Goal: Transaction & Acquisition: Book appointment/travel/reservation

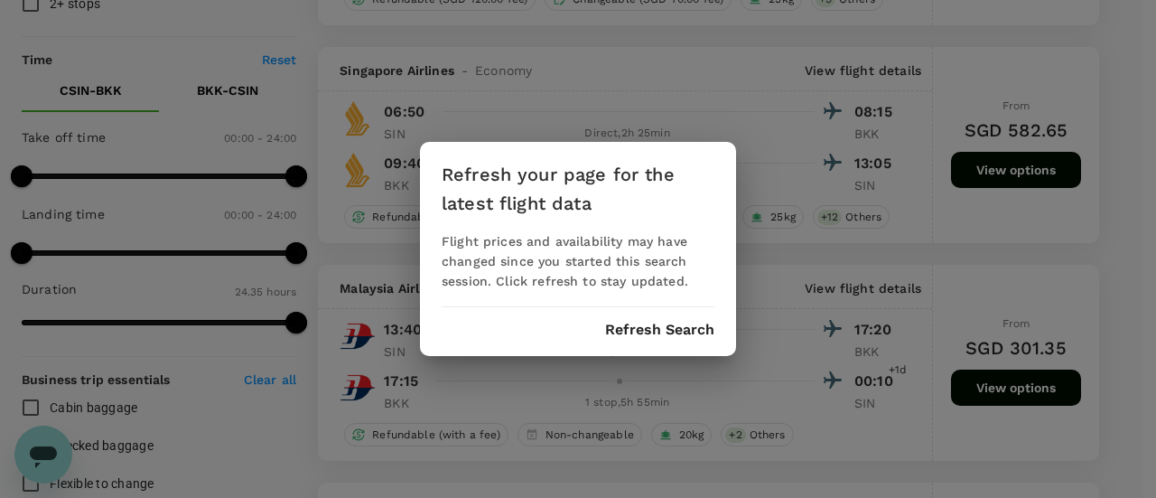
click at [661, 324] on button "Refresh Search" at bounding box center [659, 330] width 109 height 16
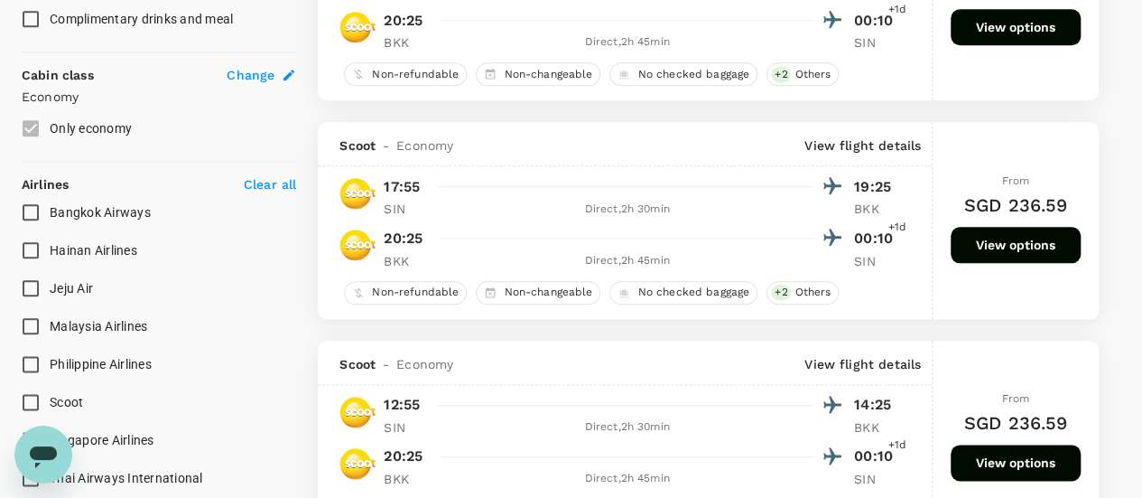
scroll to position [993, 0]
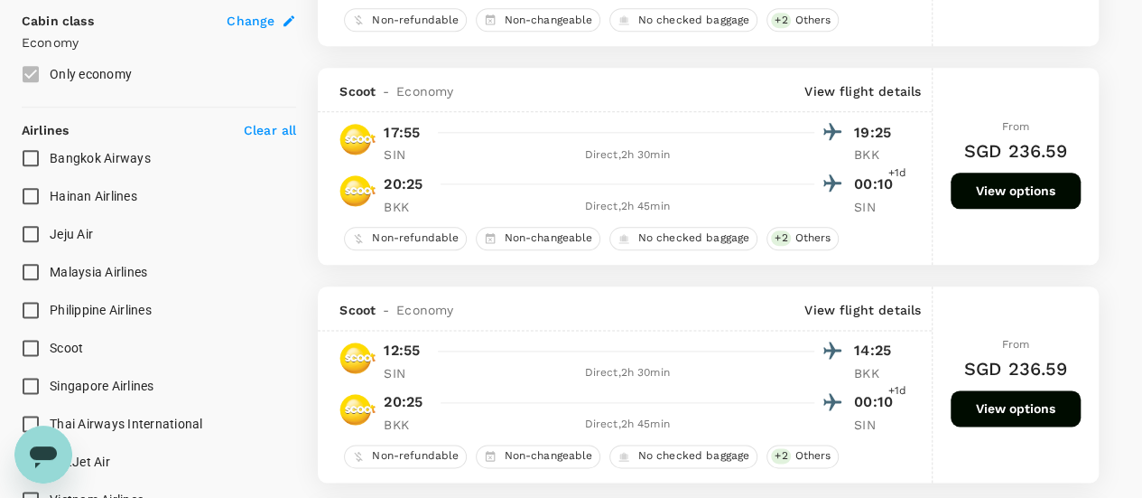
click at [113, 378] on span "Singapore Airlines" at bounding box center [102, 385] width 105 height 14
click at [50, 376] on input "Singapore Airlines" at bounding box center [31, 386] width 38 height 38
checkbox input "true"
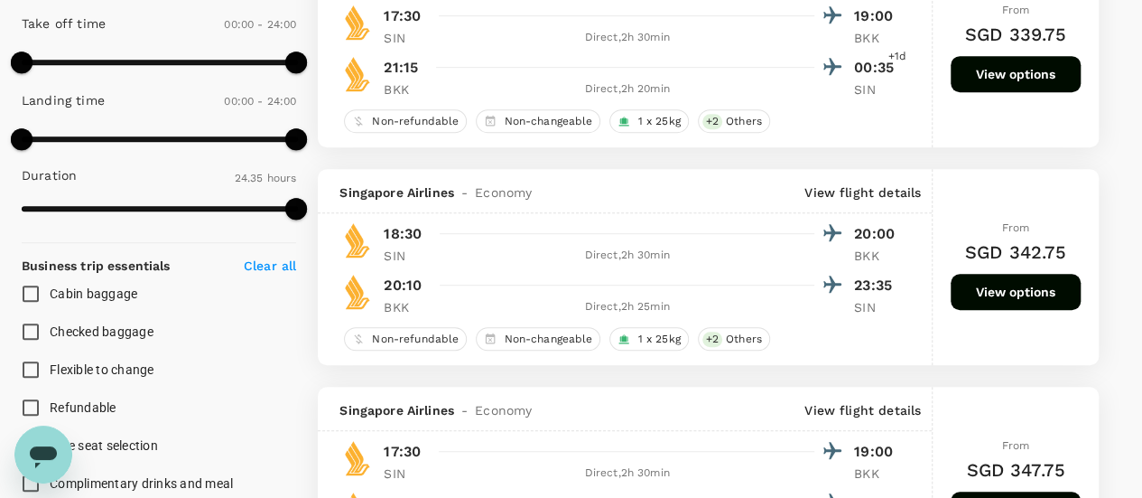
scroll to position [452, 0]
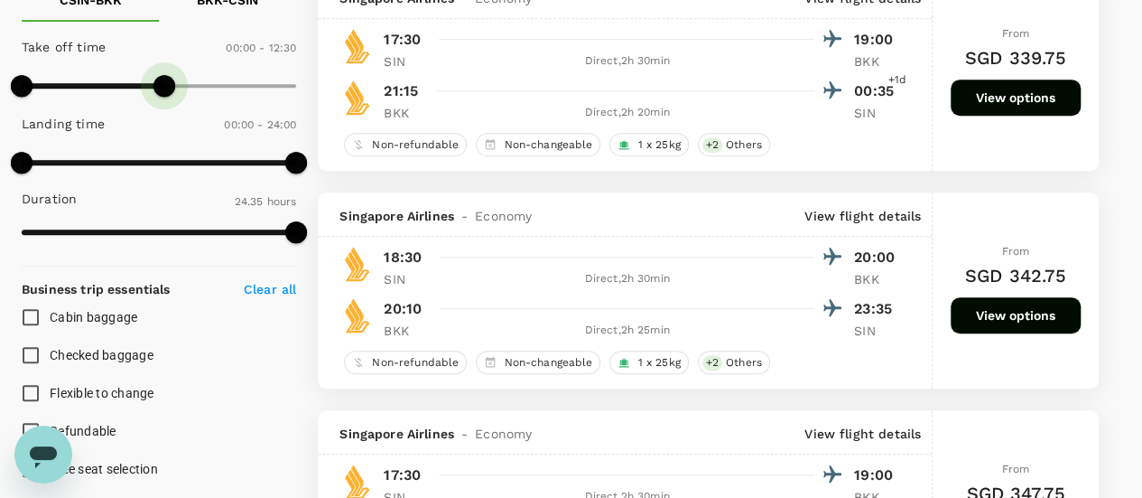
type input "780"
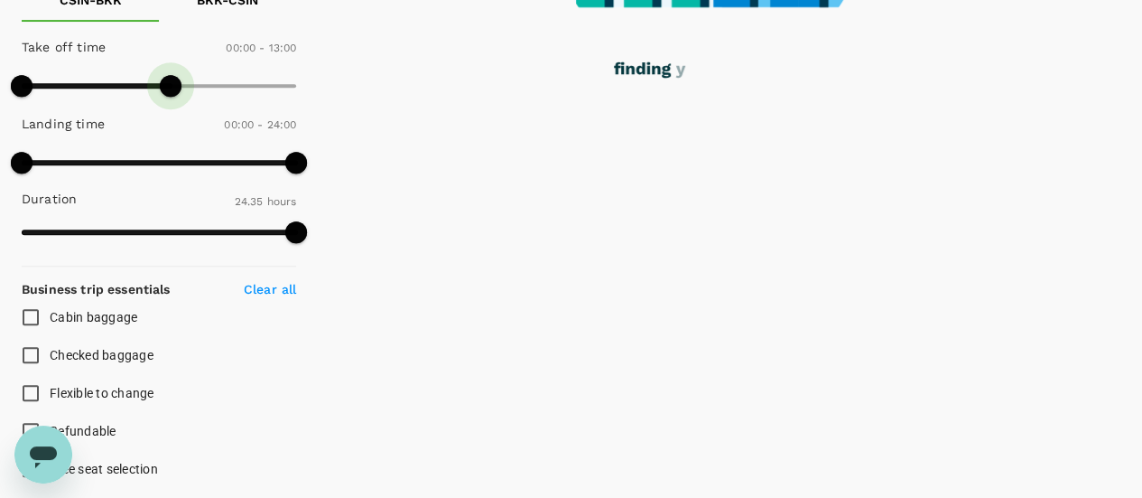
drag, startPoint x: 266, startPoint y: 79, endPoint x: 171, endPoint y: 89, distance: 95.3
click at [171, 89] on span at bounding box center [171, 86] width 22 height 22
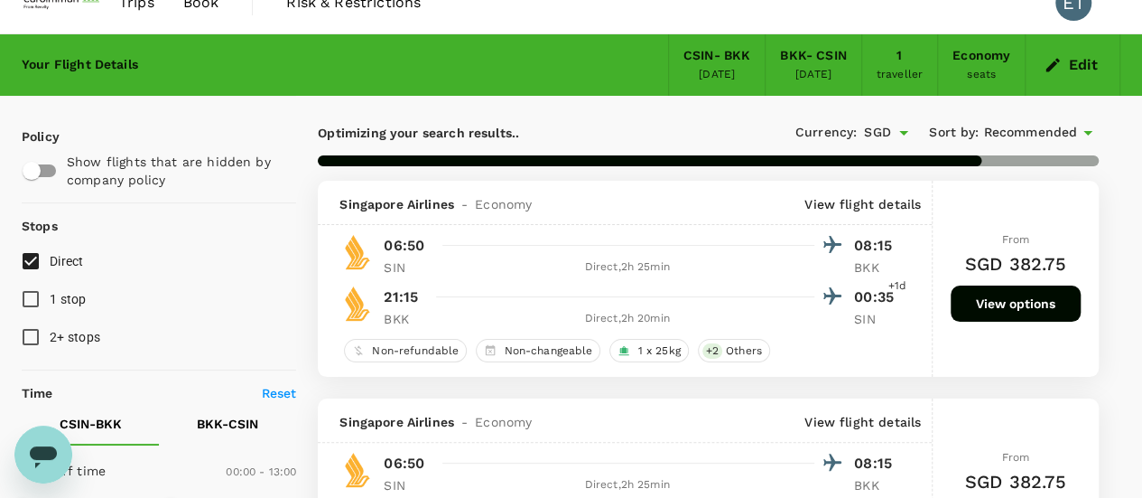
scroll to position [0, 0]
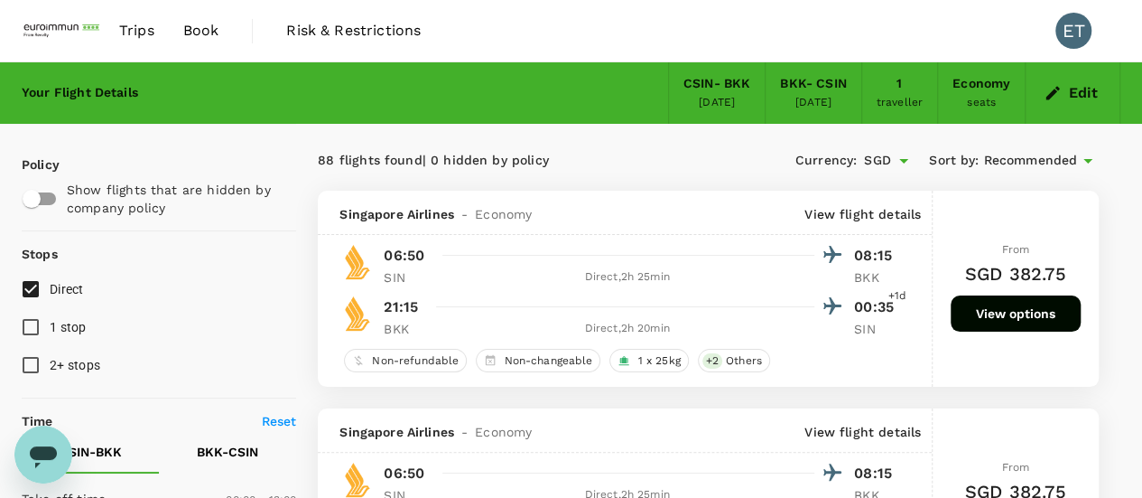
click at [922, 42] on div "Trips Book Risk & Restrictions ET" at bounding box center [571, 30] width 1099 height 61
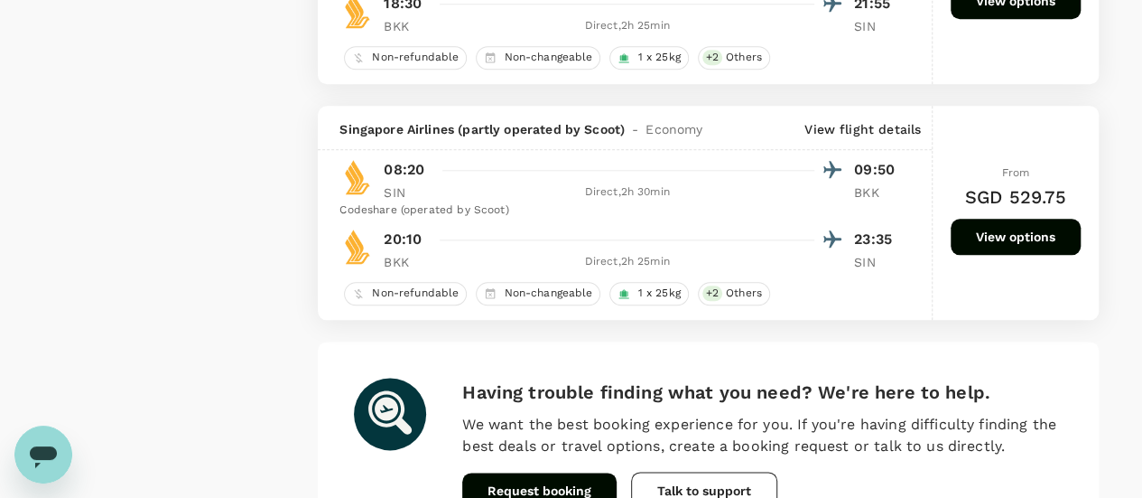
scroll to position [4564, 0]
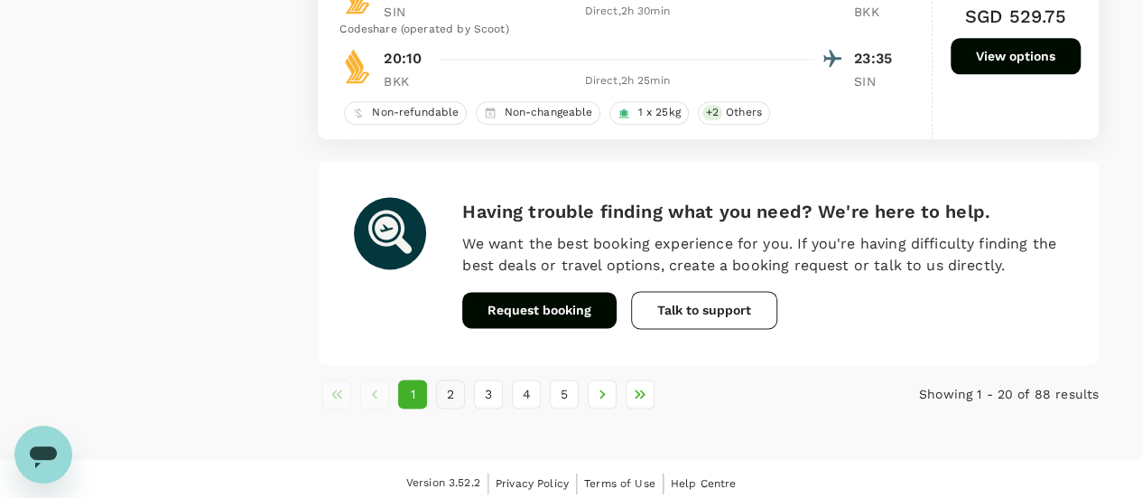
click at [459, 386] on button "2" at bounding box center [450, 393] width 29 height 29
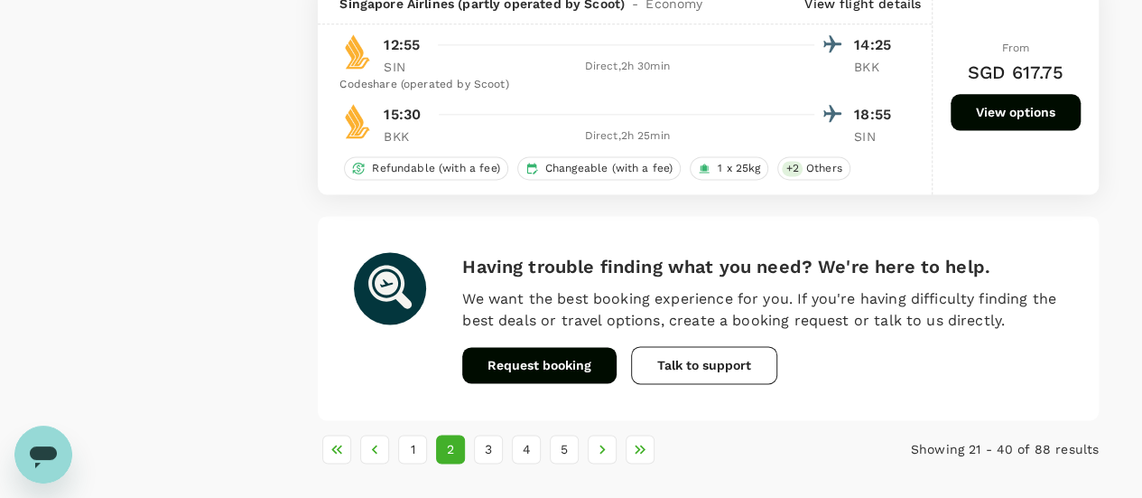
scroll to position [4637, 0]
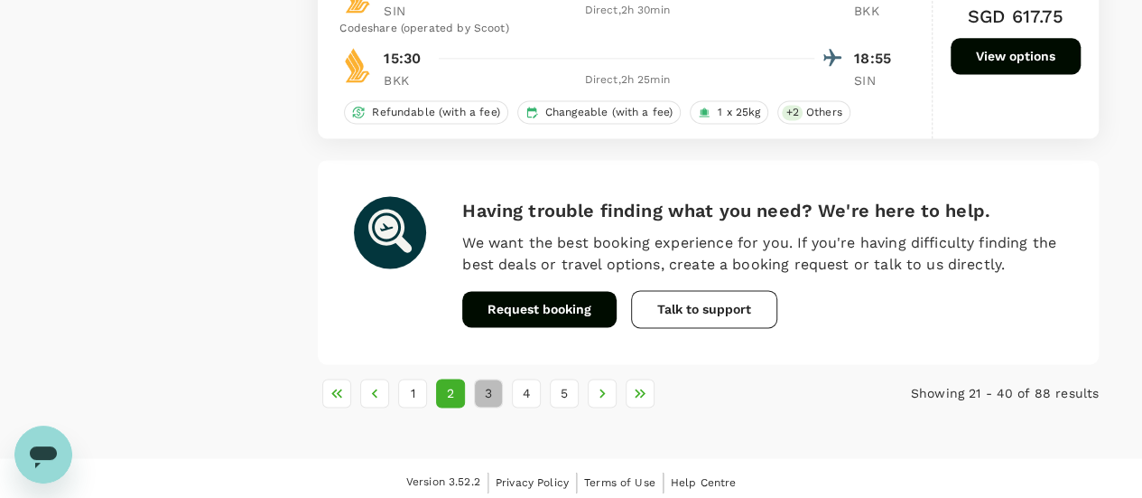
click at [484, 385] on button "3" at bounding box center [488, 392] width 29 height 29
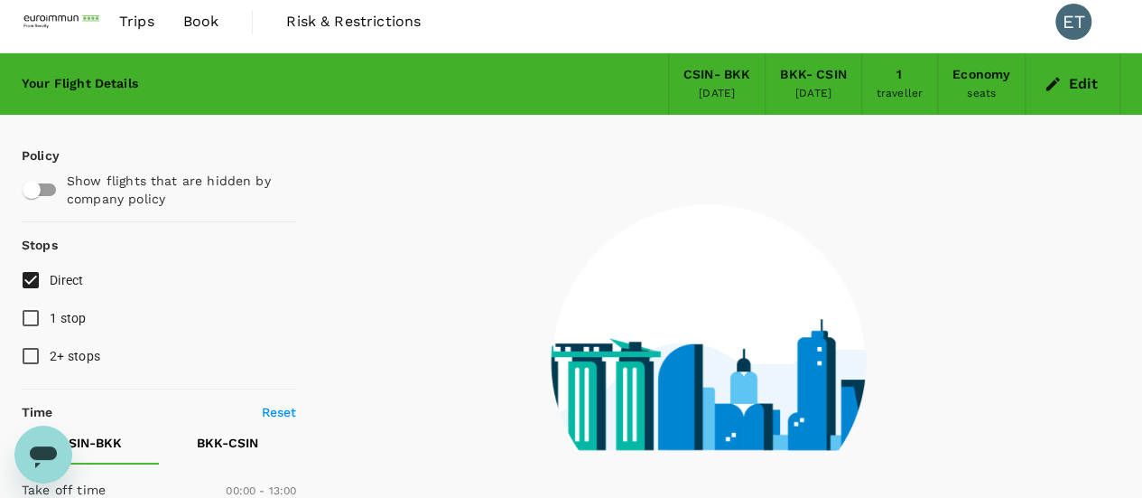
scroll to position [0, 0]
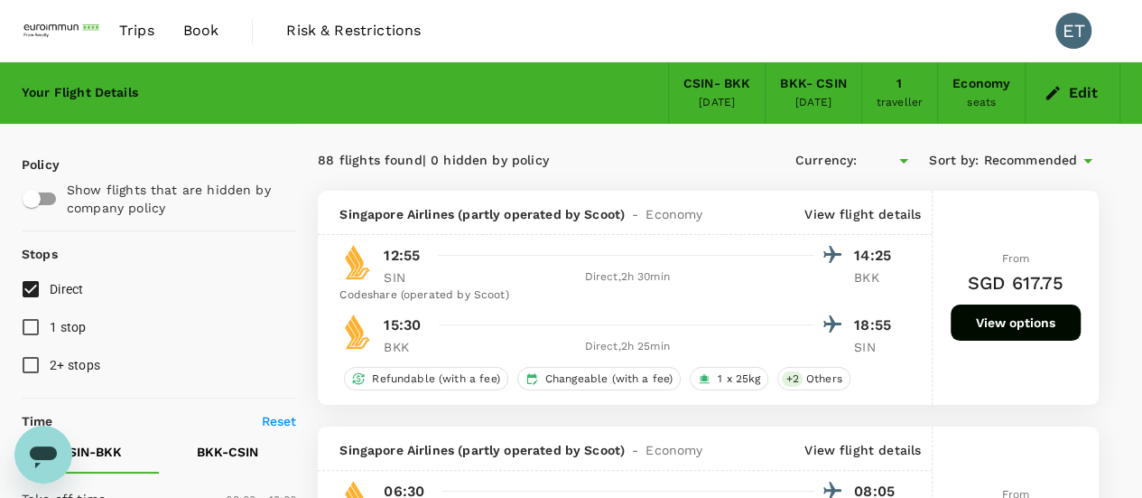
type input "SGD"
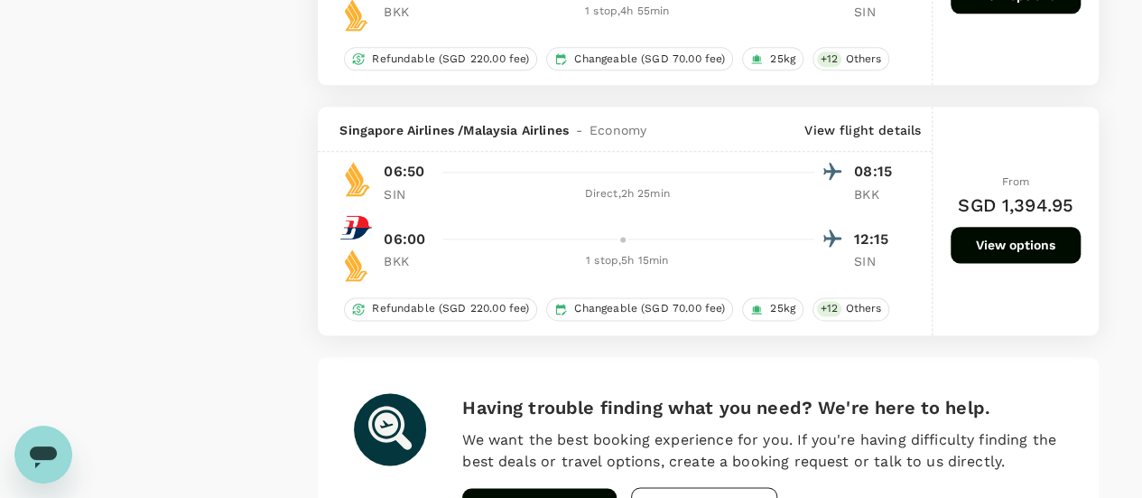
scroll to position [4606, 0]
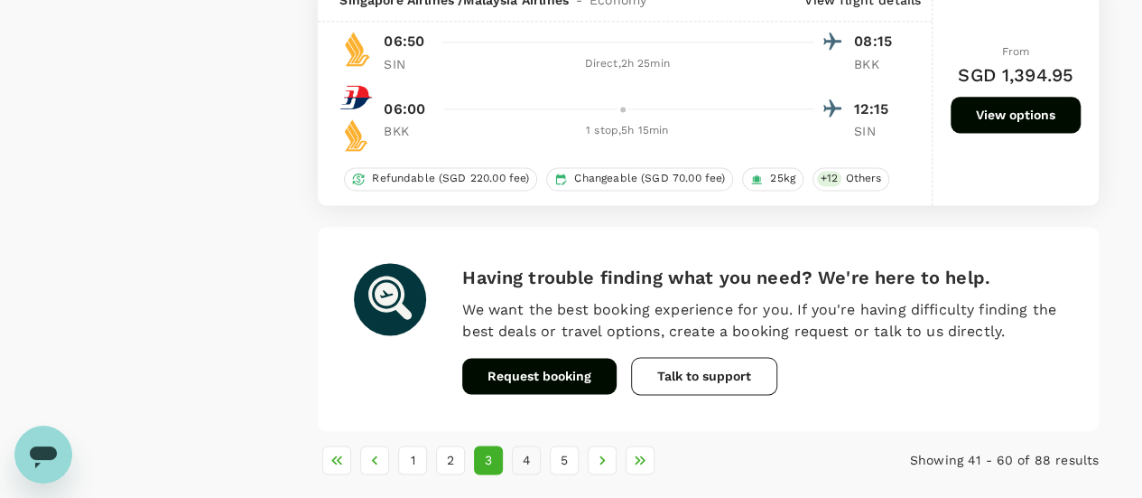
click at [532, 445] on button "4" at bounding box center [526, 459] width 29 height 29
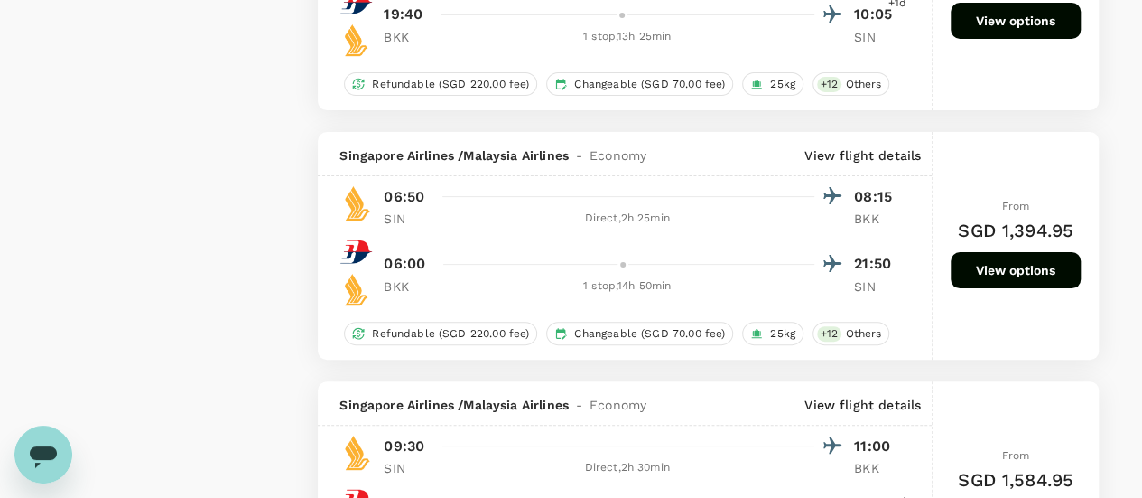
scroll to position [4577, 0]
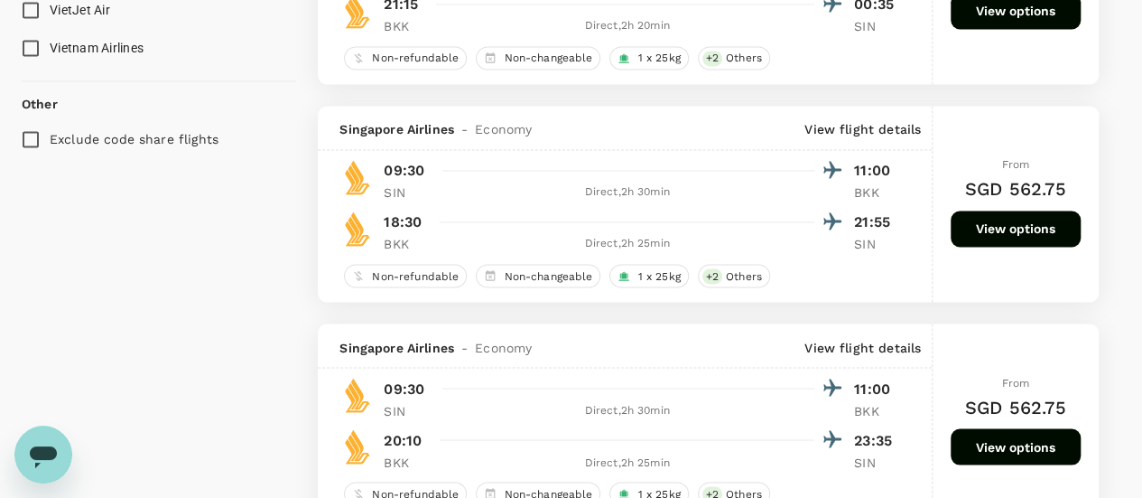
scroll to position [1355, 0]
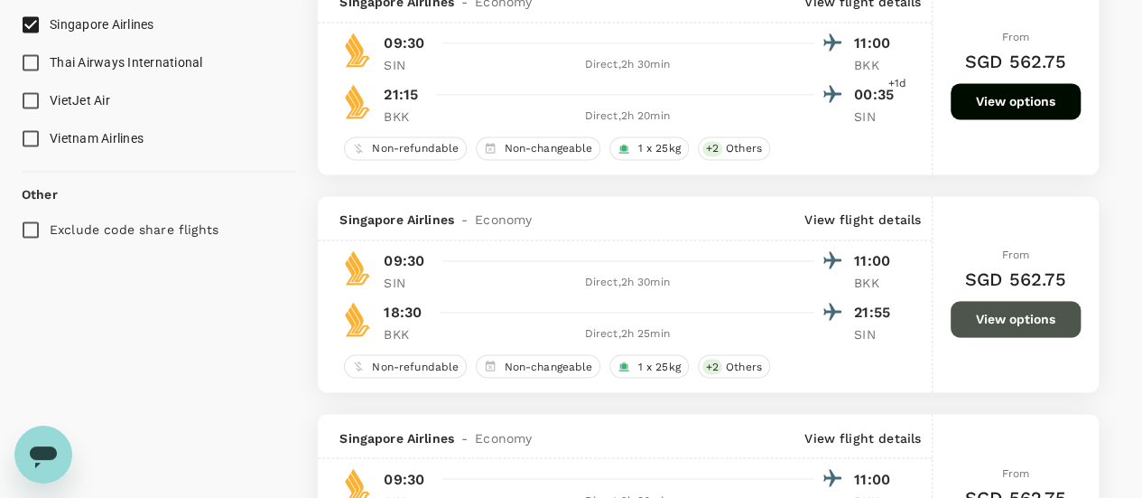
click at [1009, 323] on button "View options" at bounding box center [1016, 319] width 130 height 36
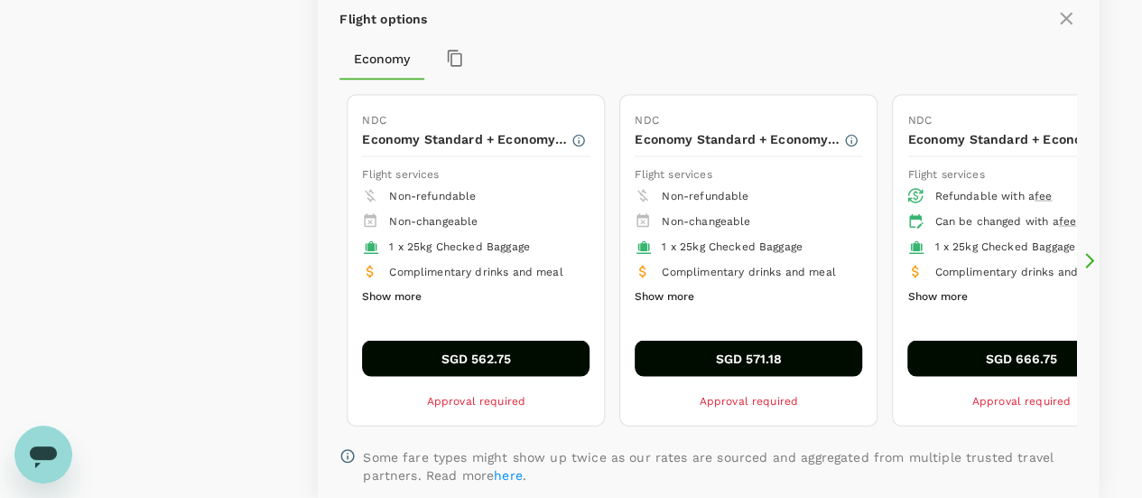
scroll to position [1729, 0]
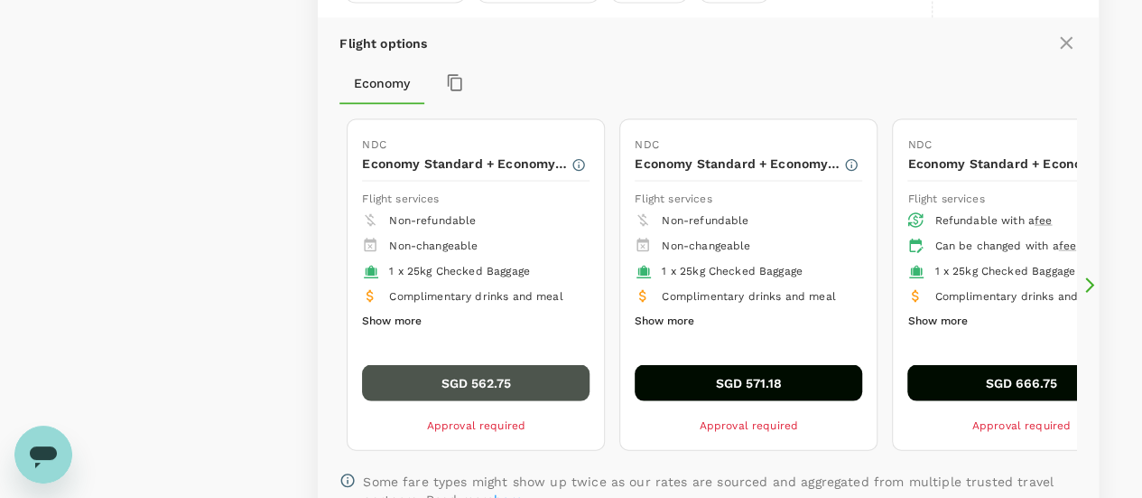
click at [542, 369] on button "SGD 562.75" at bounding box center [476, 383] width 228 height 36
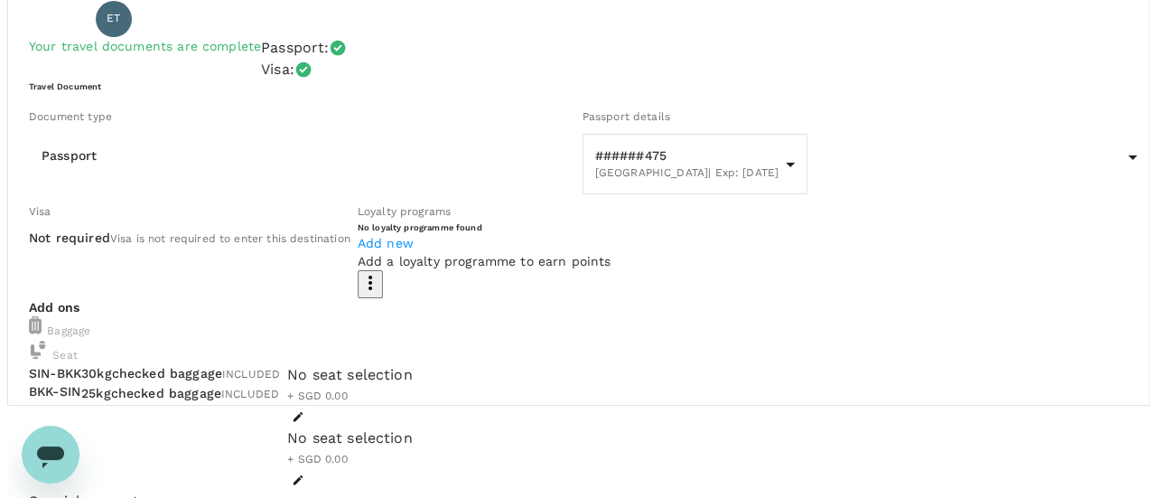
scroll to position [181, 0]
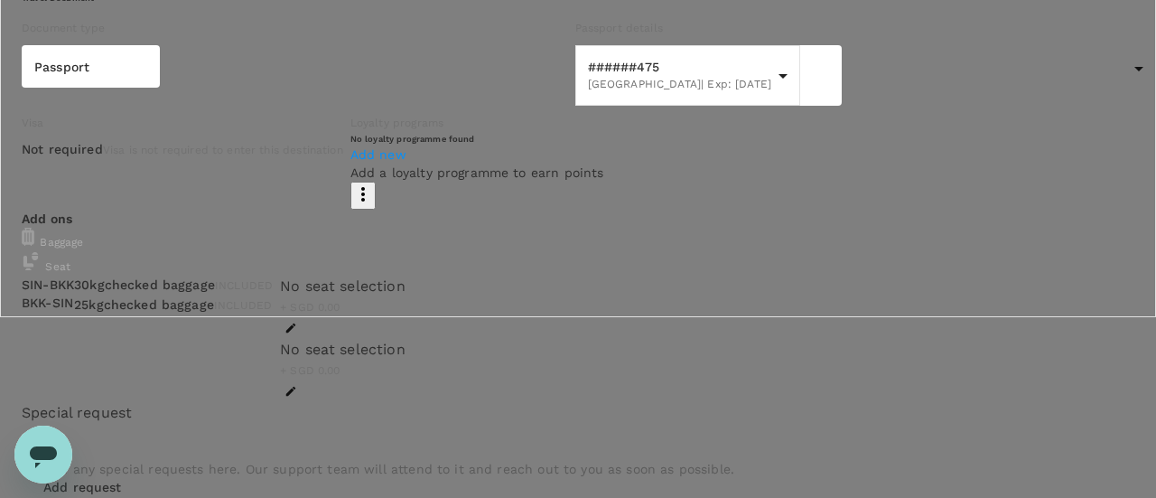
type input "9ae08bde-94be-4a60-86d8-4726f2345b2b"
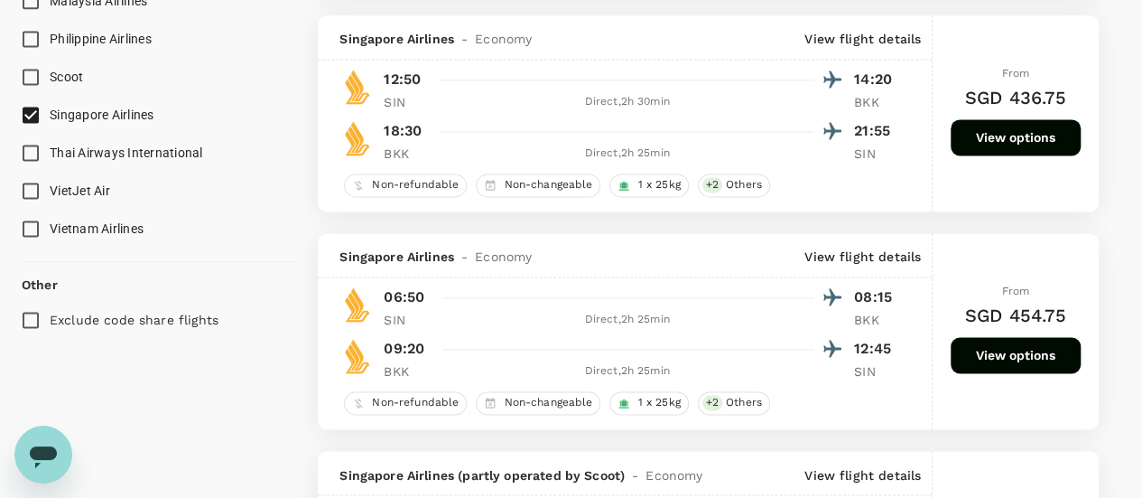
scroll to position [1174, 0]
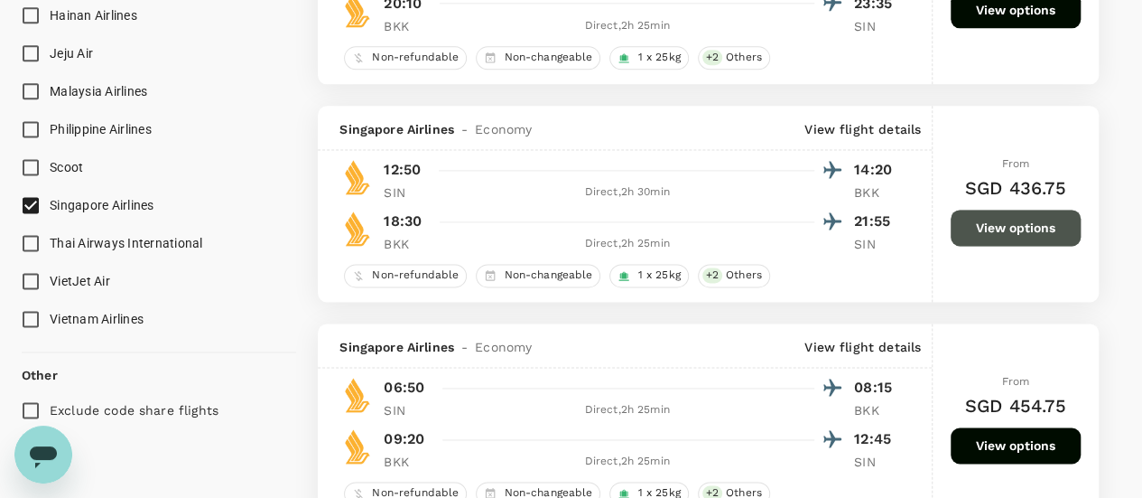
click at [1058, 231] on button "View options" at bounding box center [1016, 228] width 130 height 36
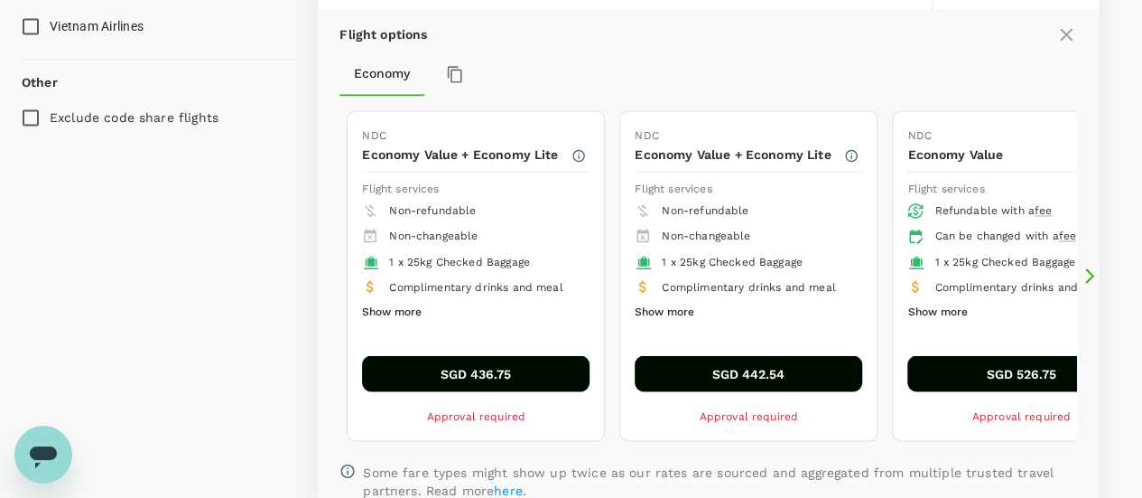
scroll to position [1548, 0]
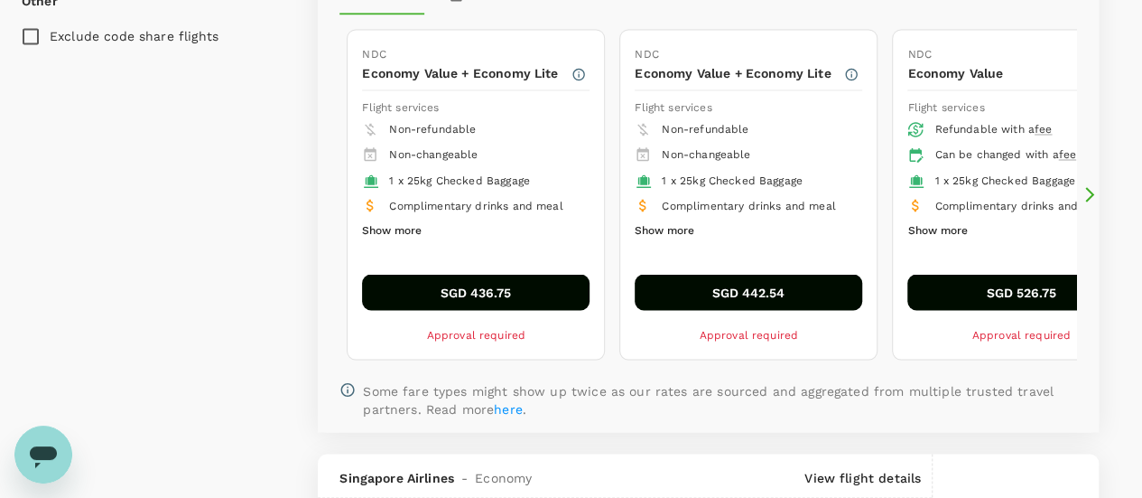
click at [666, 228] on button "Show more" at bounding box center [665, 230] width 60 height 23
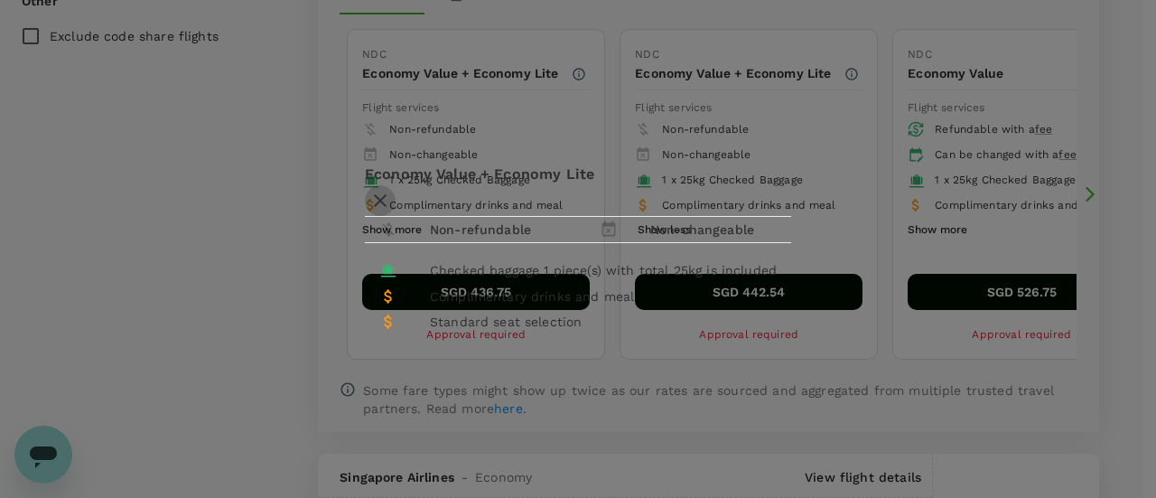
drag, startPoint x: 816, startPoint y: 141, endPoint x: 806, endPoint y: 141, distance: 10.8
click at [391, 190] on icon "button" at bounding box center [380, 201] width 22 height 22
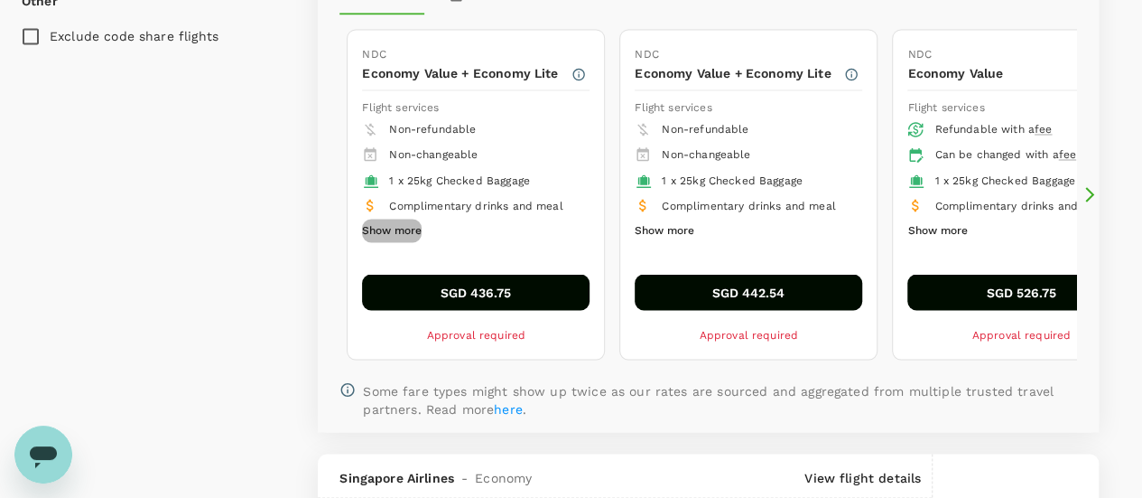
click at [395, 225] on button "Show more" at bounding box center [392, 230] width 60 height 23
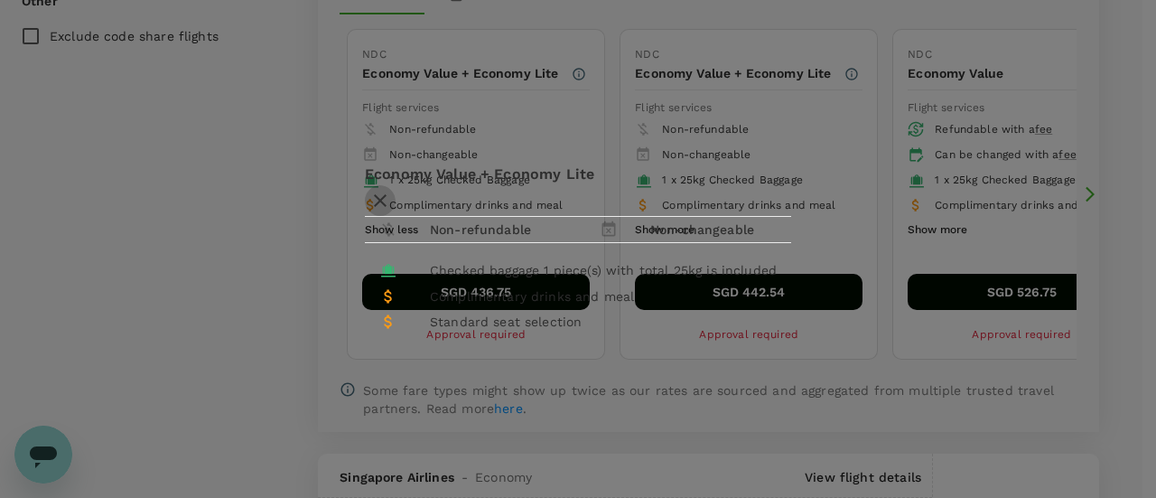
click at [396, 185] on button "button" at bounding box center [380, 200] width 31 height 31
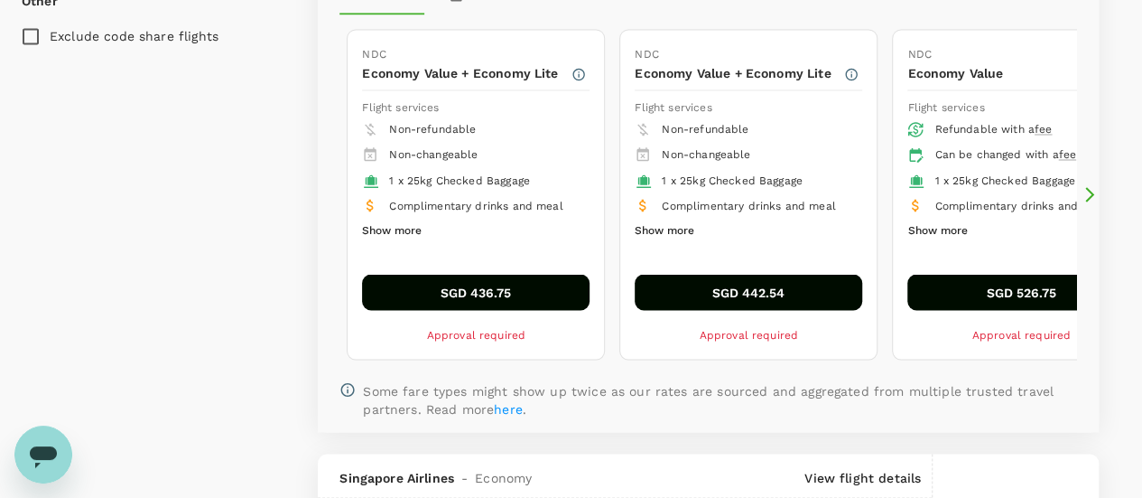
click at [675, 224] on button "Show more" at bounding box center [665, 230] width 60 height 23
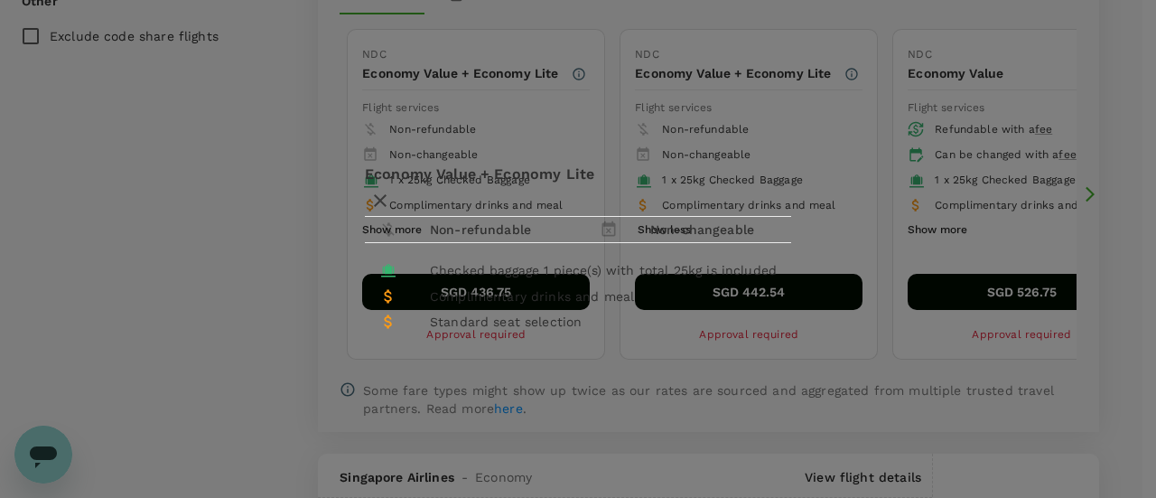
click at [387, 194] on icon "button" at bounding box center [380, 200] width 13 height 13
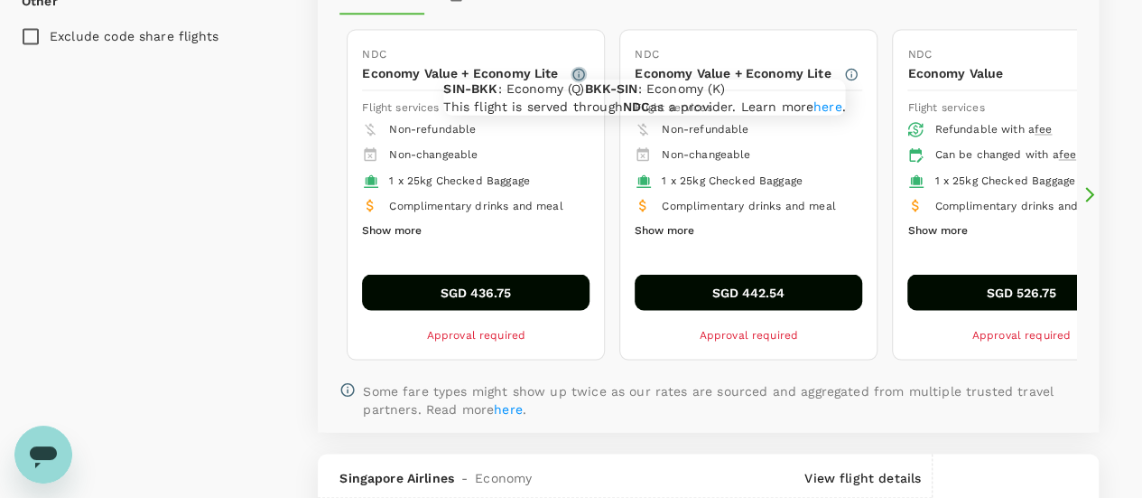
click at [585, 70] on icon "button" at bounding box center [579, 75] width 12 height 12
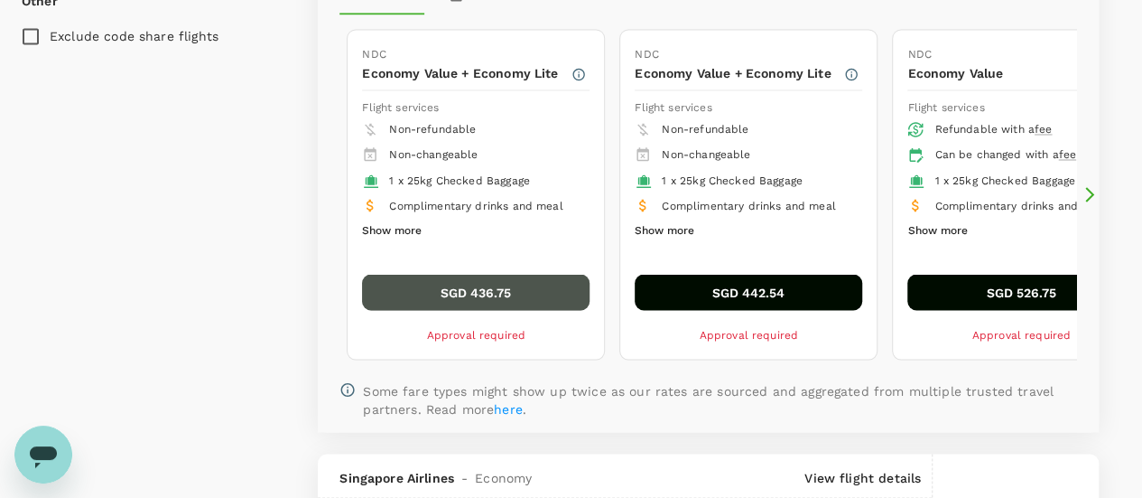
click at [462, 286] on button "SGD 436.75" at bounding box center [476, 292] width 228 height 36
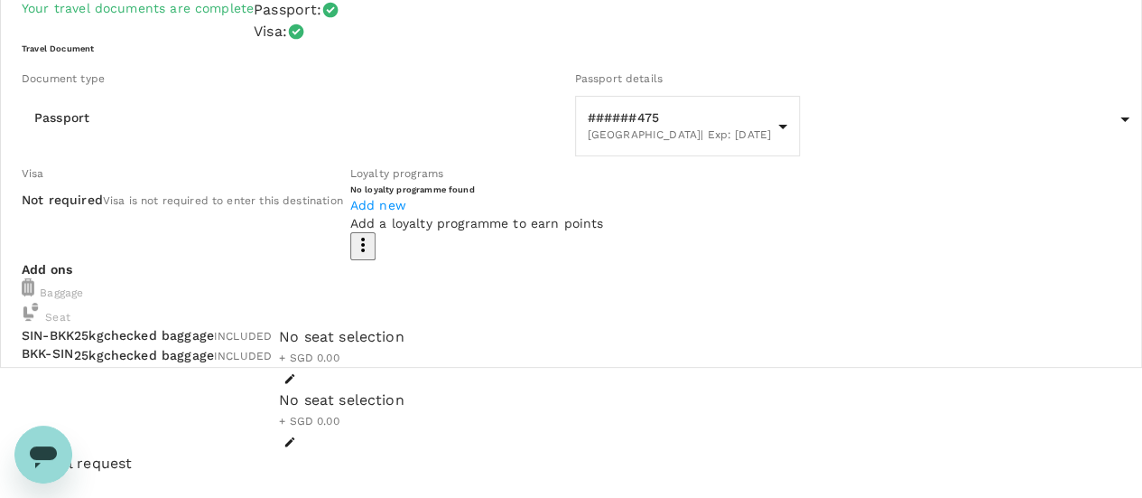
scroll to position [220, 0]
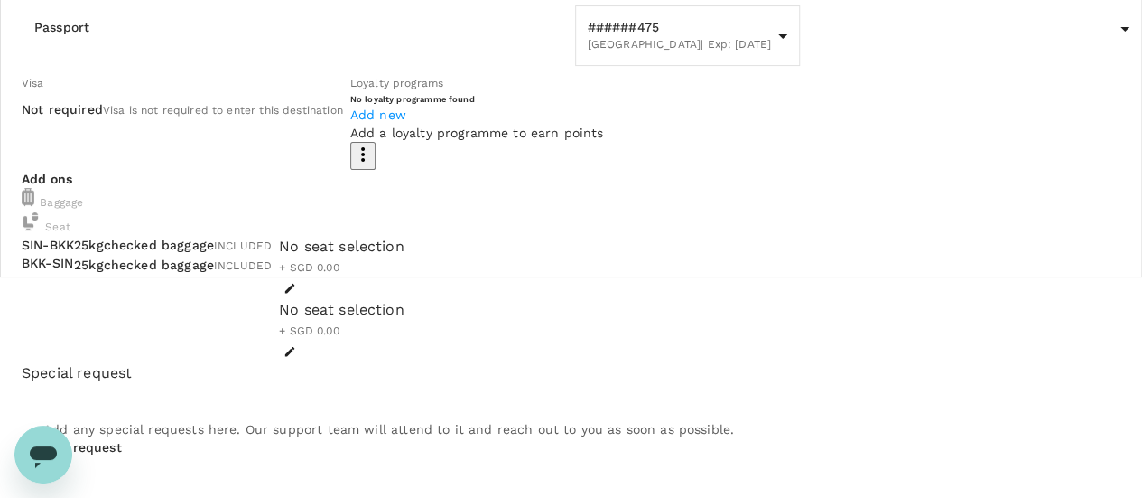
click at [296, 286] on icon "button" at bounding box center [290, 288] width 13 height 13
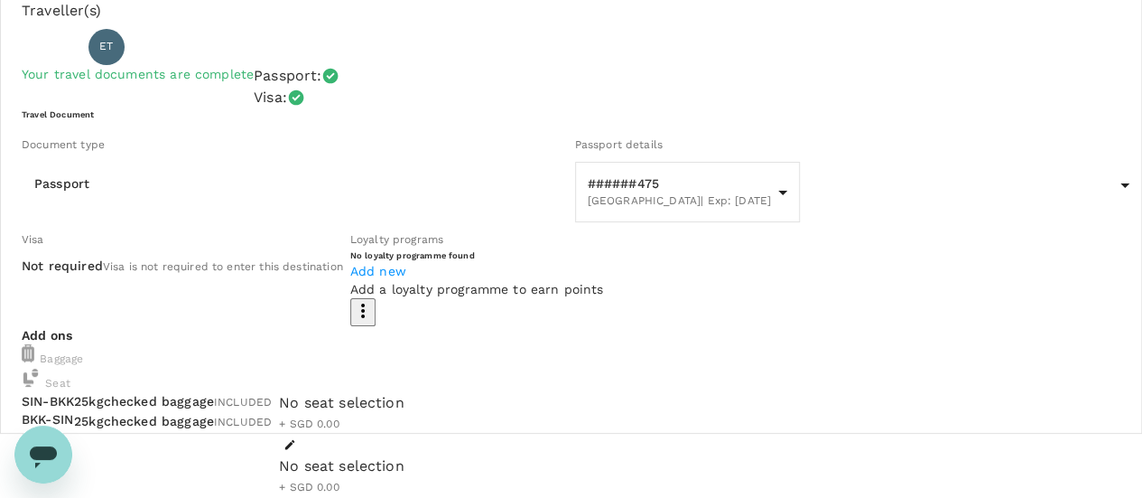
scroll to position [40, 0]
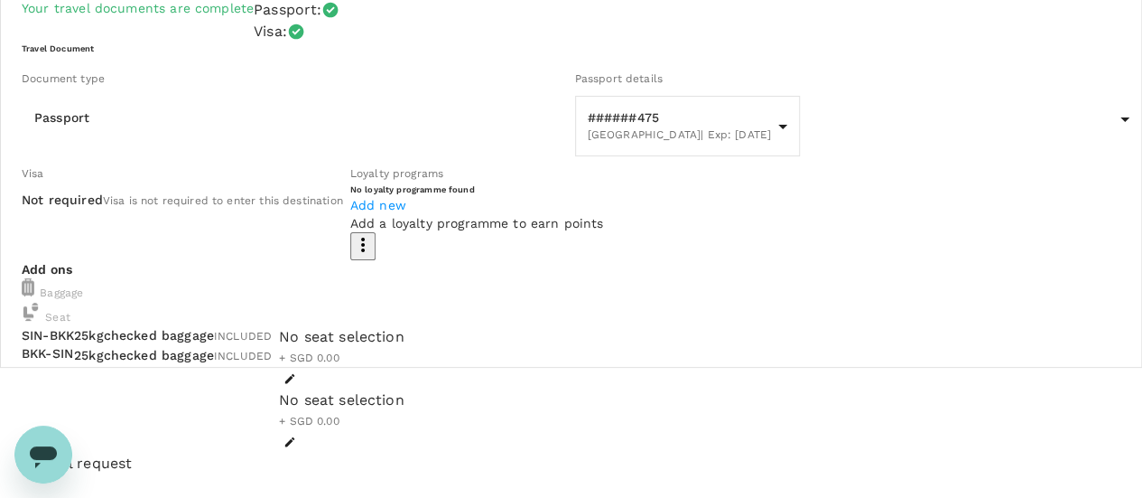
scroll to position [135, 0]
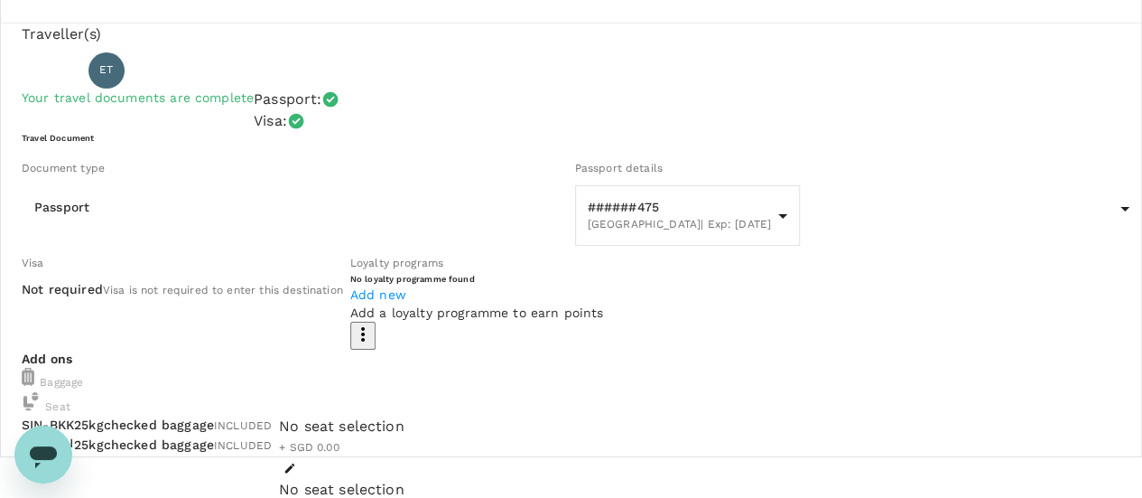
scroll to position [0, 0]
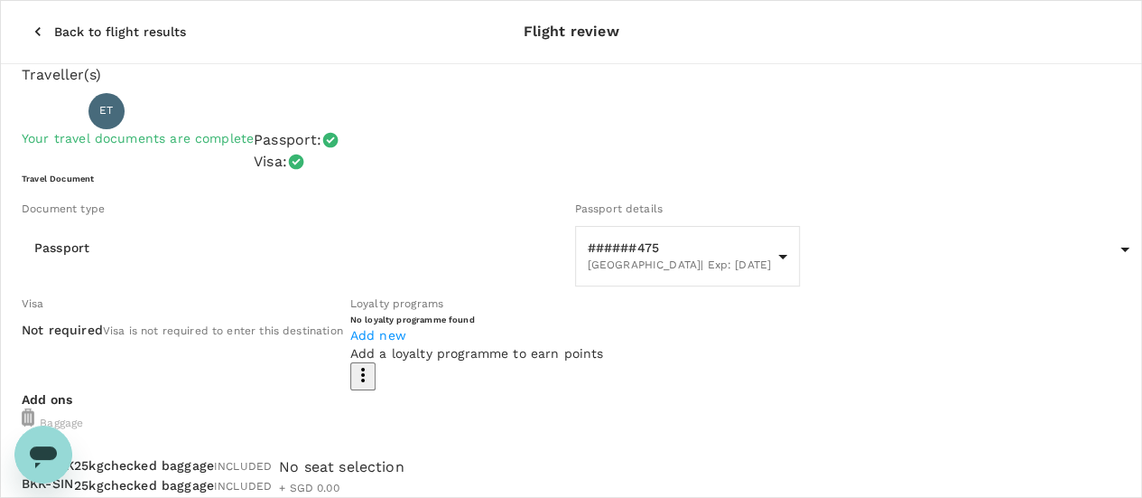
click at [29, 23] on icon "button" at bounding box center [38, 32] width 18 height 18
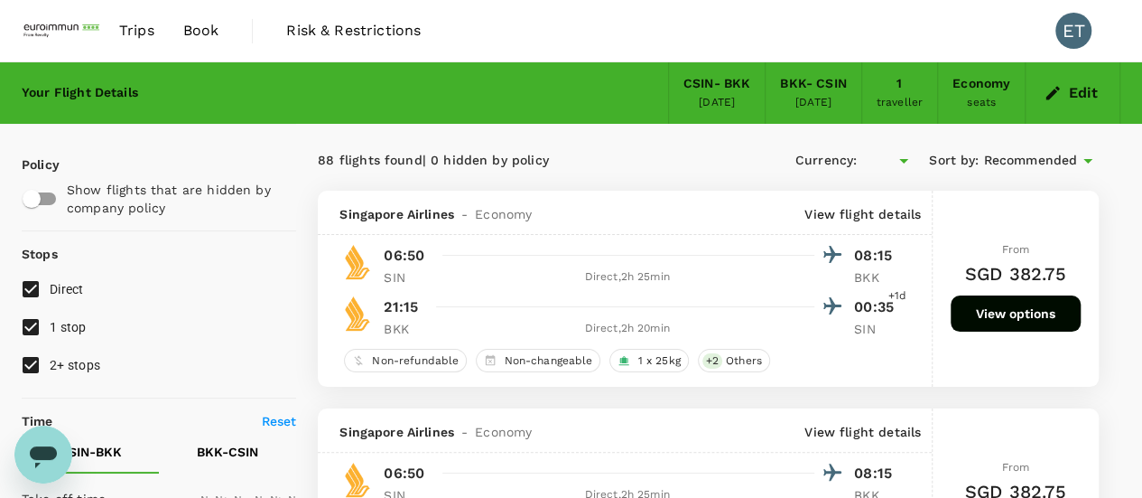
type input "SGD"
type input "780"
type input "1440"
click at [194, 23] on span "Book" at bounding box center [201, 31] width 36 height 22
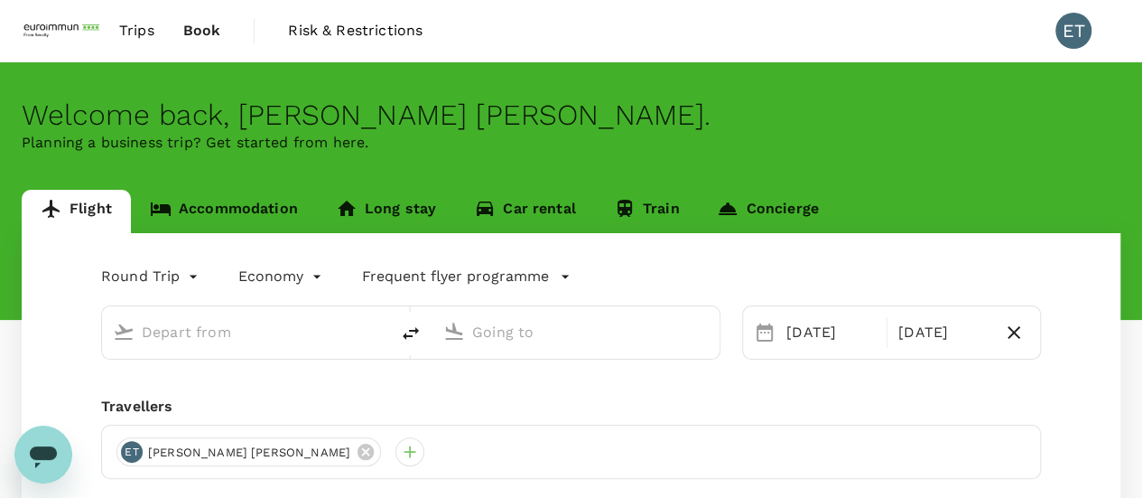
type input "Singapore, Singapore (any)"
type input "Suvarnabhumi Intl (BKK)"
type input "Singapore, Singapore (any)"
type input "Suvarnabhumi Intl (BKK)"
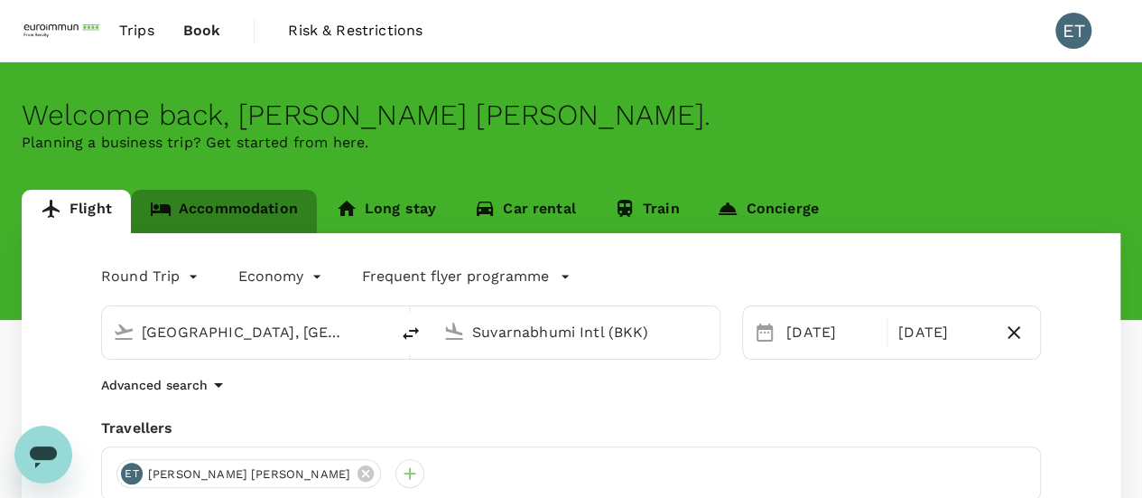
click at [233, 219] on link "Accommodation" at bounding box center [224, 211] width 186 height 43
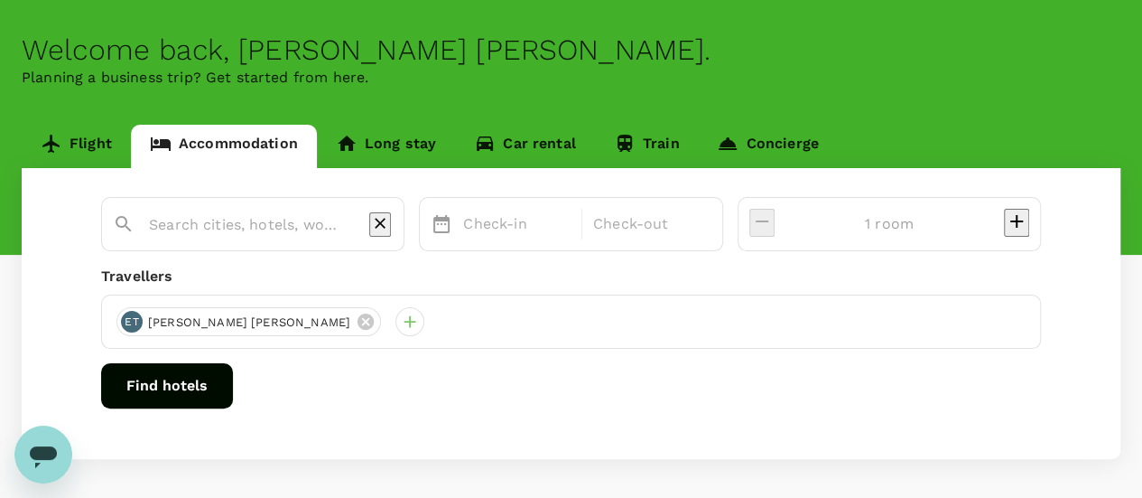
scroll to position [138, 0]
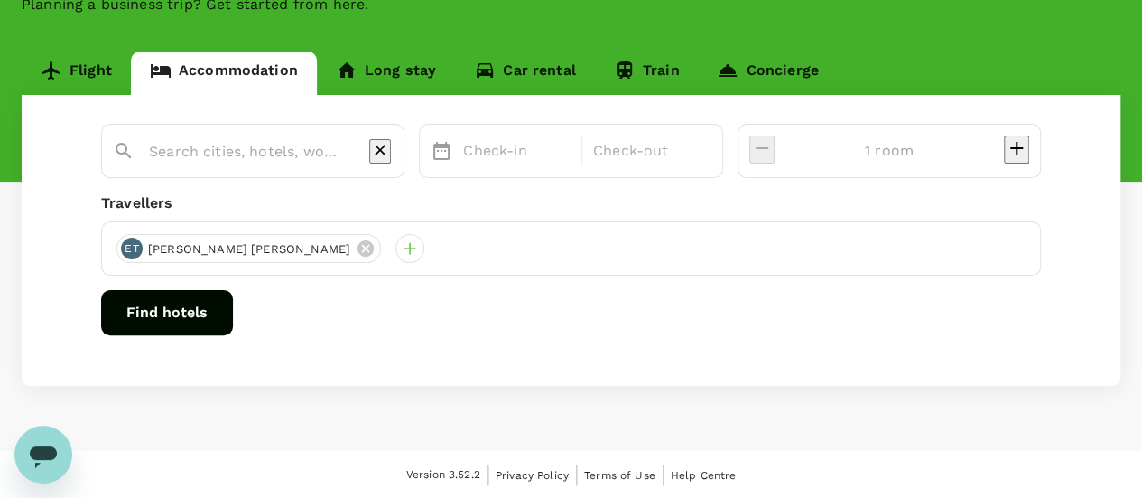
click at [198, 176] on div at bounding box center [252, 151] width 303 height 54
click at [213, 162] on input "text" at bounding box center [245, 151] width 193 height 28
click at [226, 160] on input "text" at bounding box center [245, 151] width 193 height 28
type input "[GEOGRAPHIC_DATA] [GEOGRAPHIC_DATA] Silom"
click at [535, 183] on div "Hilton Garden Inn Bangkok Silom Check-in Check-out 1 room Travellers ET Esther …" at bounding box center [571, 240] width 1099 height 291
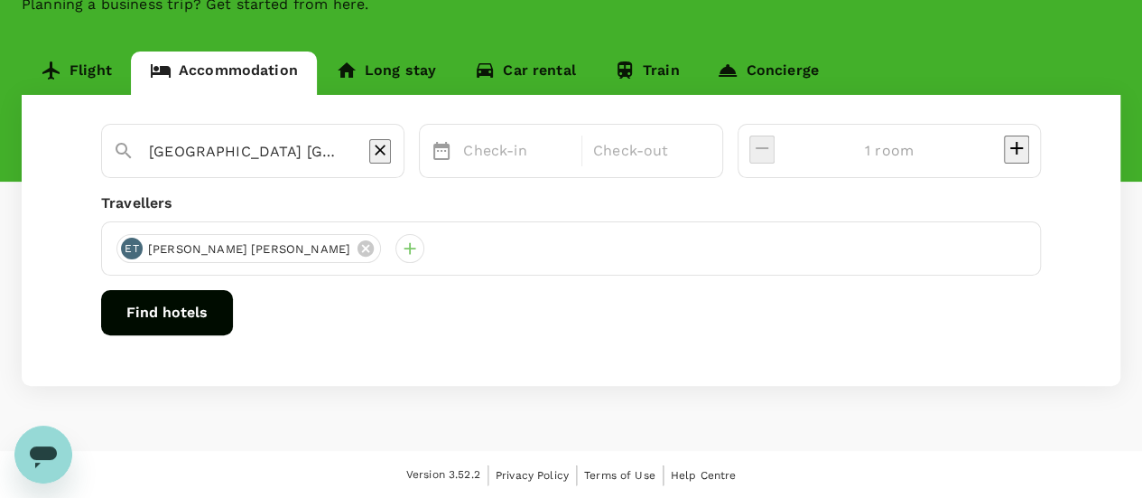
click at [545, 169] on div "Check-in Check-out" at bounding box center [570, 151] width 303 height 54
click at [548, 156] on p "Check-in" at bounding box center [516, 151] width 107 height 22
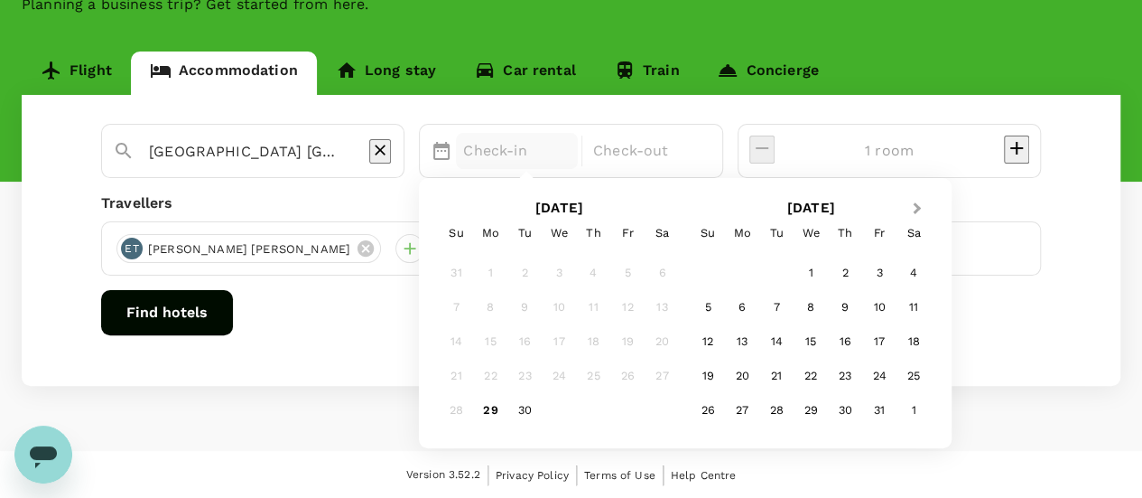
click at [934, 210] on button "Next Month" at bounding box center [919, 209] width 29 height 29
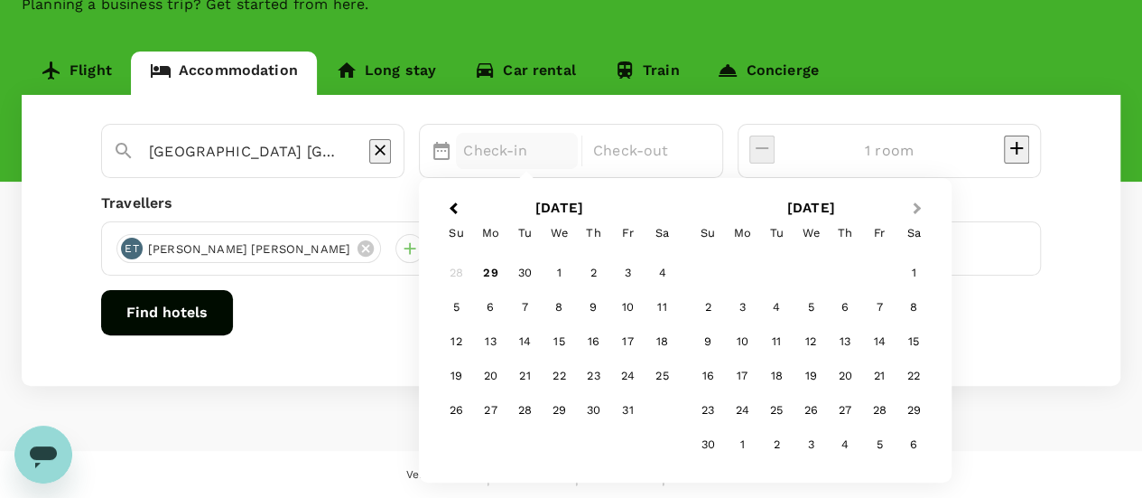
click at [934, 210] on button "Next Month" at bounding box center [919, 209] width 29 height 29
click at [453, 204] on span "Previous Month" at bounding box center [453, 209] width 0 height 21
click at [543, 335] on div "14" at bounding box center [525, 342] width 34 height 34
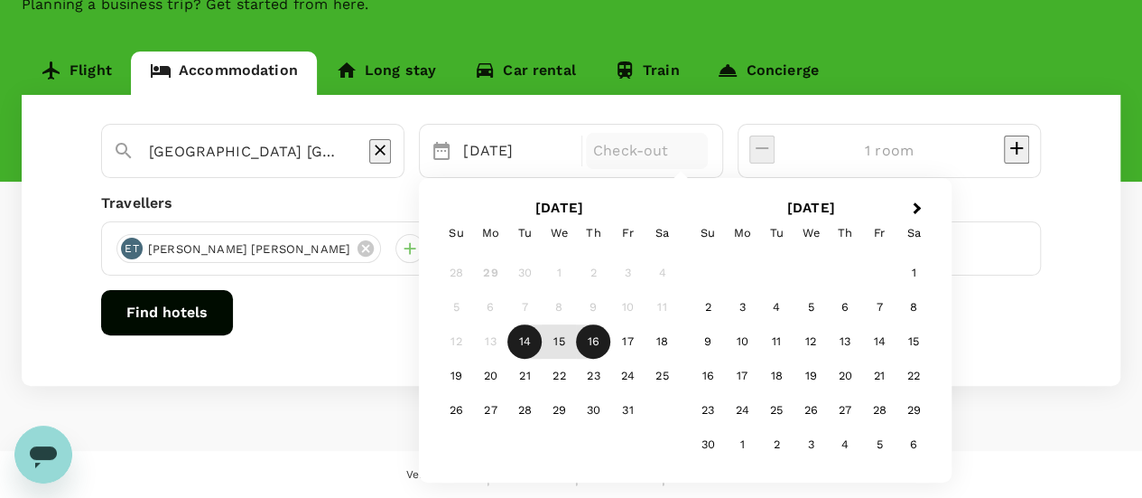
click at [611, 339] on div "16" at bounding box center [594, 342] width 34 height 34
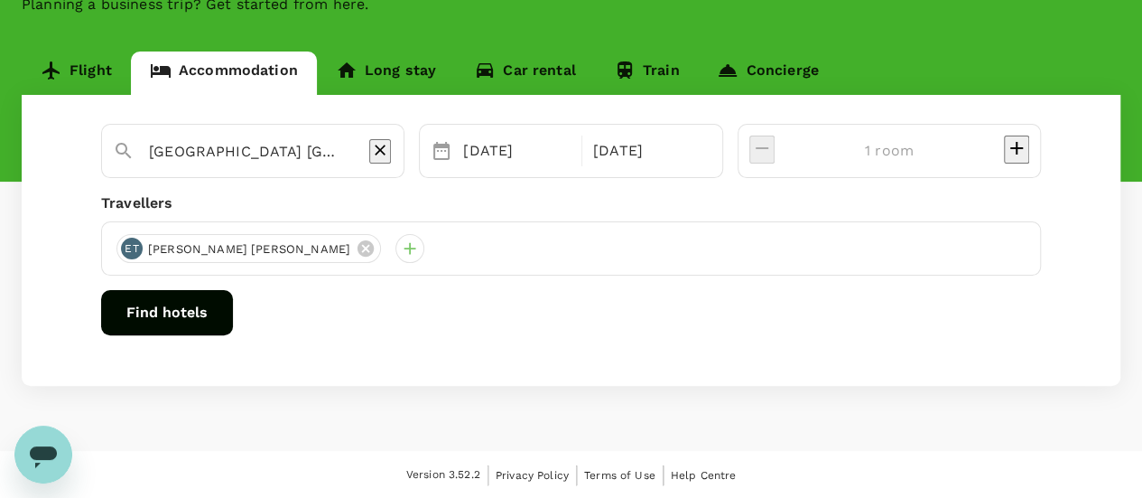
click at [233, 310] on button "Find hotels" at bounding box center [167, 312] width 132 height 45
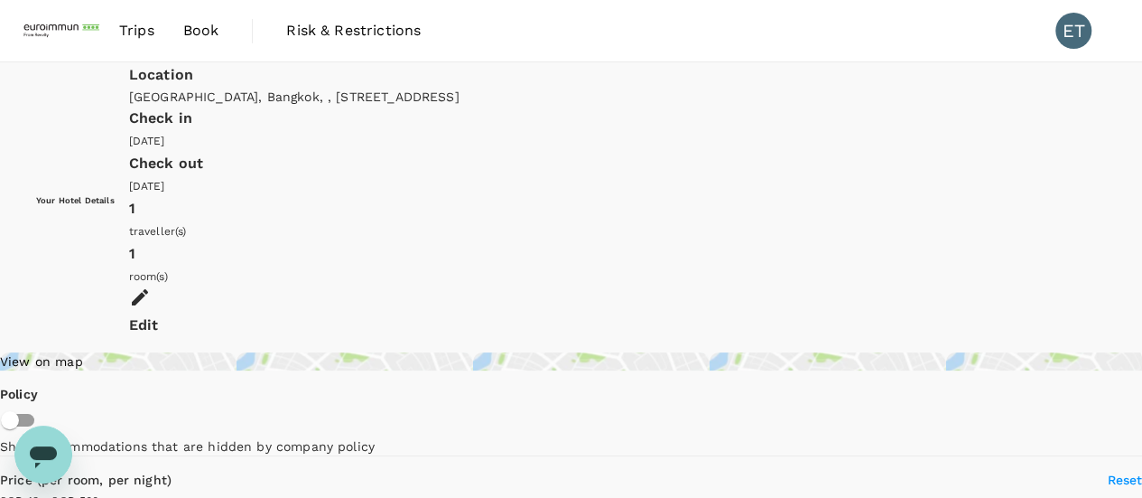
type input "499.76"
click at [419, 104] on div "Thailand, Bangkok, , 10500, 320 Silom Road-bangrak, Bangrak" at bounding box center [617, 97] width 977 height 18
click at [415, 79] on div "Location" at bounding box center [617, 74] width 977 height 25
click at [415, 86] on div "Location" at bounding box center [617, 74] width 977 height 25
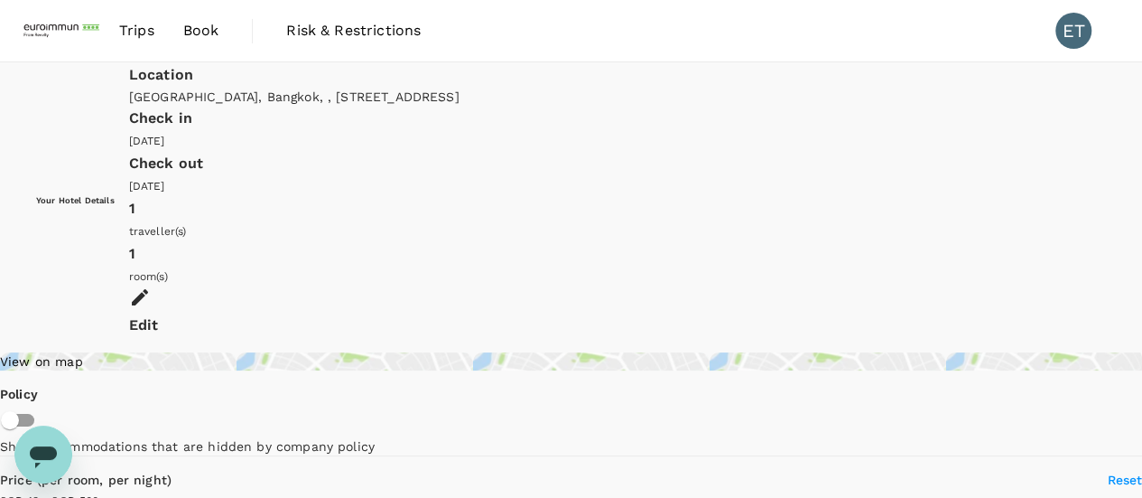
click at [368, 89] on div "Location Thailand, Bangkok, , 10500, 320 Silom Road-bangrak, Bangrak" at bounding box center [617, 83] width 977 height 43
click at [1063, 312] on div "Edit" at bounding box center [617, 324] width 977 height 25
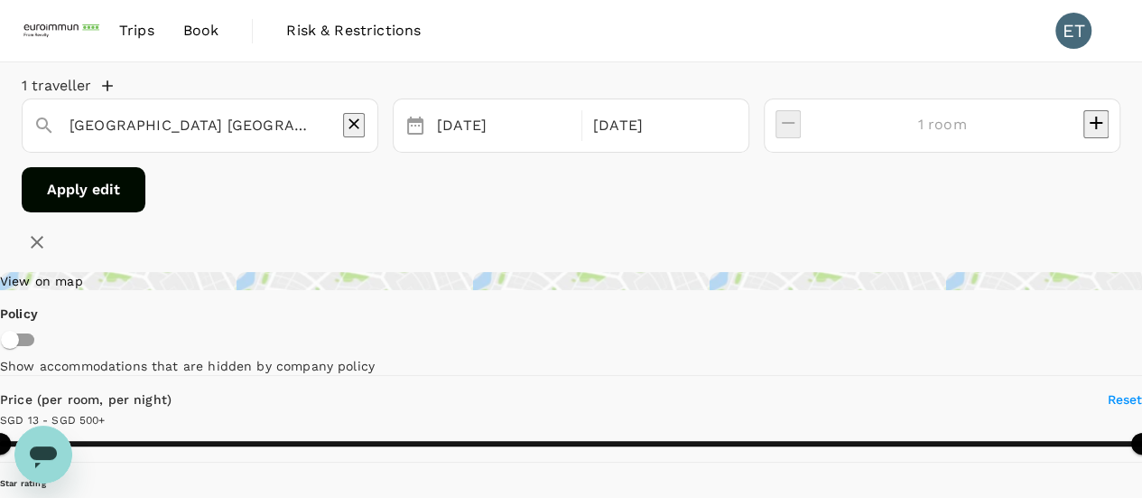
click at [300, 153] on div "[GEOGRAPHIC_DATA] [GEOGRAPHIC_DATA] Silom" at bounding box center [200, 125] width 357 height 54
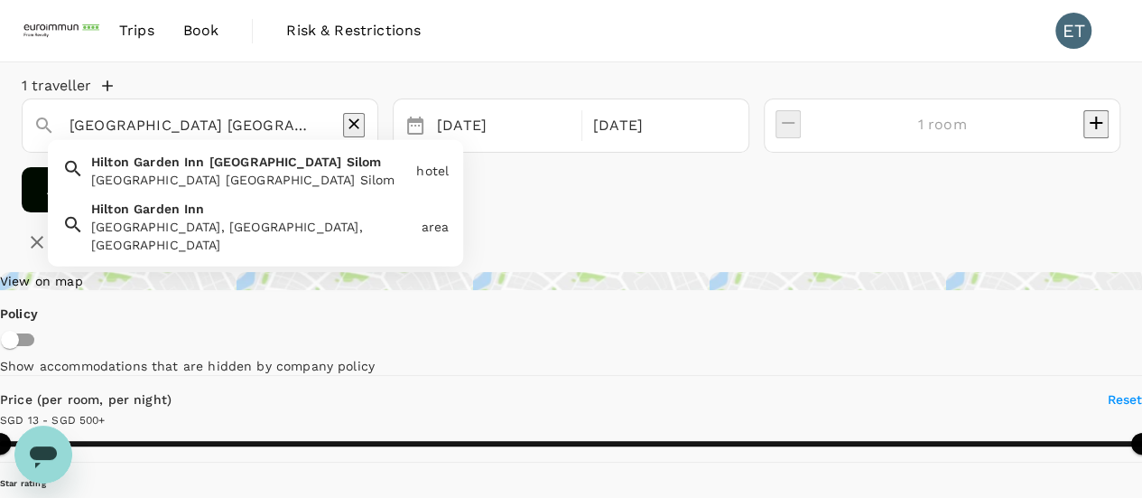
drag, startPoint x: 332, startPoint y: 153, endPoint x: 48, endPoint y: 154, distance: 284.5
click at [48, 153] on div "Hilton Garden Inn Bangkok Silom Hilton Garden Inn Bangkok Silom Hilton Garden I…" at bounding box center [200, 125] width 357 height 54
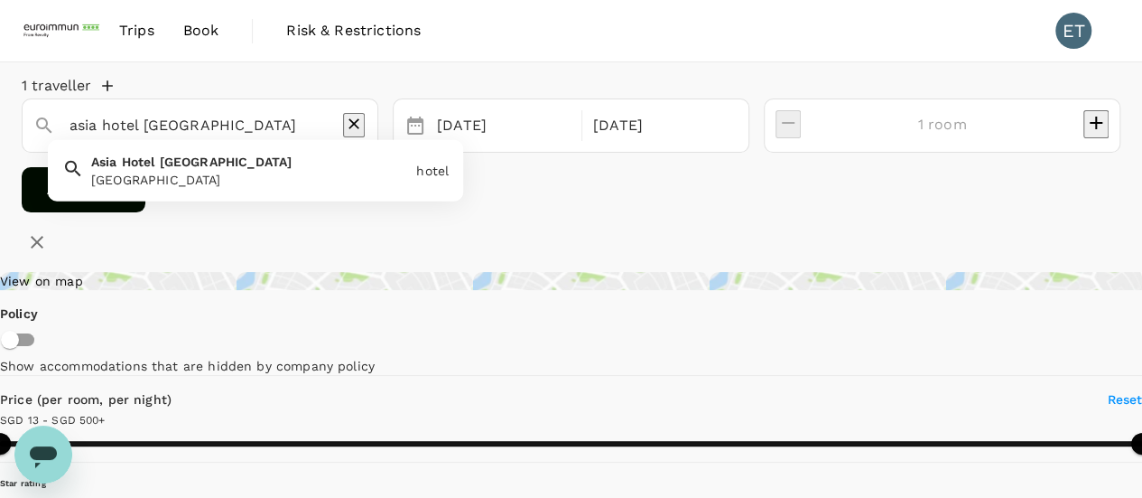
click at [338, 189] on div "Asia Hotel Bangkok" at bounding box center [250, 180] width 318 height 18
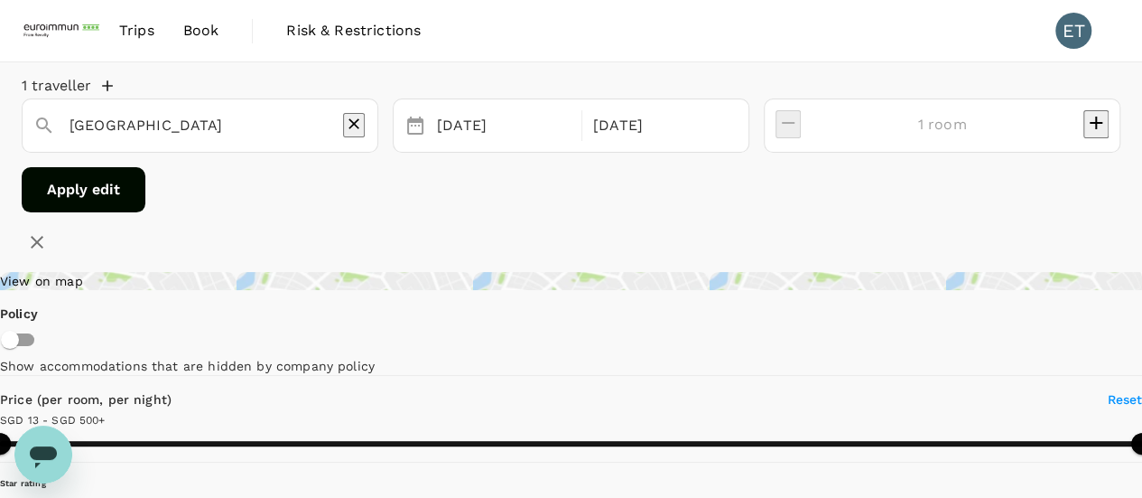
type input "Asia Hotel Bangkok"
click at [145, 206] on button "Apply edit" at bounding box center [84, 189] width 124 height 45
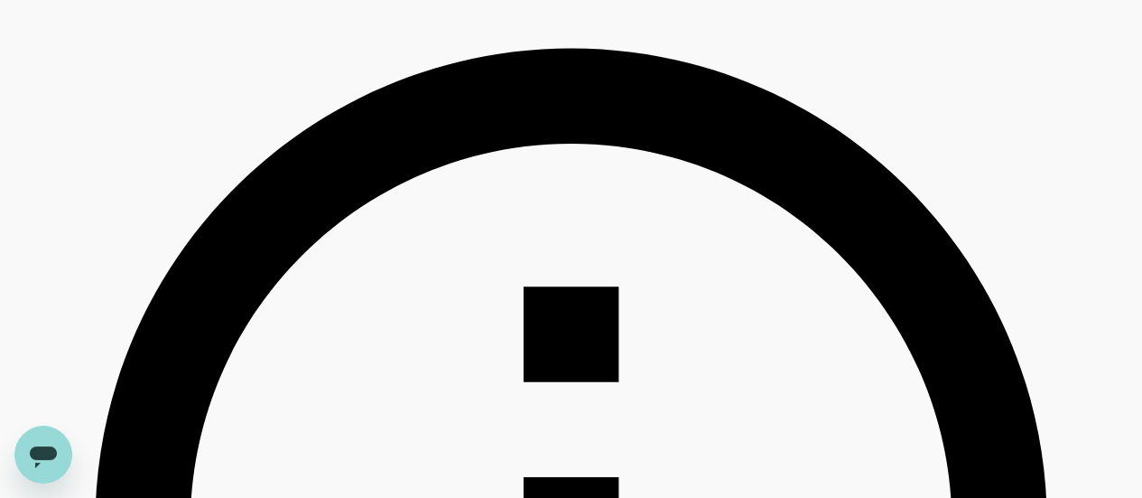
scroll to position [452, 0]
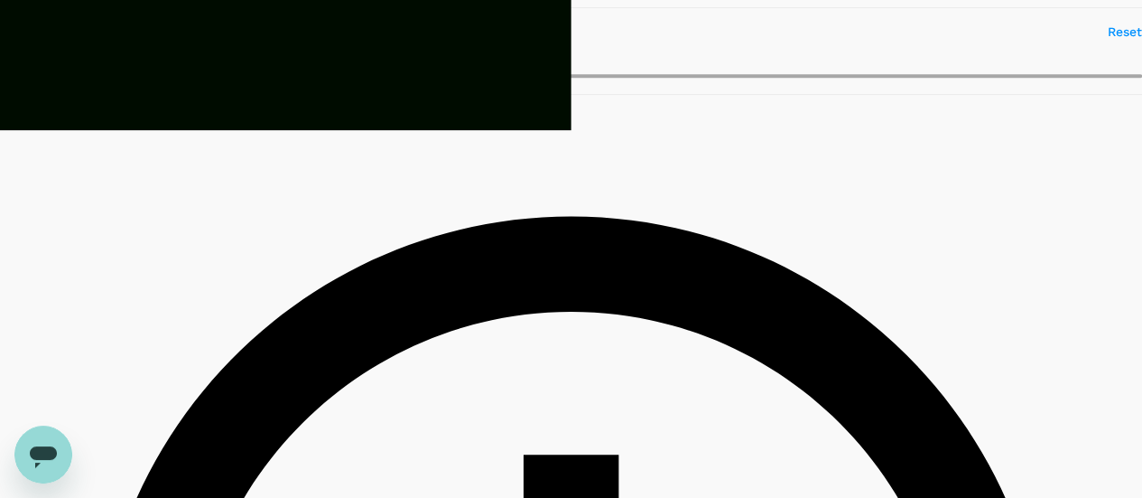
scroll to position [181, 0]
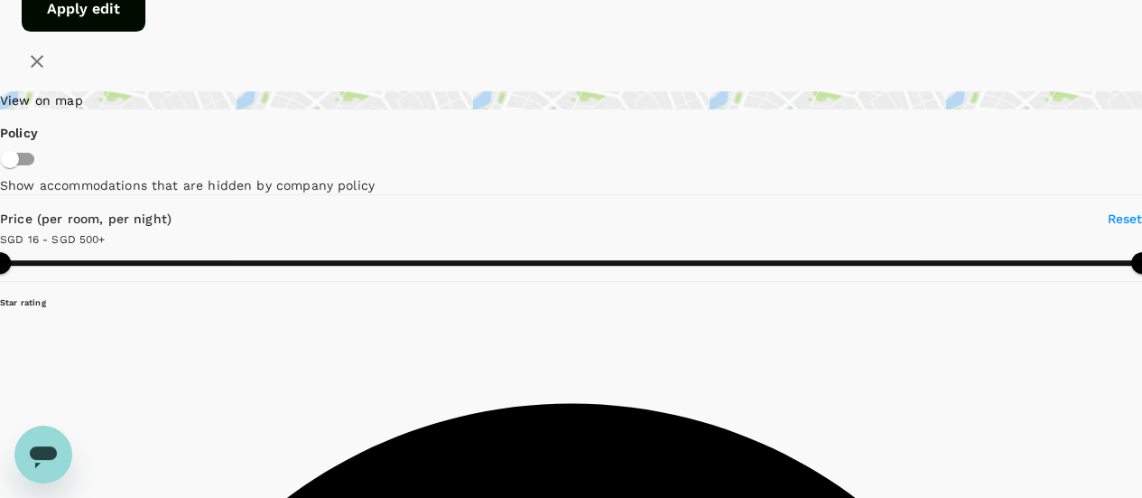
type input "499.82"
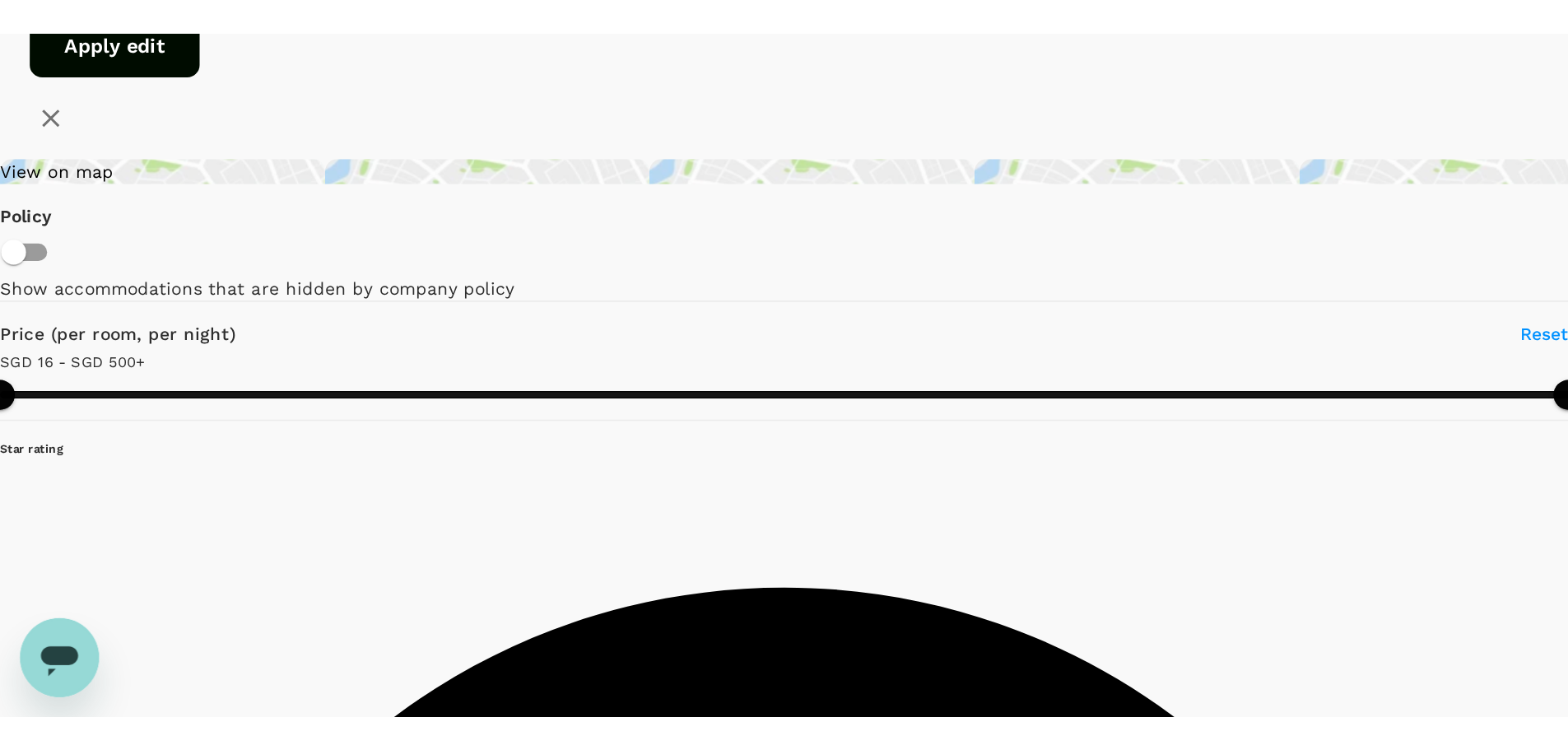
scroll to position [247, 0]
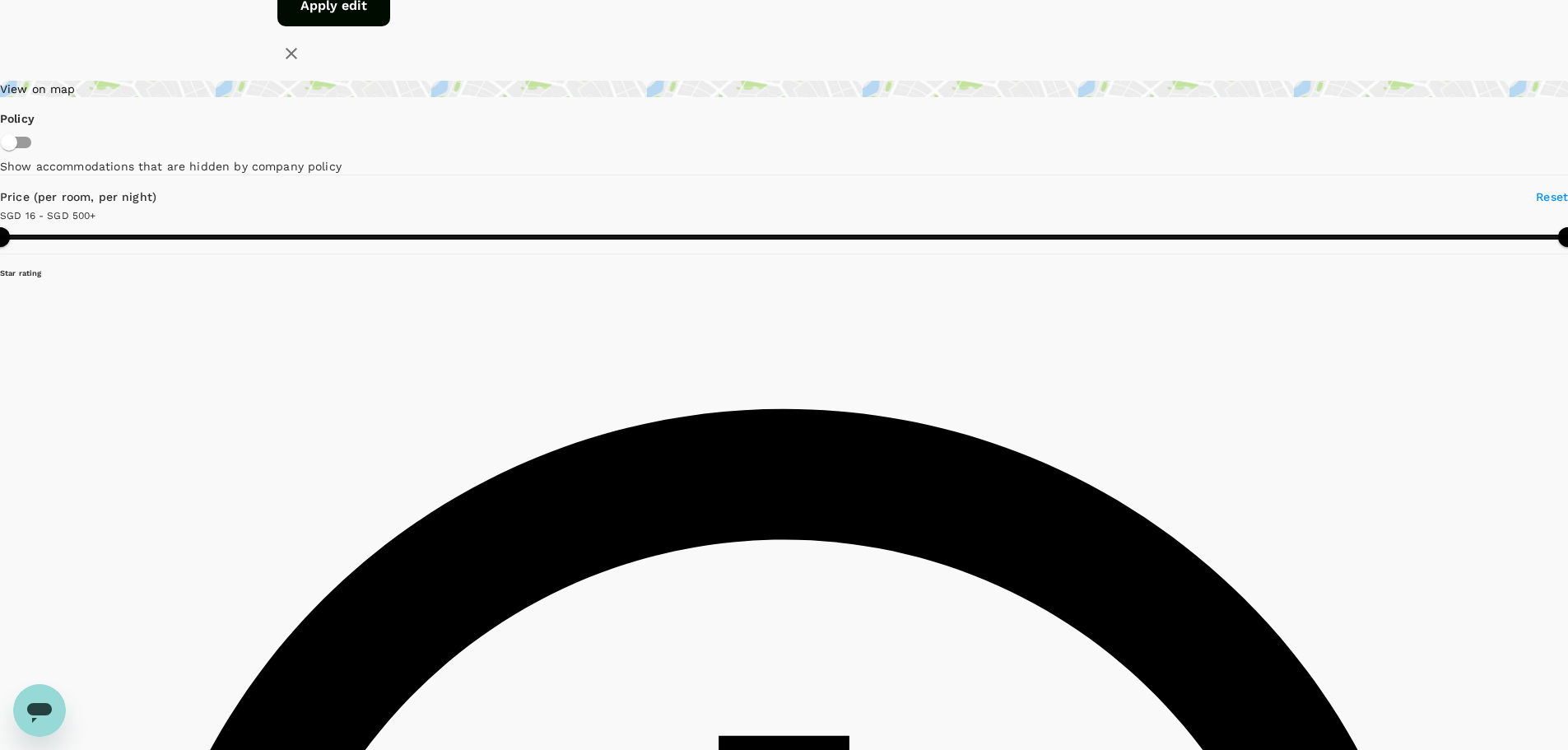
scroll to position [0, 0]
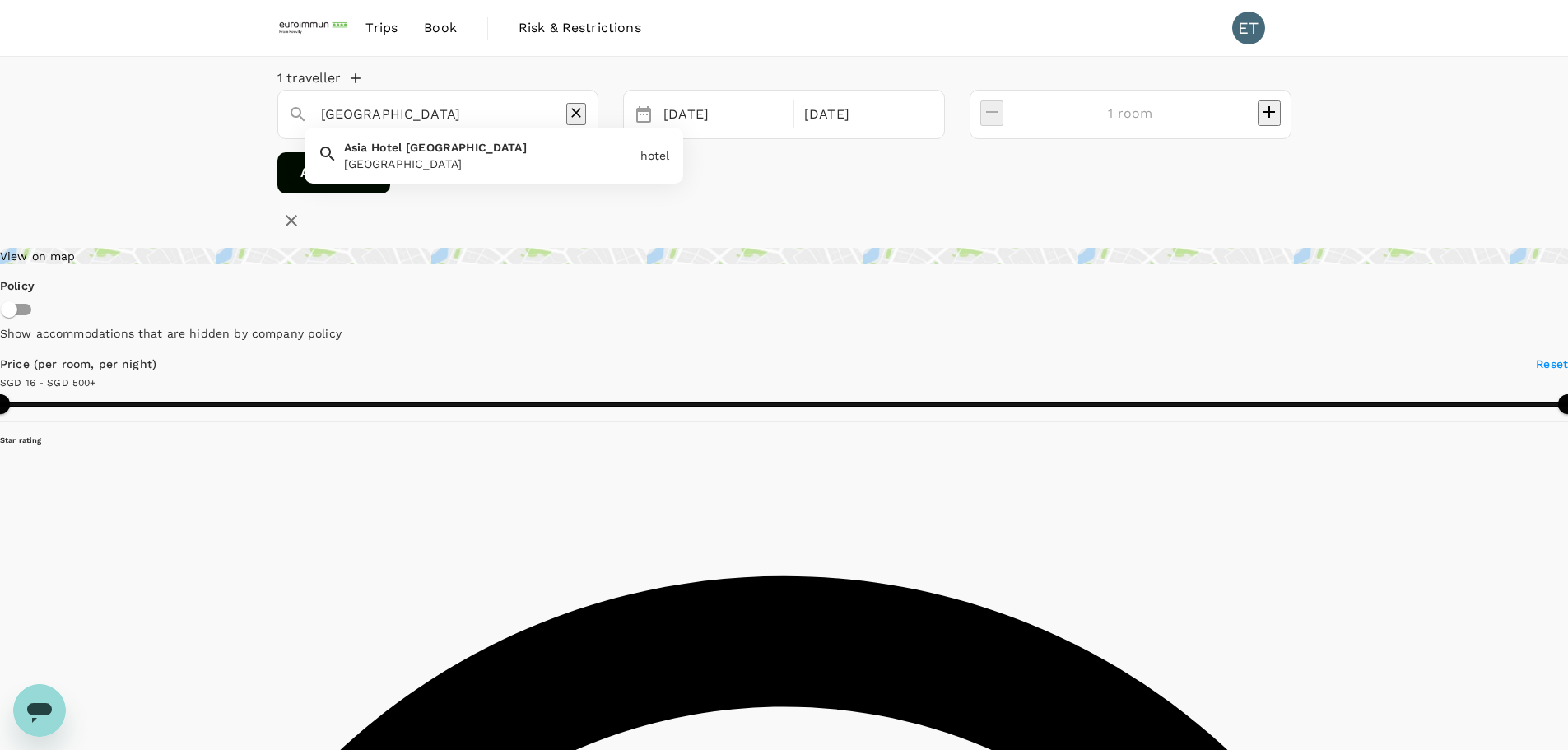
drag, startPoint x: 380, startPoint y: 130, endPoint x: 276, endPoint y: 128, distance: 104.0
click at [276, 128] on div "Asia Hotel Bangkok" at bounding box center [432, 108] width 314 height 41
click at [420, 154] on span "[GEOGRAPHIC_DATA]" at bounding box center [452, 147] width 121 height 13
type input "Novotel Bangkok On Siam Square"
click at [390, 192] on button "Apply edit" at bounding box center [334, 172] width 113 height 41
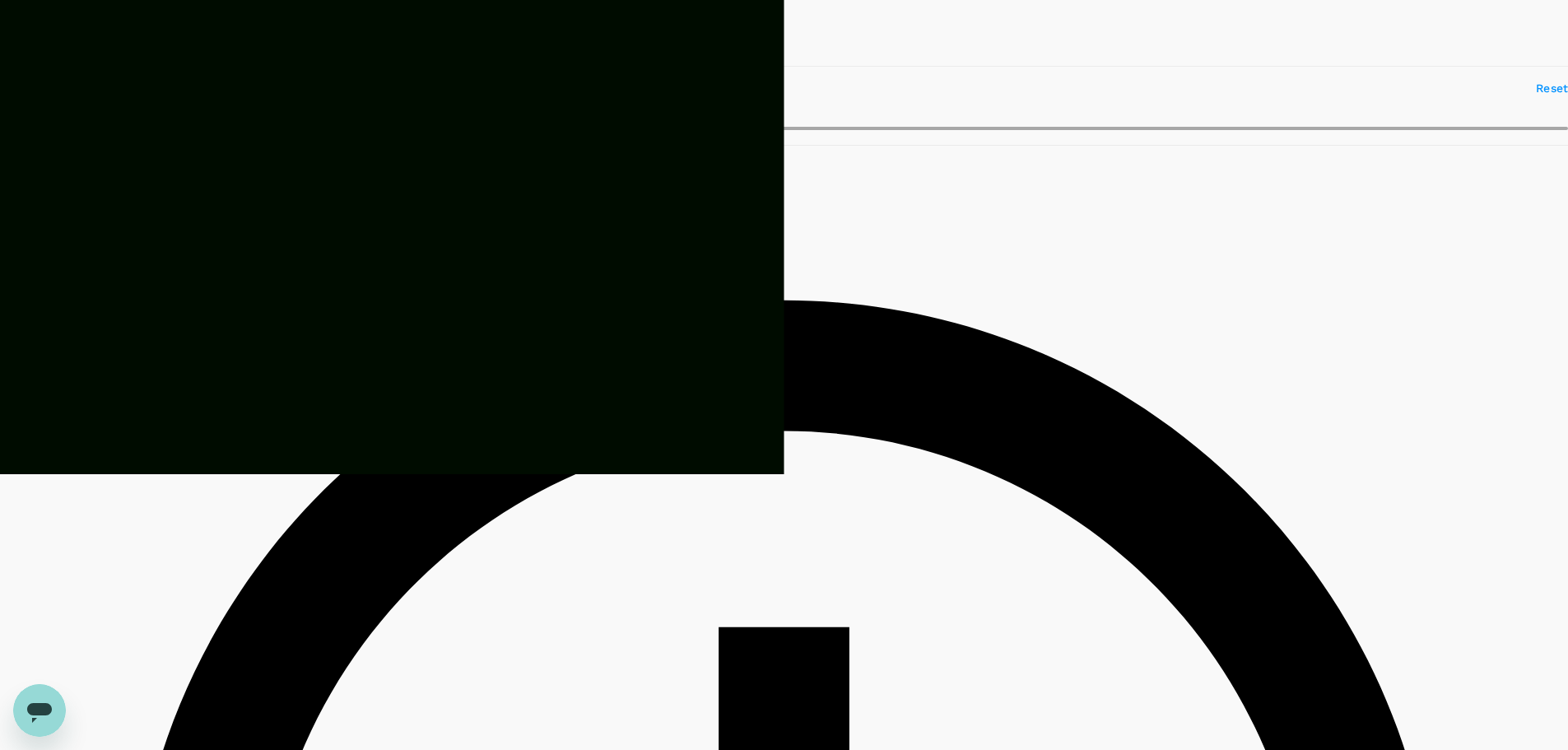
scroll to position [247, 0]
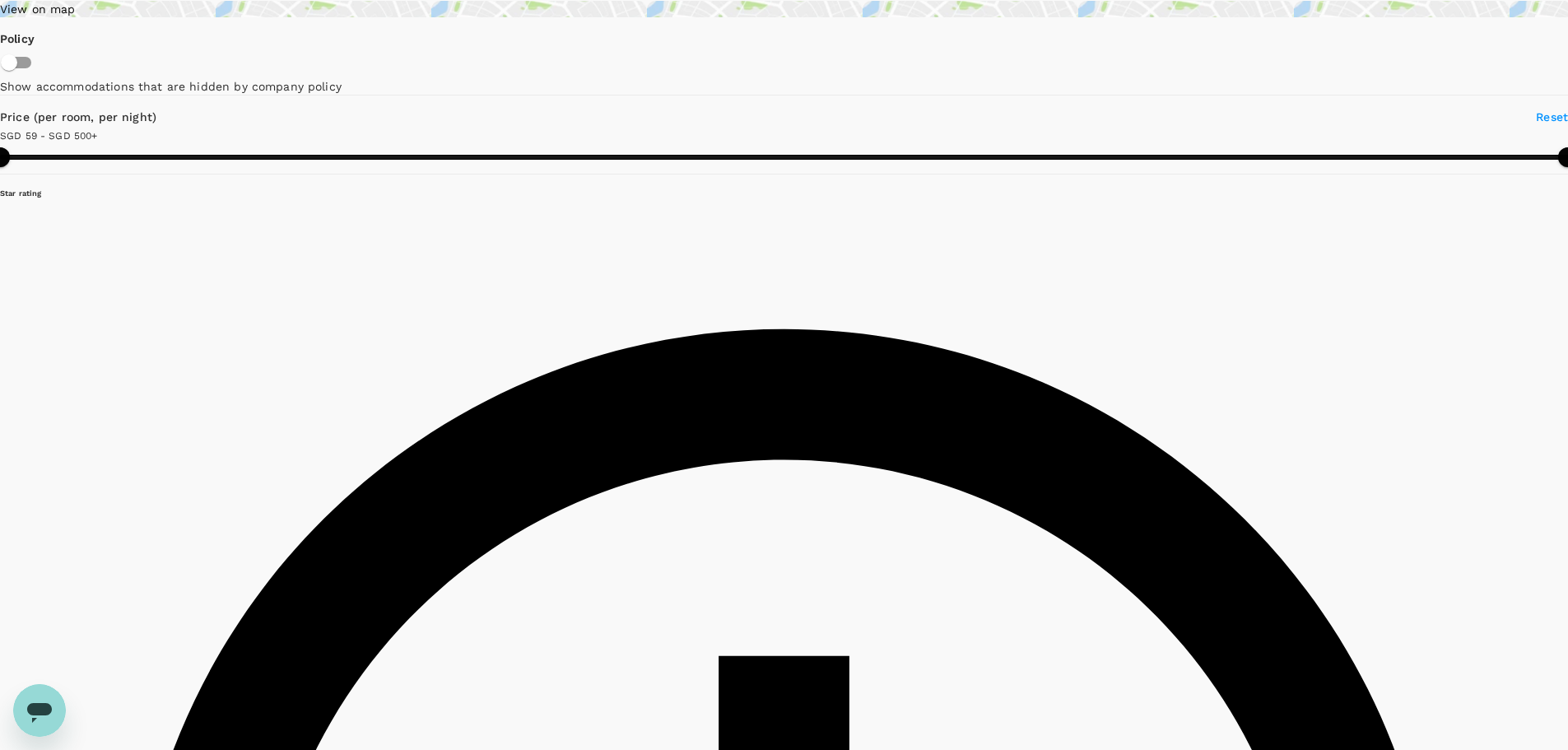
type input "499.57"
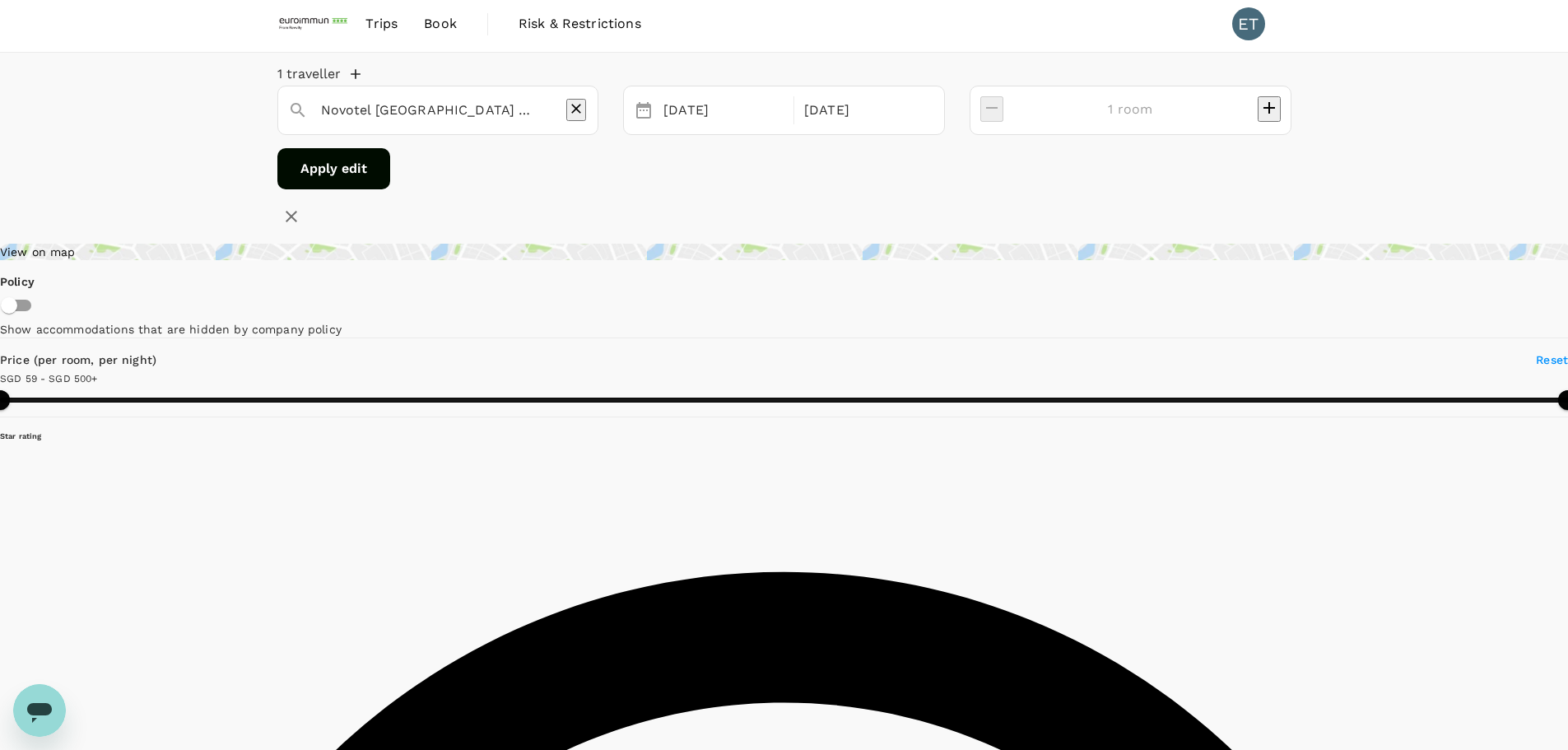
scroll to position [0, 0]
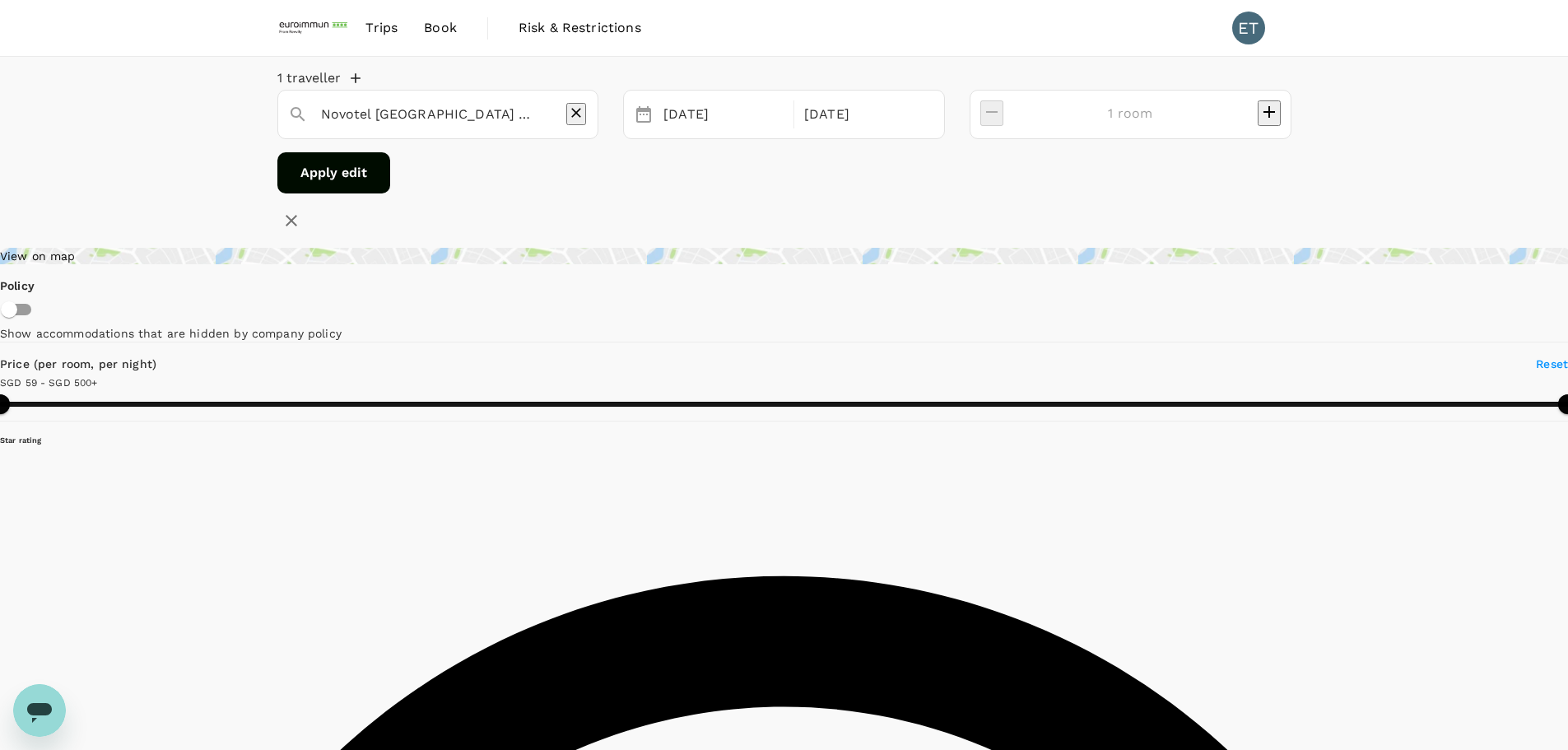
click at [378, 31] on span "Trips" at bounding box center [381, 28] width 32 height 20
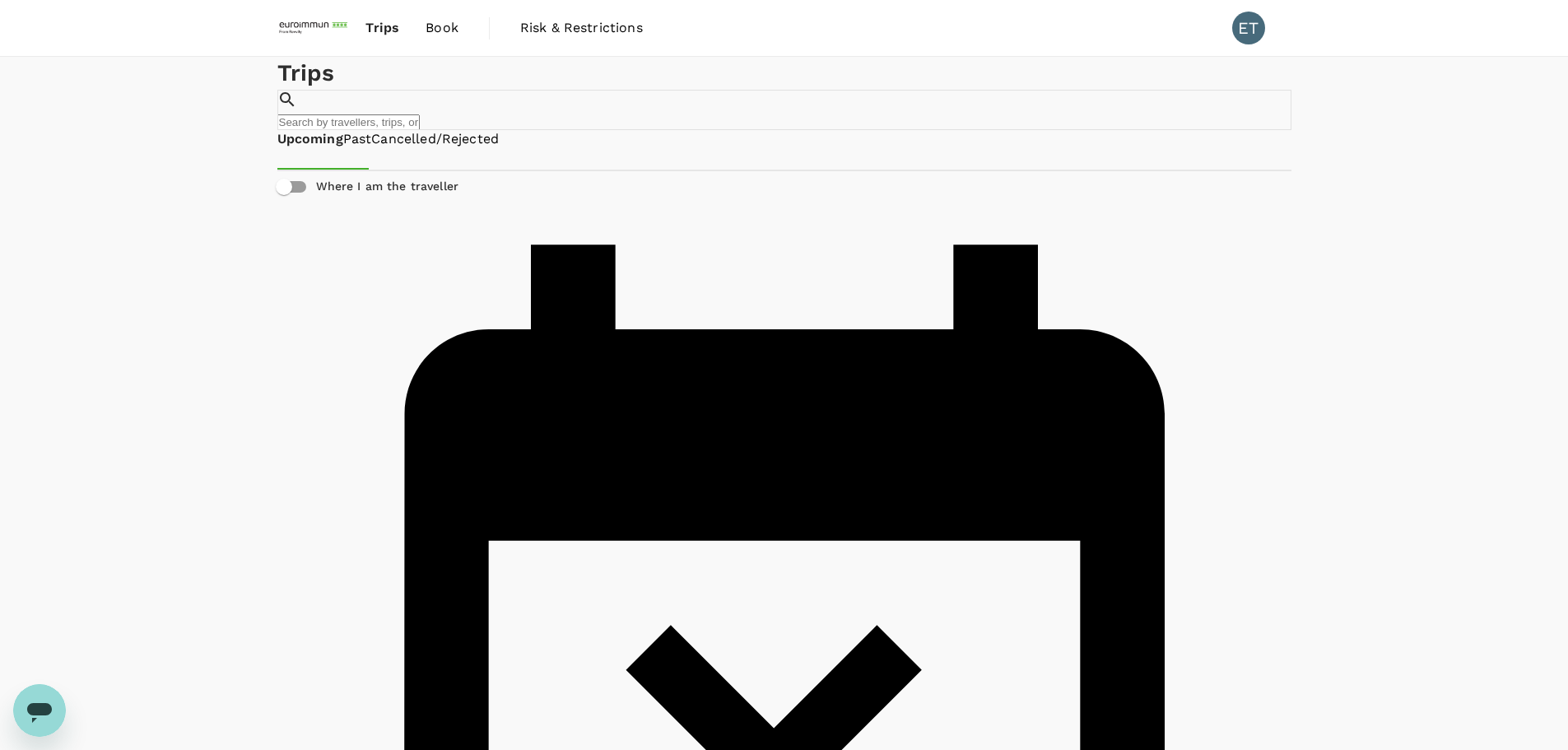
click at [428, 35] on span "Book" at bounding box center [442, 28] width 33 height 20
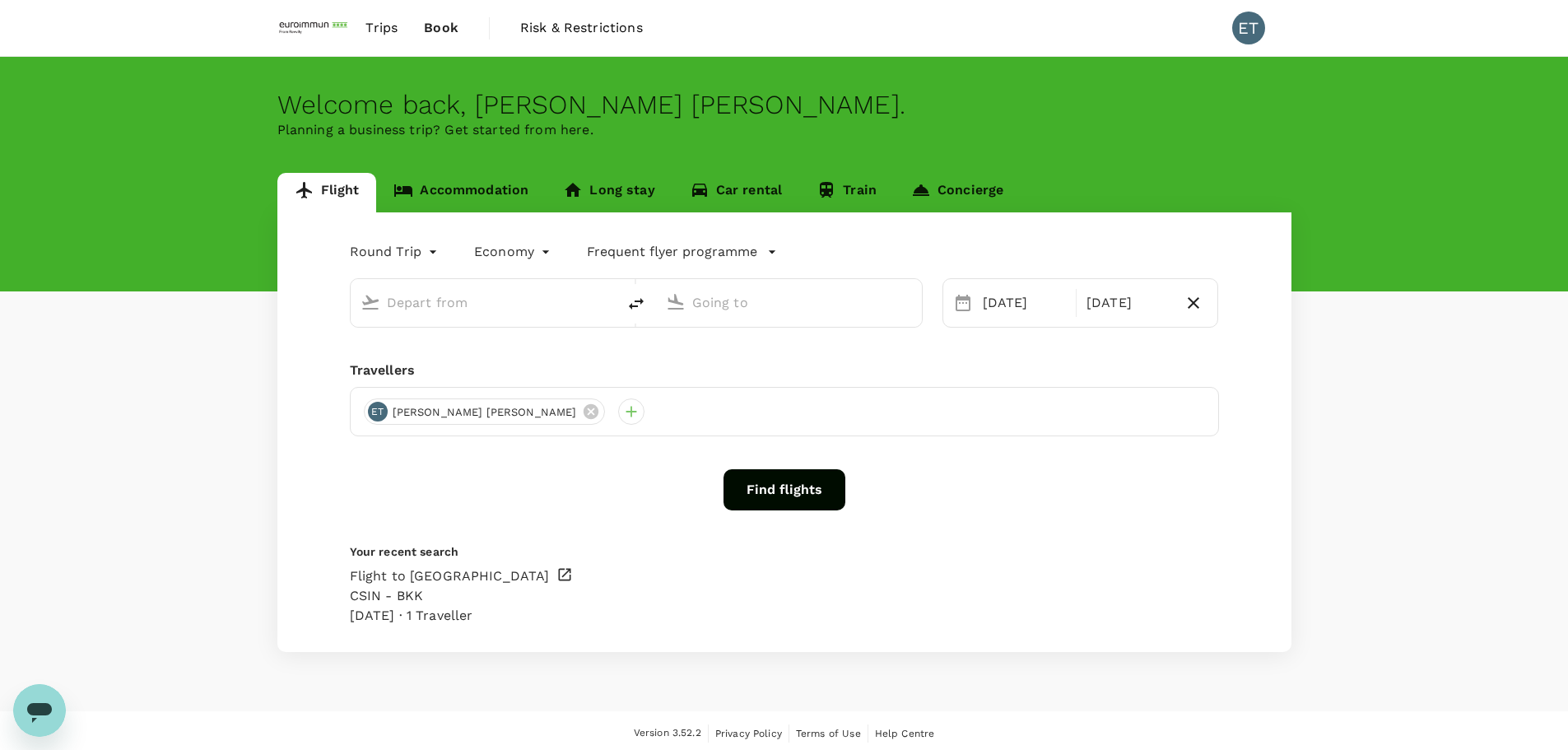
type input "Singapore, Singapore (any)"
type input "Suvarnabhumi Intl (BKK)"
type input "Singapore, Singapore (any)"
type input "Suvarnabhumi Intl (BKK)"
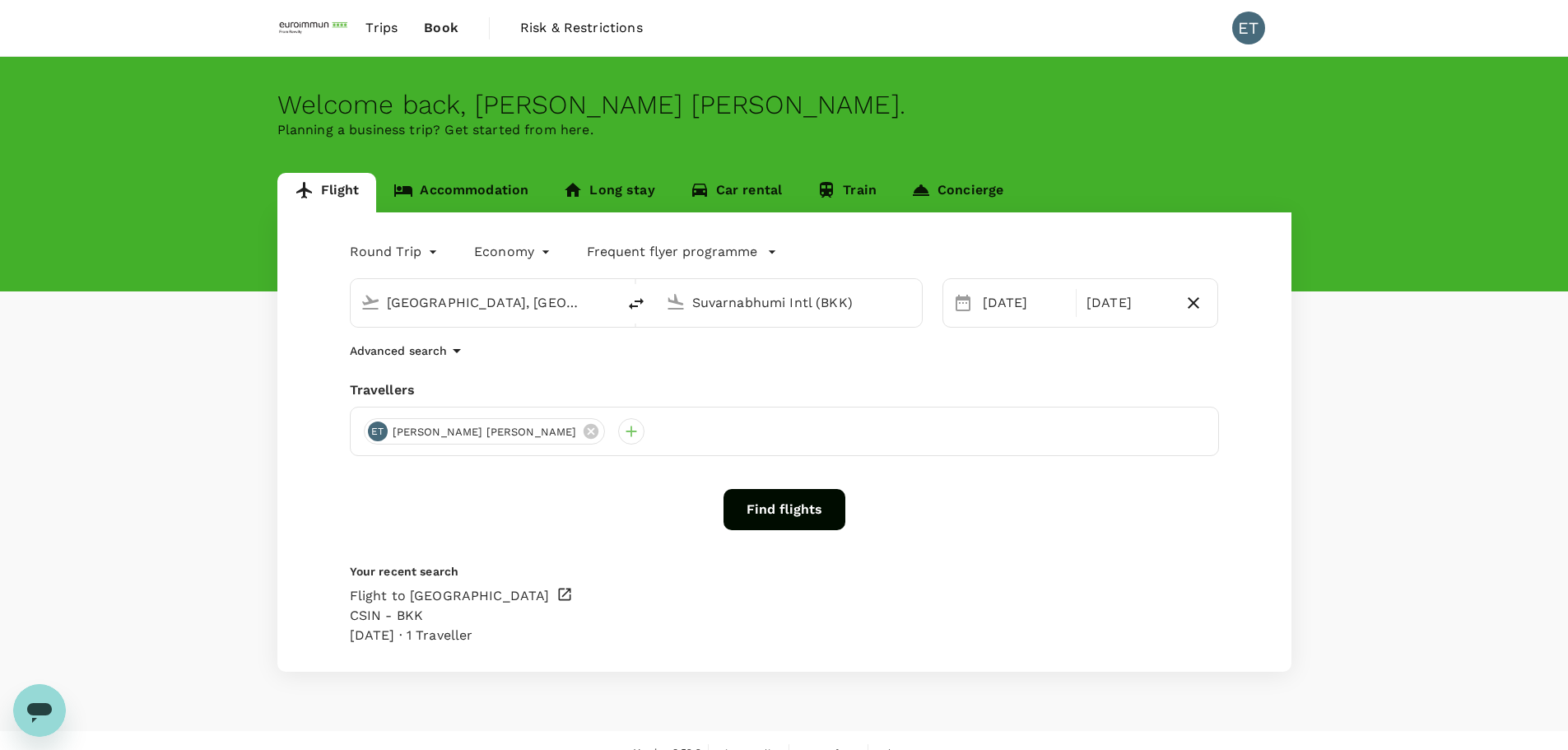
click at [761, 453] on button "Find flights" at bounding box center [785, 509] width 122 height 41
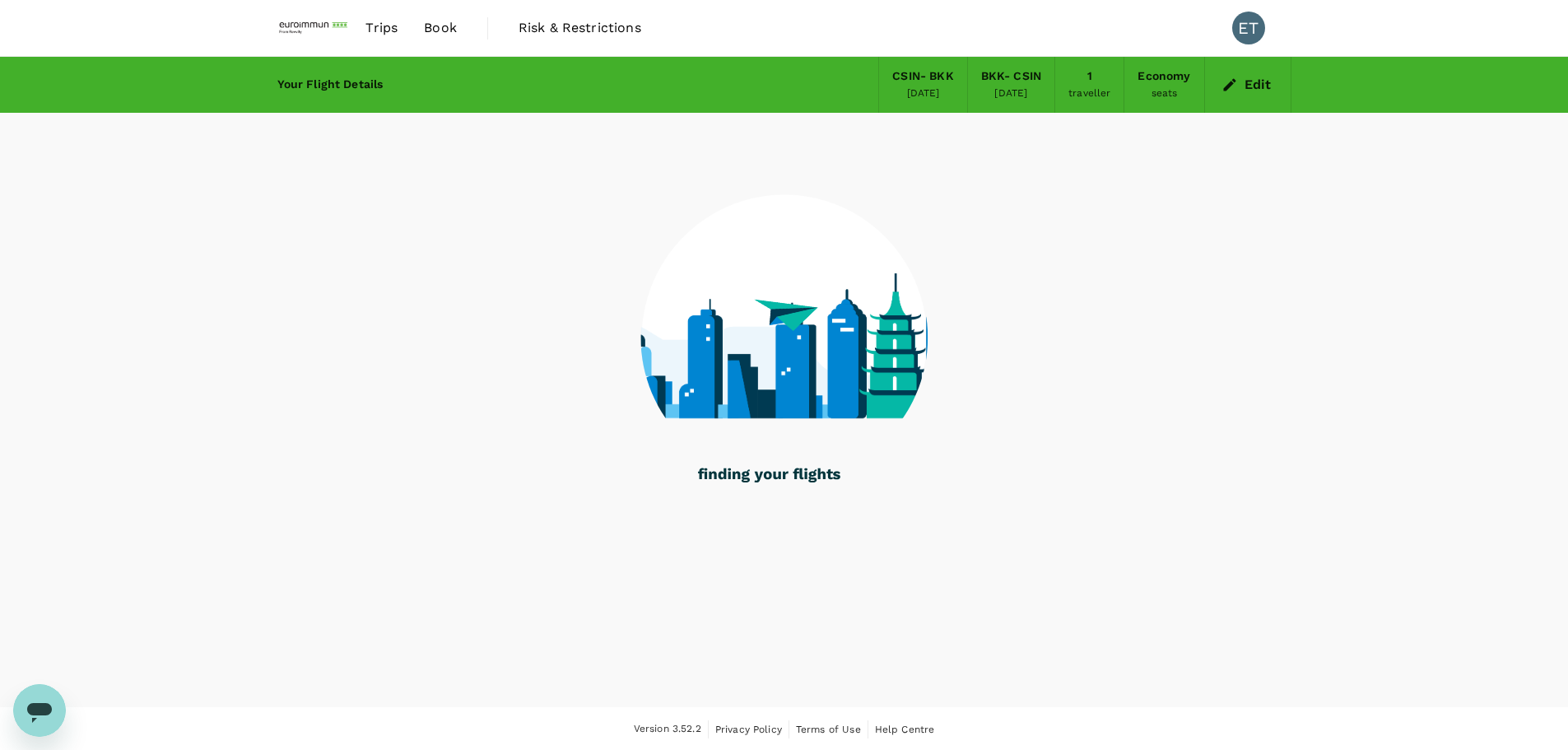
scroll to position [2, 0]
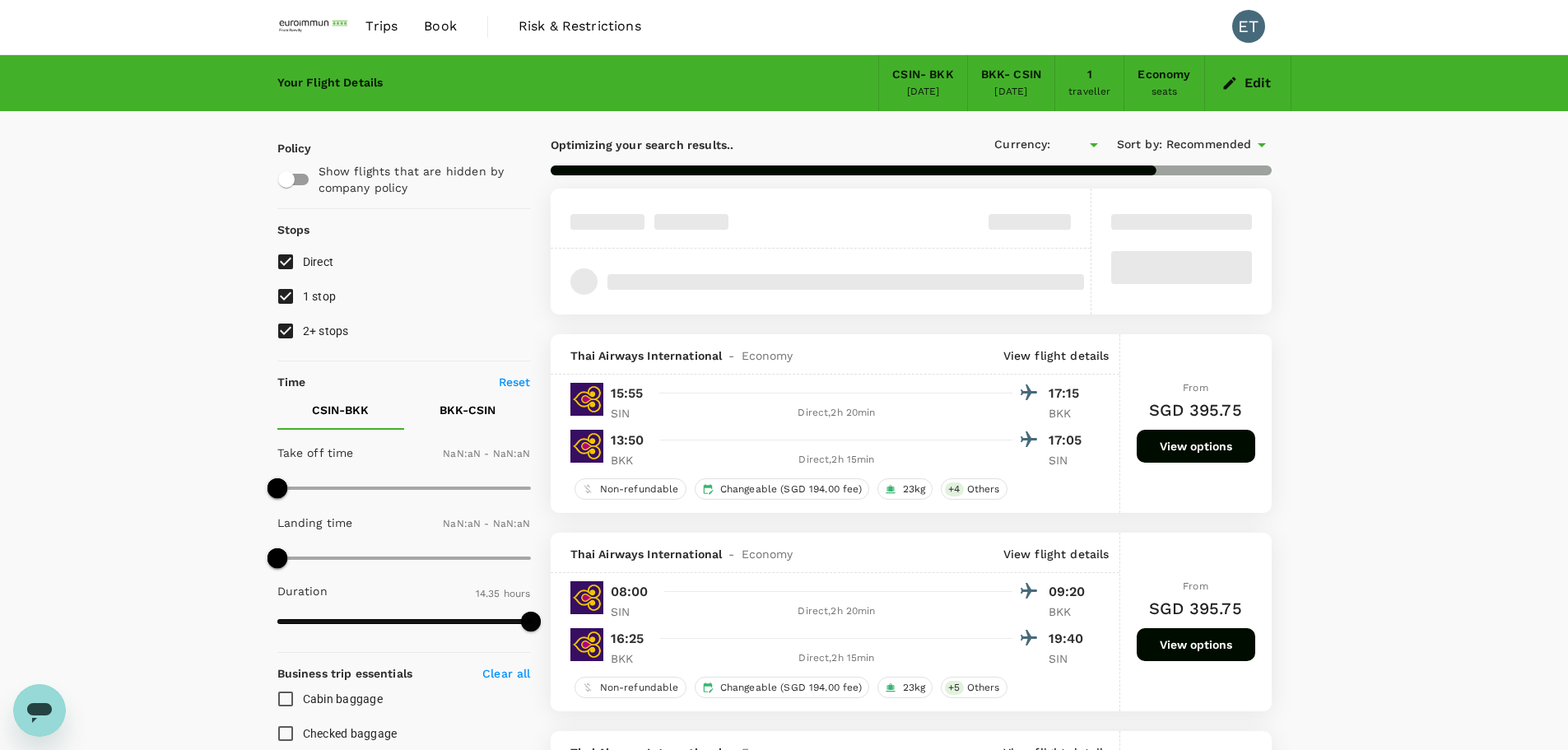
type input "SGD"
type input "1440"
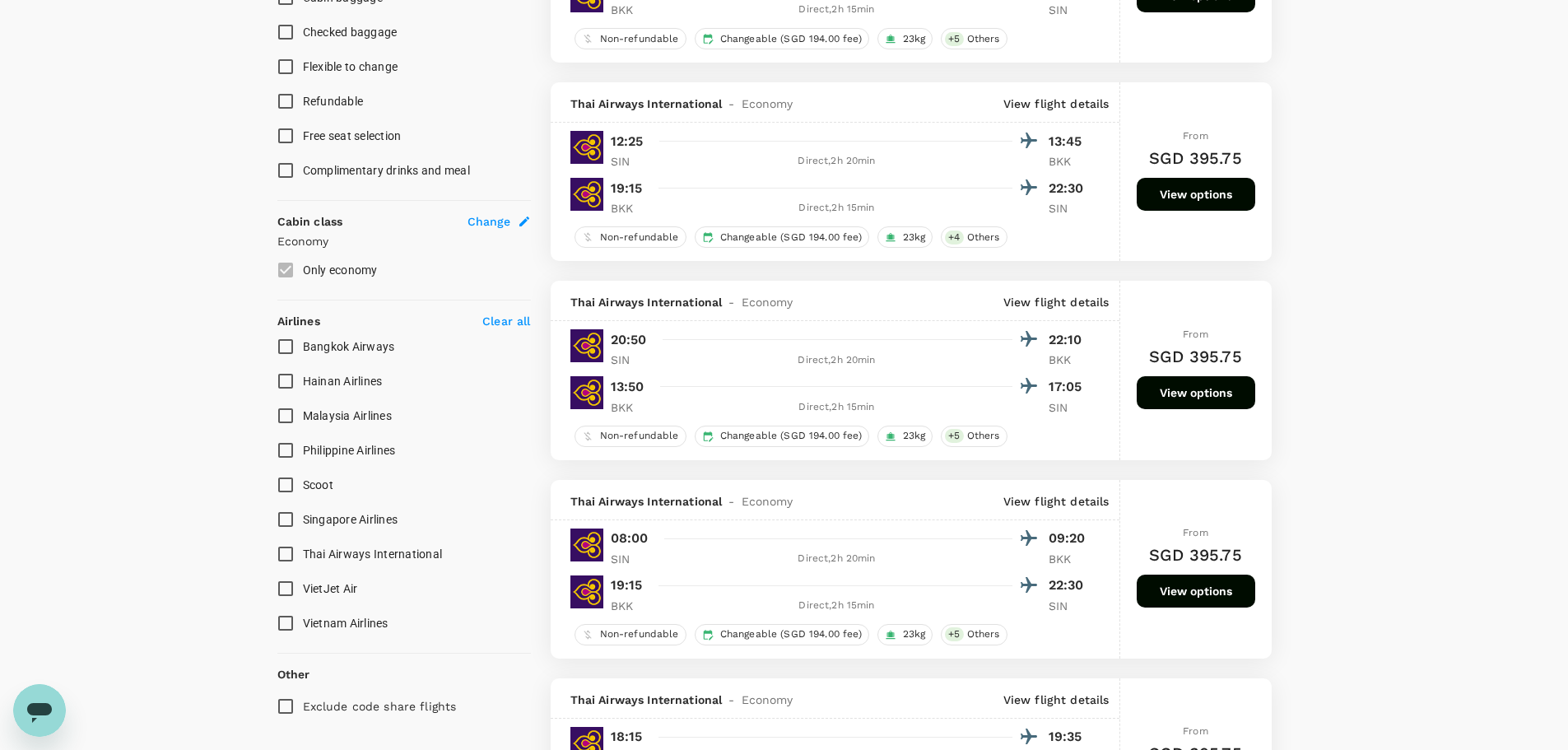
scroll to position [743, 0]
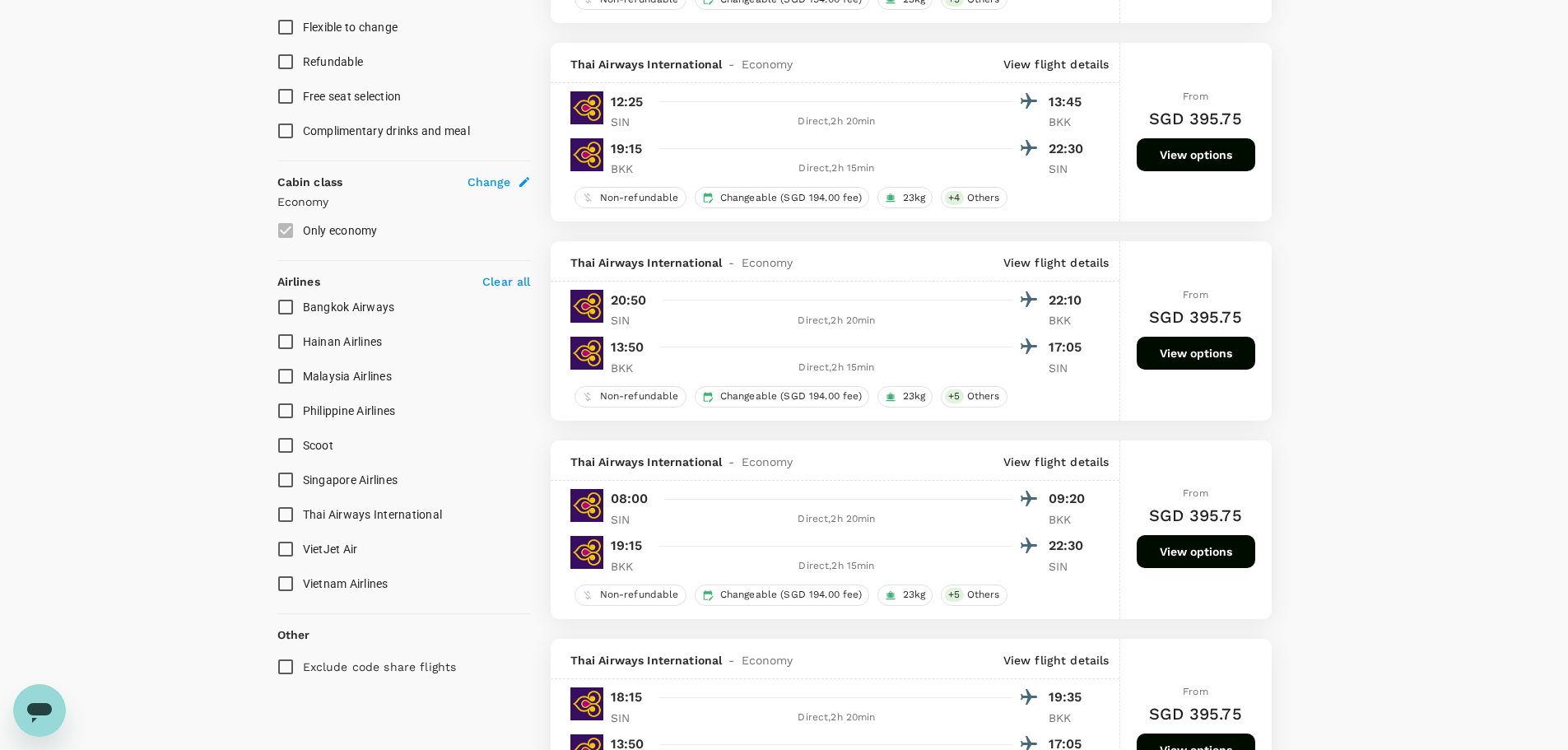
click at [284, 453] on input "Singapore Airlines" at bounding box center [285, 480] width 35 height 35
checkbox input "true"
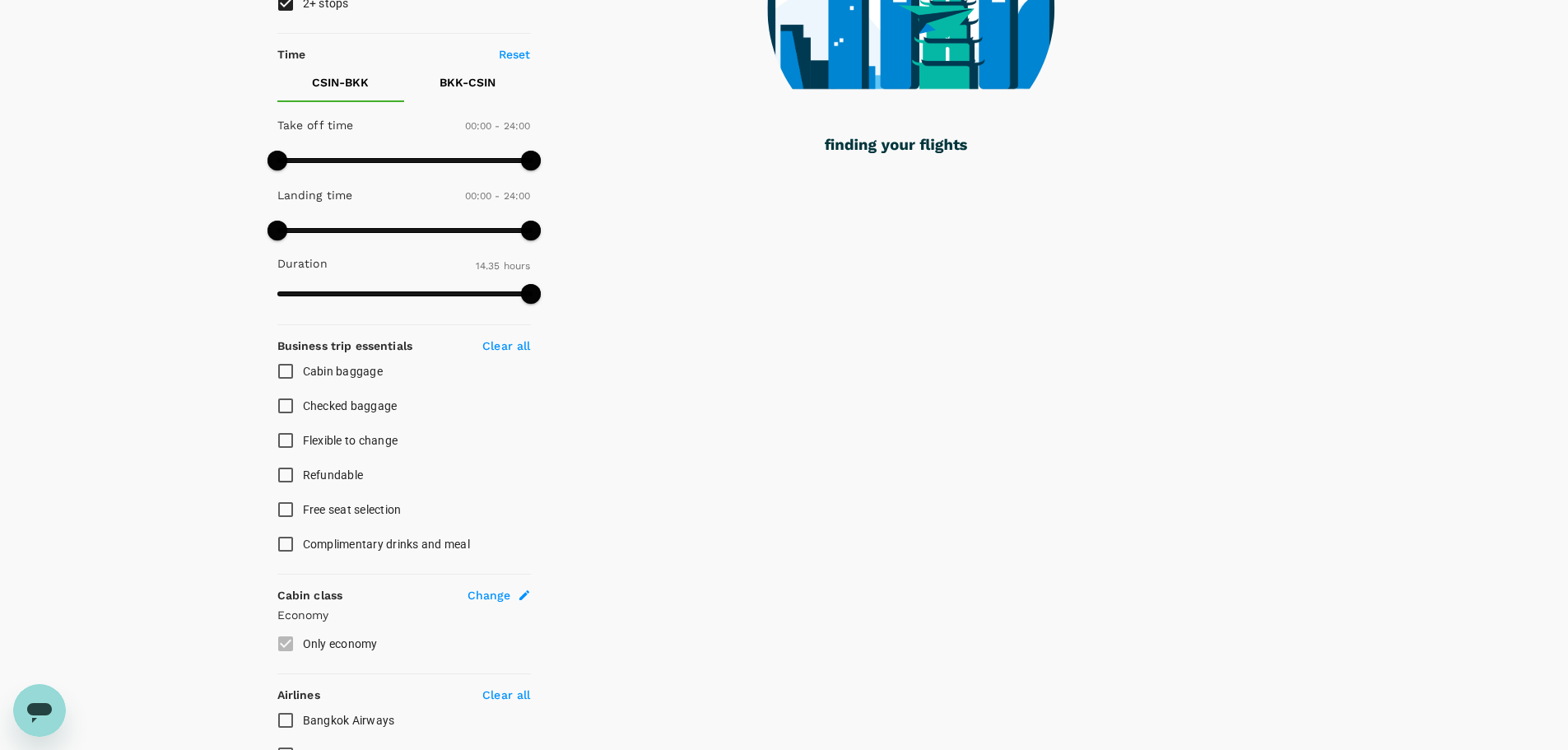
scroll to position [0, 0]
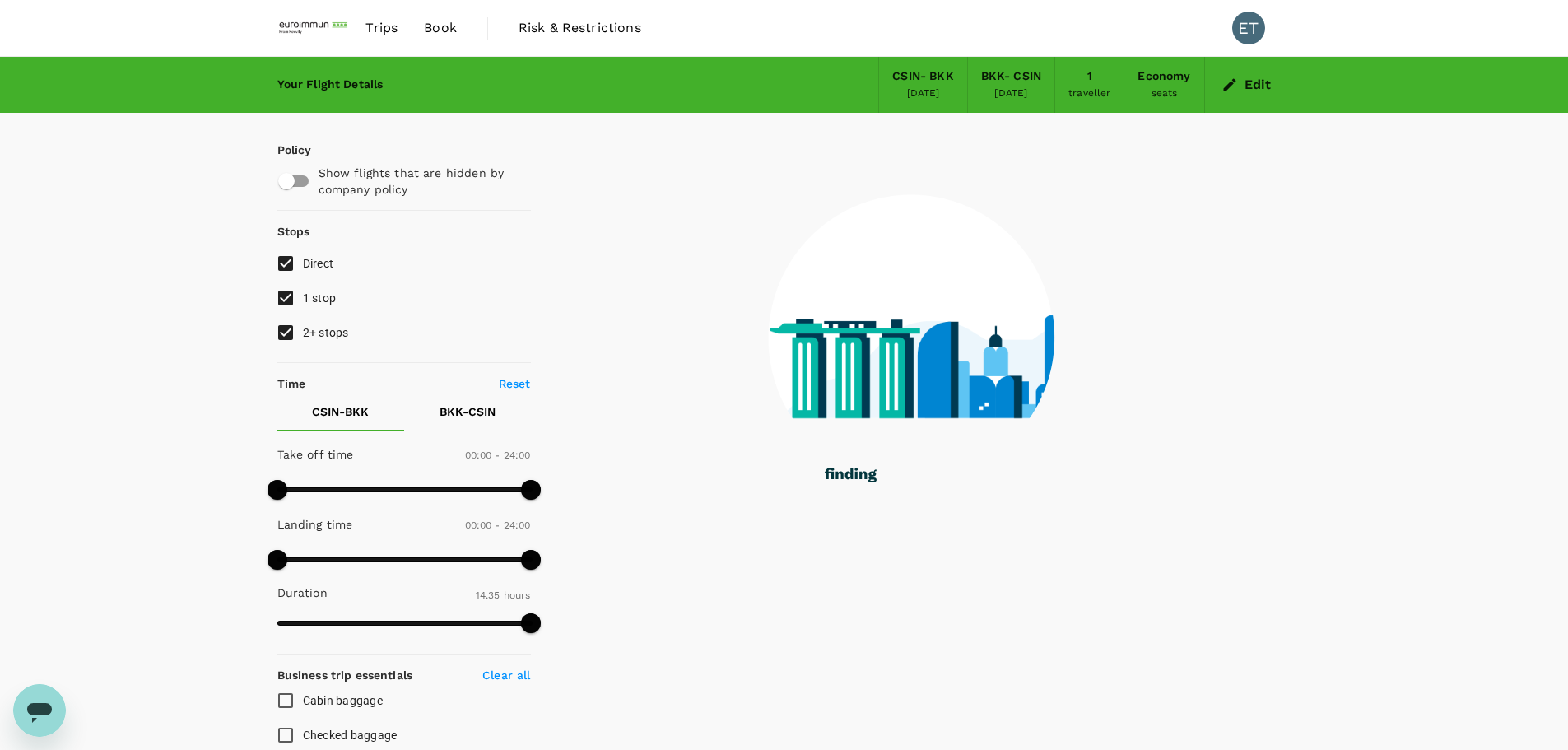
type input "1475"
checkbox input "false"
checkbox input "true"
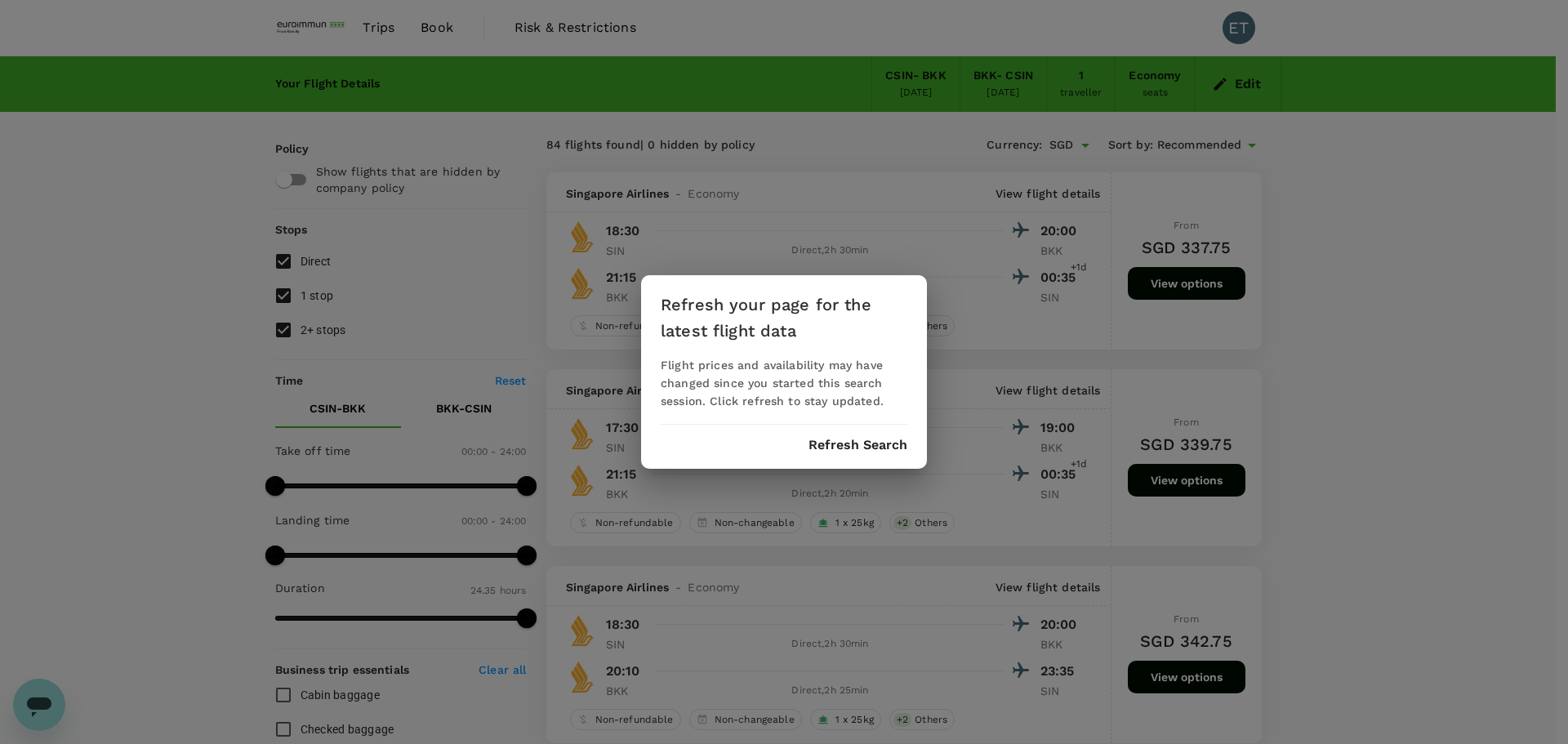
click at [863, 442] on button "Refresh Search" at bounding box center [857, 445] width 99 height 14
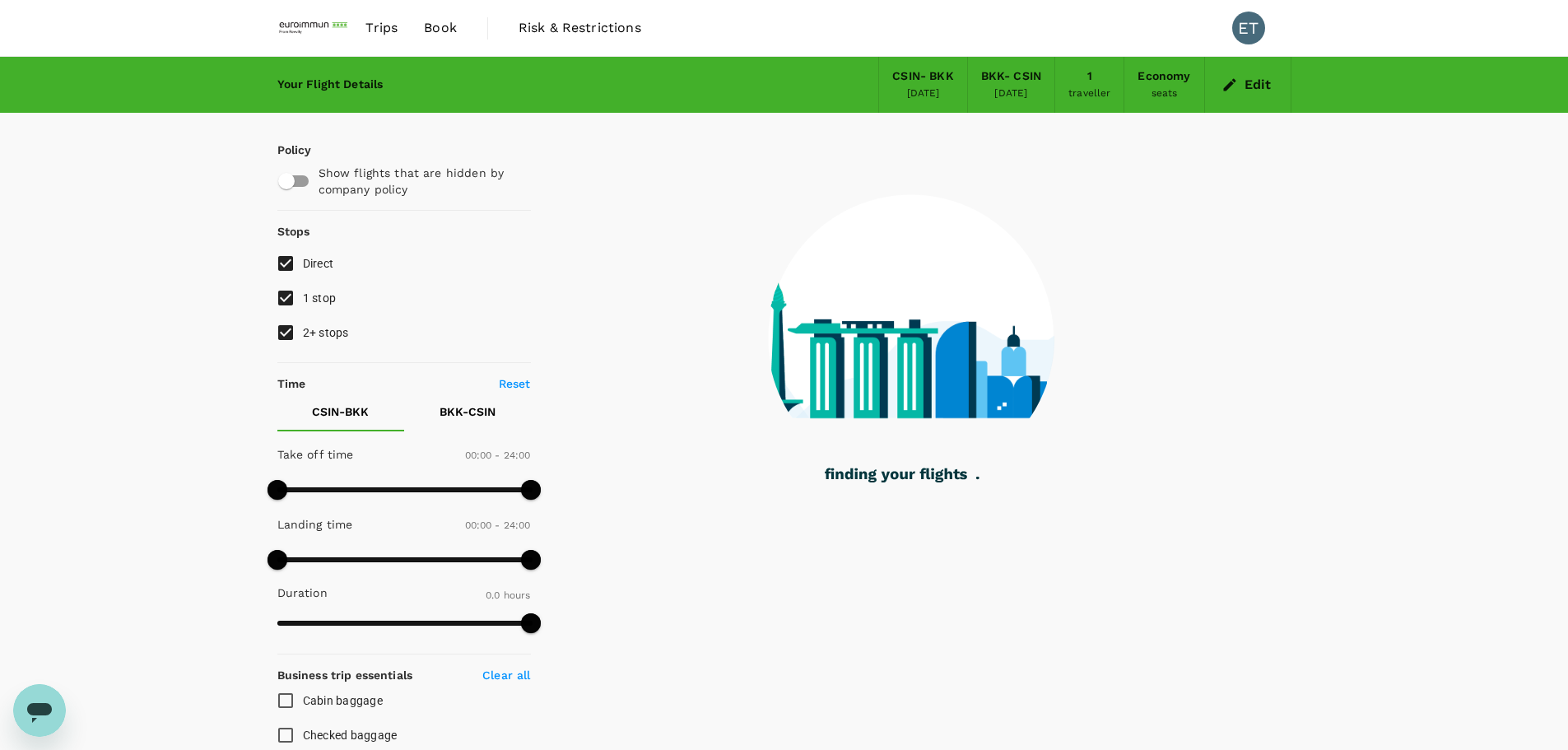
click at [996, 69] on div "BKK - CSIN" at bounding box center [1011, 77] width 60 height 18
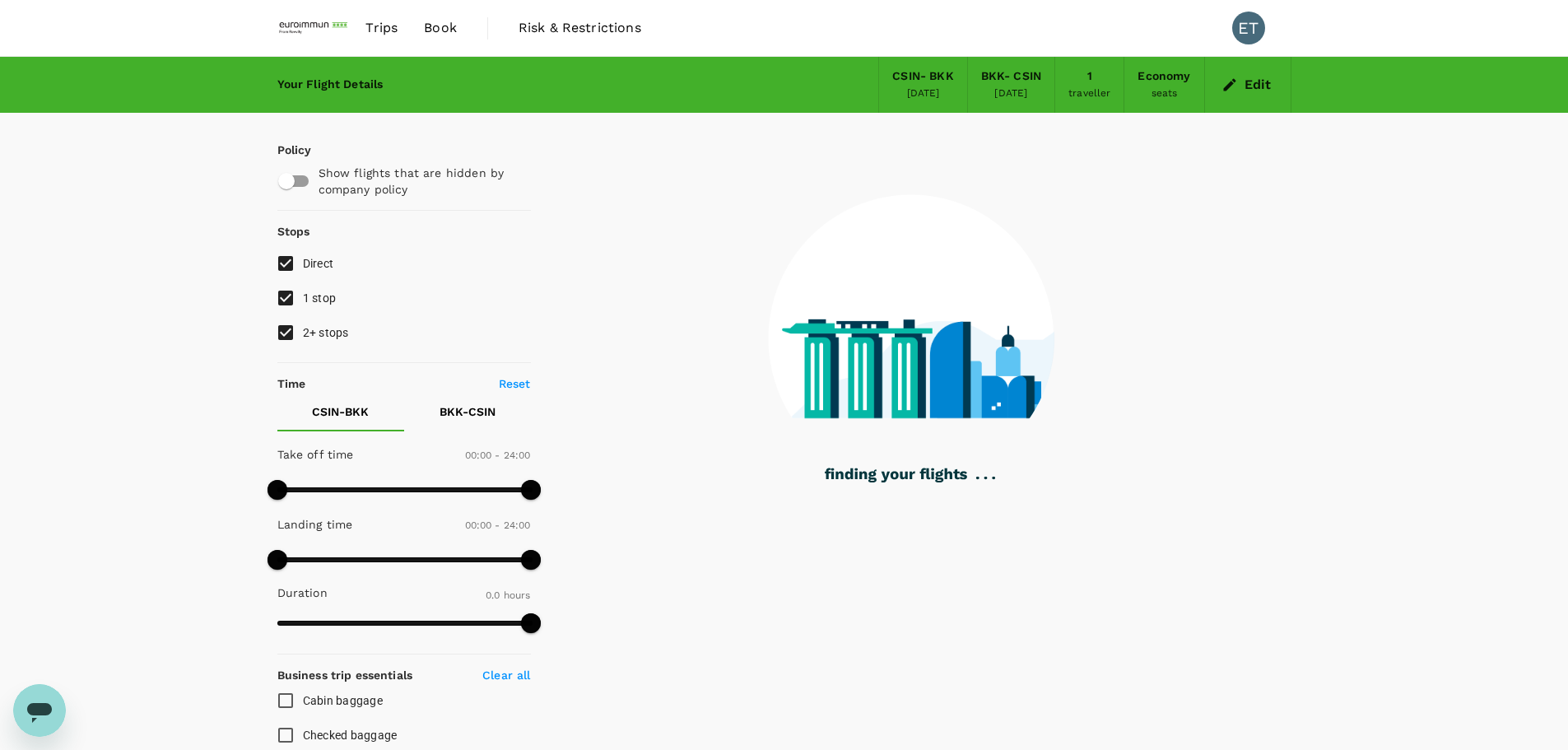
click at [1053, 80] on button "Edit" at bounding box center [1248, 85] width 59 height 26
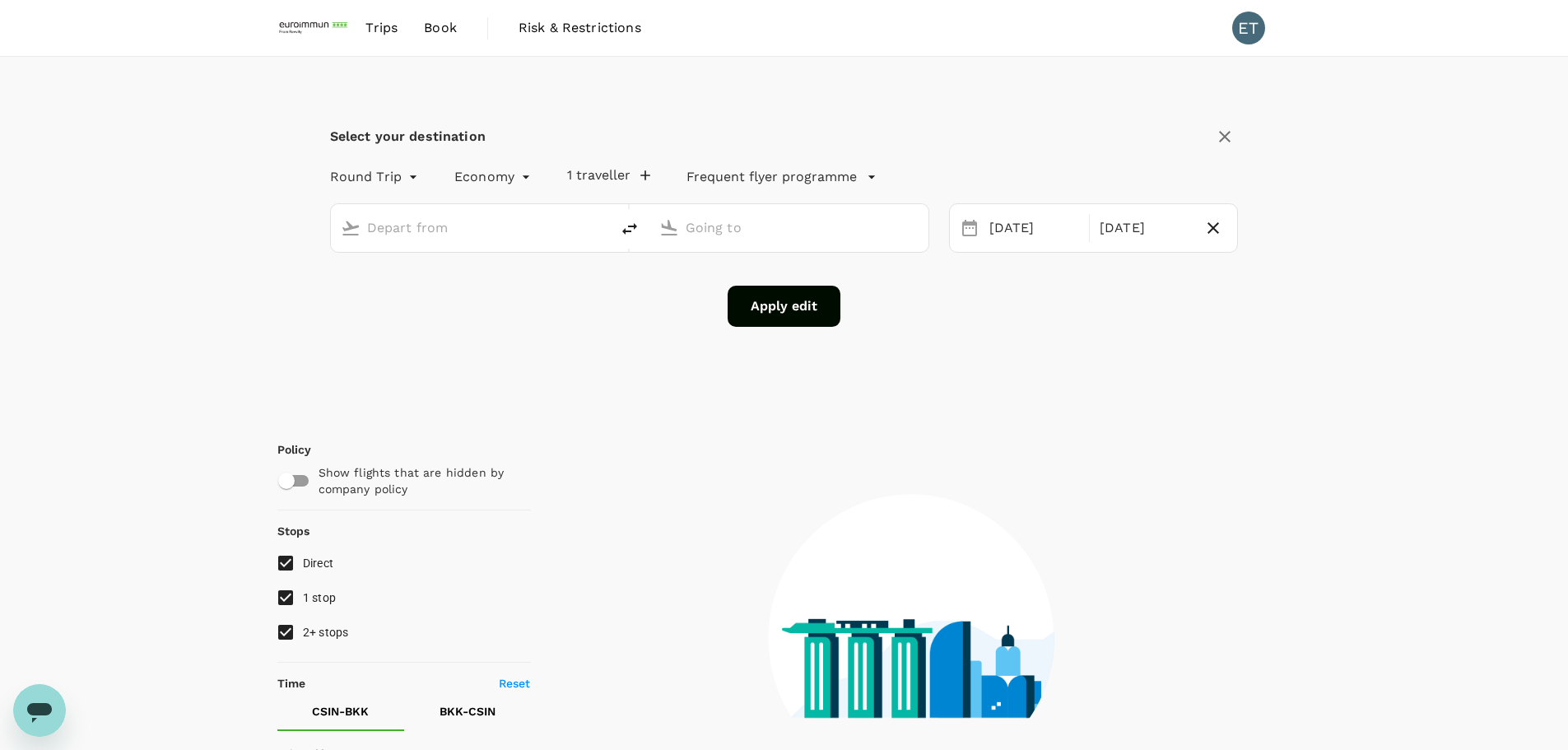
type input "Singapore, Singapore (any)"
type input "Suvarnabhumi Intl (BKK)"
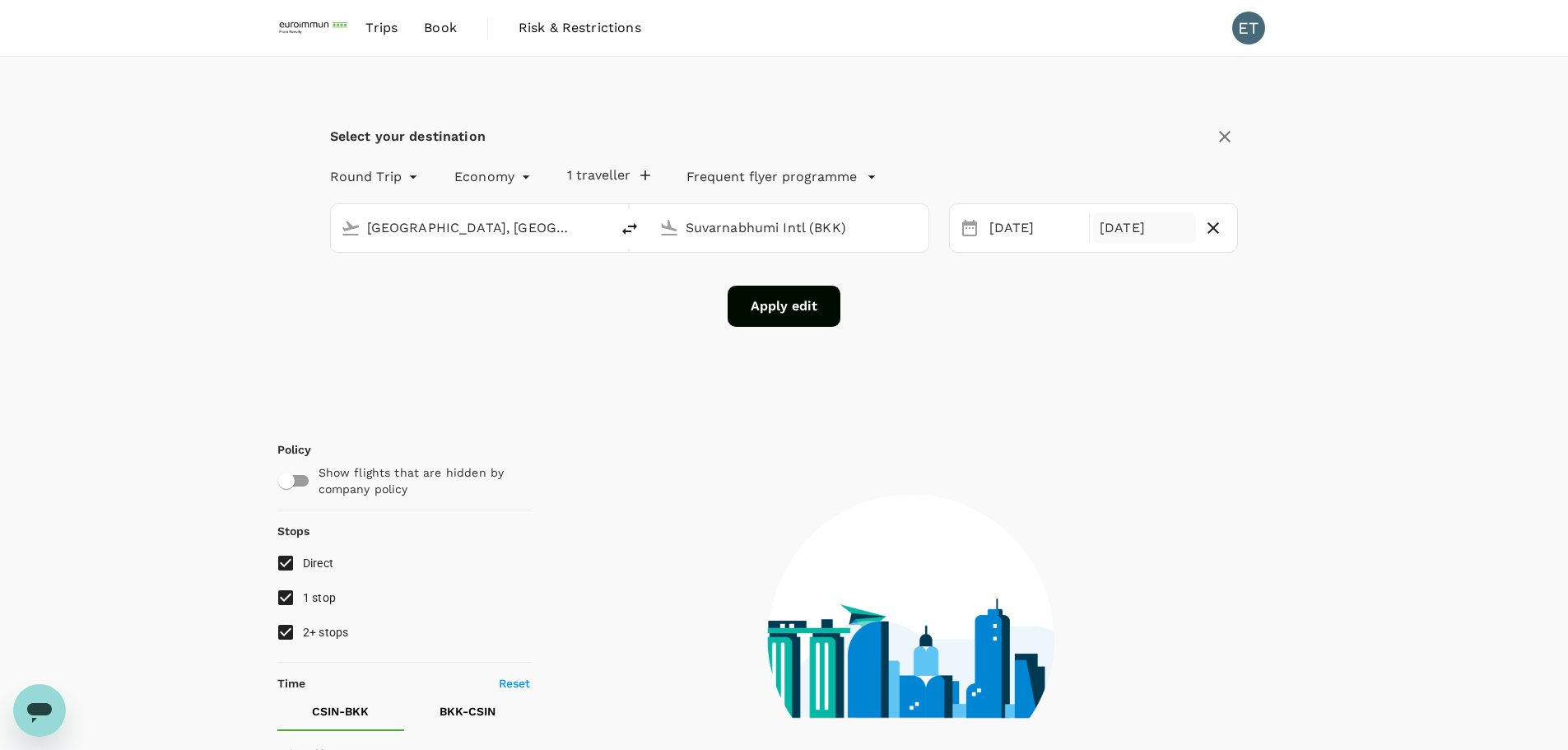
click at [1053, 239] on div "18 Oct" at bounding box center [1144, 228] width 103 height 32
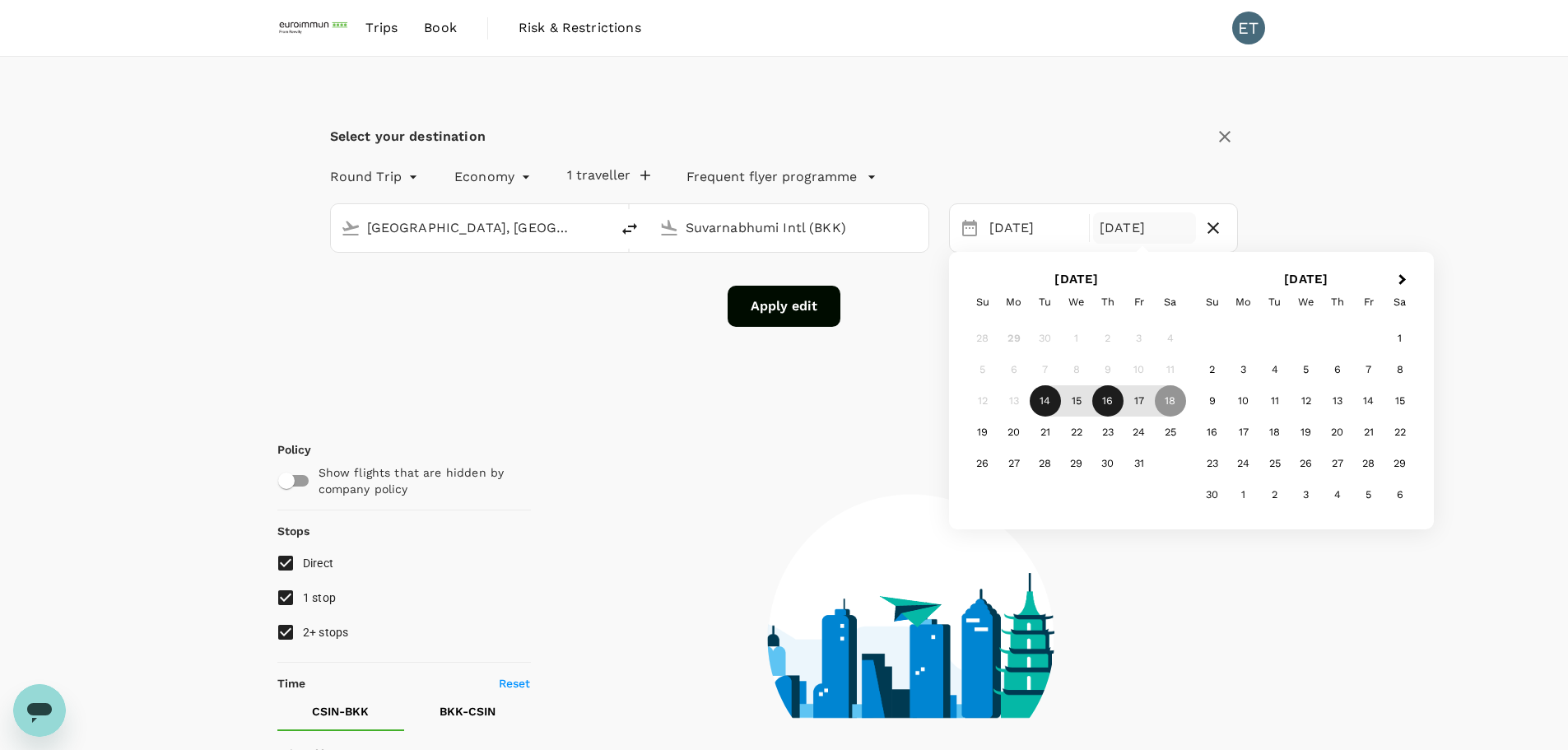
click at [1053, 406] on div "16" at bounding box center [1108, 401] width 31 height 31
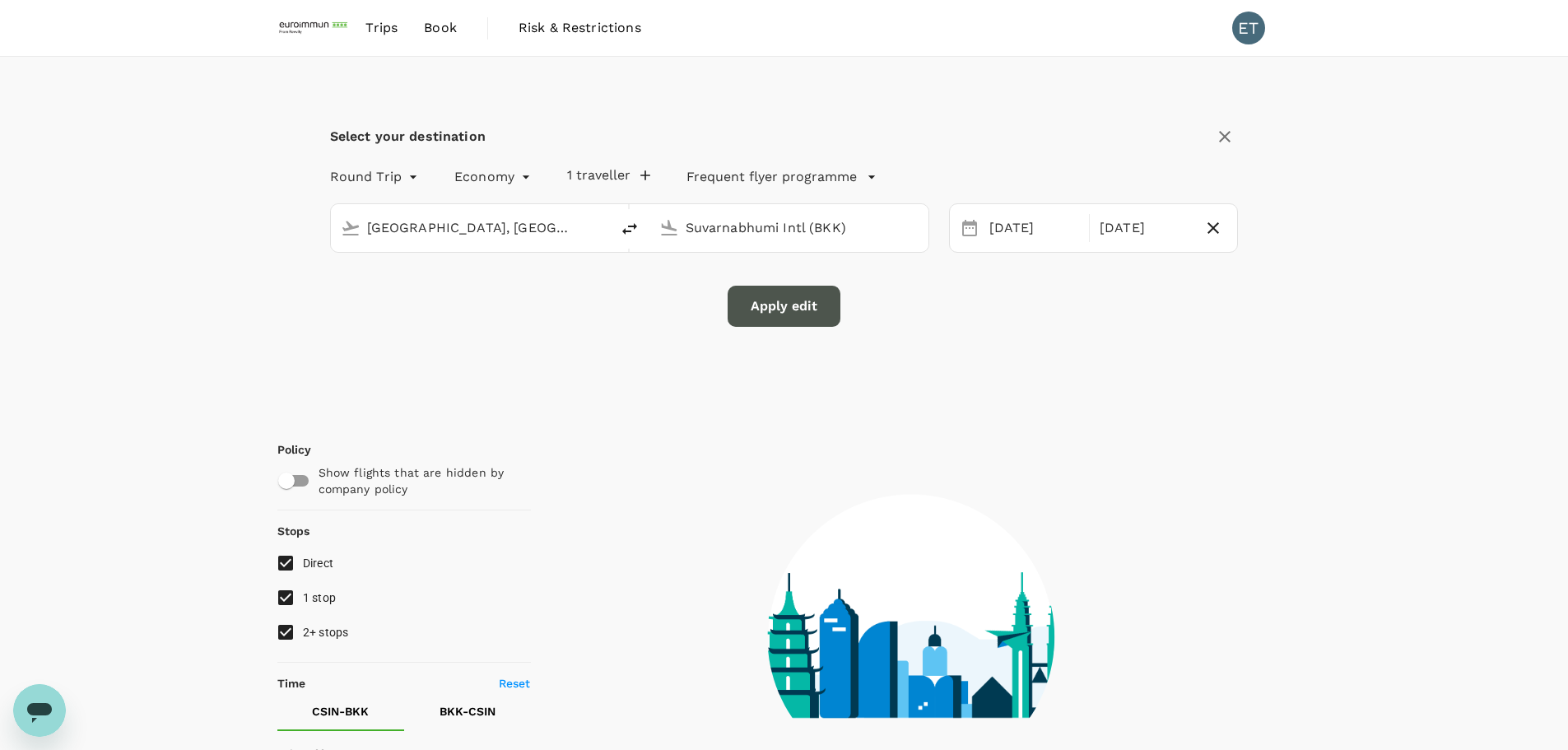
click at [789, 303] on button "Apply edit" at bounding box center [784, 305] width 113 height 41
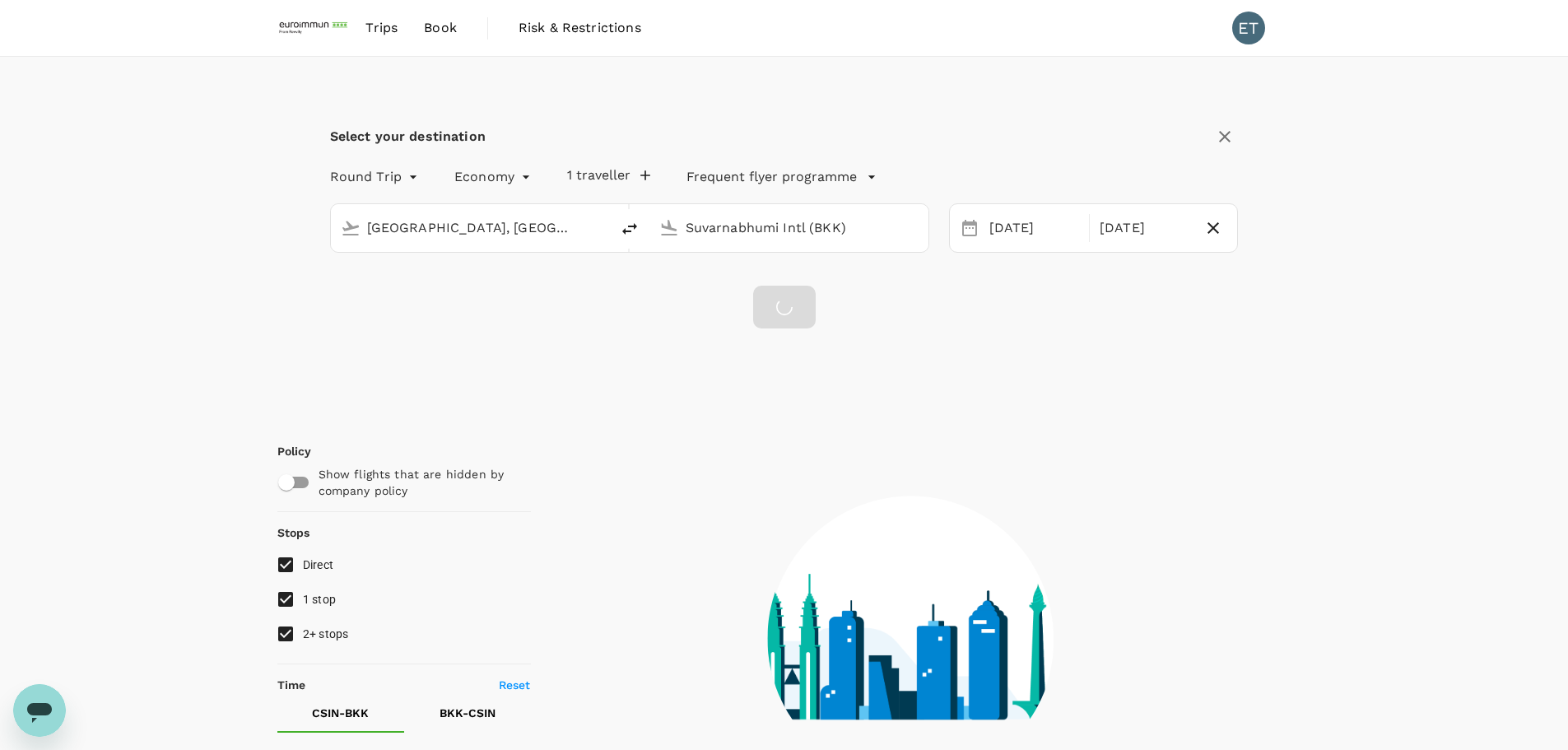
type input "875"
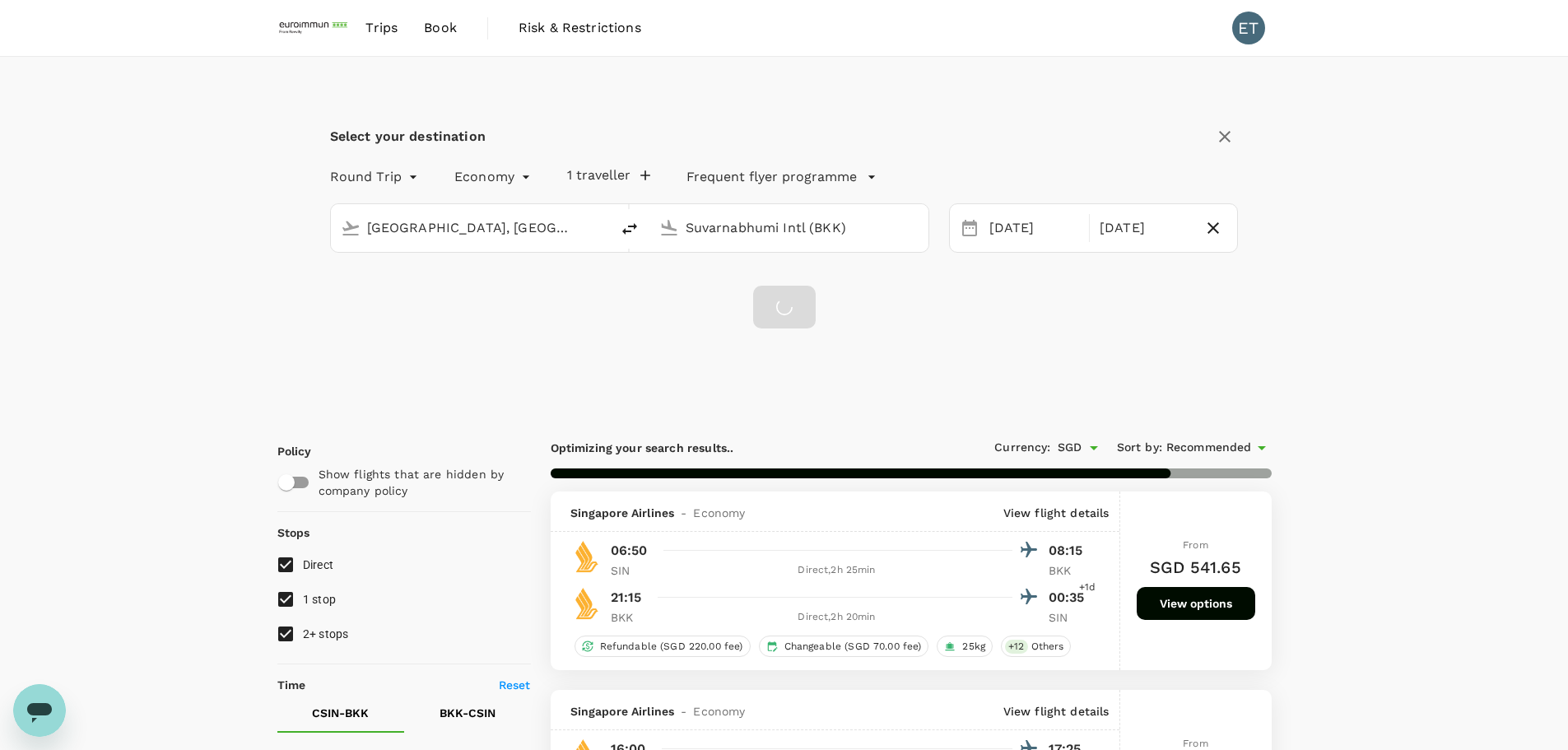
checkbox input "false"
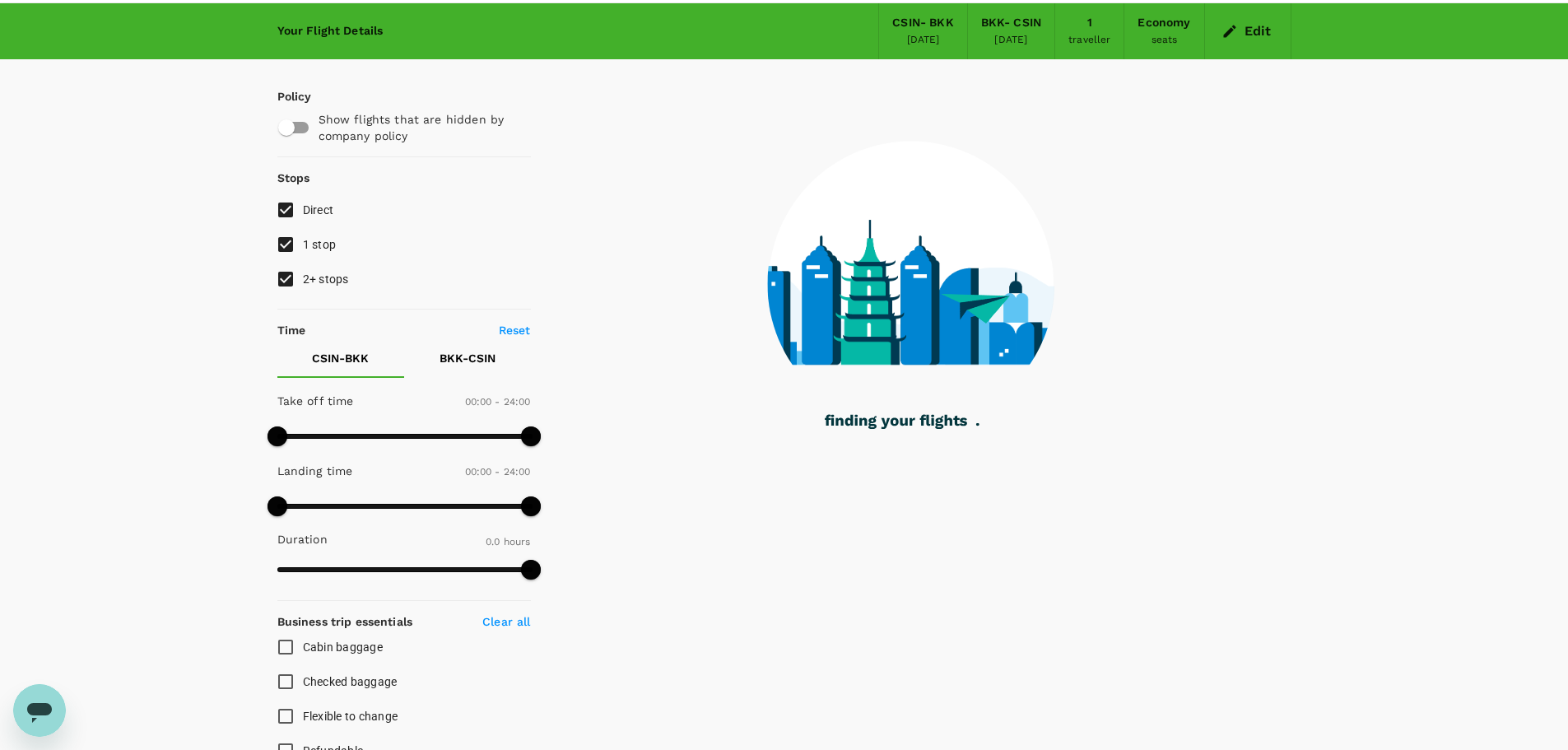
scroll to position [82, 0]
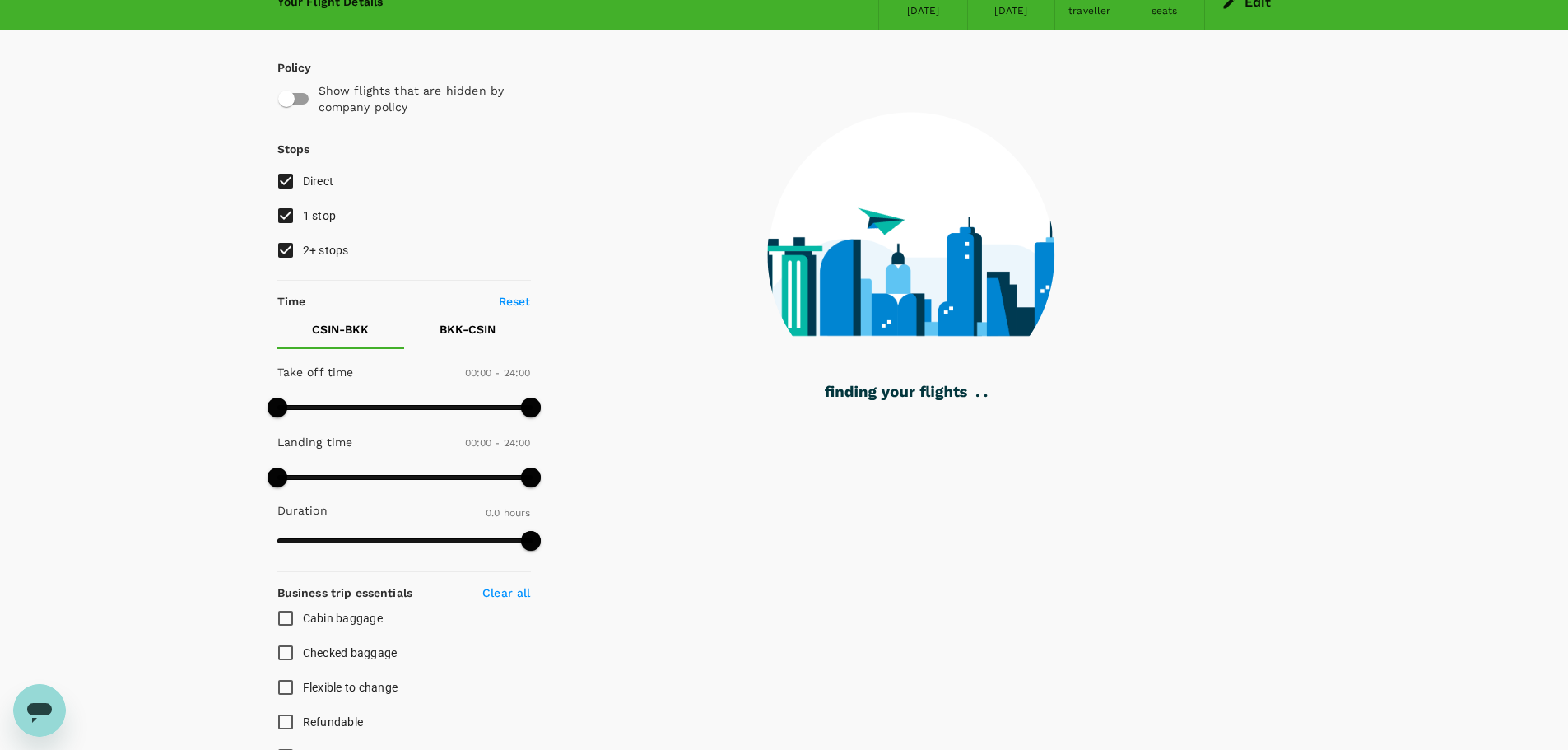
checkbox input "true"
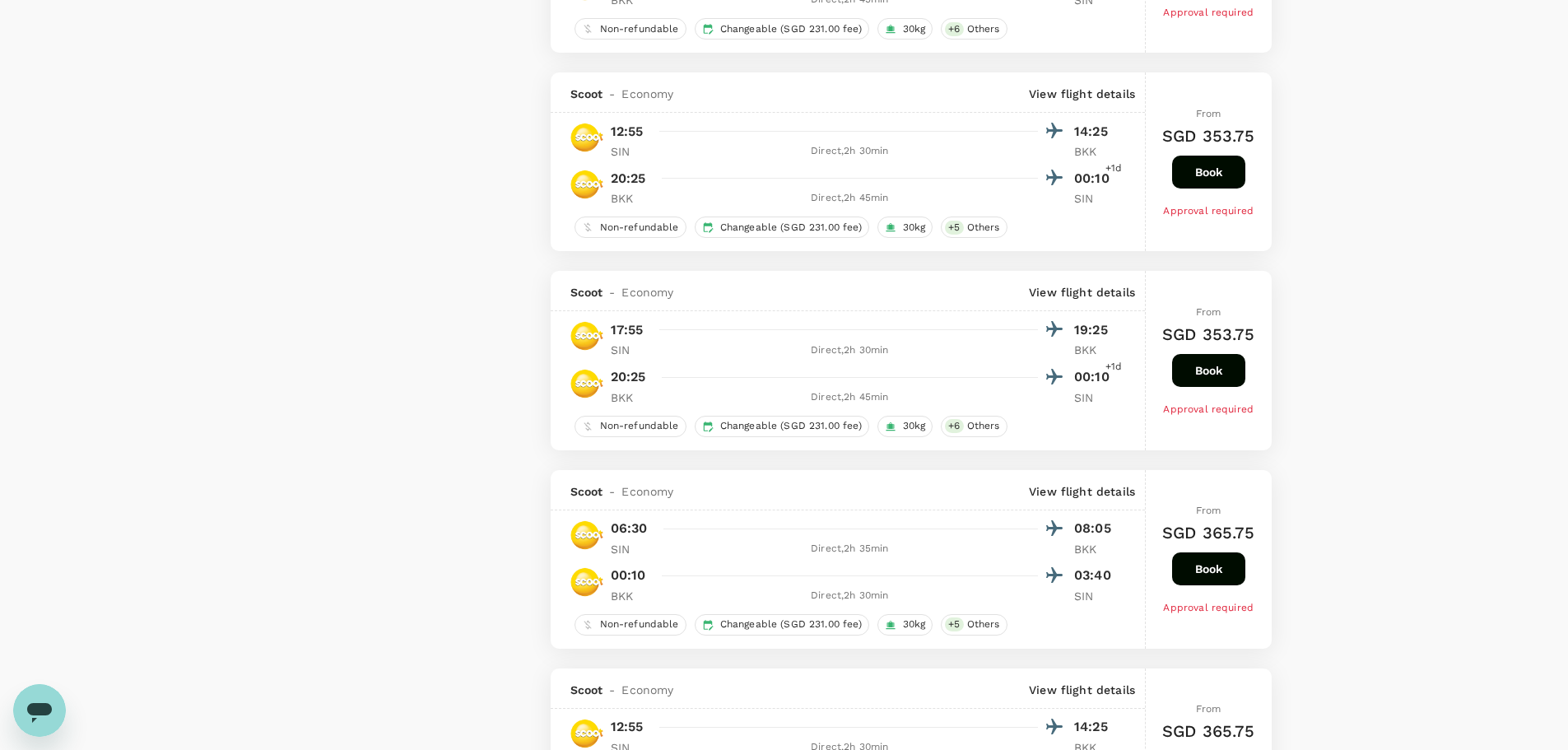
scroll to position [3724, 0]
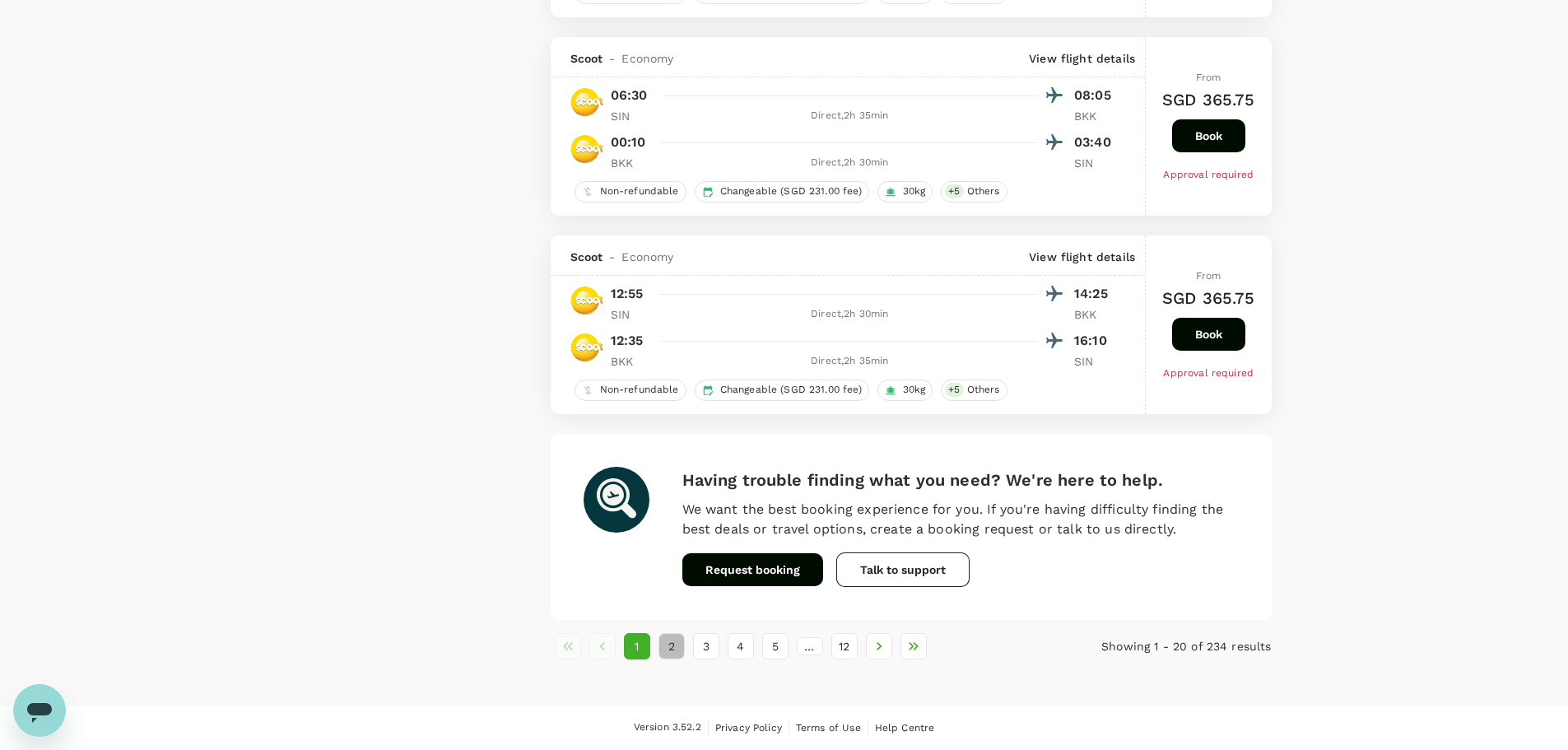
click at [676, 453] on button "2" at bounding box center [671, 645] width 26 height 26
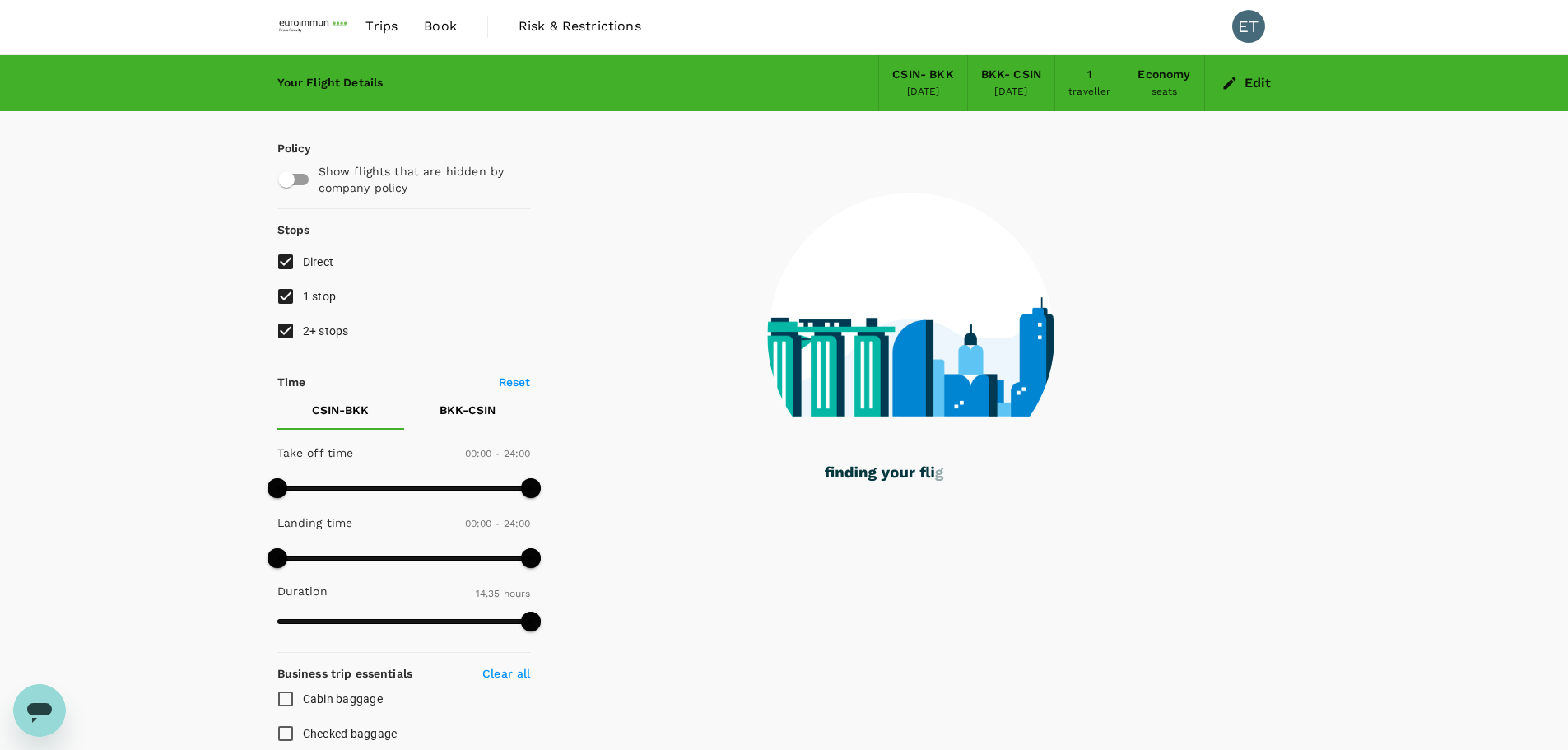
scroll to position [0, 0]
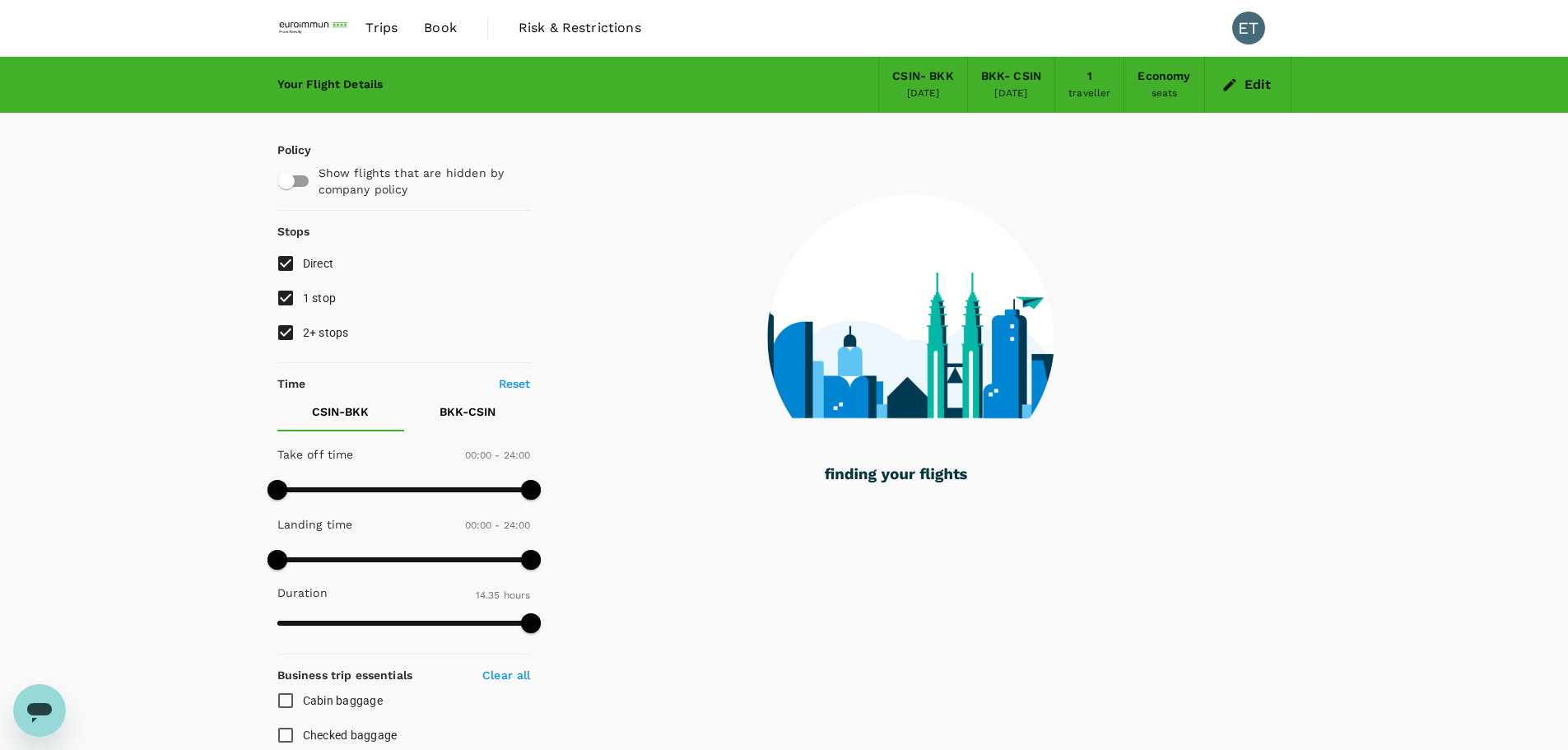
type input "1475"
checkbox input "false"
checkbox input "true"
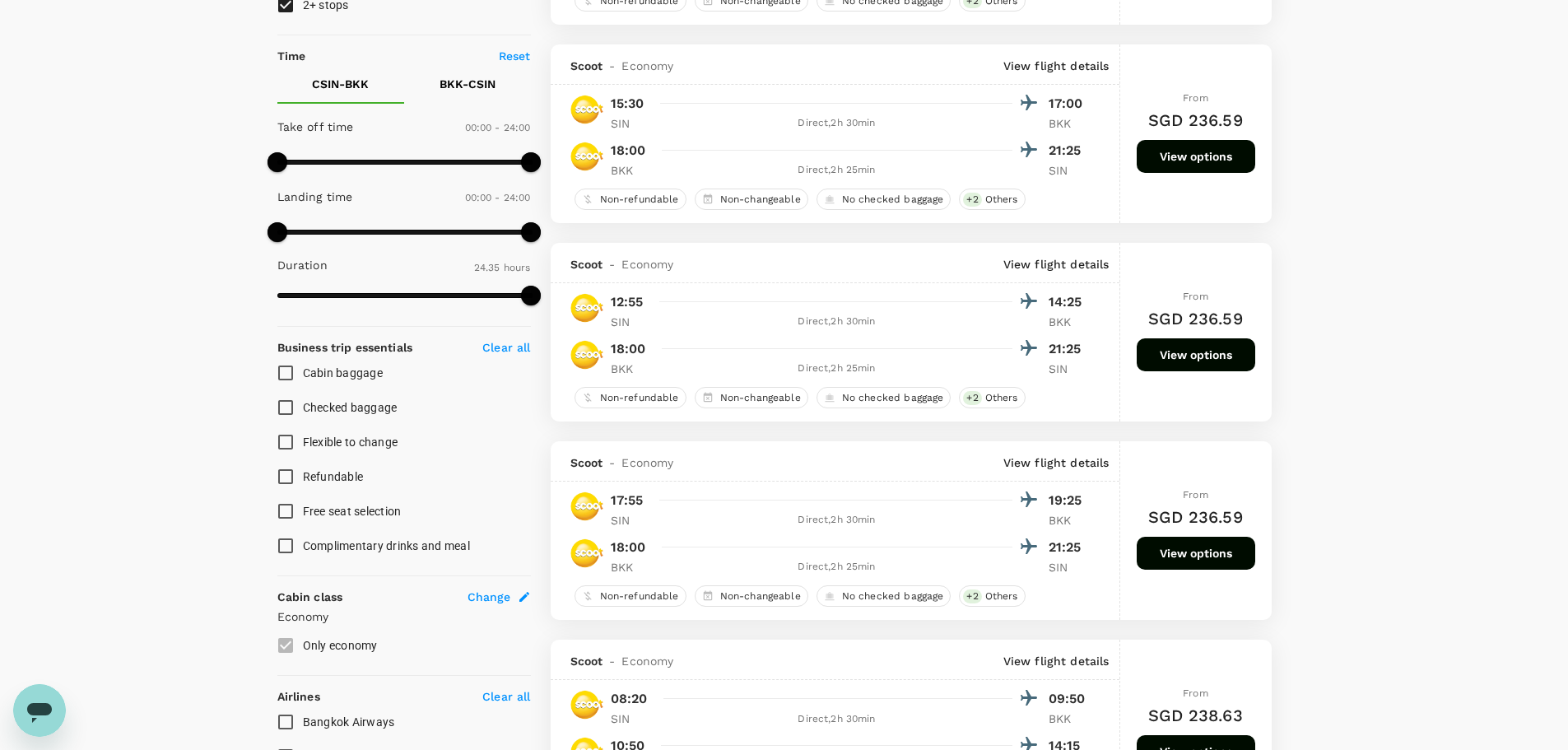
scroll to position [170, 0]
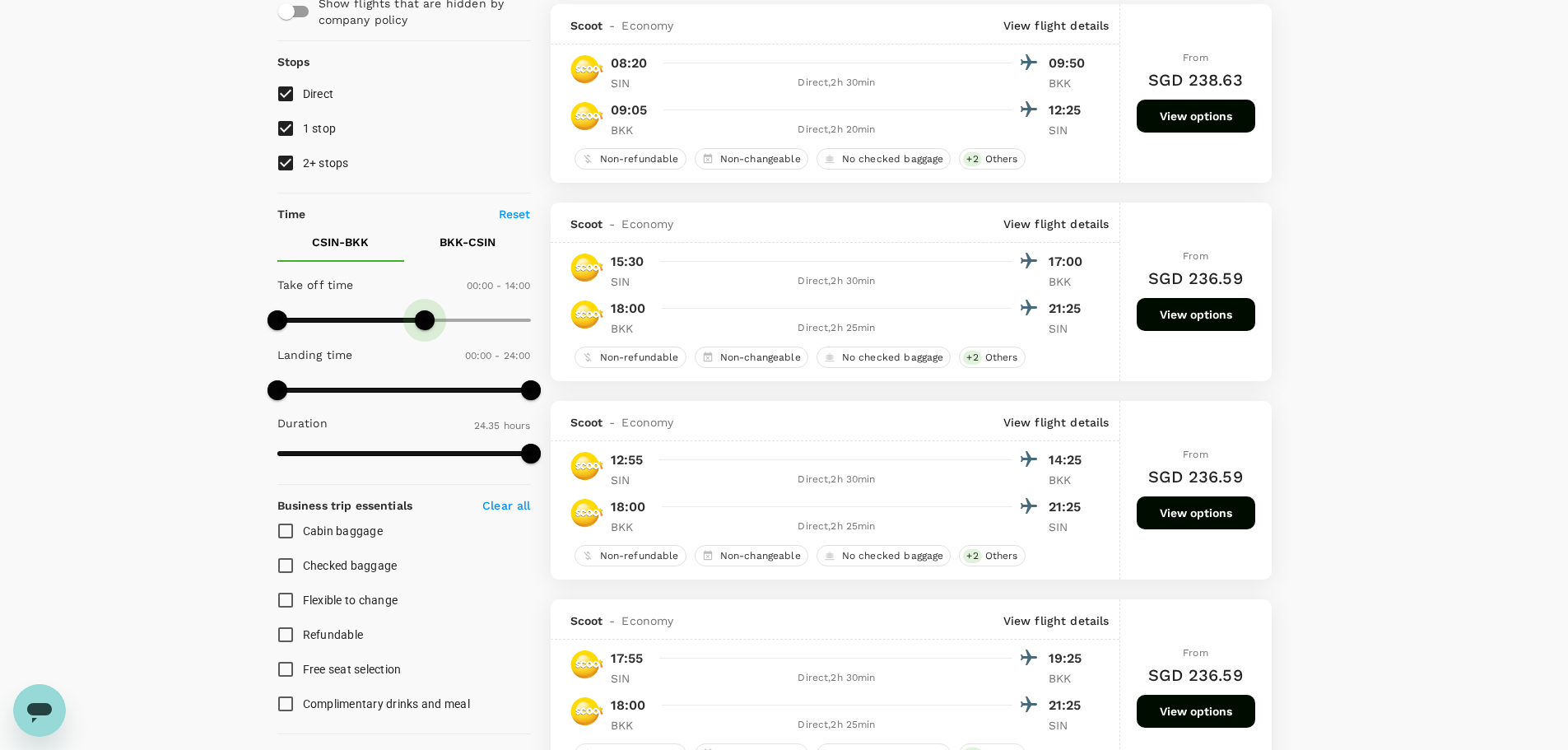
type input "810"
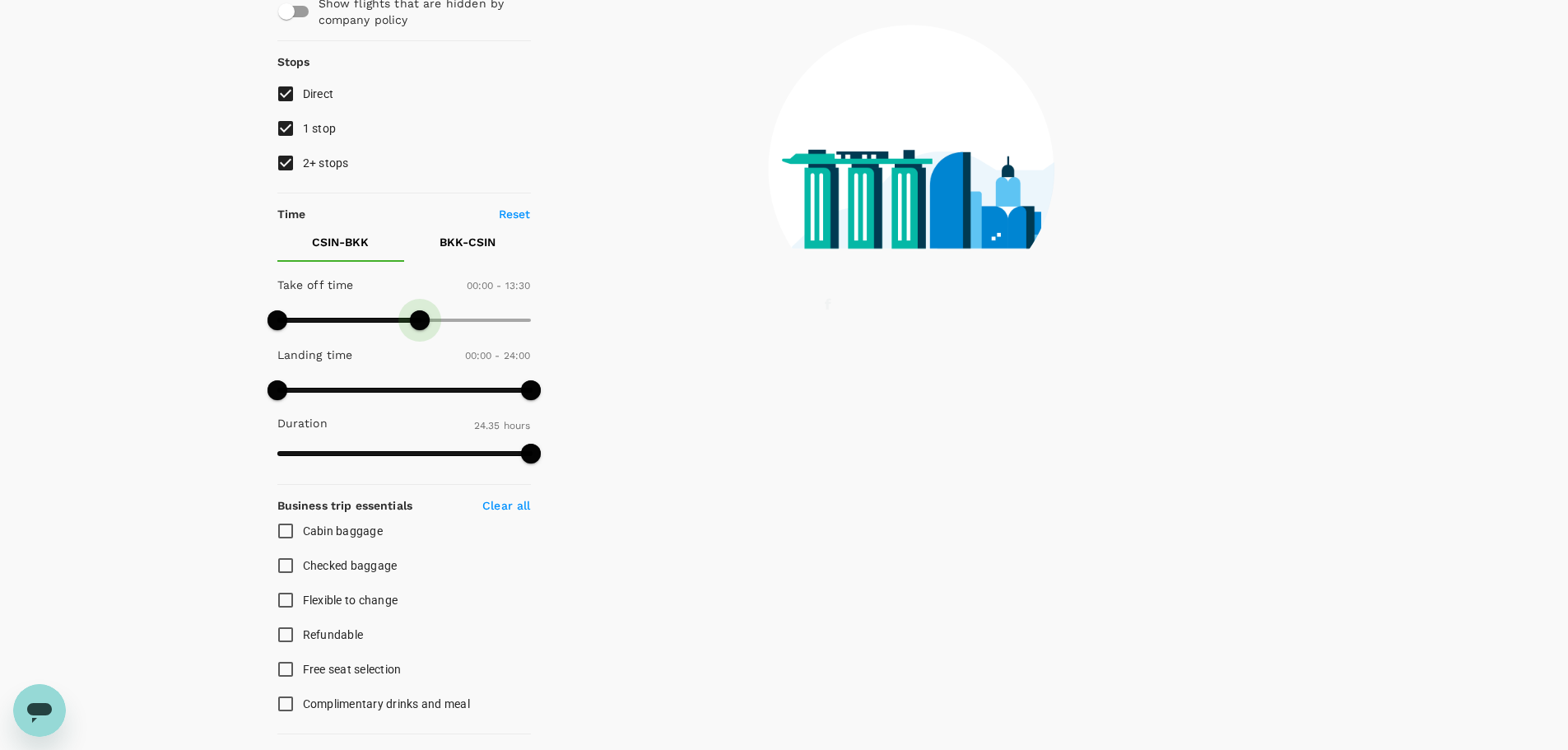
drag, startPoint x: 531, startPoint y: 317, endPoint x: 419, endPoint y: 324, distance: 112.2
click at [419, 324] on span at bounding box center [420, 320] width 20 height 20
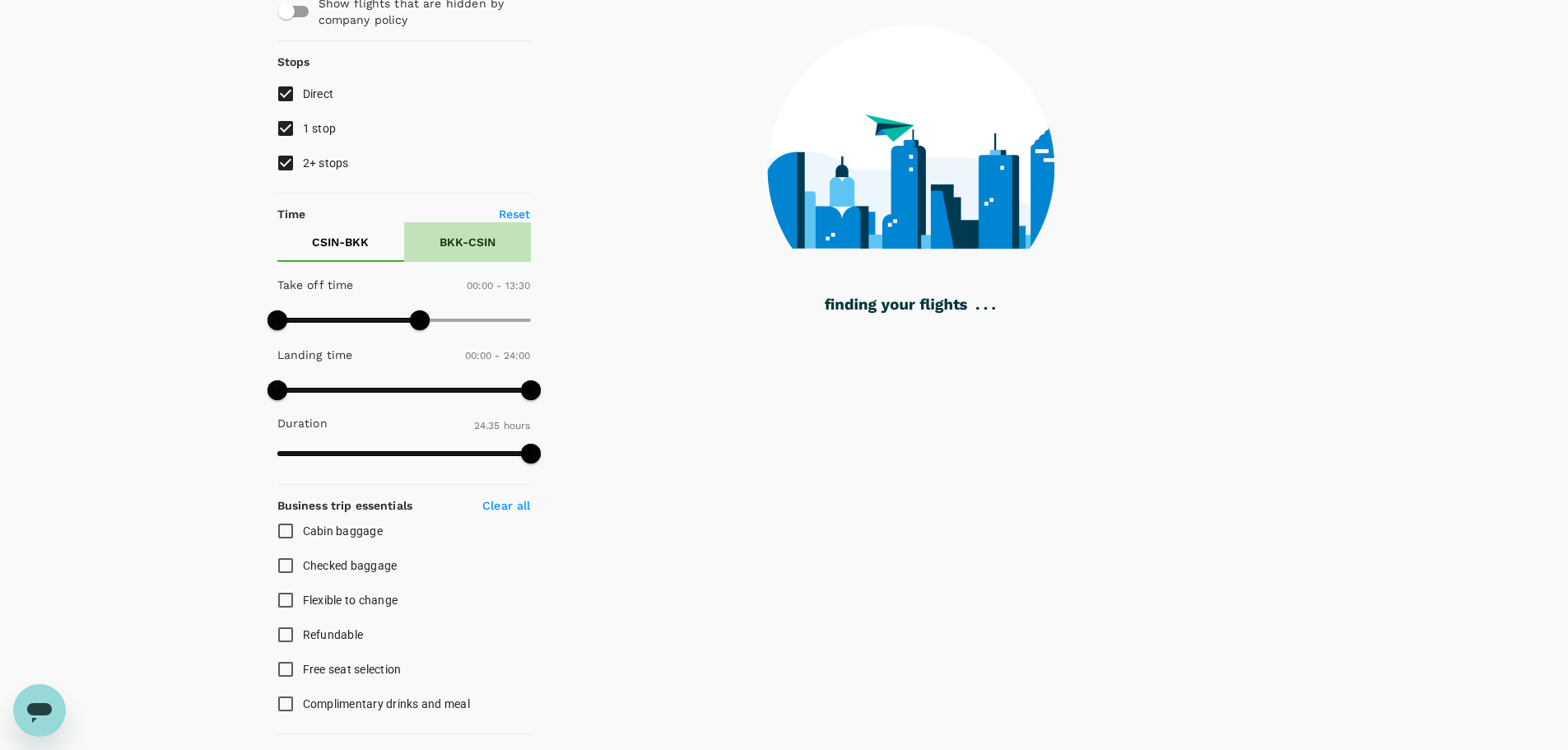
click at [480, 240] on p "BKK - CSIN" at bounding box center [467, 241] width 56 height 16
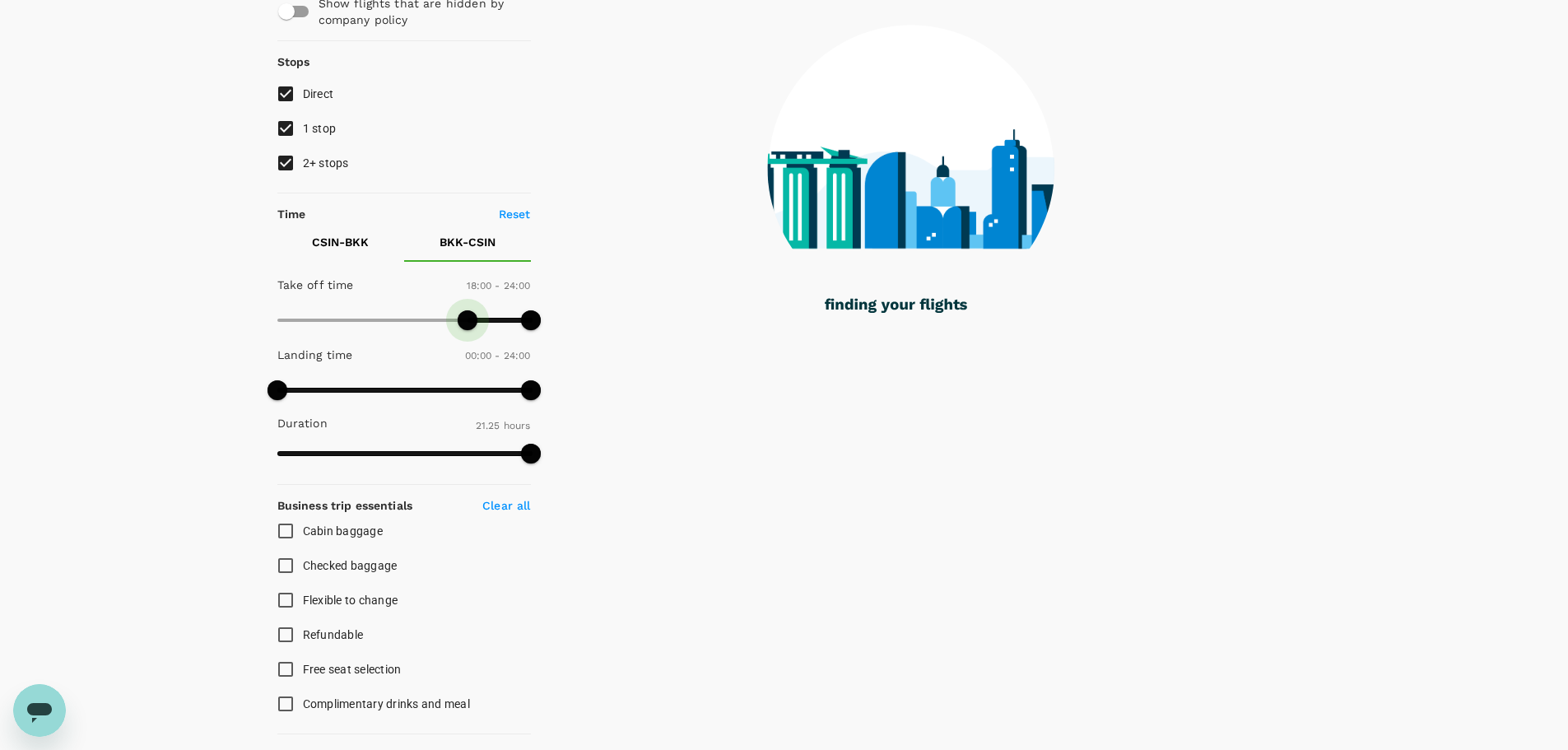
drag, startPoint x: 271, startPoint y: 323, endPoint x: 469, endPoint y: 319, distance: 198.0
click at [469, 319] on span at bounding box center [468, 320] width 20 height 20
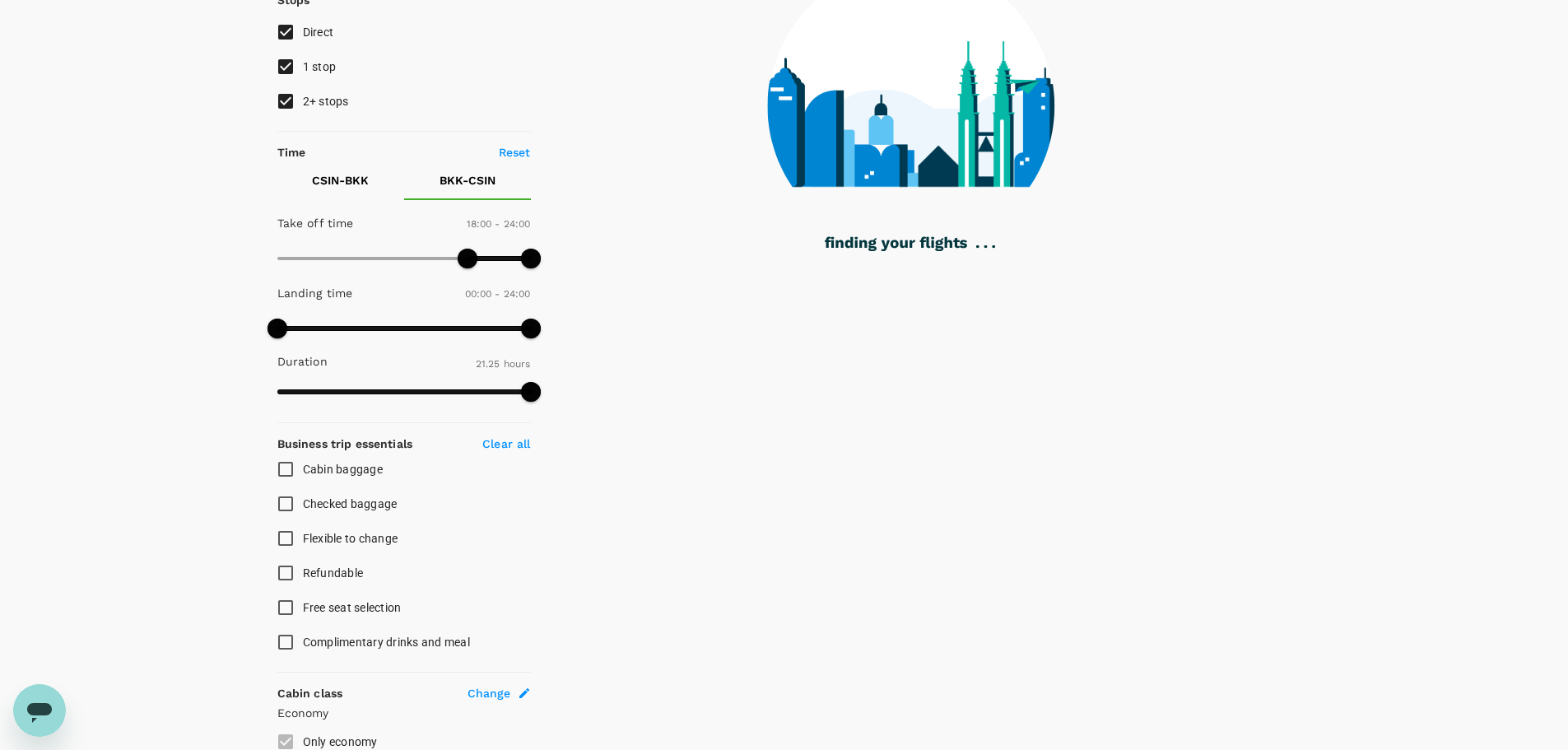
scroll to position [87, 0]
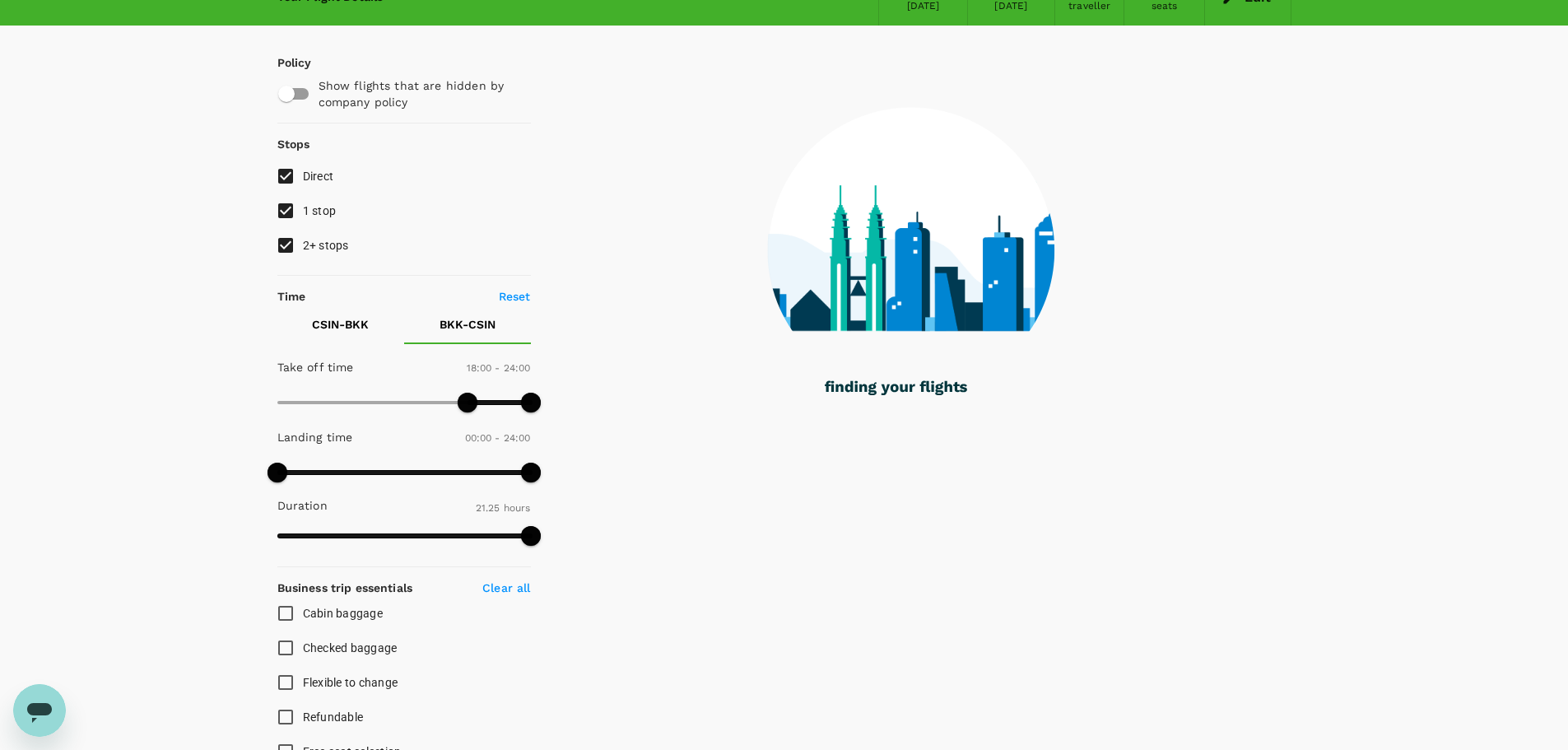
click at [514, 296] on p "Reset" at bounding box center [514, 296] width 32 height 16
type input "0"
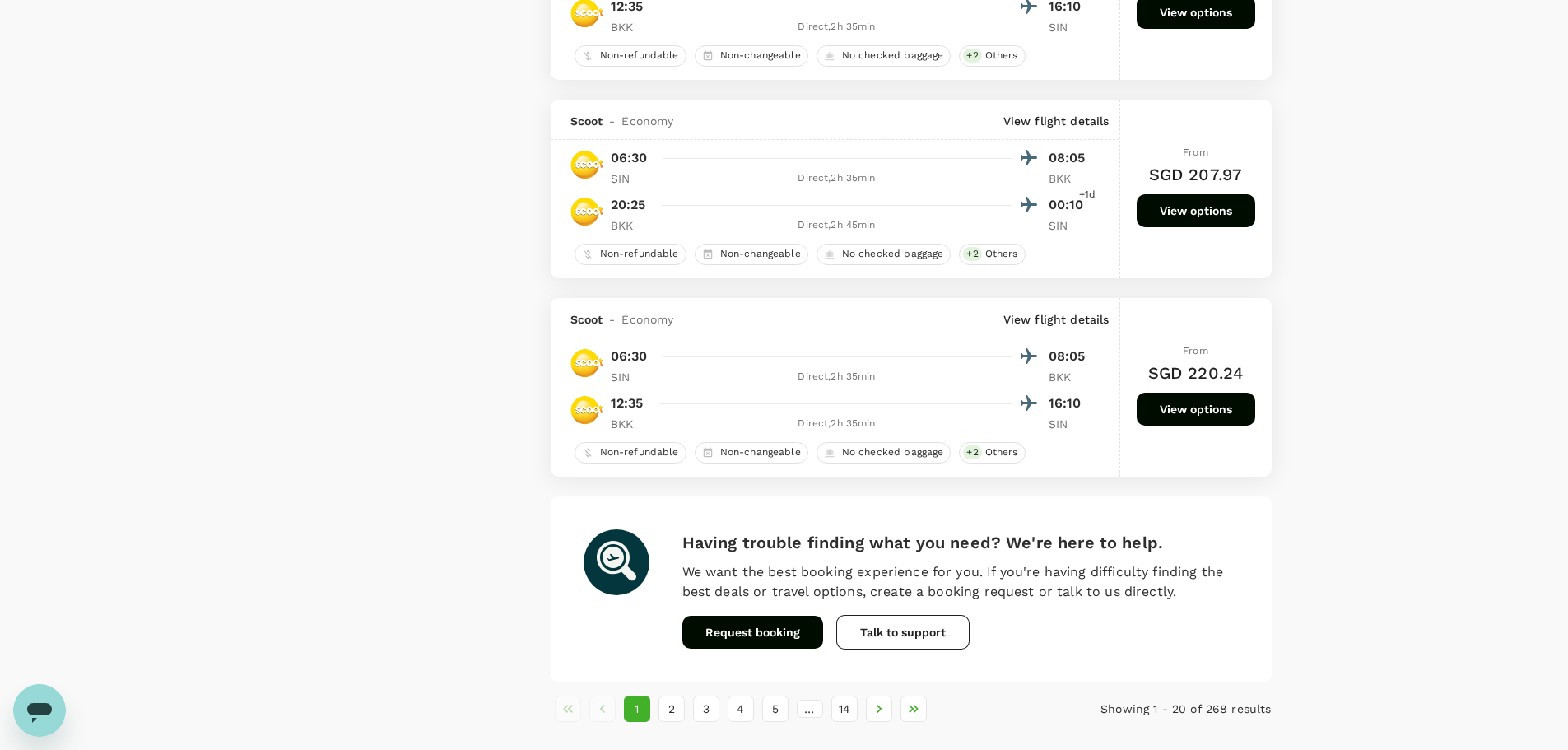
scroll to position [3708, 0]
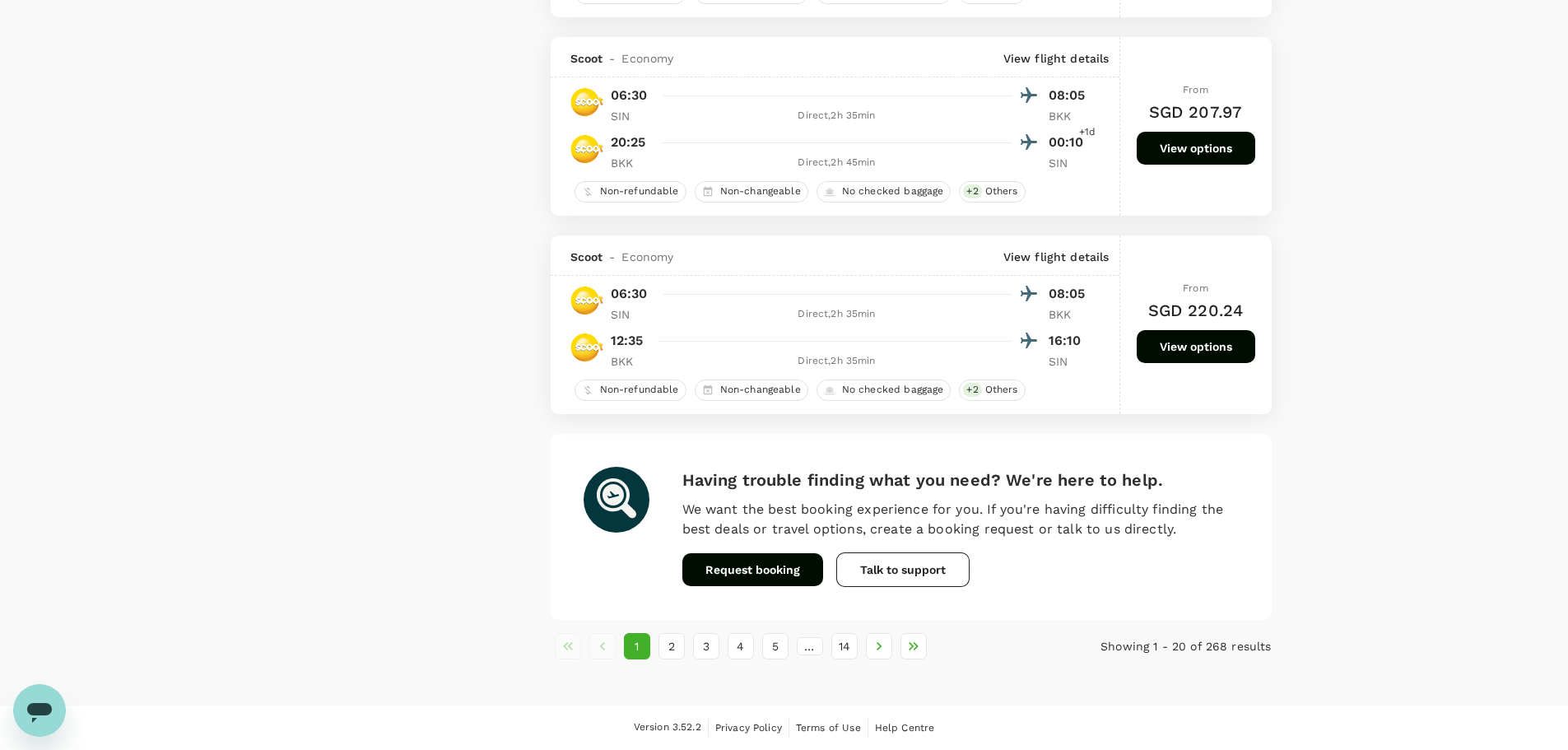
click at [689, 453] on li "3" at bounding box center [707, 645] width 35 height 26
click at [697, 453] on button "3" at bounding box center [706, 645] width 26 height 26
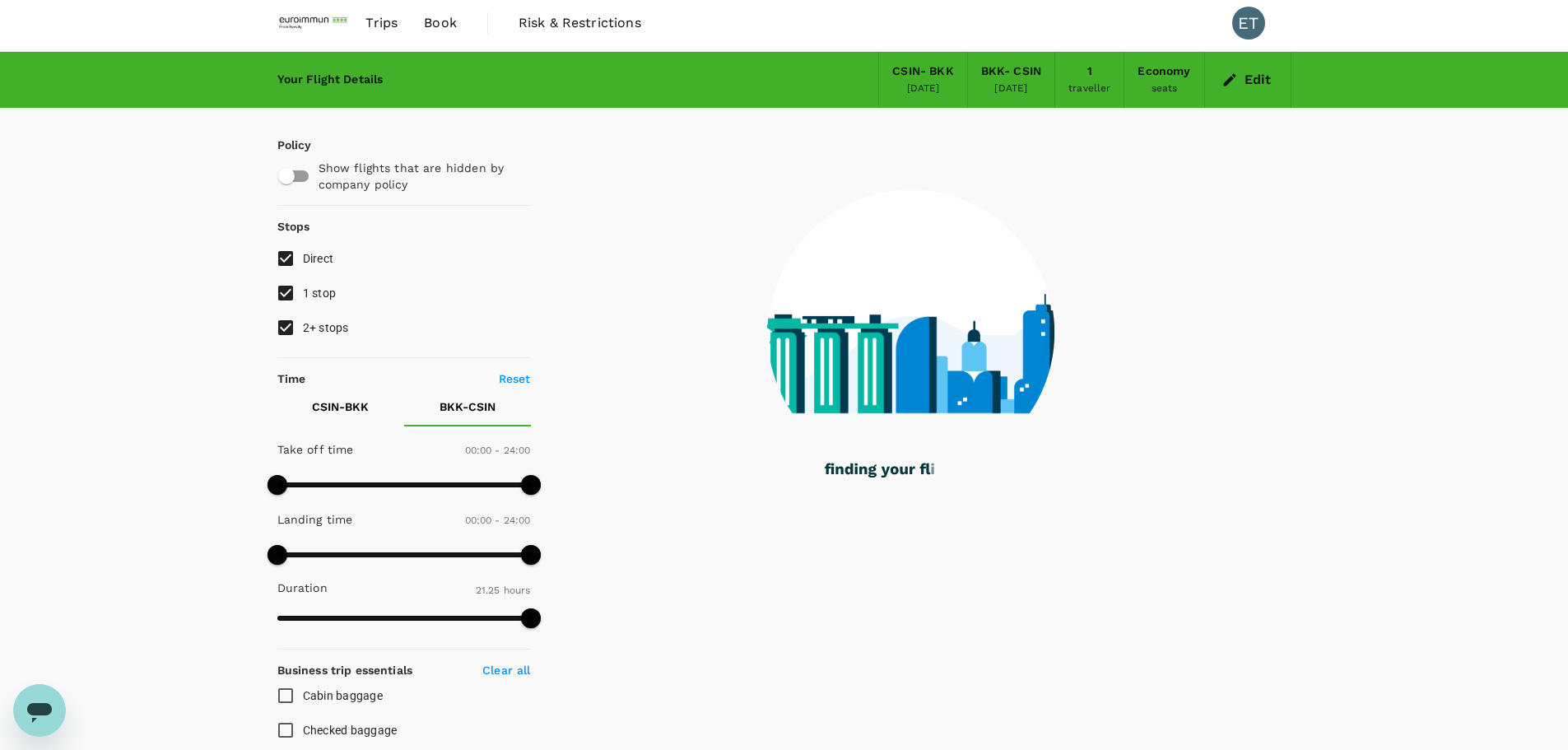
scroll to position [0, 0]
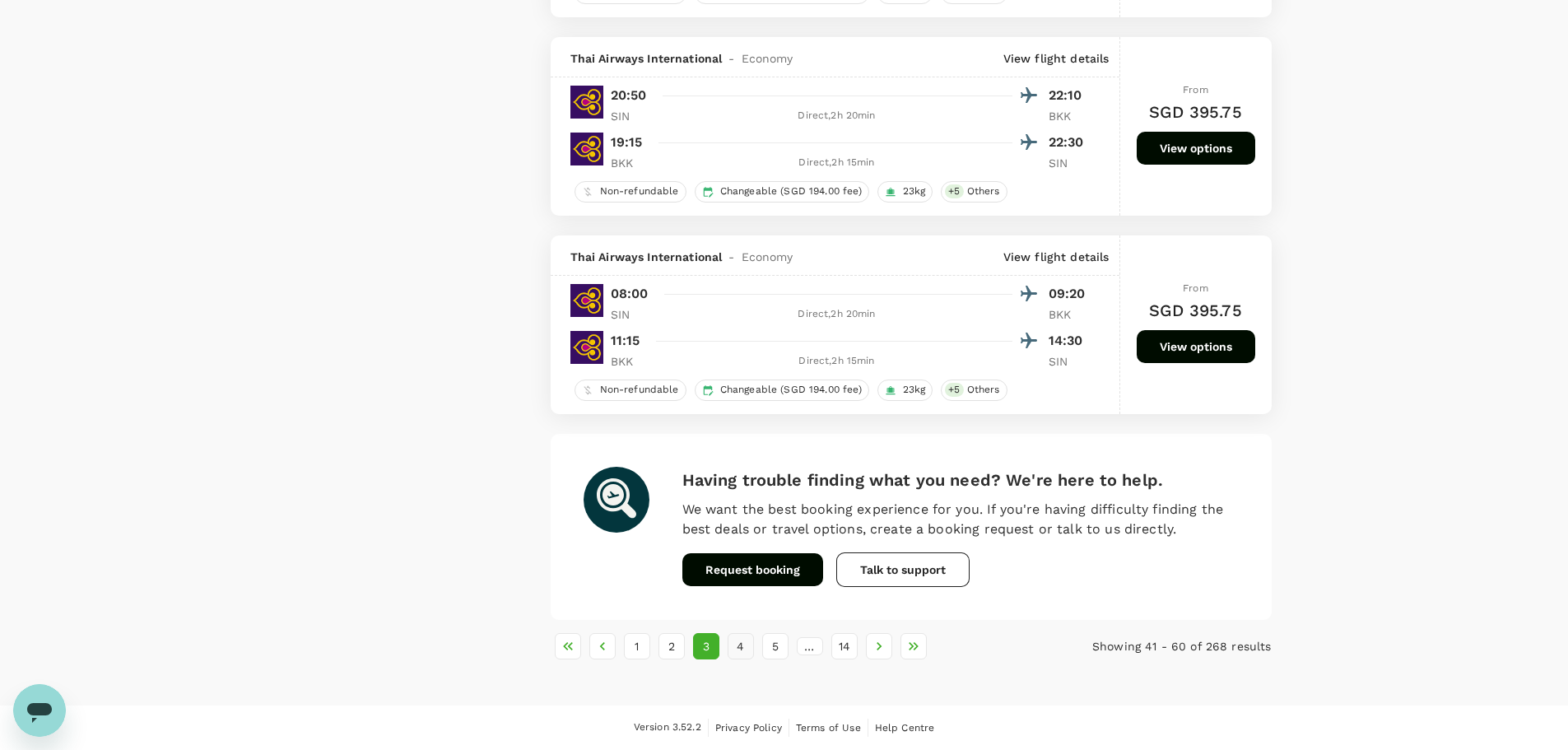
click at [739, 453] on button "4" at bounding box center [740, 645] width 26 height 26
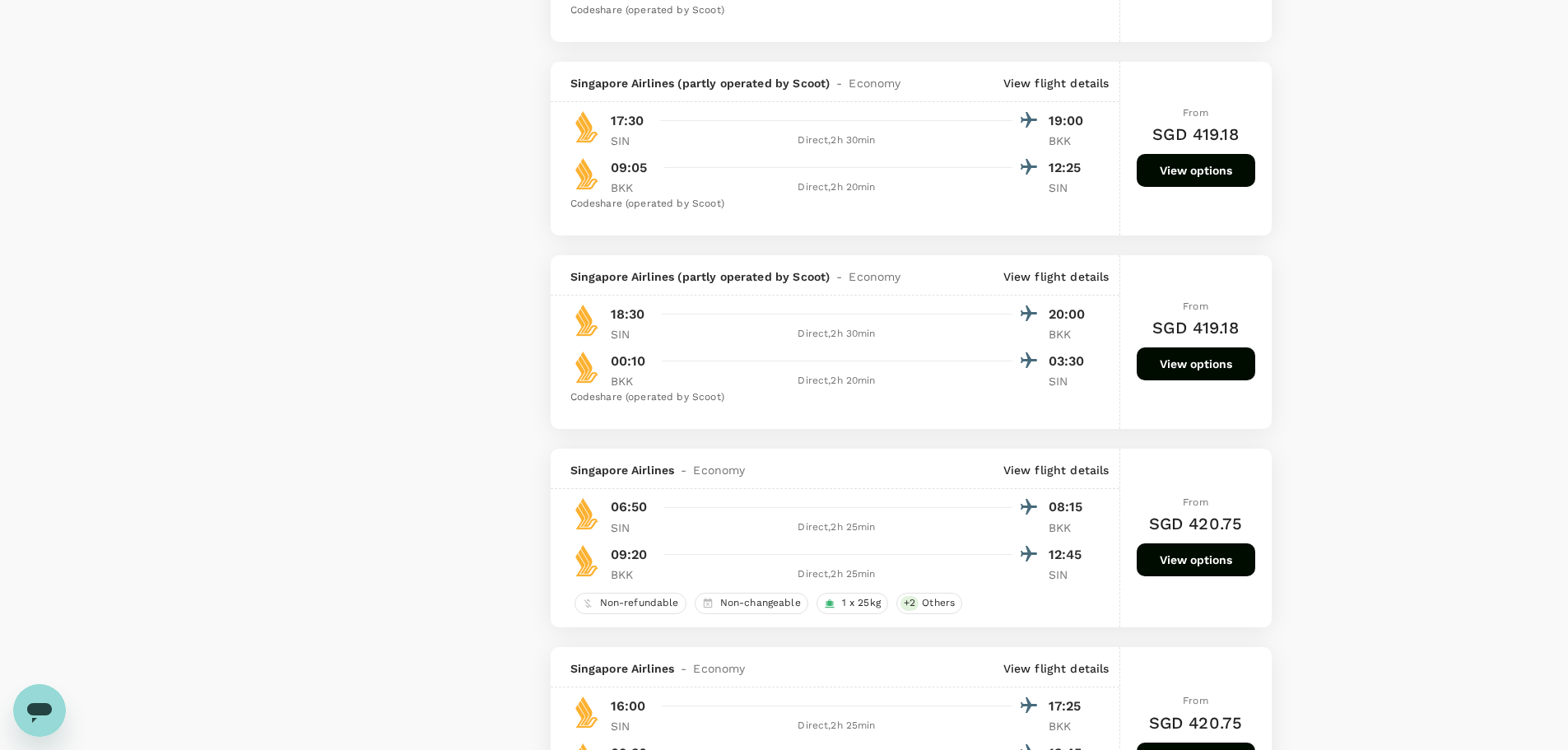
scroll to position [3375, 0]
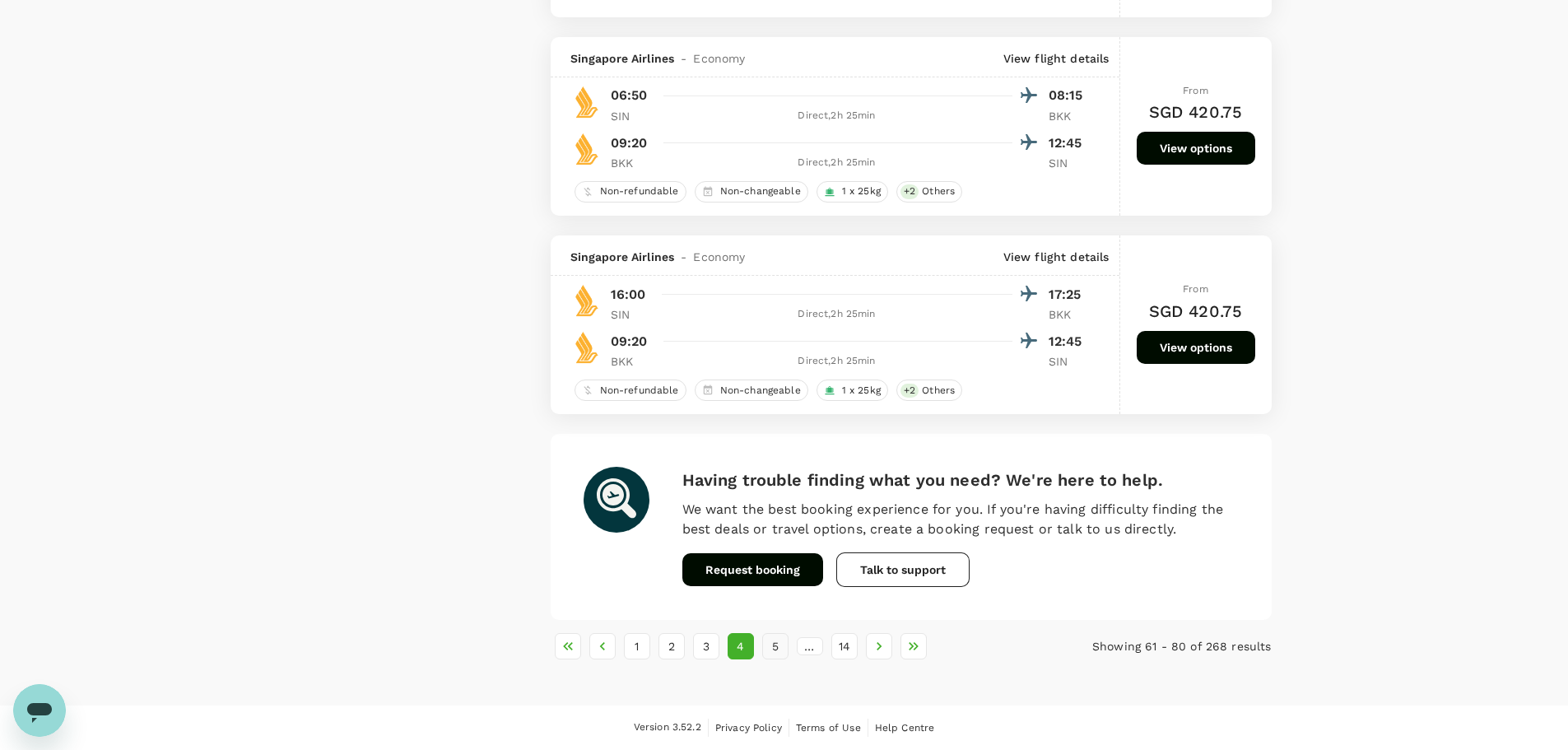
click at [779, 453] on button "5" at bounding box center [775, 645] width 26 height 26
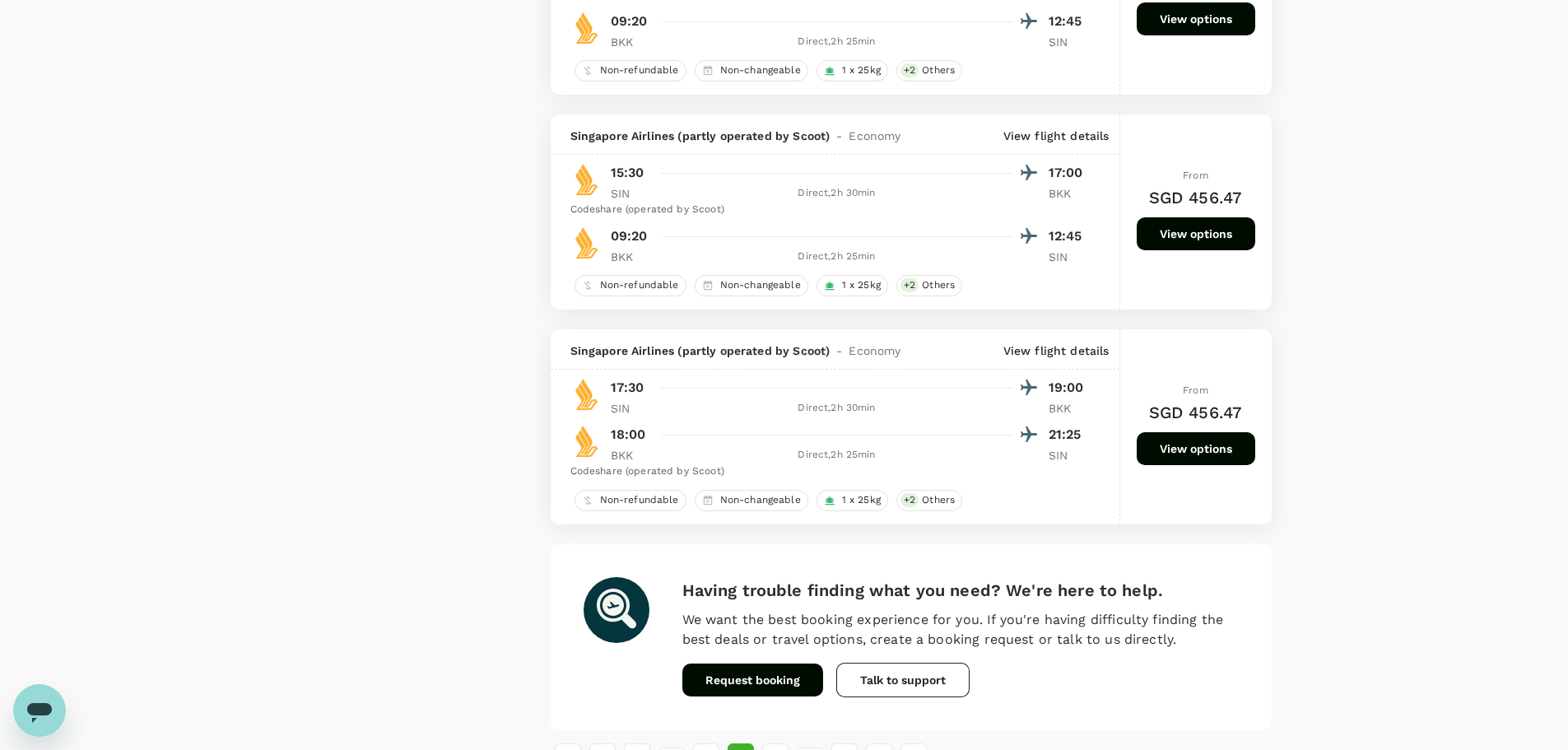
scroll to position [3818, 0]
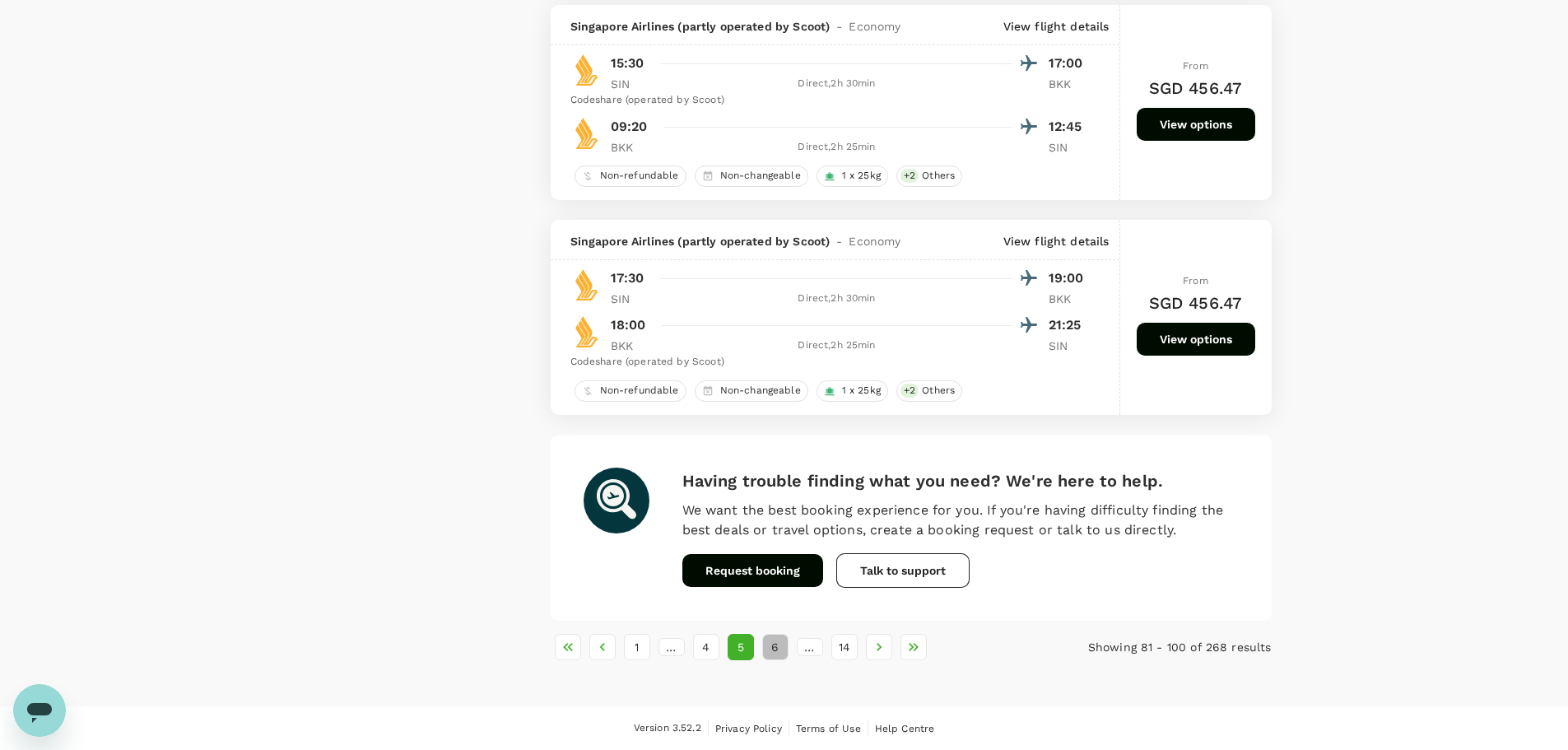
click at [765, 453] on button "6" at bounding box center [775, 646] width 26 height 26
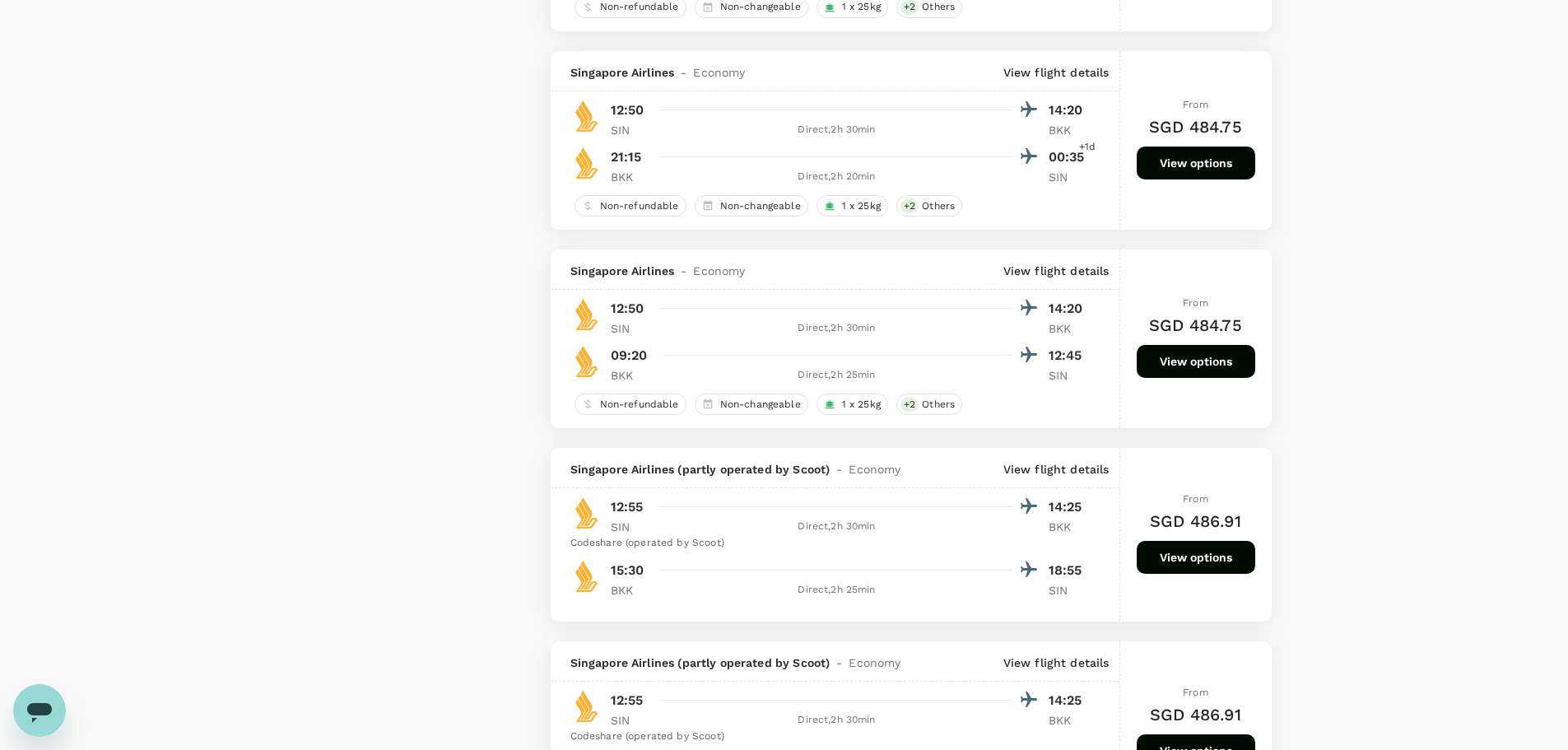
scroll to position [3539, 0]
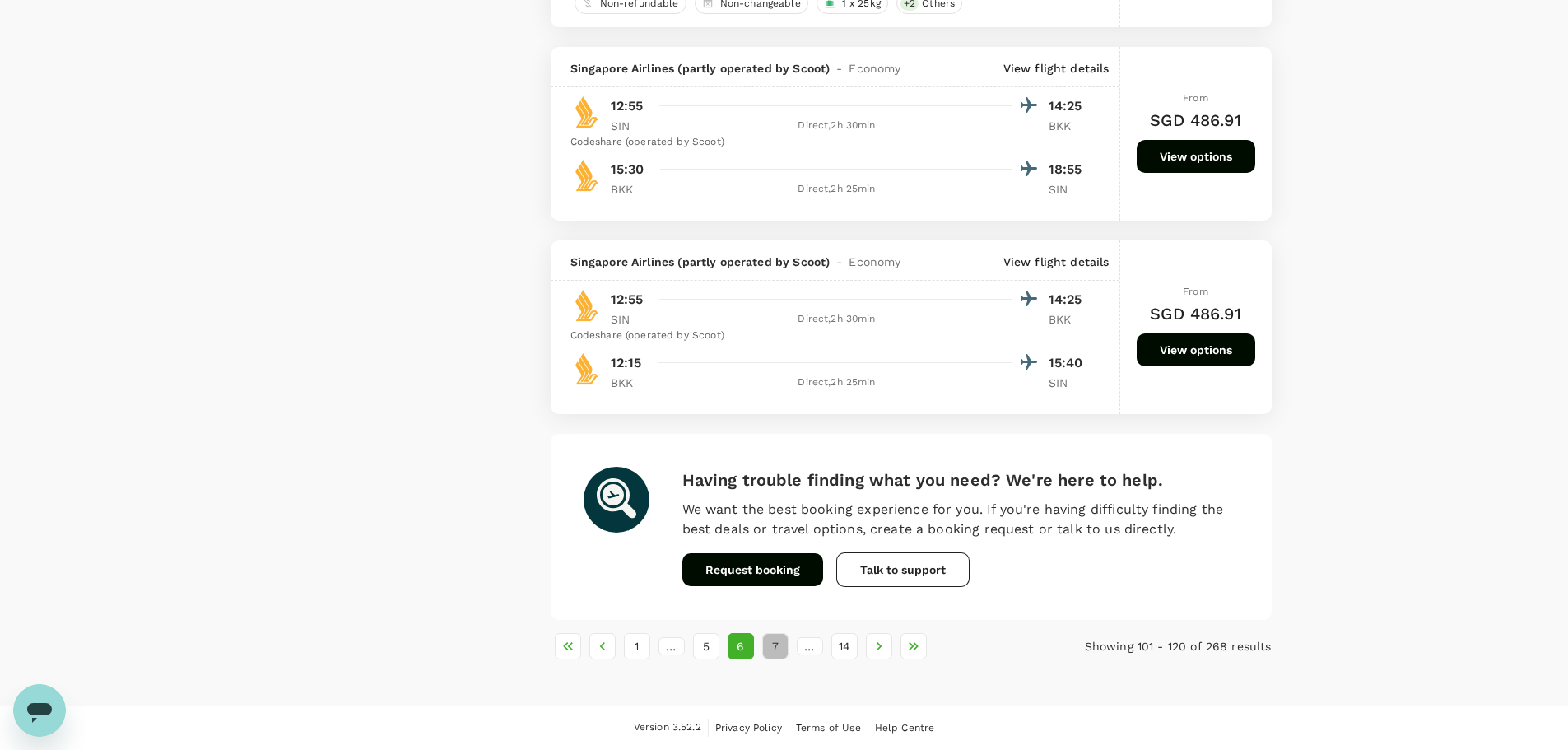
click at [778, 453] on button "7" at bounding box center [775, 645] width 26 height 26
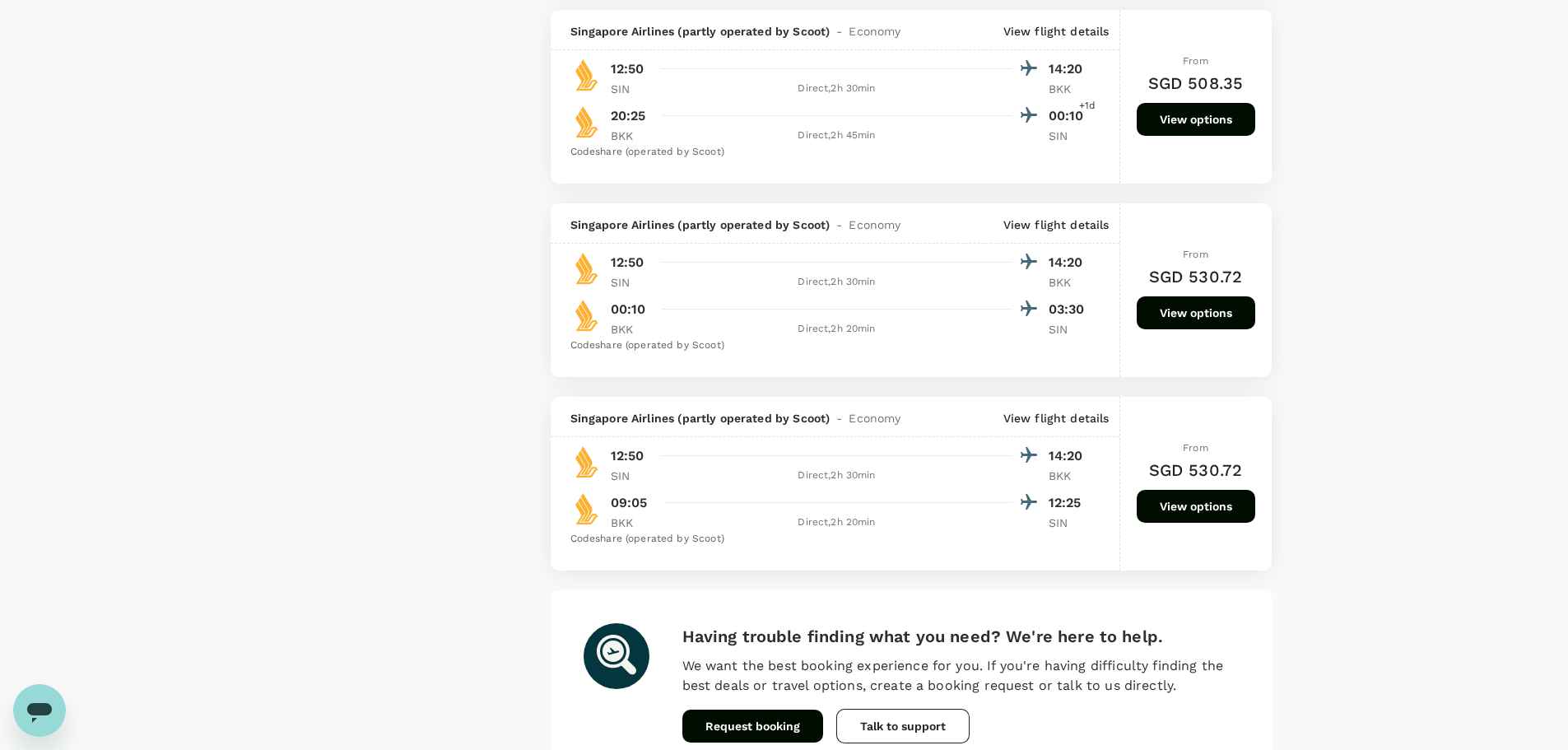
scroll to position [3799, 0]
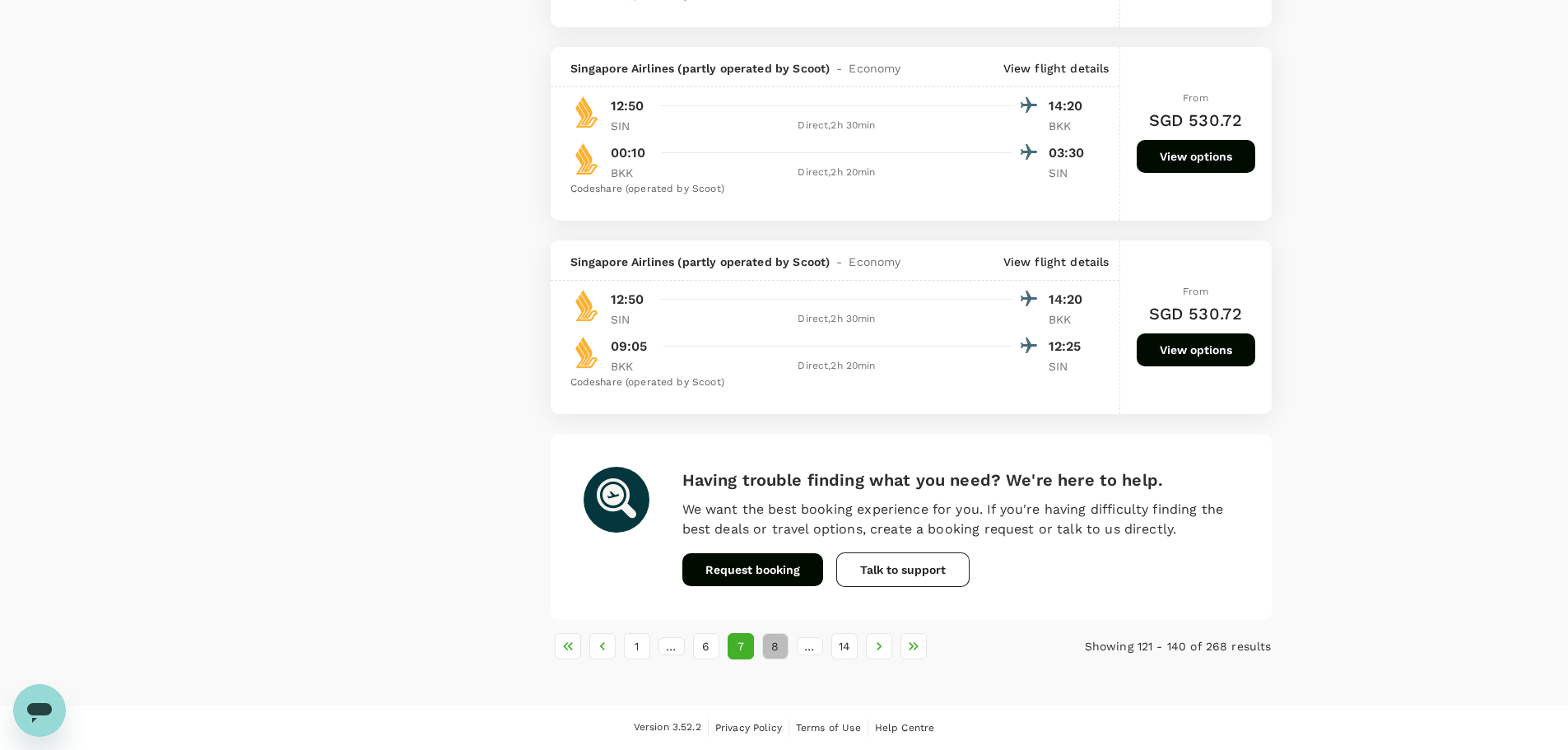
click at [769, 453] on button "8" at bounding box center [775, 645] width 26 height 26
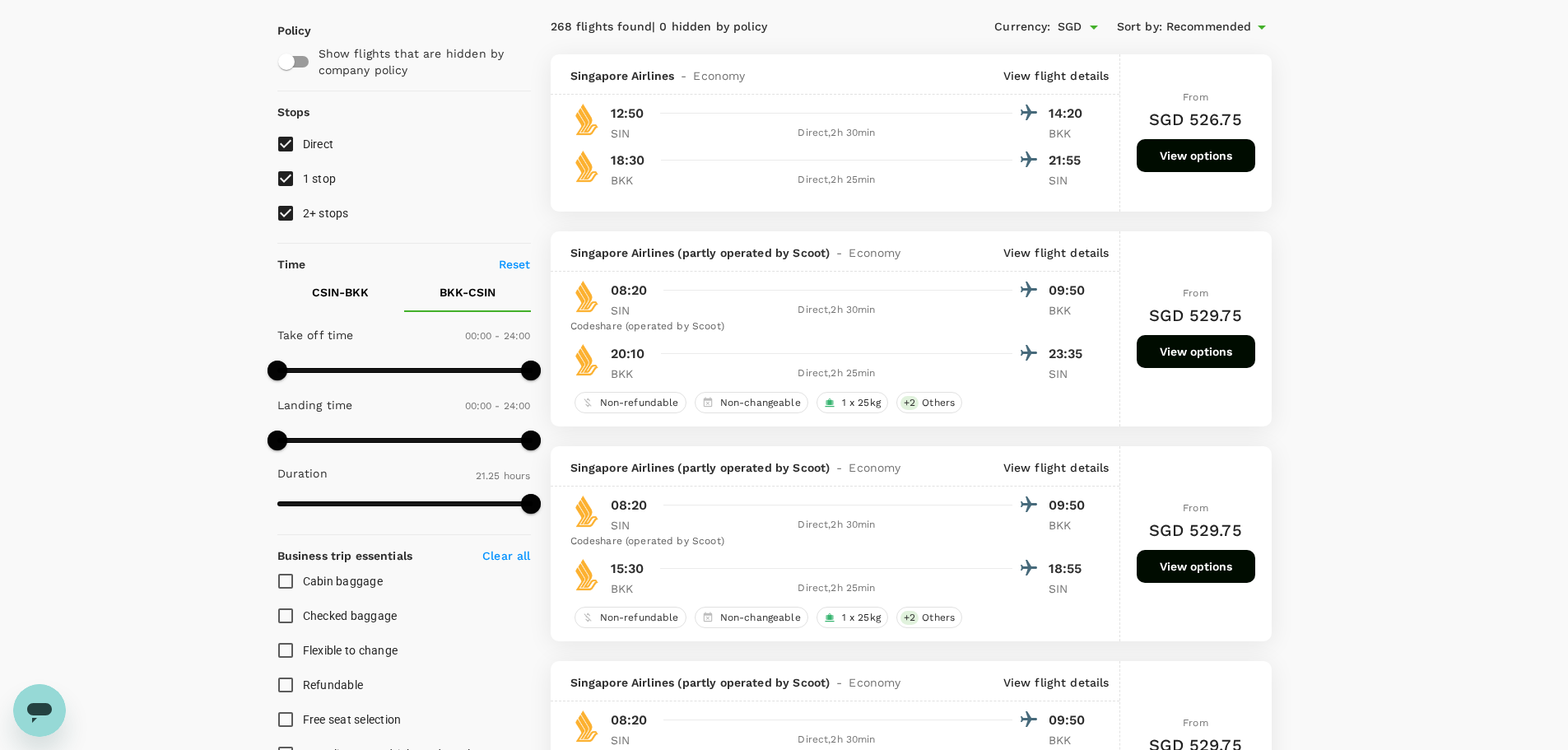
scroll to position [82, 0]
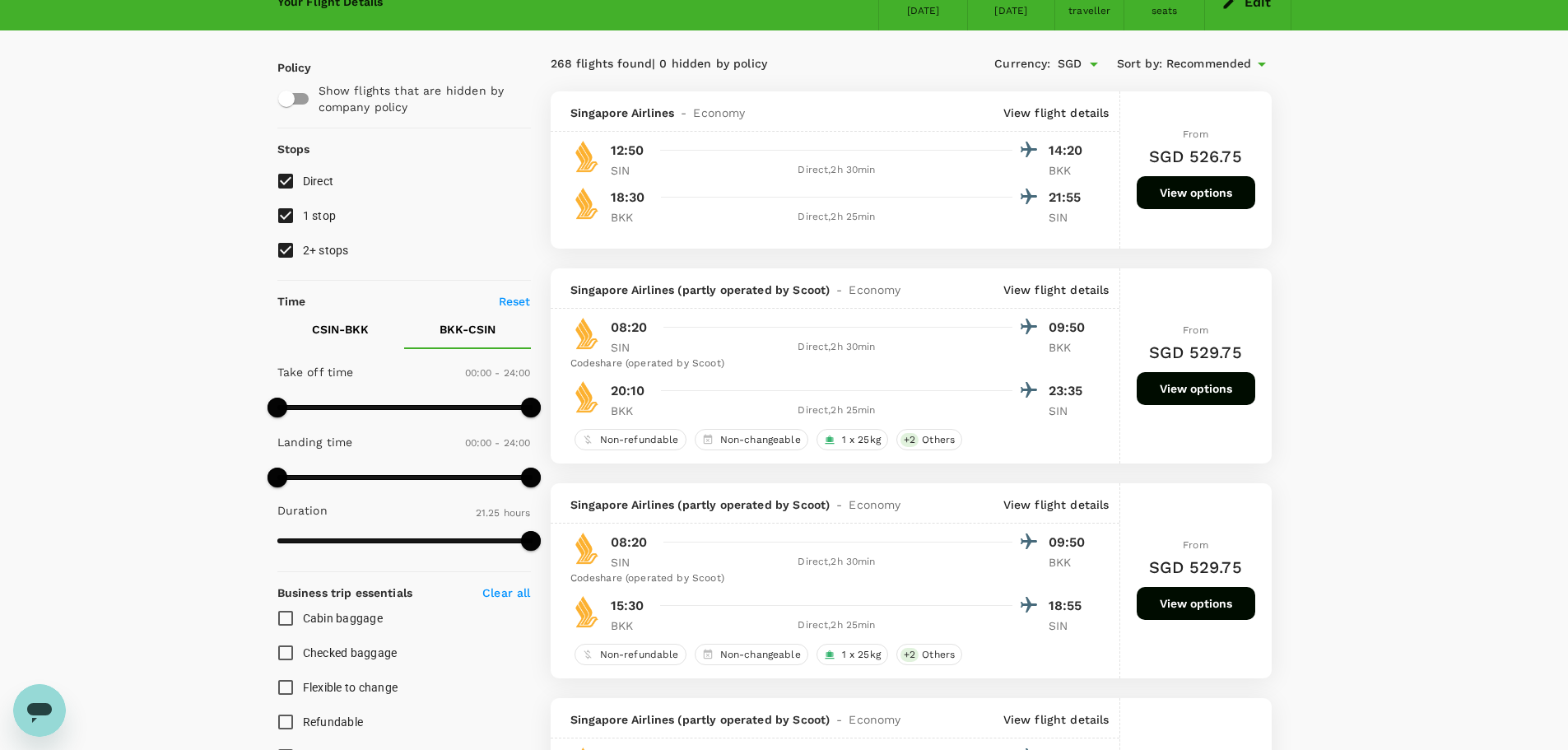
click at [1053, 107] on p "View flight details" at bounding box center [1057, 113] width 107 height 16
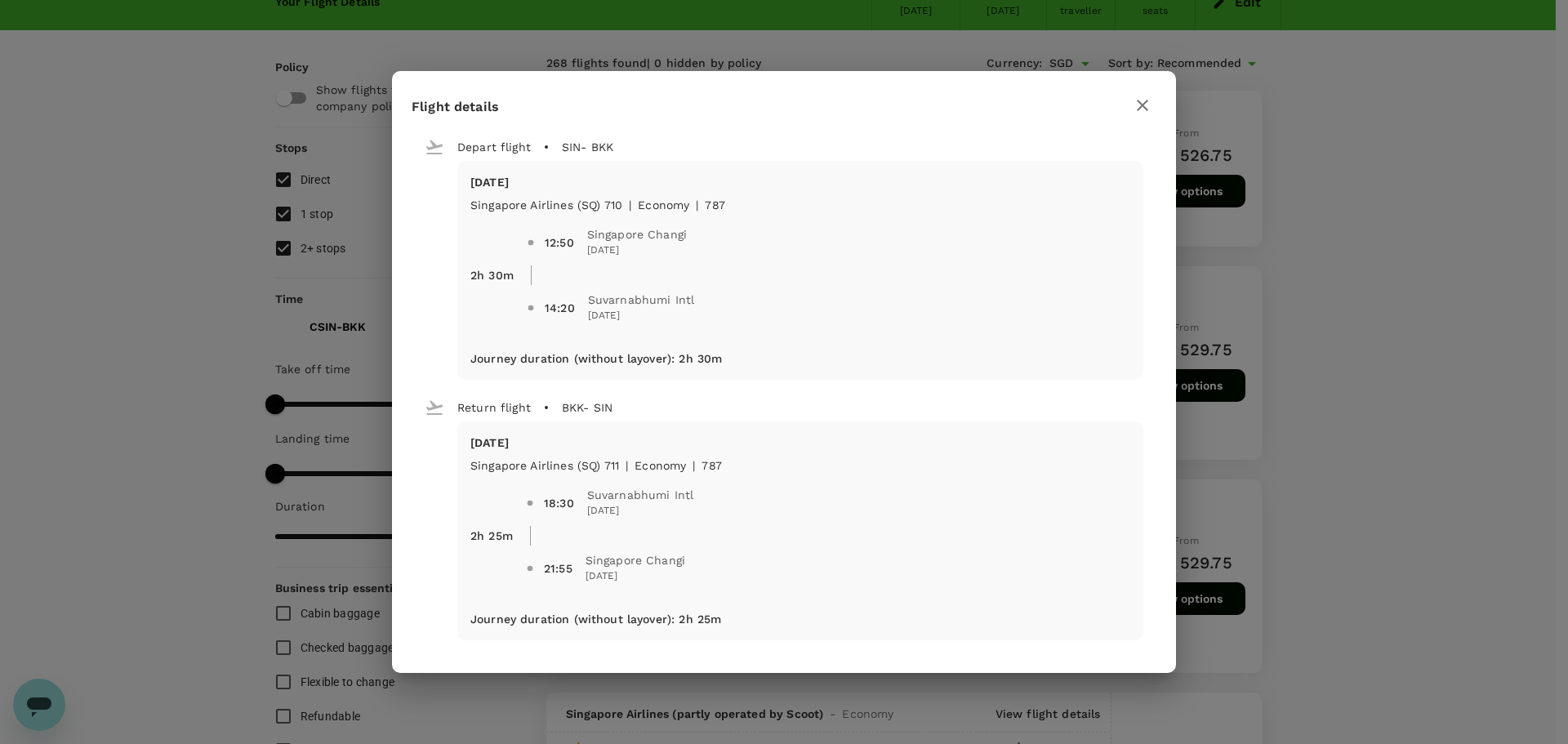
click at [1044, 372] on div "Flight details Depart flight SIN - BKK Tue, 14 Oct Singapore Airlines (SQ) 710 …" at bounding box center [784, 372] width 1568 height 744
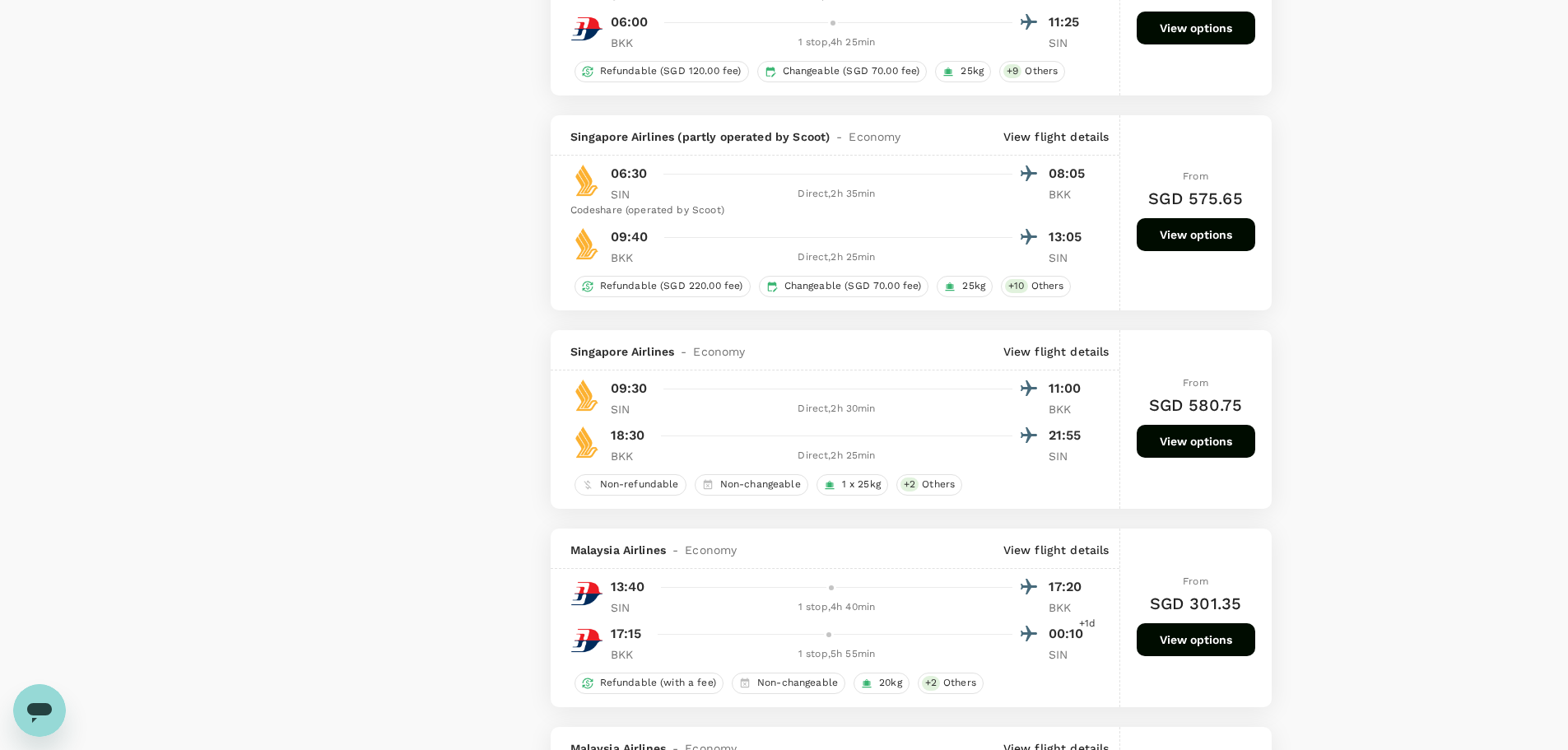
scroll to position [3045, 0]
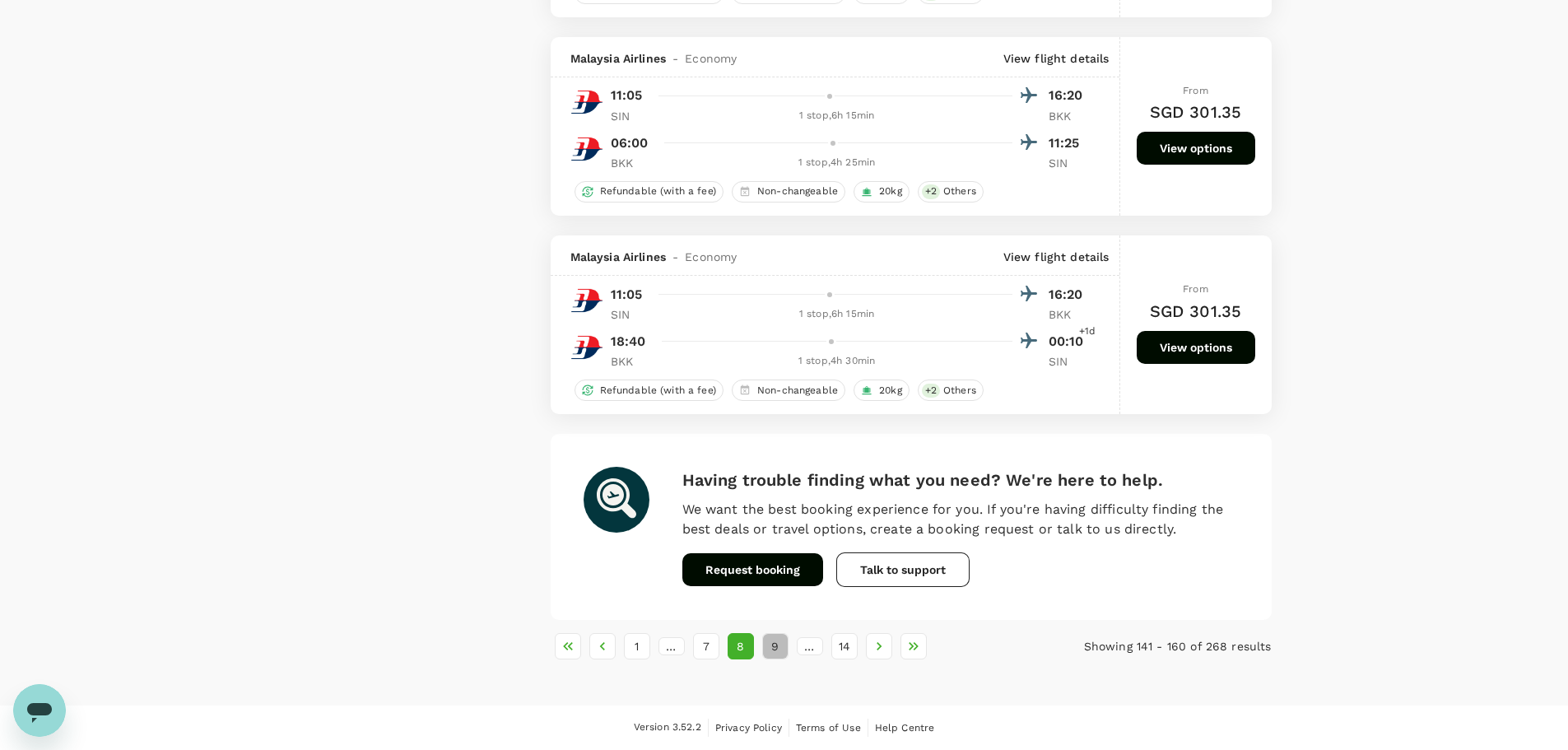
click at [773, 453] on button "9" at bounding box center [775, 645] width 26 height 26
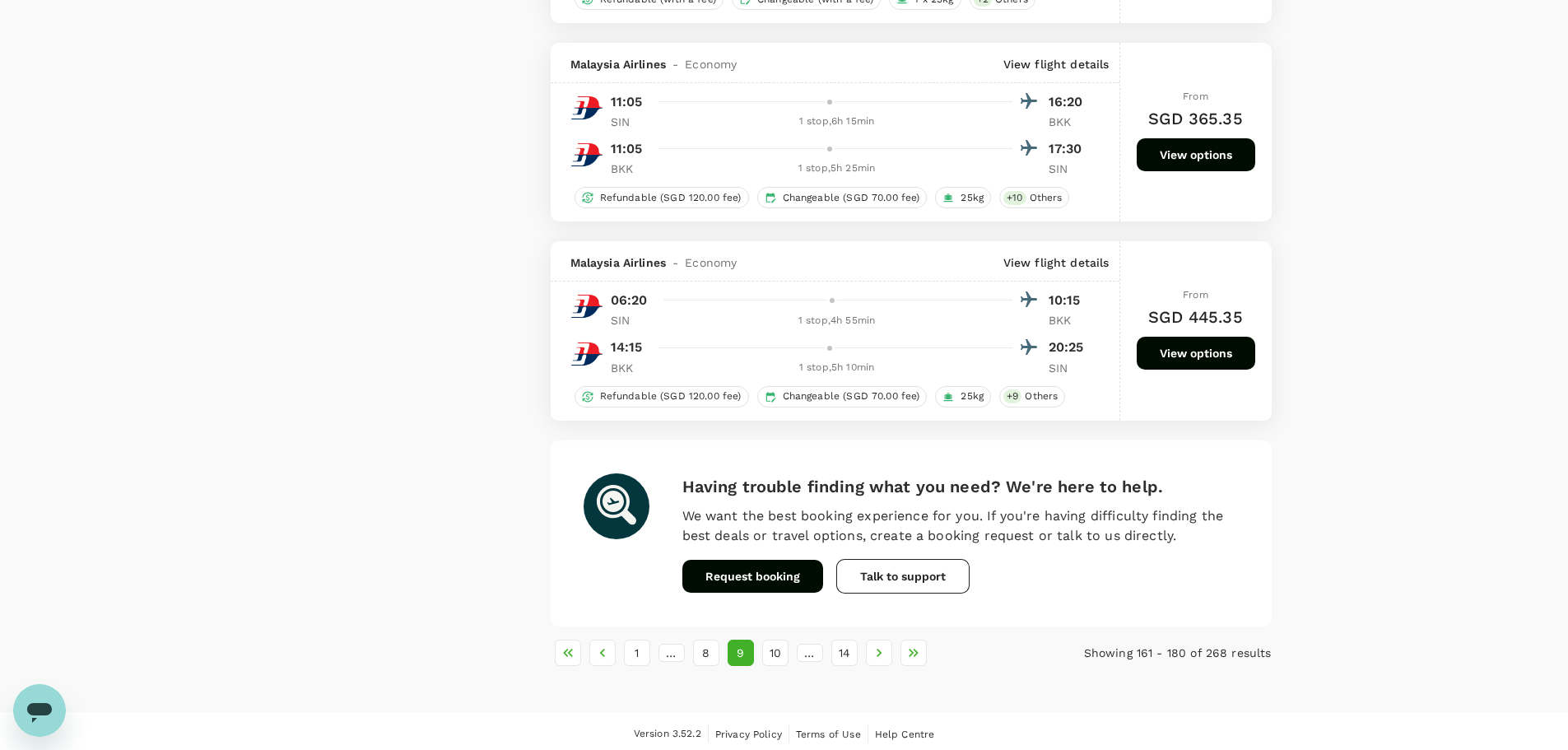
scroll to position [3987, 0]
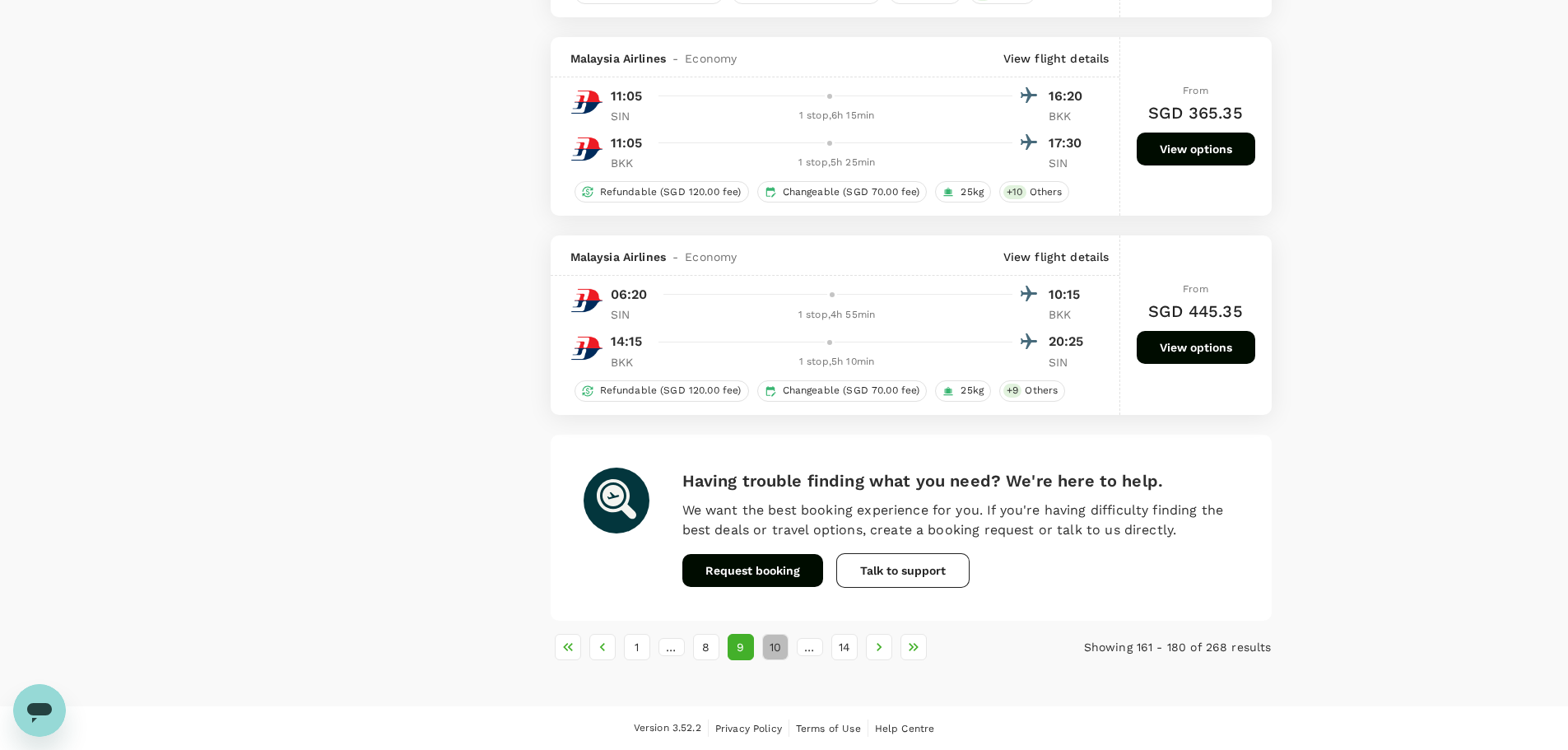
click at [778, 453] on button "10" at bounding box center [775, 646] width 26 height 26
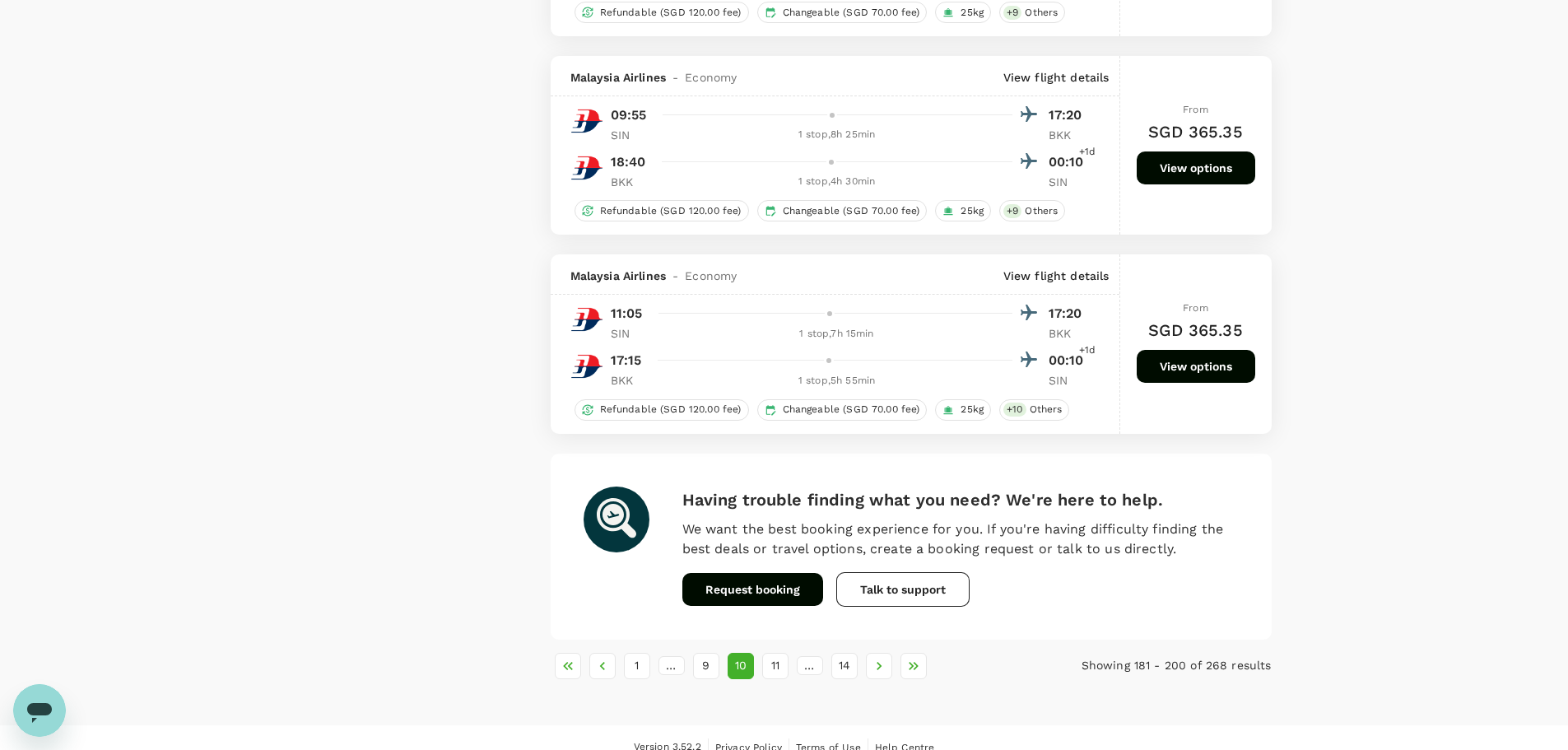
scroll to position [3762, 0]
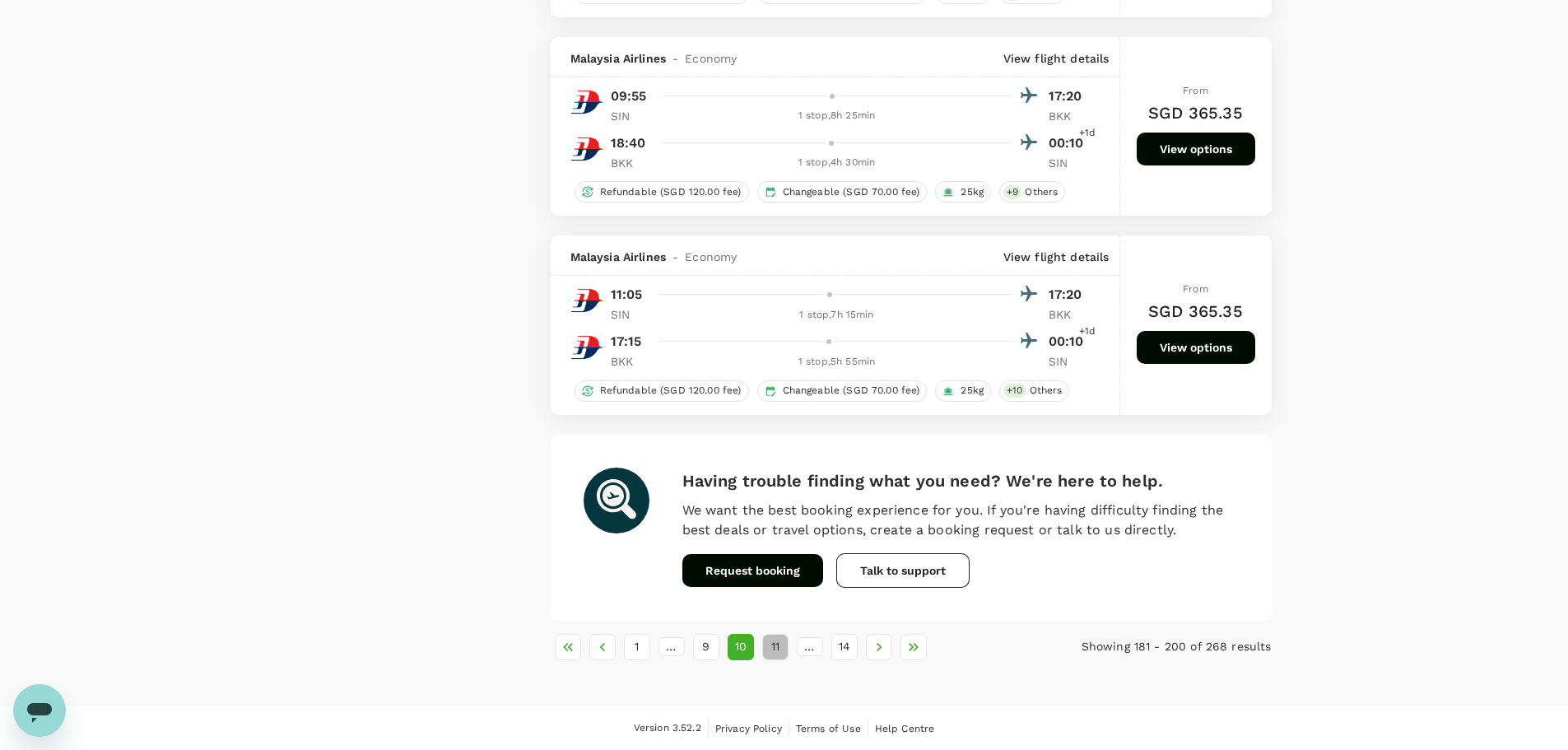
click at [769, 453] on button "11" at bounding box center [775, 646] width 26 height 26
click at [778, 453] on button "12" at bounding box center [775, 645] width 26 height 26
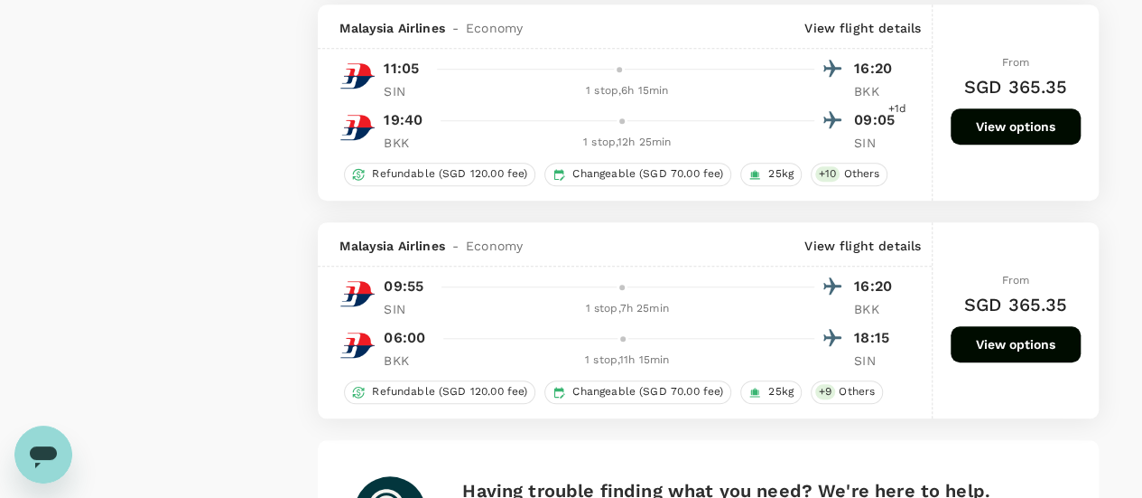
scroll to position [4385, 0]
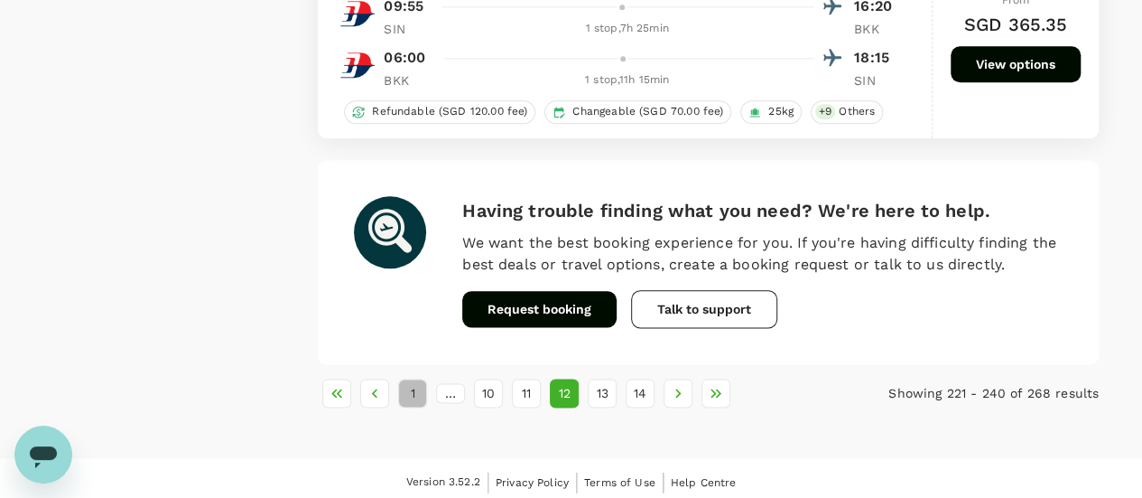
click at [419, 391] on button "1" at bounding box center [412, 392] width 29 height 29
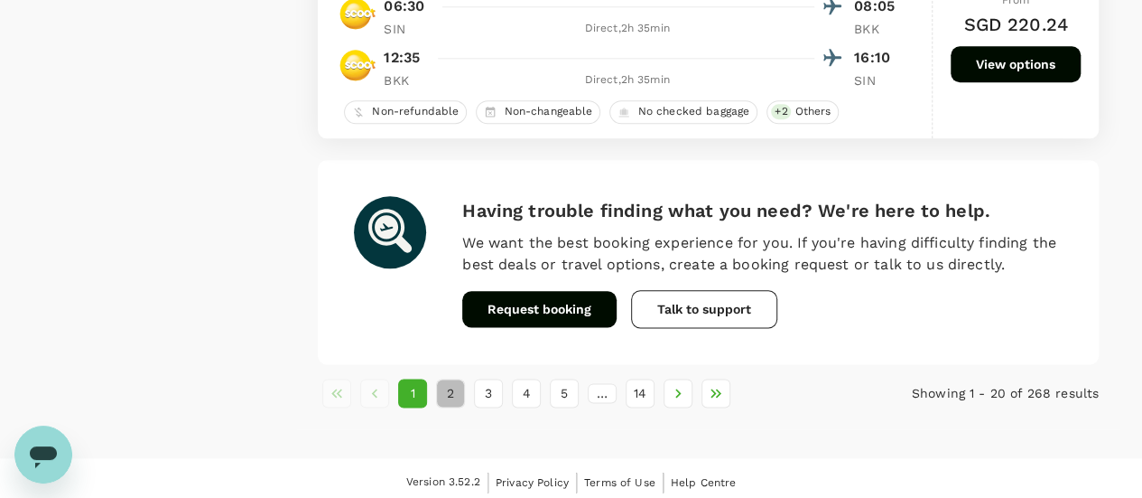
click at [463, 382] on button "2" at bounding box center [450, 392] width 29 height 29
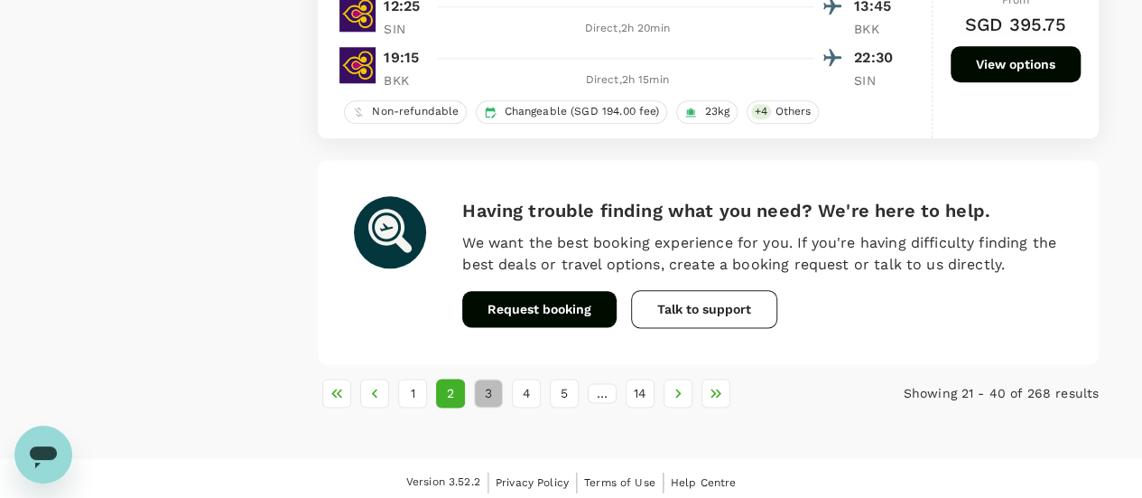
click at [493, 393] on button "3" at bounding box center [488, 392] width 29 height 29
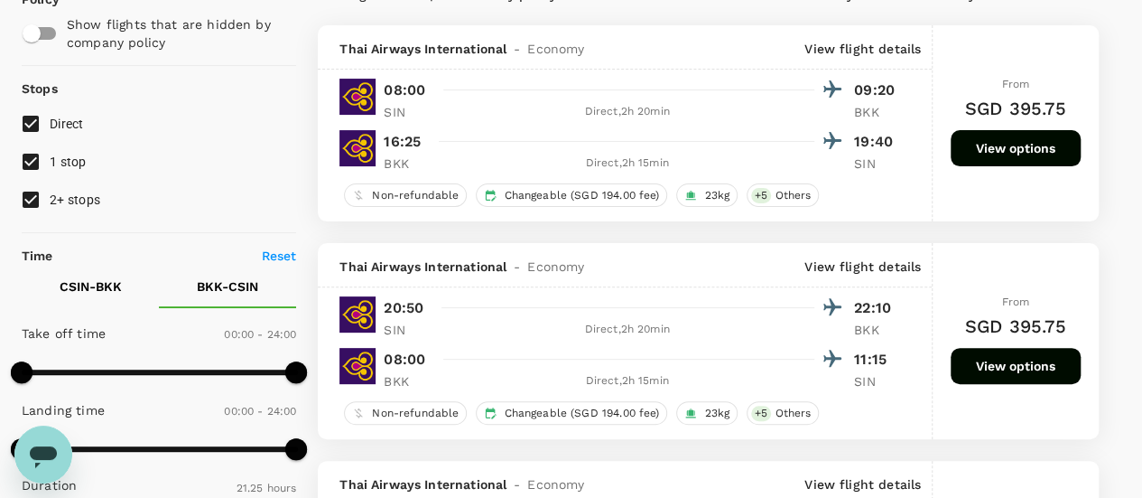
scroll to position [166, 0]
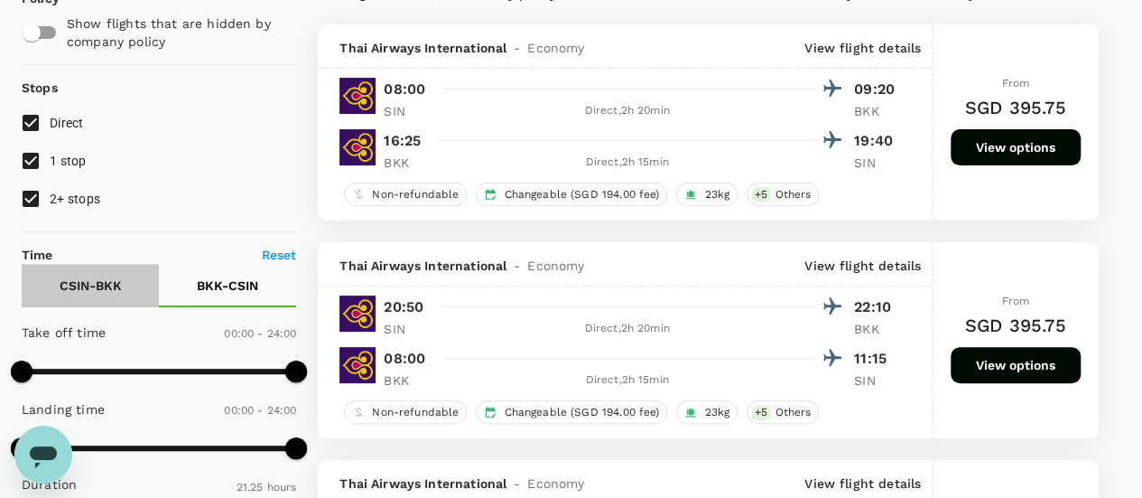
click at [107, 290] on p "CSIN - BKK" at bounding box center [91, 285] width 62 height 18
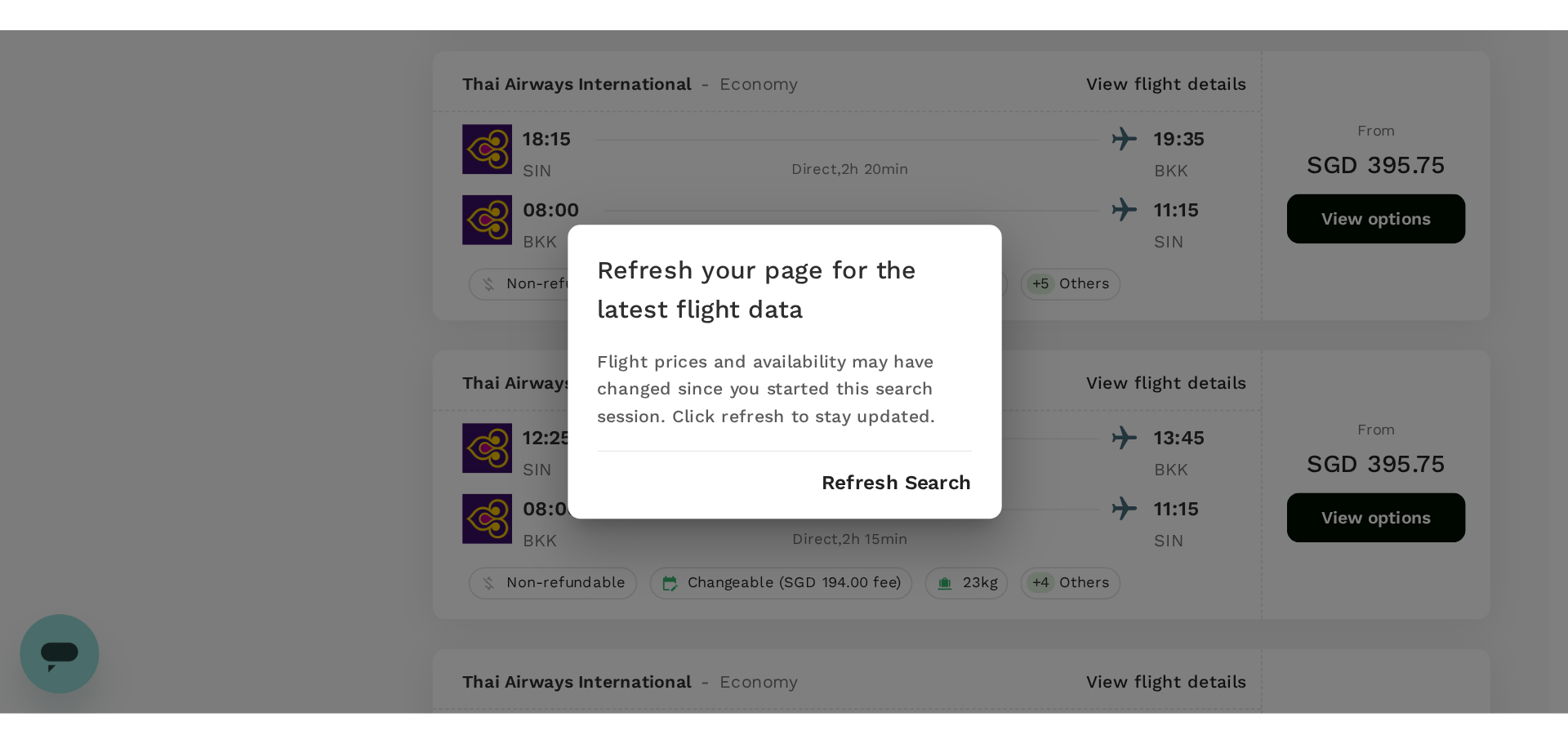
scroll to position [1733, 0]
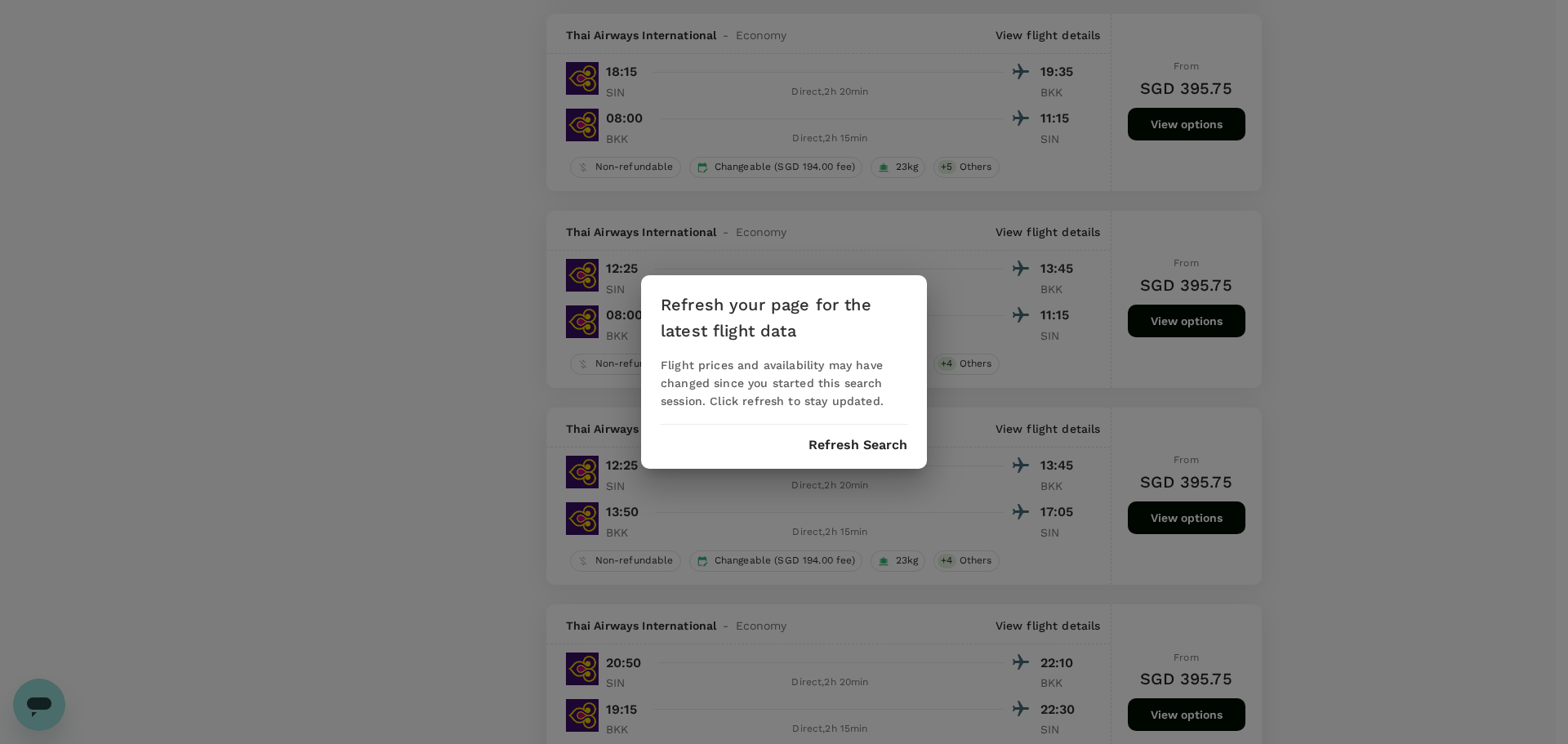
click at [891, 434] on div "Refresh your page for the latest flight data Flight prices and availability may…" at bounding box center [784, 372] width 286 height 193
click at [887, 442] on button "Refresh Search" at bounding box center [857, 445] width 99 height 14
click at [873, 449] on button "Refreshing..." at bounding box center [865, 445] width 82 height 14
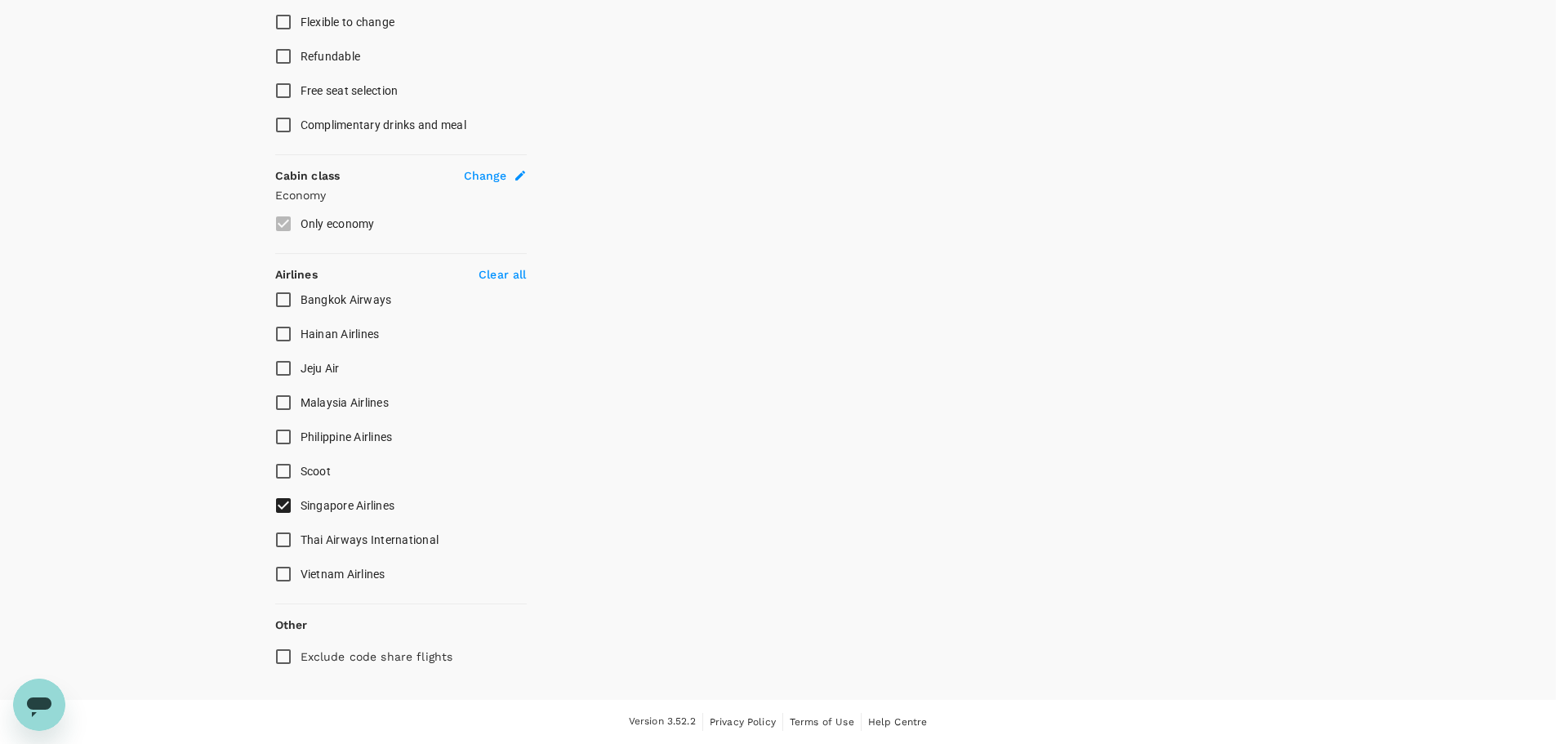
checkbox input "false"
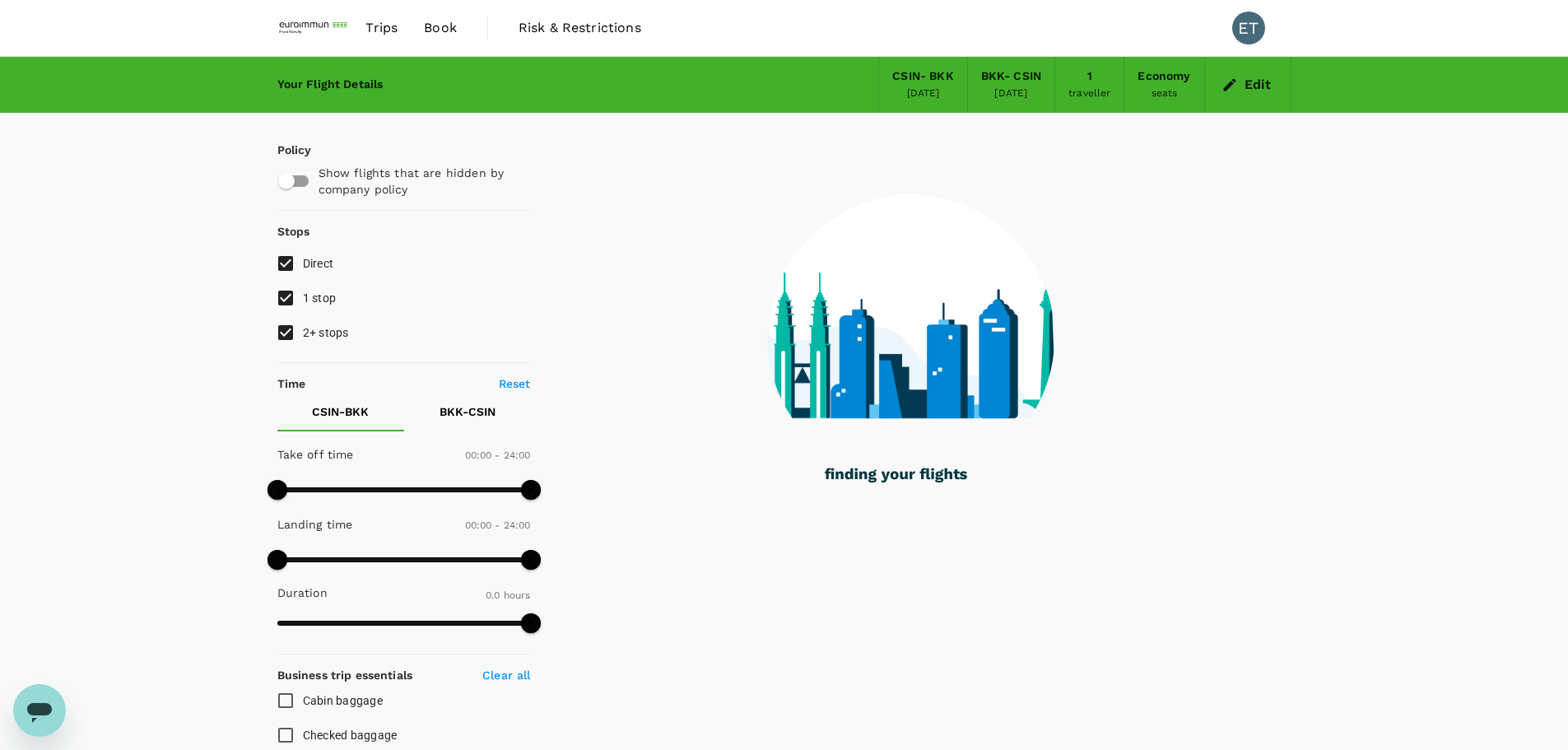
click at [1002, 93] on div "[DATE]" at bounding box center [1011, 94] width 33 height 16
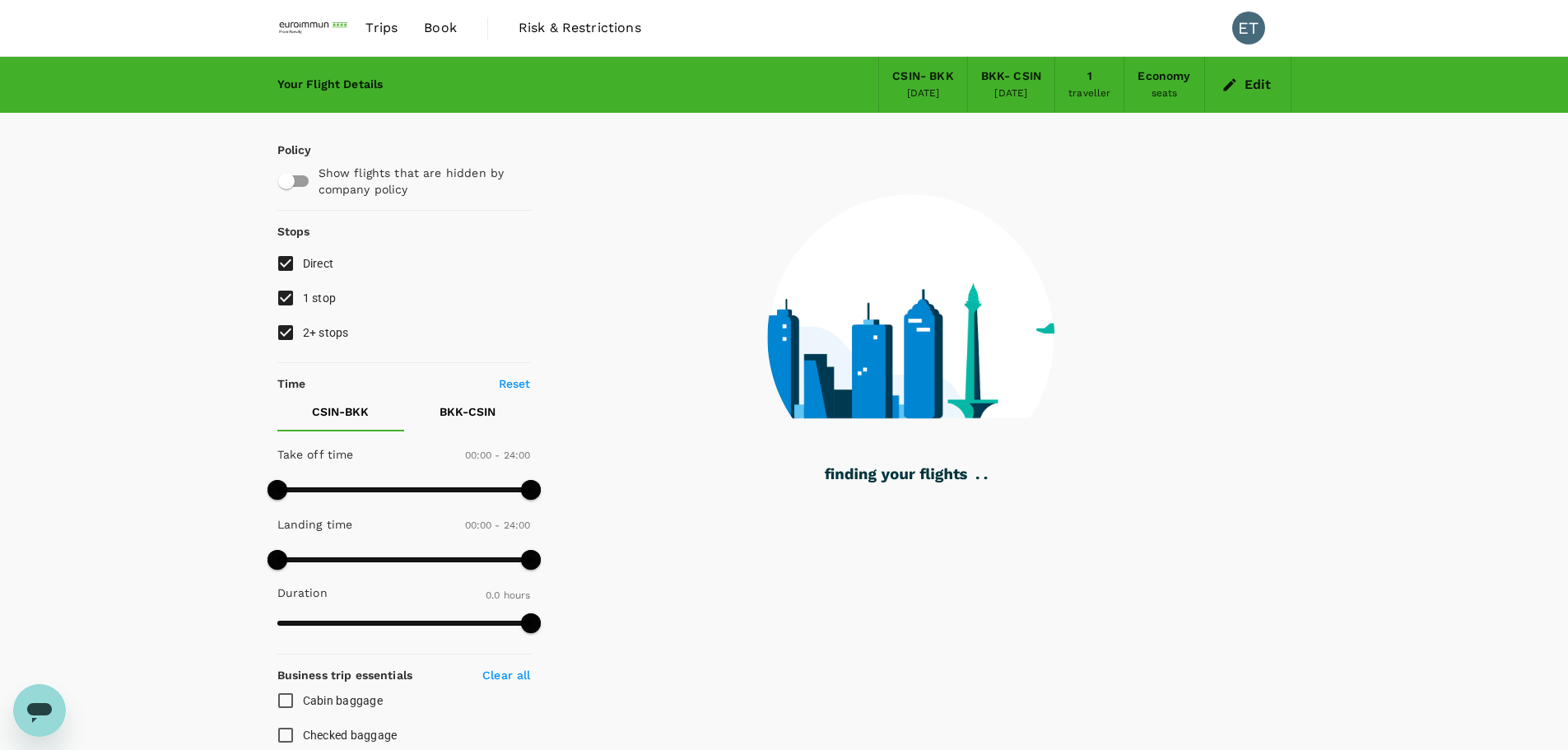
click at [1016, 86] on div "[DATE]" at bounding box center [1011, 94] width 33 height 16
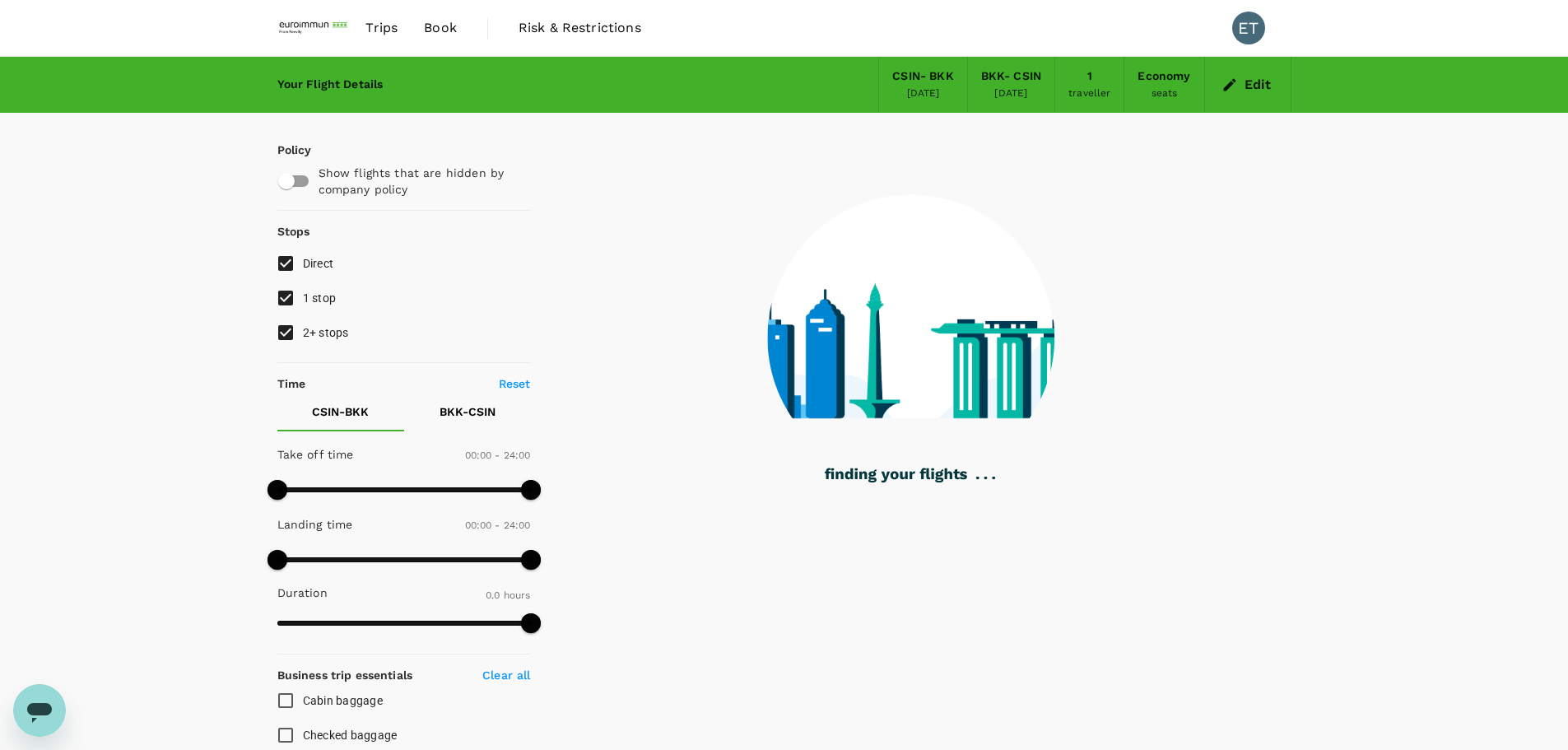
click at [1053, 91] on div "Edit" at bounding box center [1248, 84] width 87 height 56
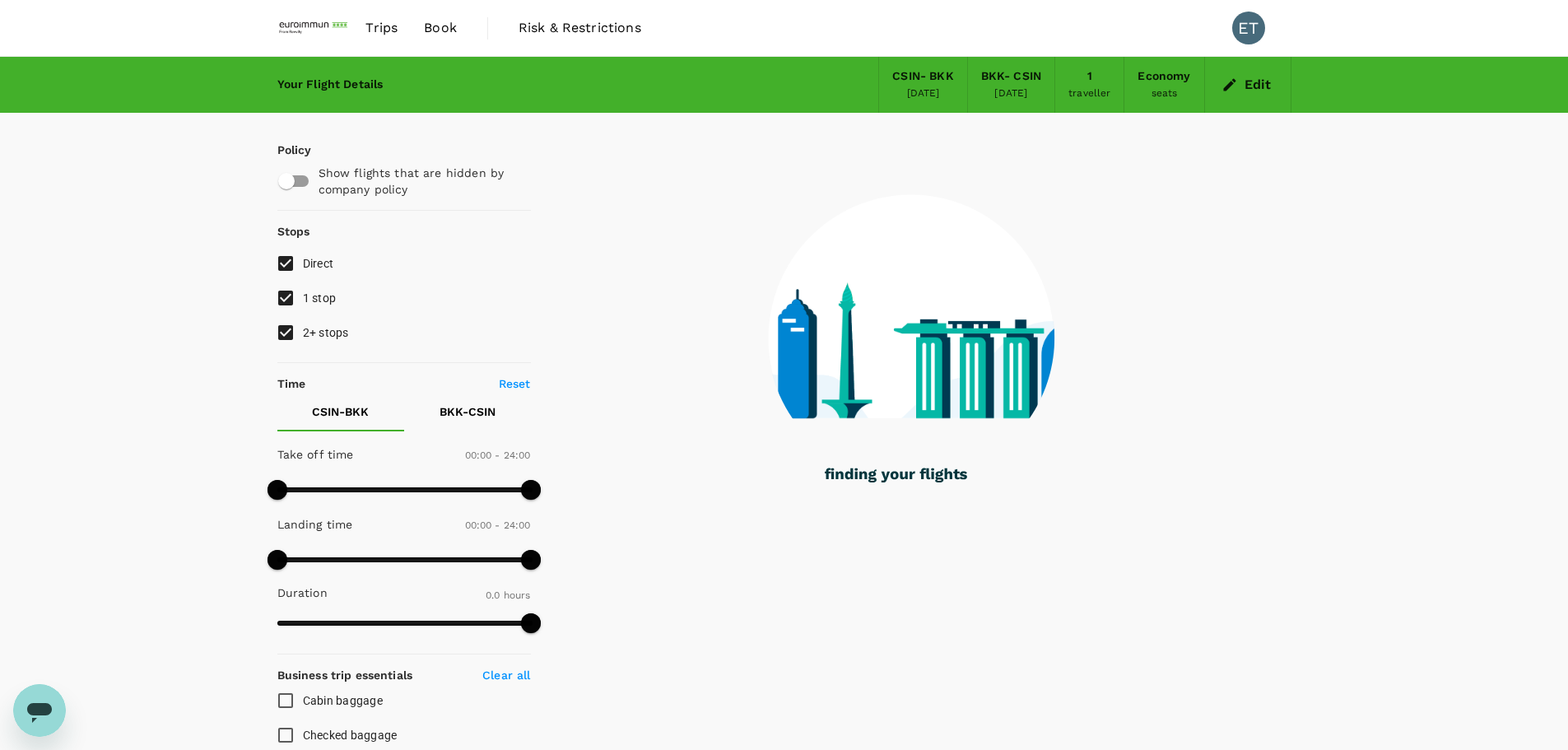
click at [1053, 86] on button "Edit" at bounding box center [1248, 85] width 59 height 26
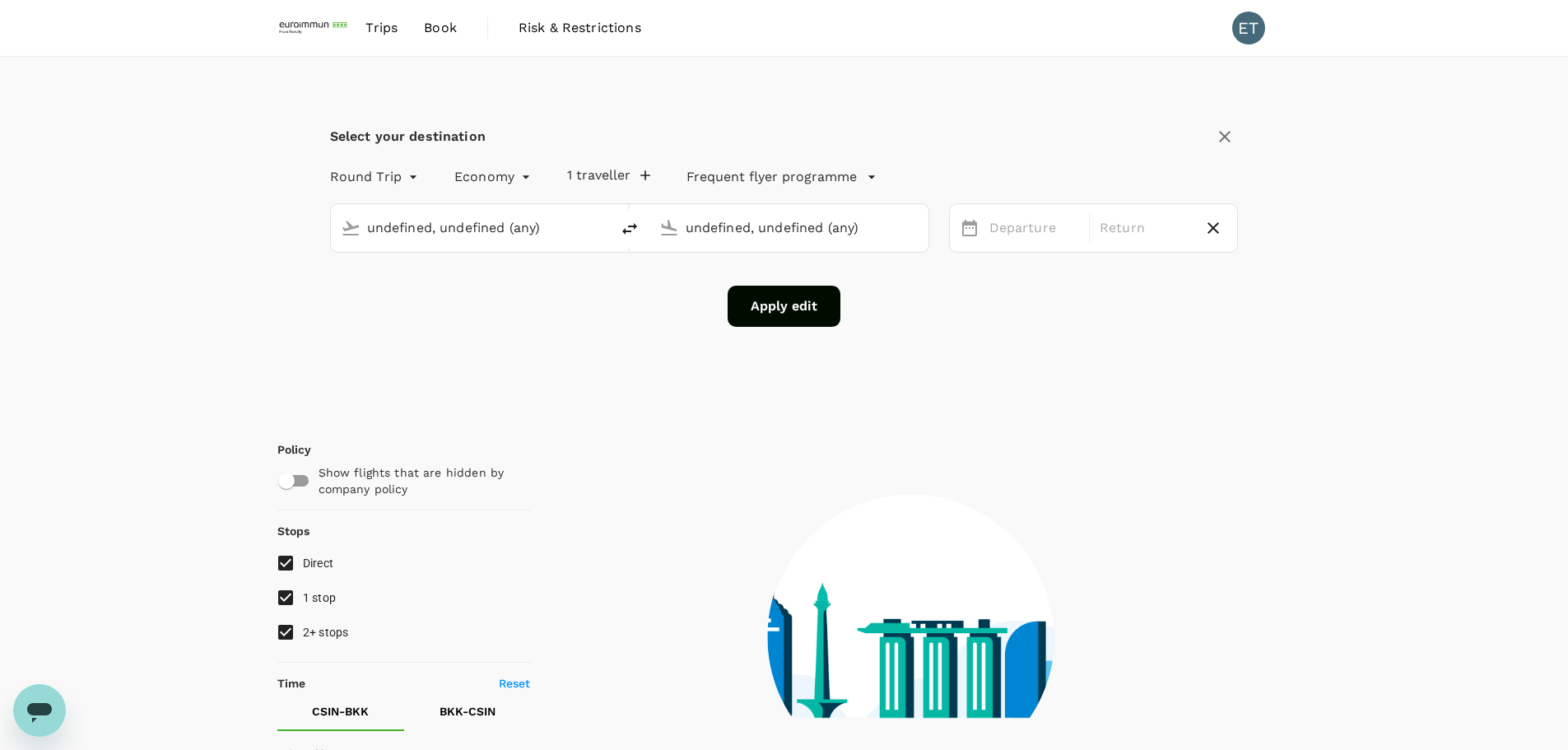
type input "Singapore, Singapore (any)"
type input "Suvarnabhumi Intl (BKK)"
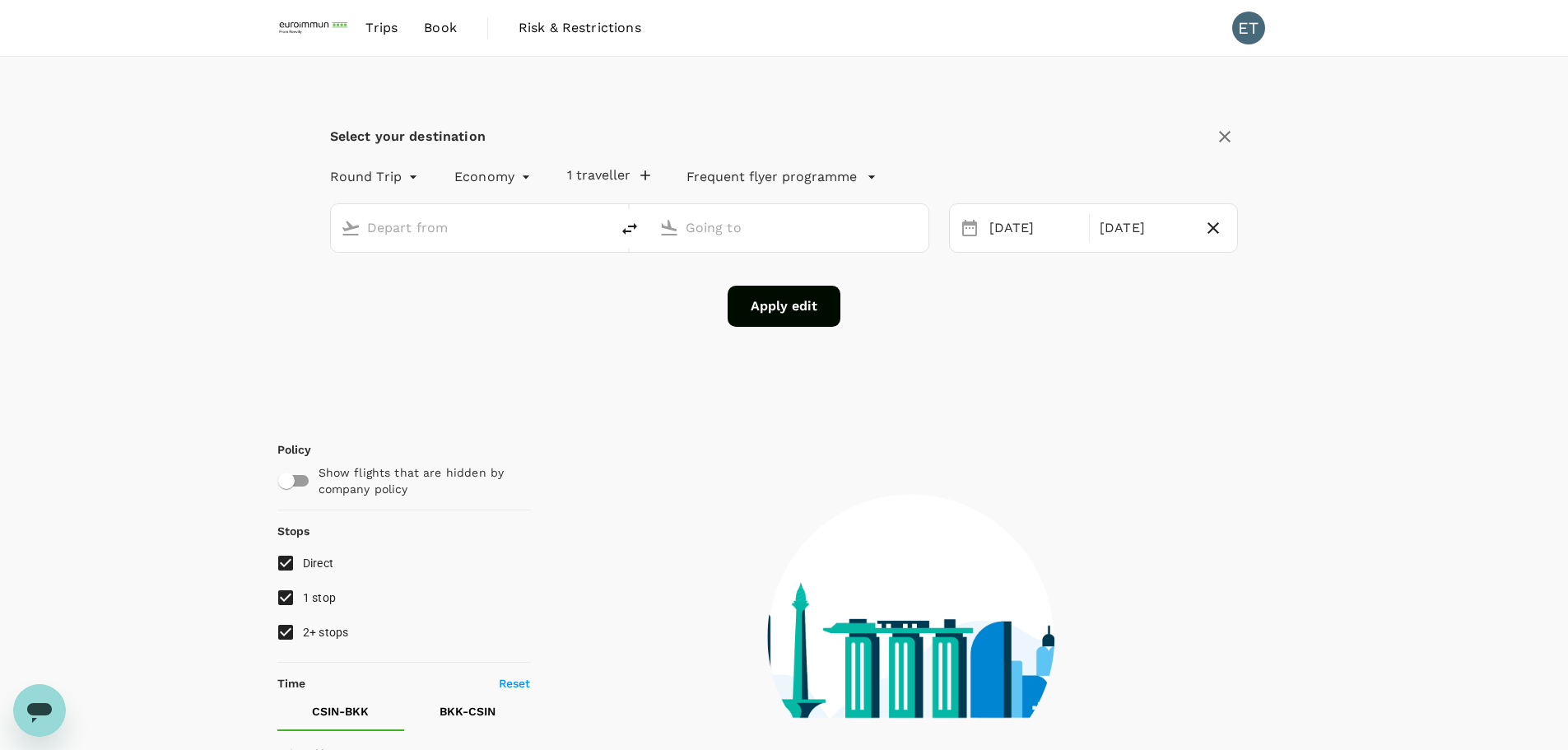
type input "Singapore, Singapore (any)"
type input "Suvarnabhumi Intl (BKK)"
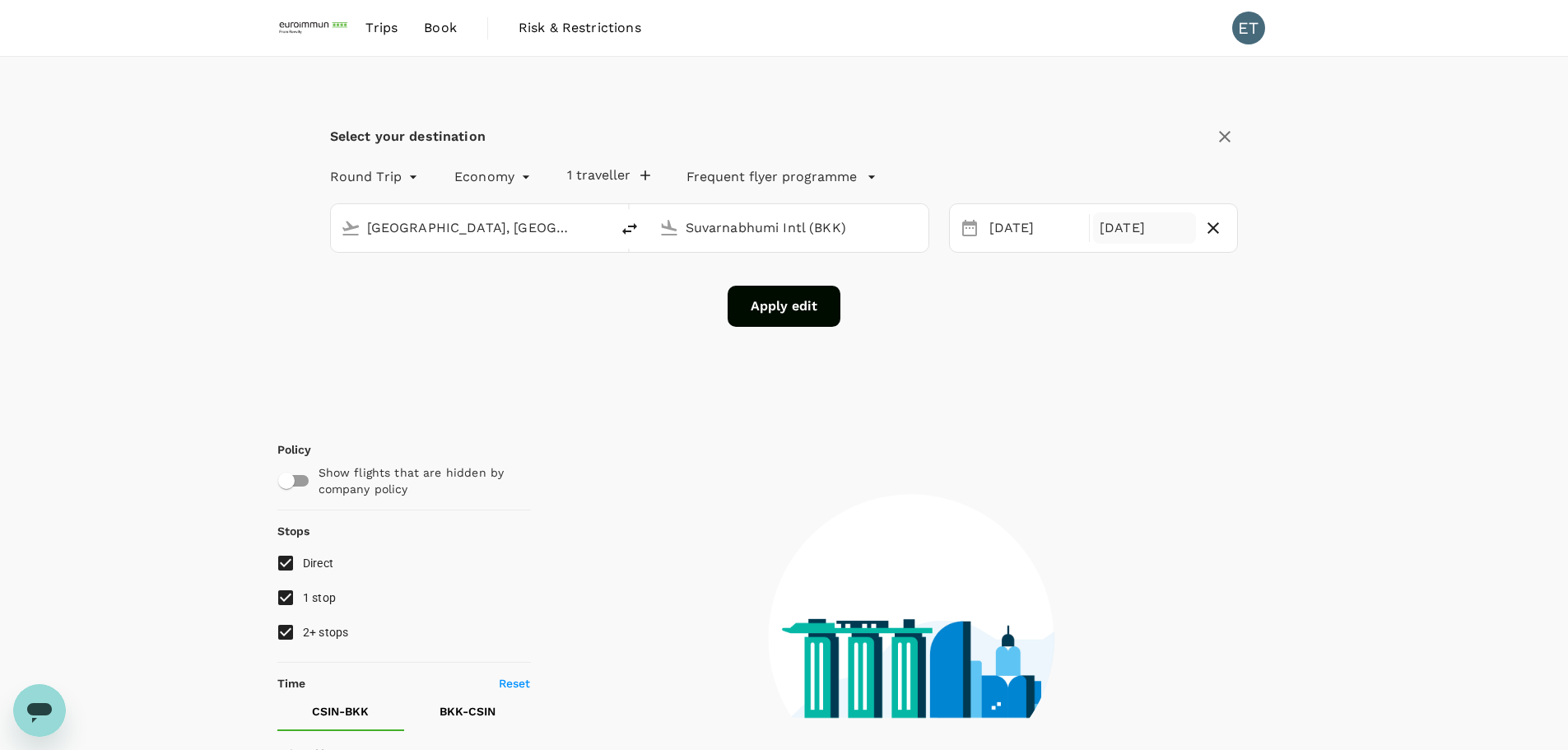
click at [1053, 236] on div "16 Oct" at bounding box center [1144, 228] width 103 height 32
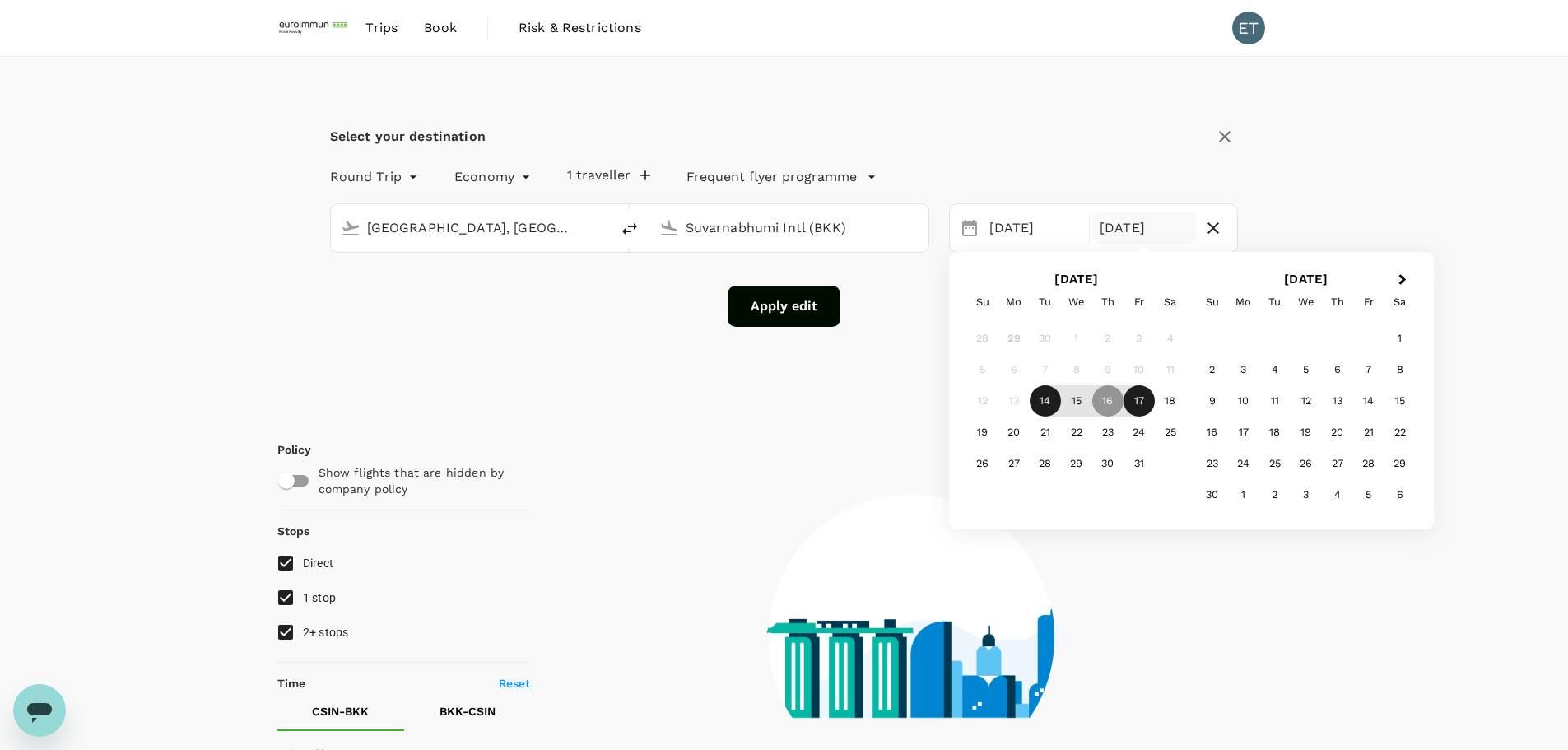
click at [1053, 399] on div "17" at bounding box center [1140, 401] width 31 height 31
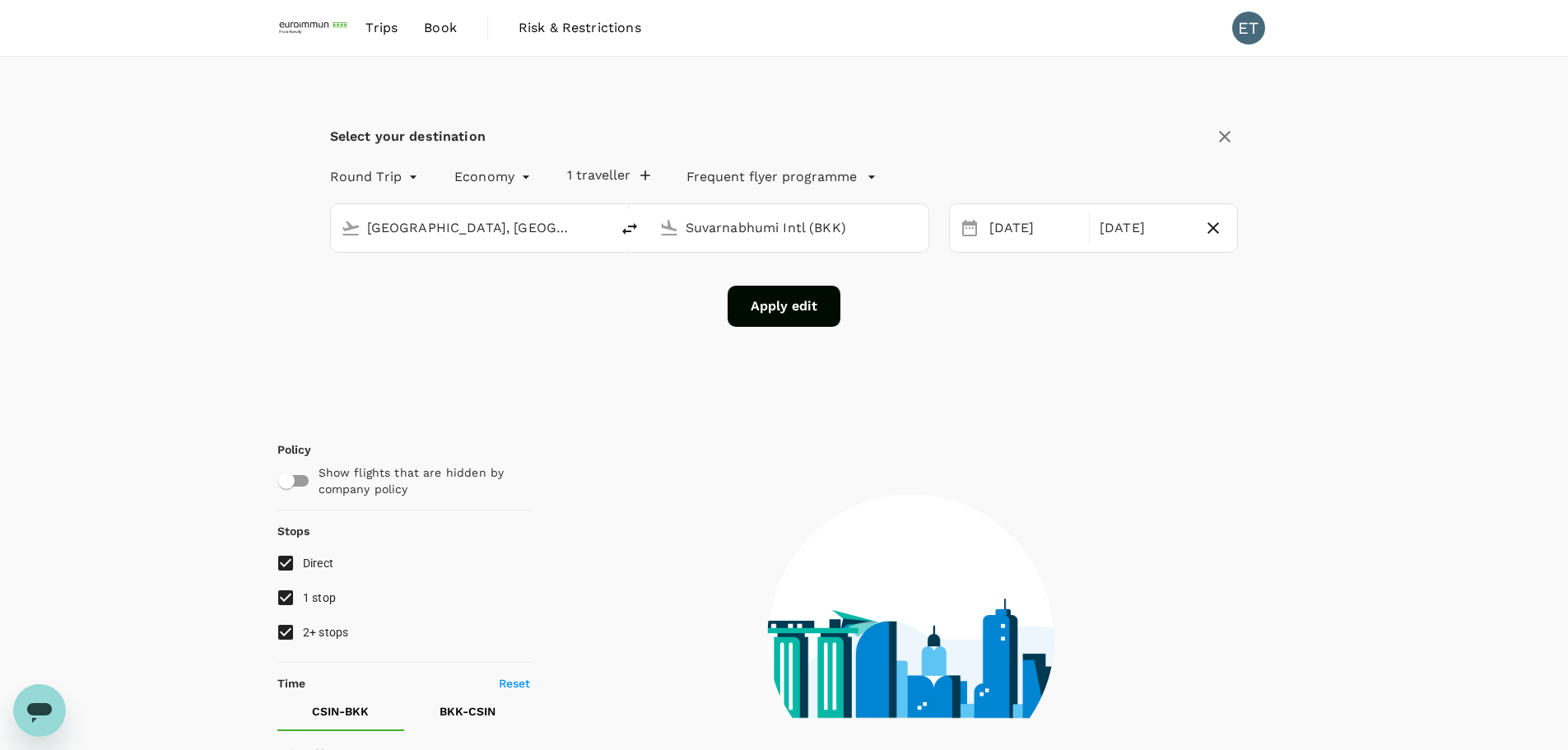
type input "375"
click at [768, 332] on div "Select your destination Round Trip roundtrip Economy economy 1 traveller Freque…" at bounding box center [784, 234] width 1015 height 355
click at [811, 285] on button "Apply edit" at bounding box center [784, 305] width 113 height 41
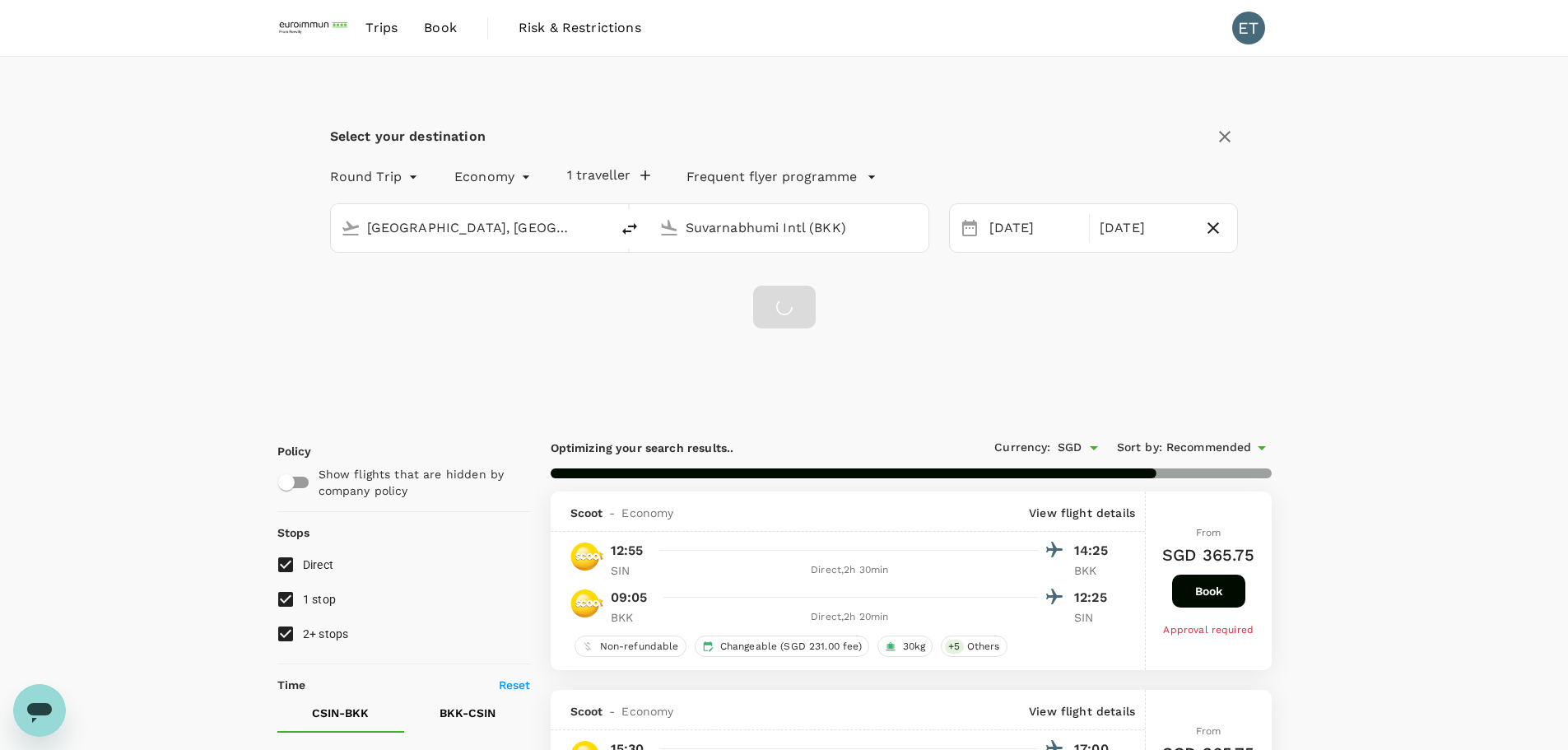
type input "SGD"
click at [808, 296] on div at bounding box center [784, 306] width 63 height 43
checkbox input "false"
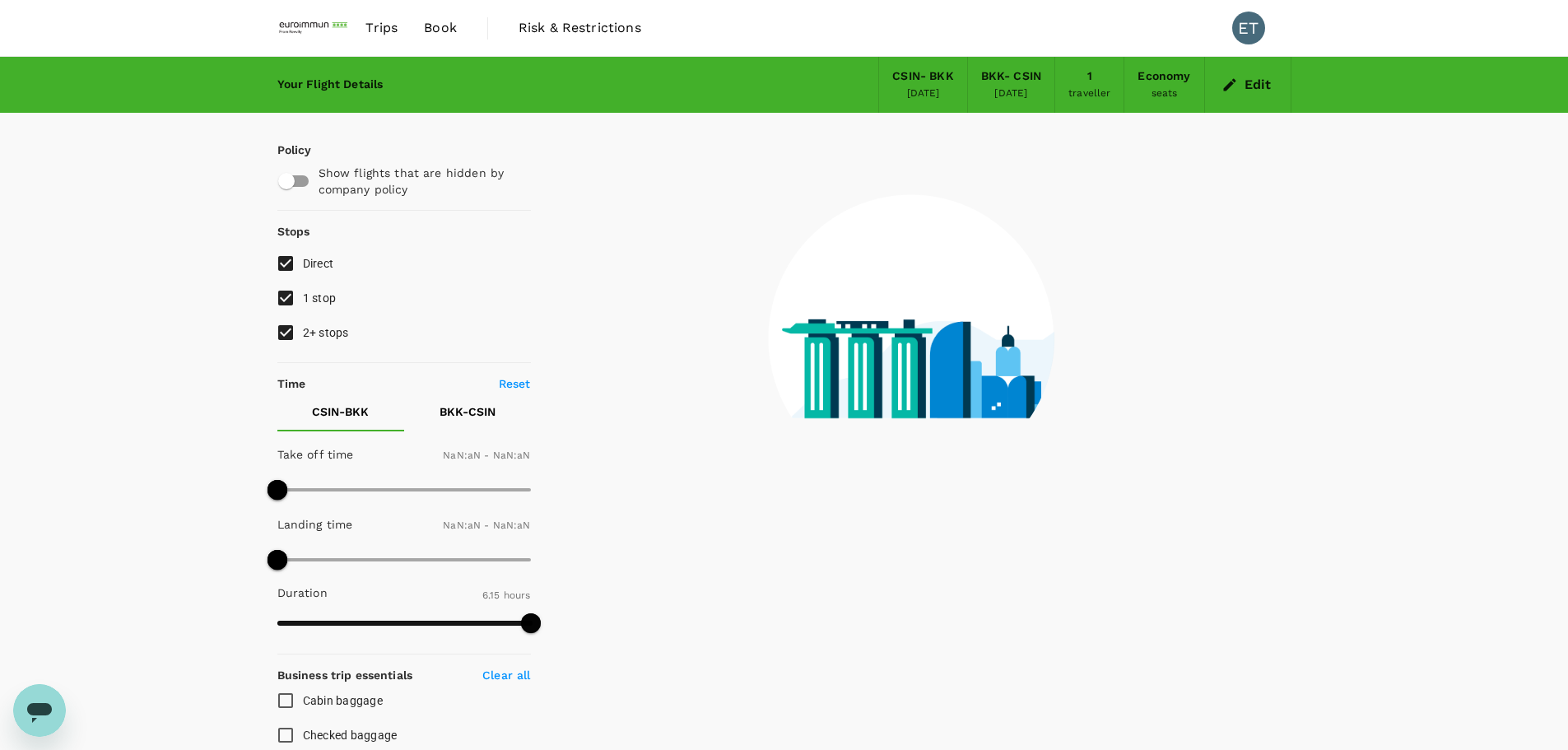
type input "1440"
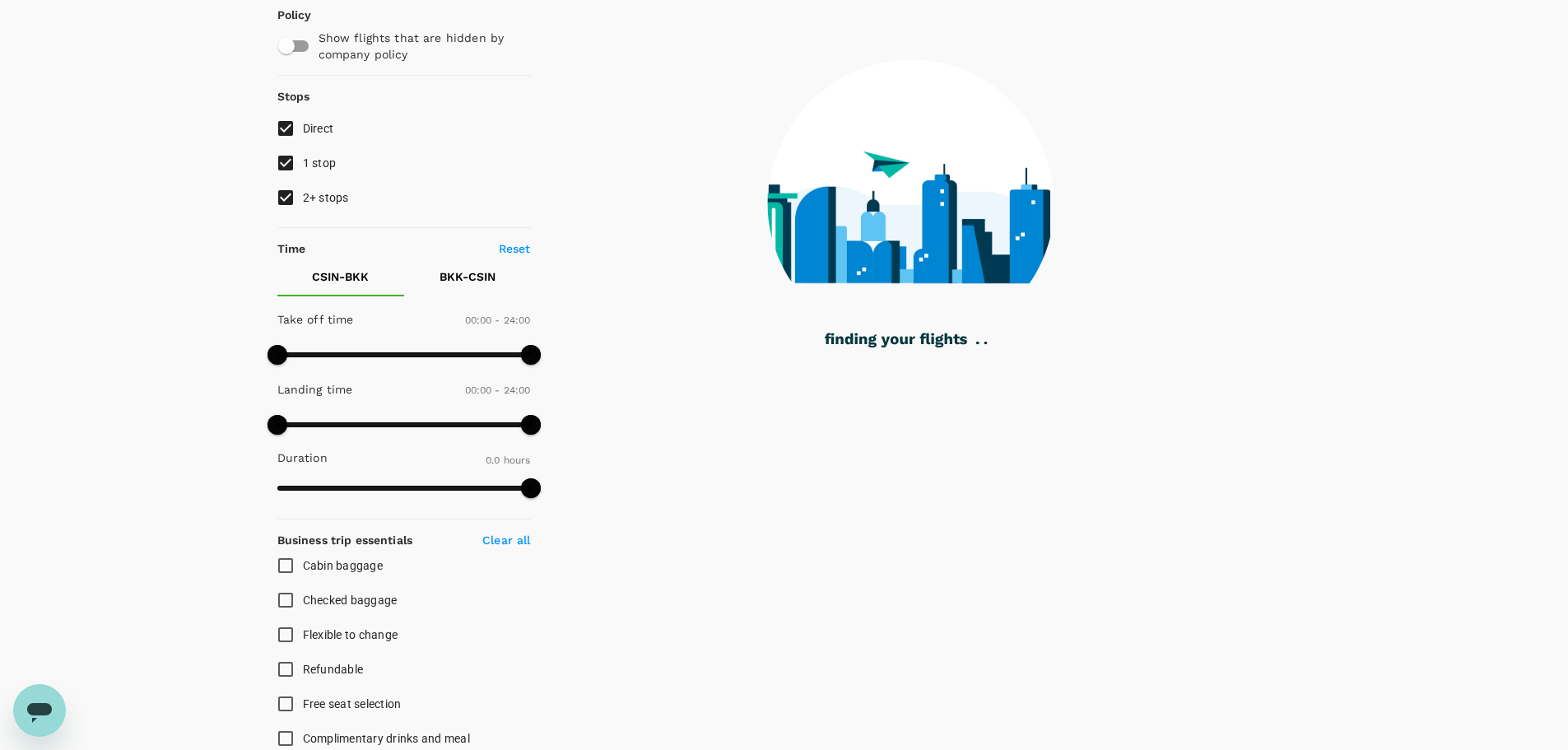
scroll to position [247, 0]
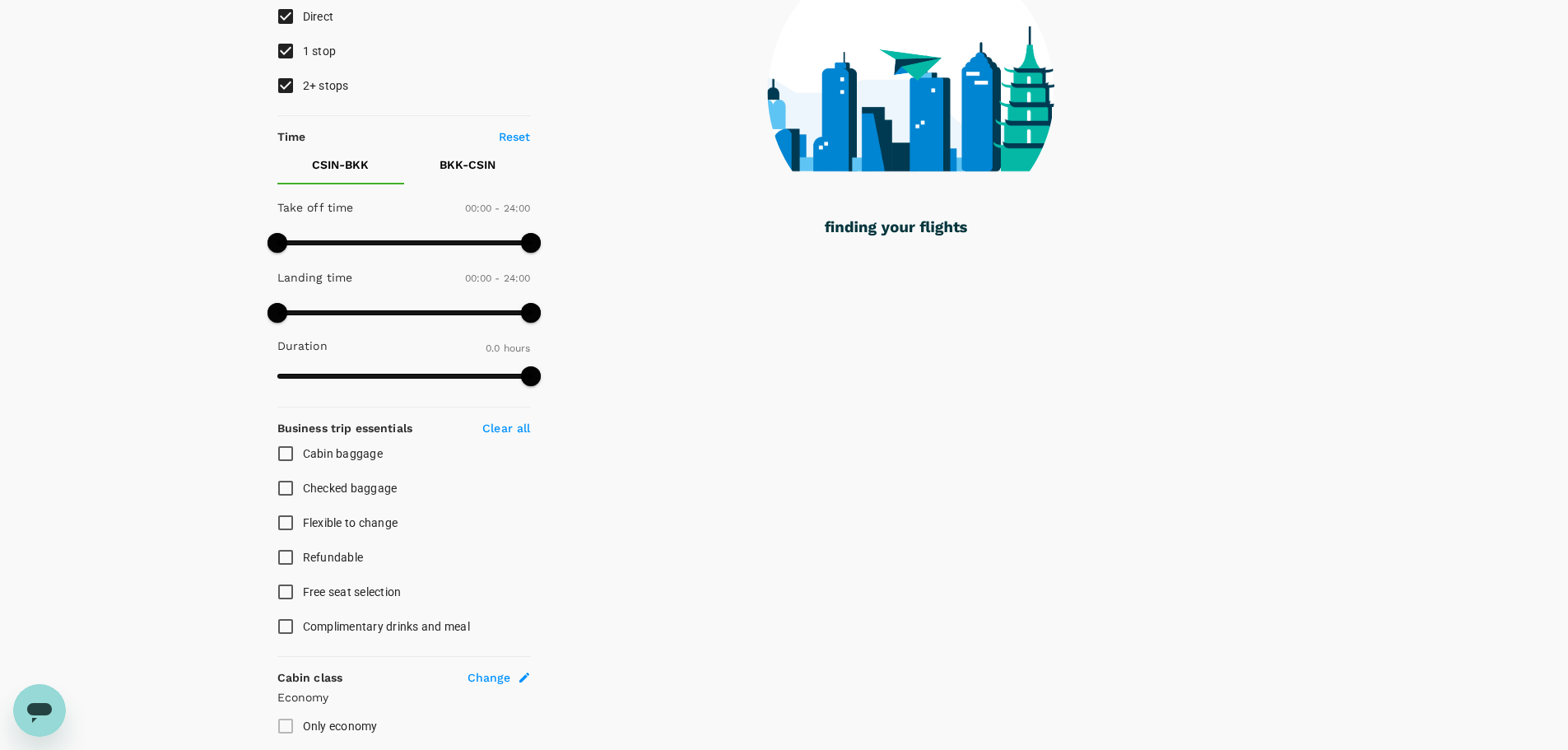
type input "875"
checkbox input "true"
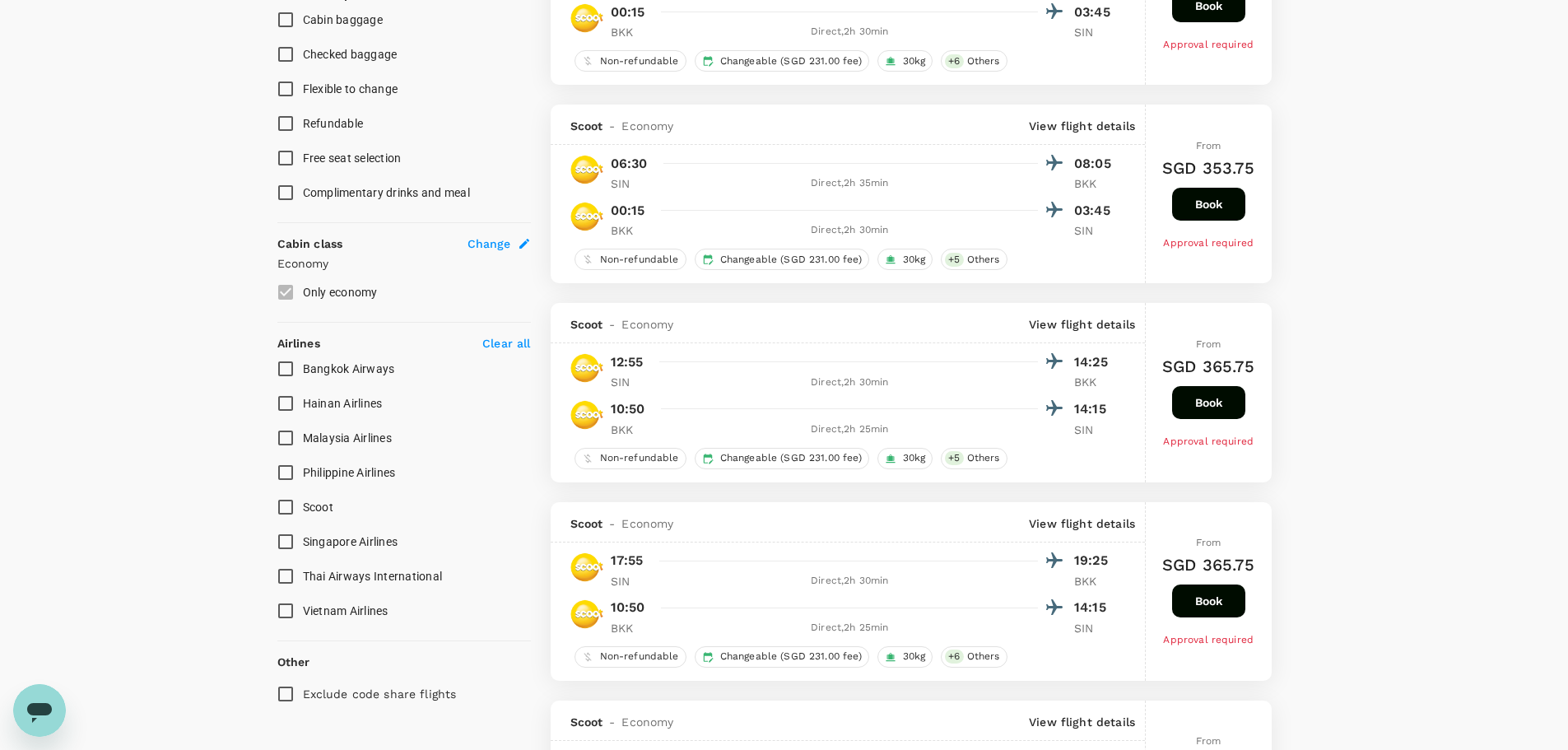
scroll to position [823, 0]
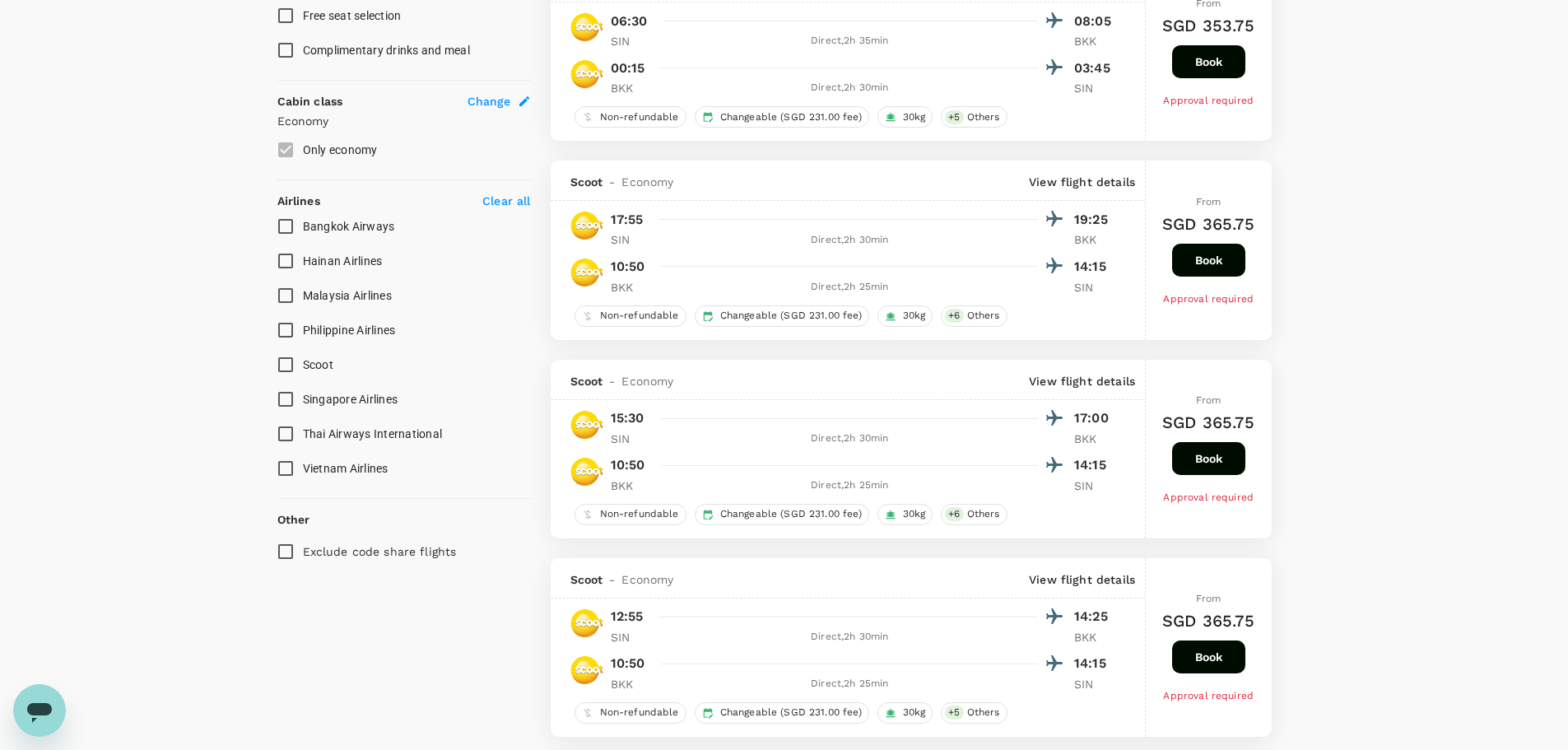
click at [332, 397] on span "Singapore Airlines" at bounding box center [350, 399] width 96 height 13
click at [303, 397] on input "Singapore Airlines" at bounding box center [285, 399] width 35 height 35
checkbox input "true"
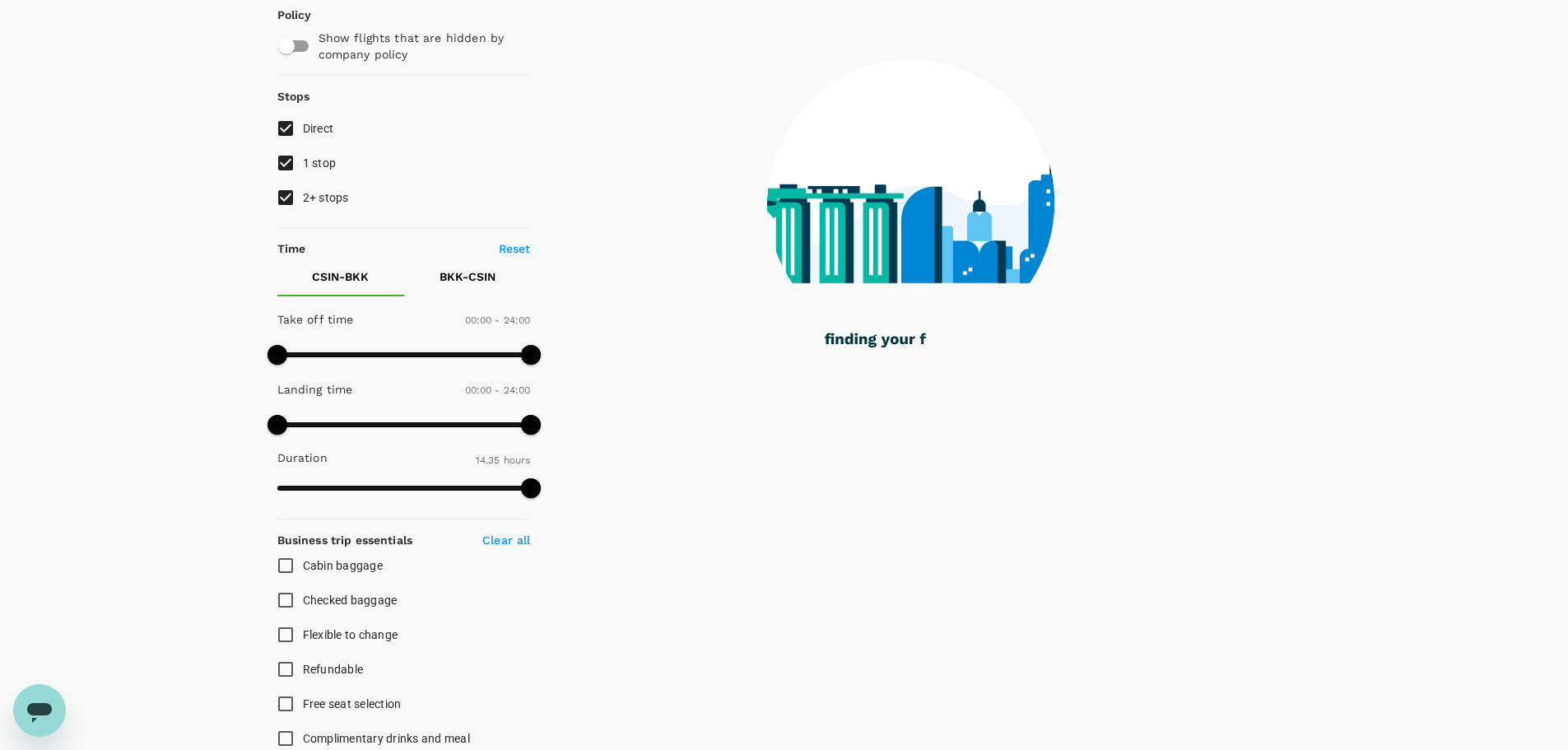
scroll to position [0, 0]
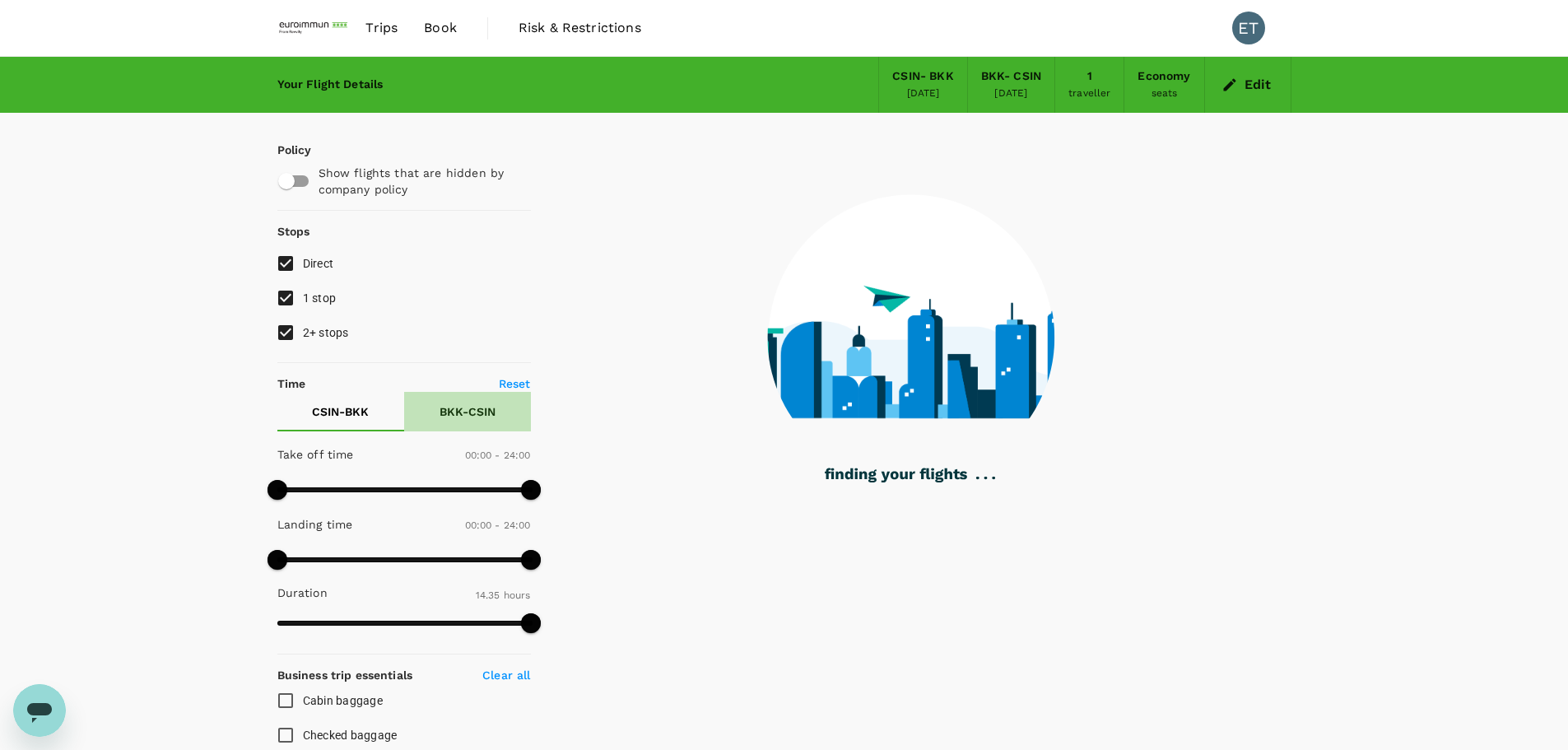
click at [448, 412] on p "BKK - CSIN" at bounding box center [467, 412] width 56 height 16
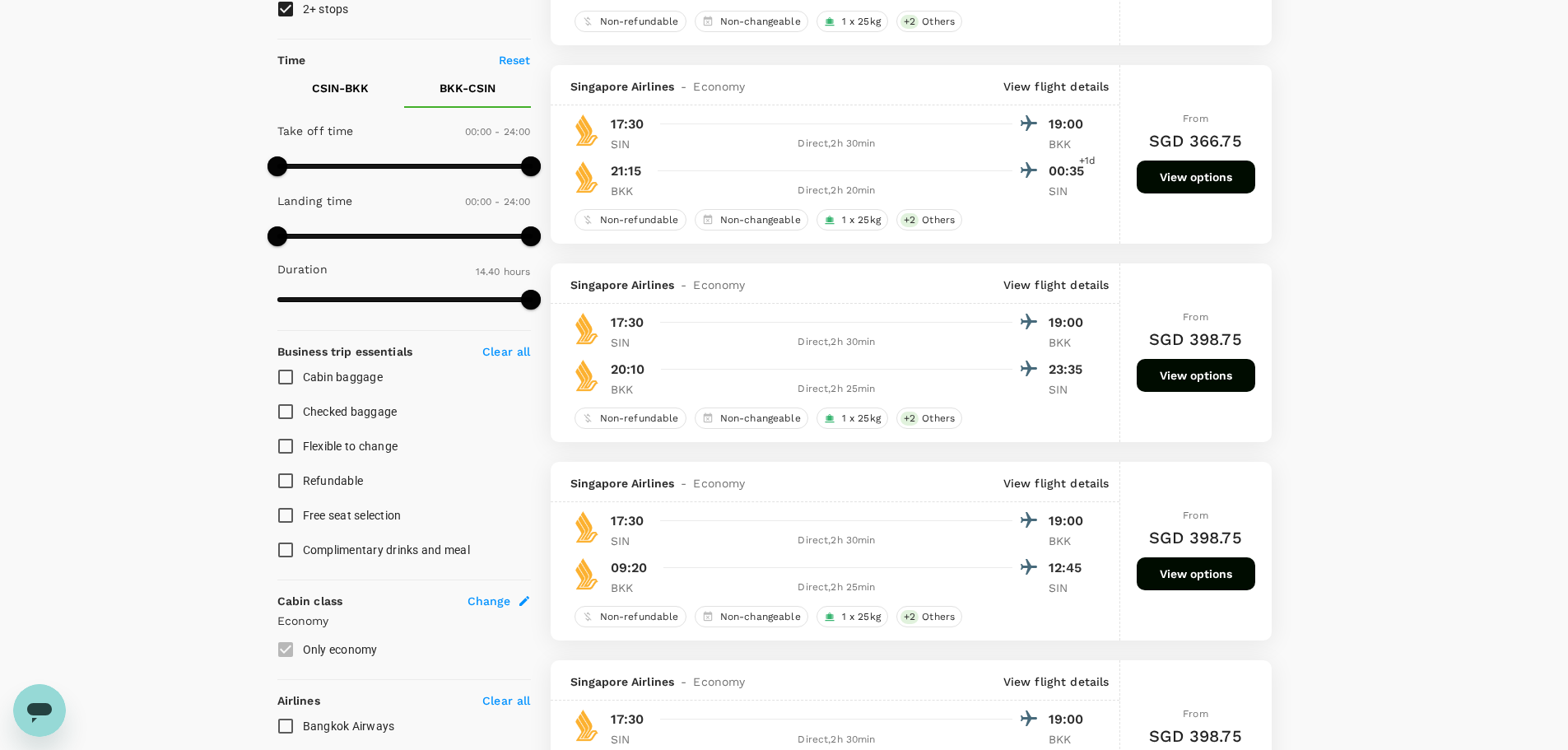
scroll to position [247, 0]
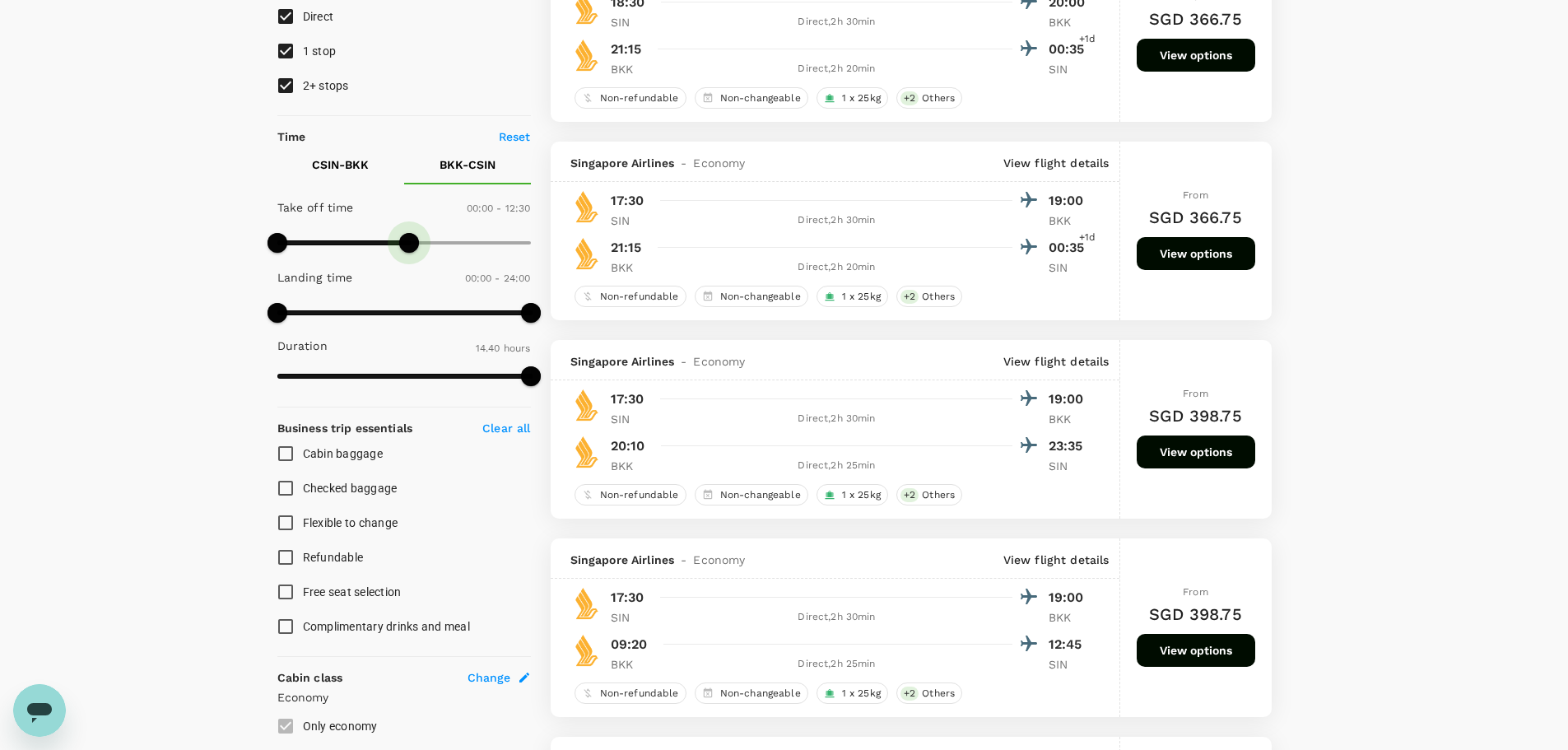
type input "780"
drag, startPoint x: 524, startPoint y: 241, endPoint x: 414, endPoint y: 248, distance: 110.2
click at [414, 248] on span at bounding box center [414, 243] width 20 height 20
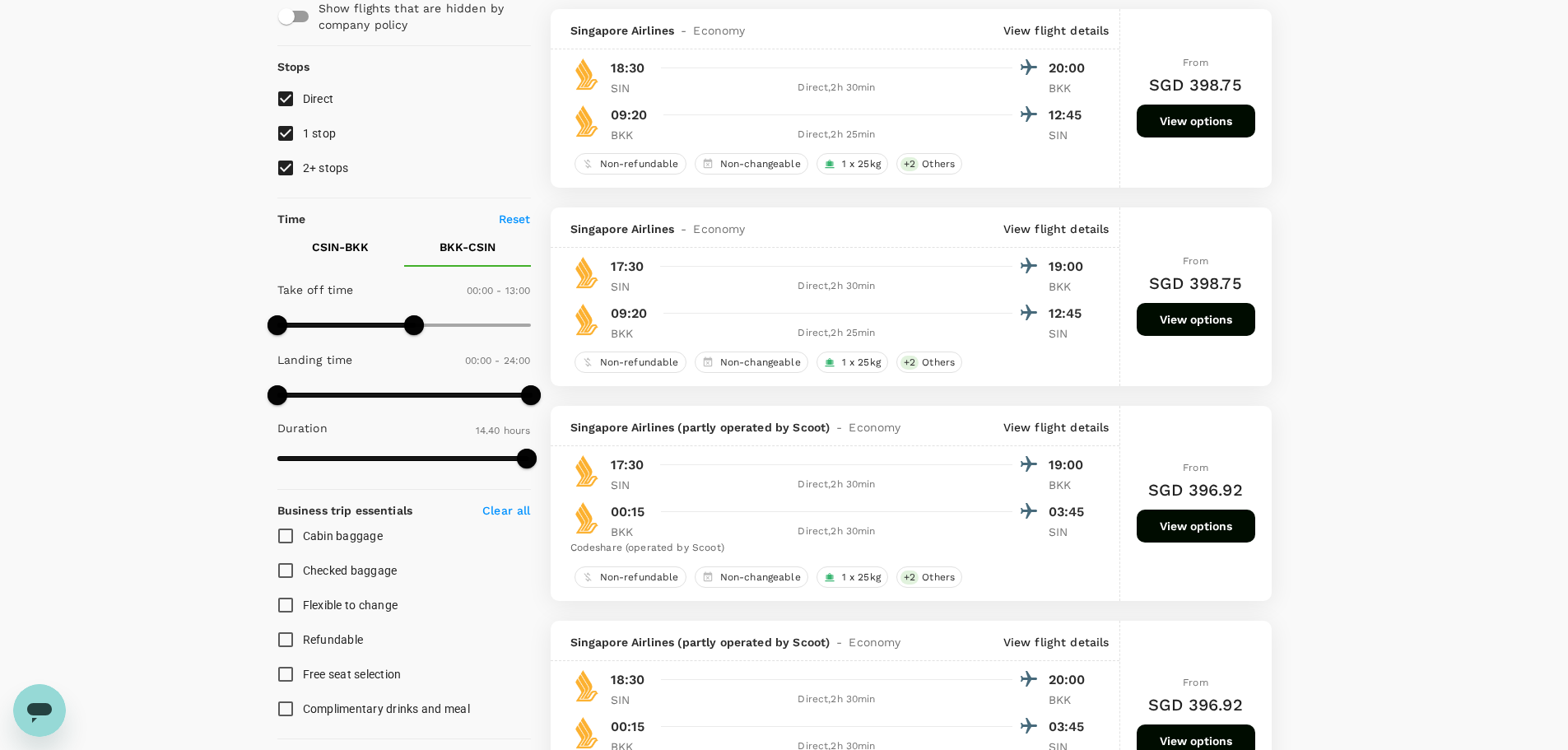
scroll to position [0, 0]
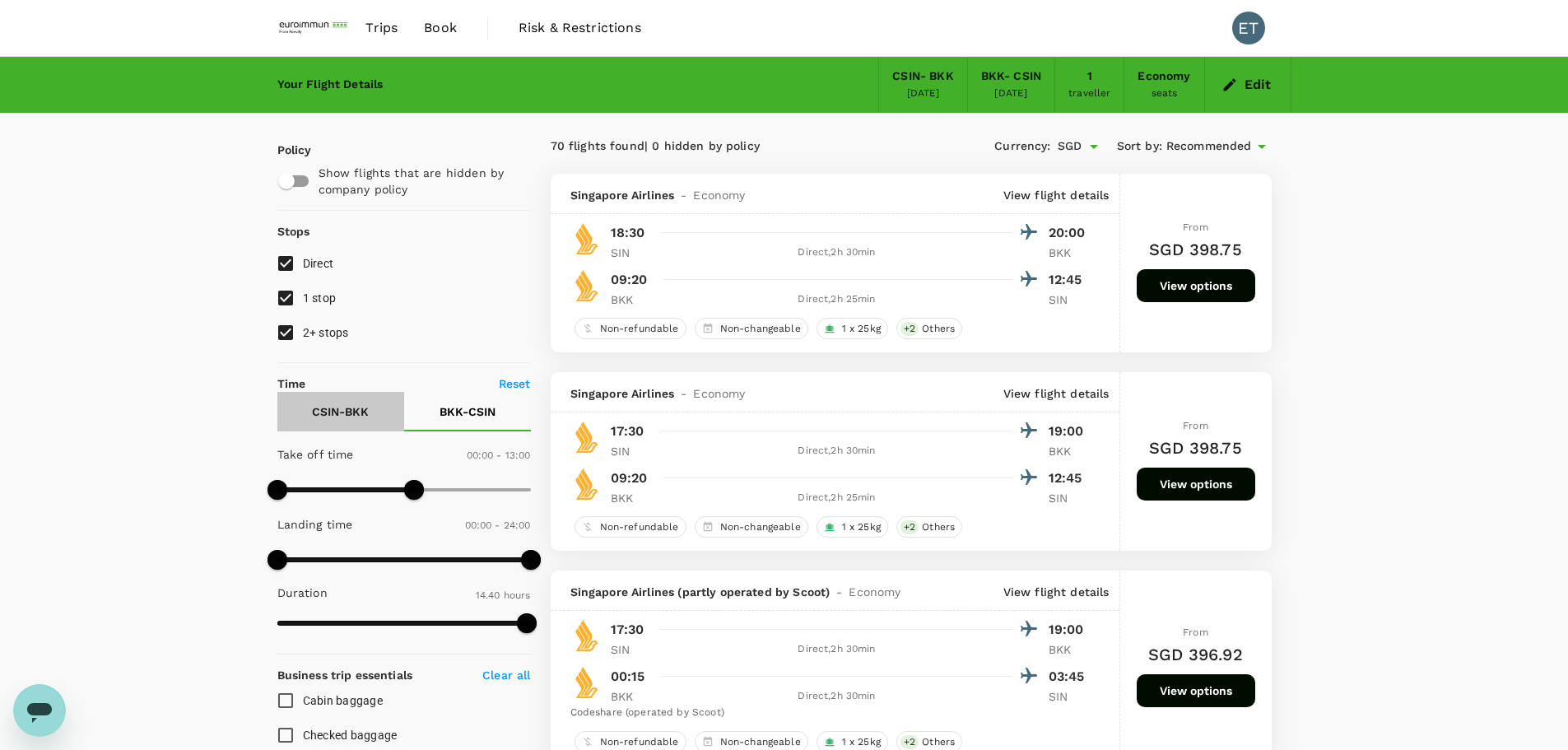
click at [364, 415] on p "CSIN - BKK" at bounding box center [340, 412] width 57 height 16
type input "1440"
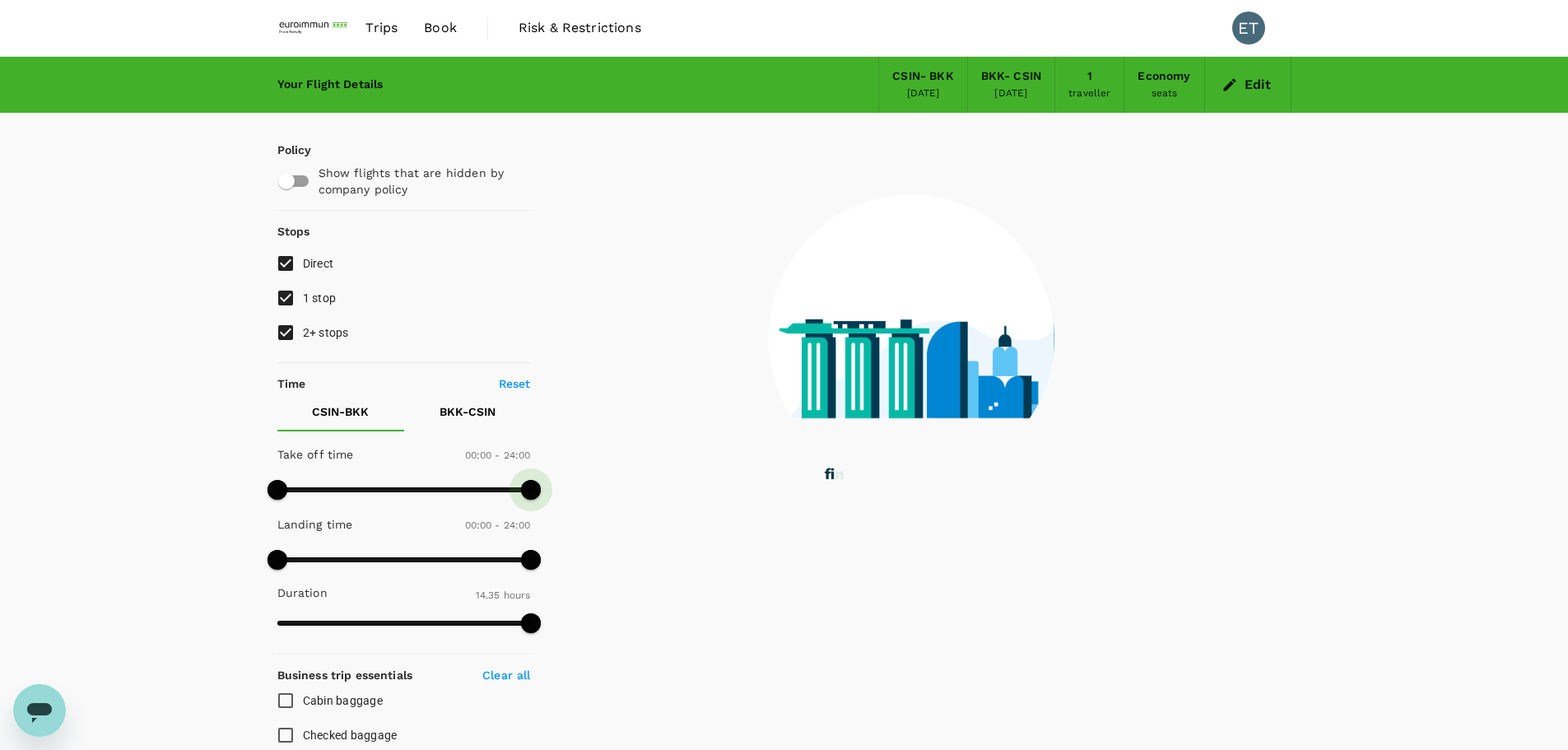
drag, startPoint x: 533, startPoint y: 484, endPoint x: 541, endPoint y: 494, distance: 12.8
click at [541, 453] on span at bounding box center [531, 490] width 20 height 20
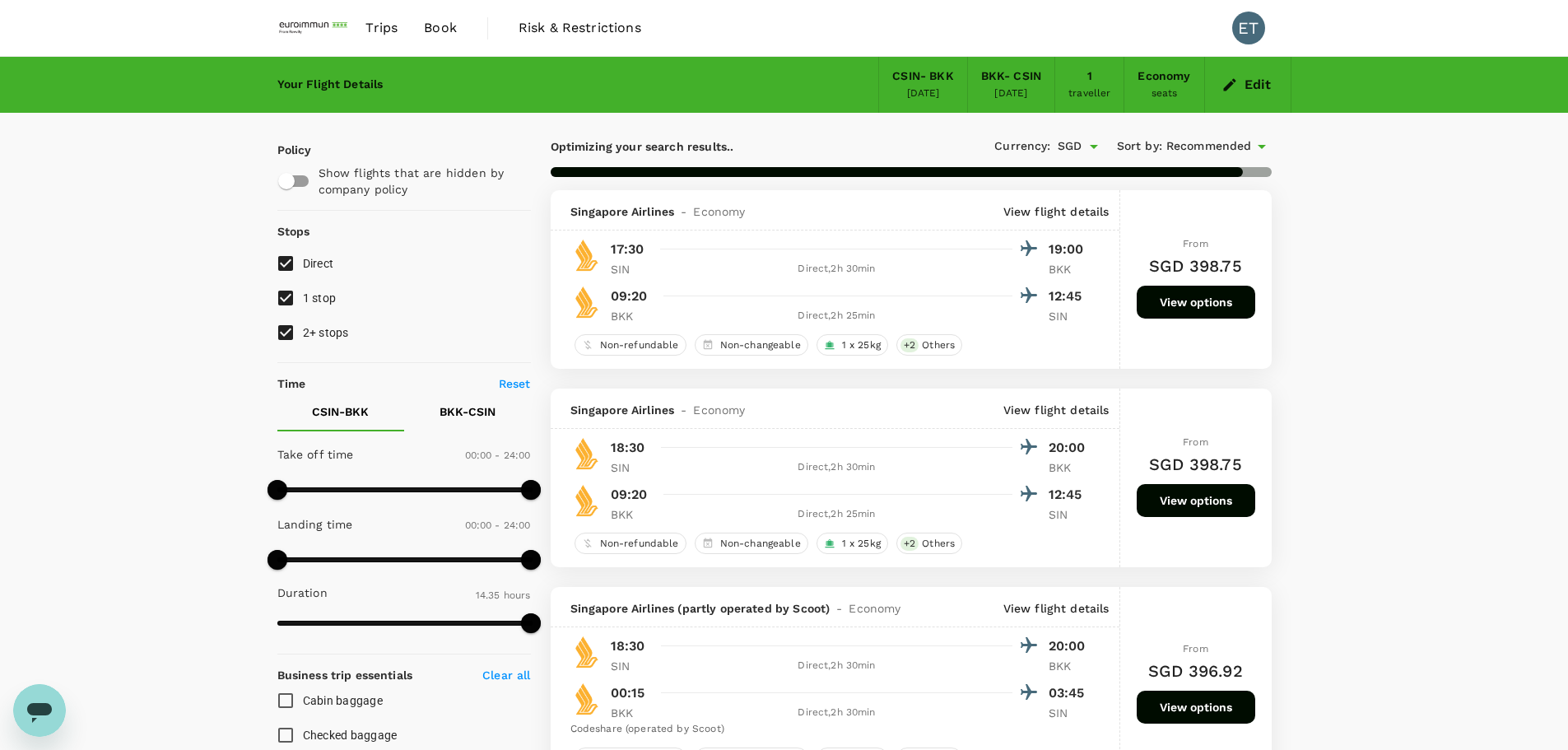
checkbox input "false"
checkbox input "true"
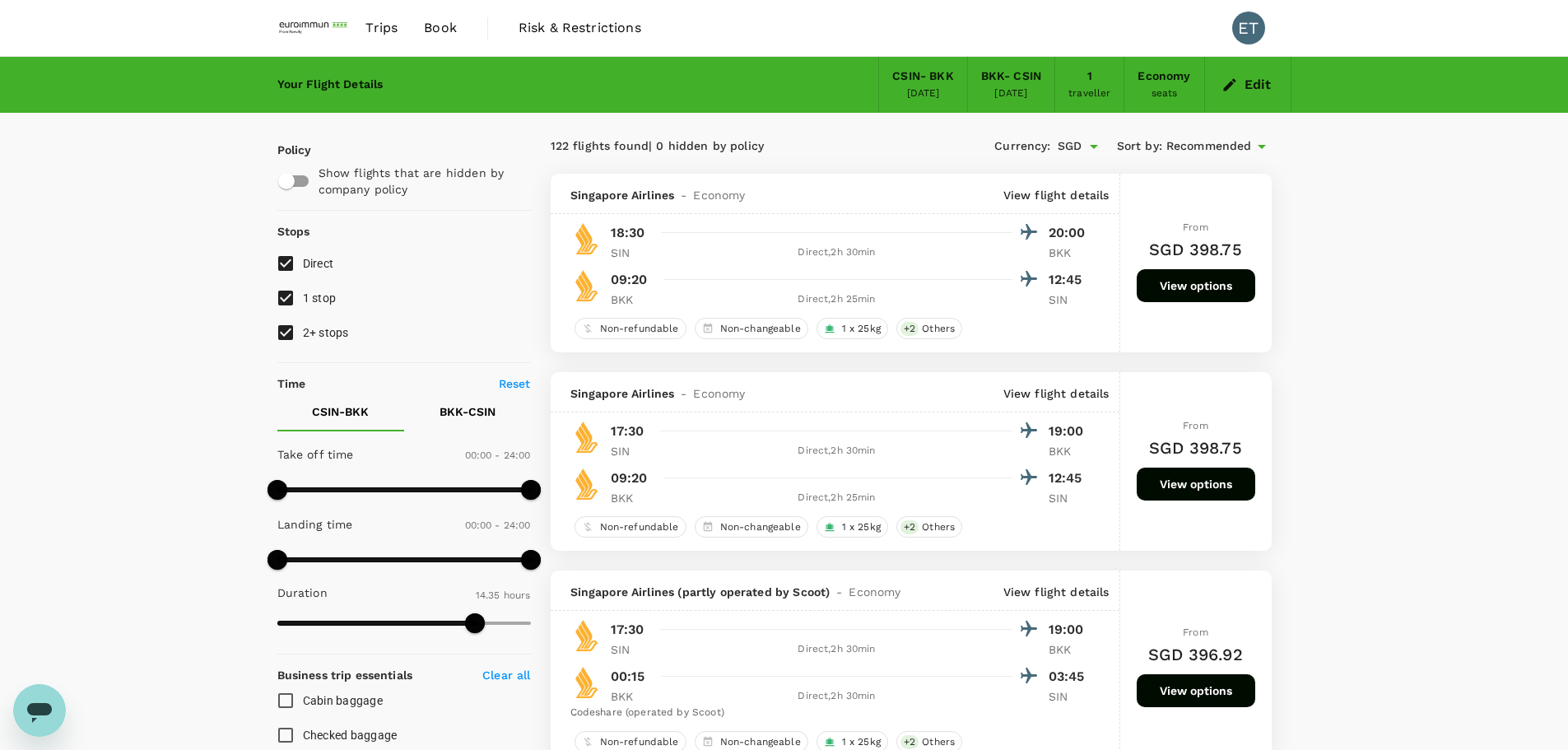
click at [1053, 192] on p "View flight details" at bounding box center [1057, 195] width 107 height 16
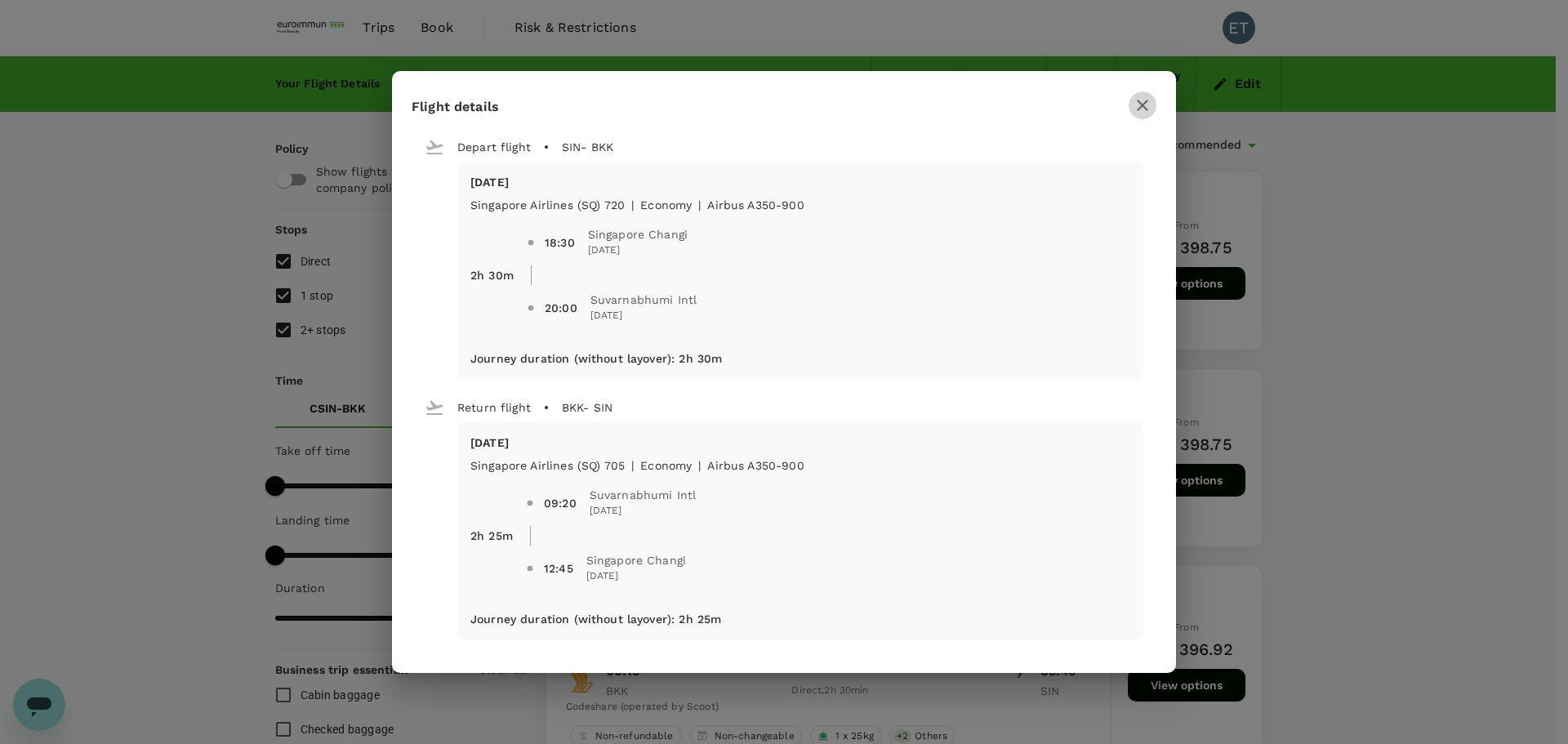
click at [1044, 101] on icon "button" at bounding box center [1143, 106] width 20 height 20
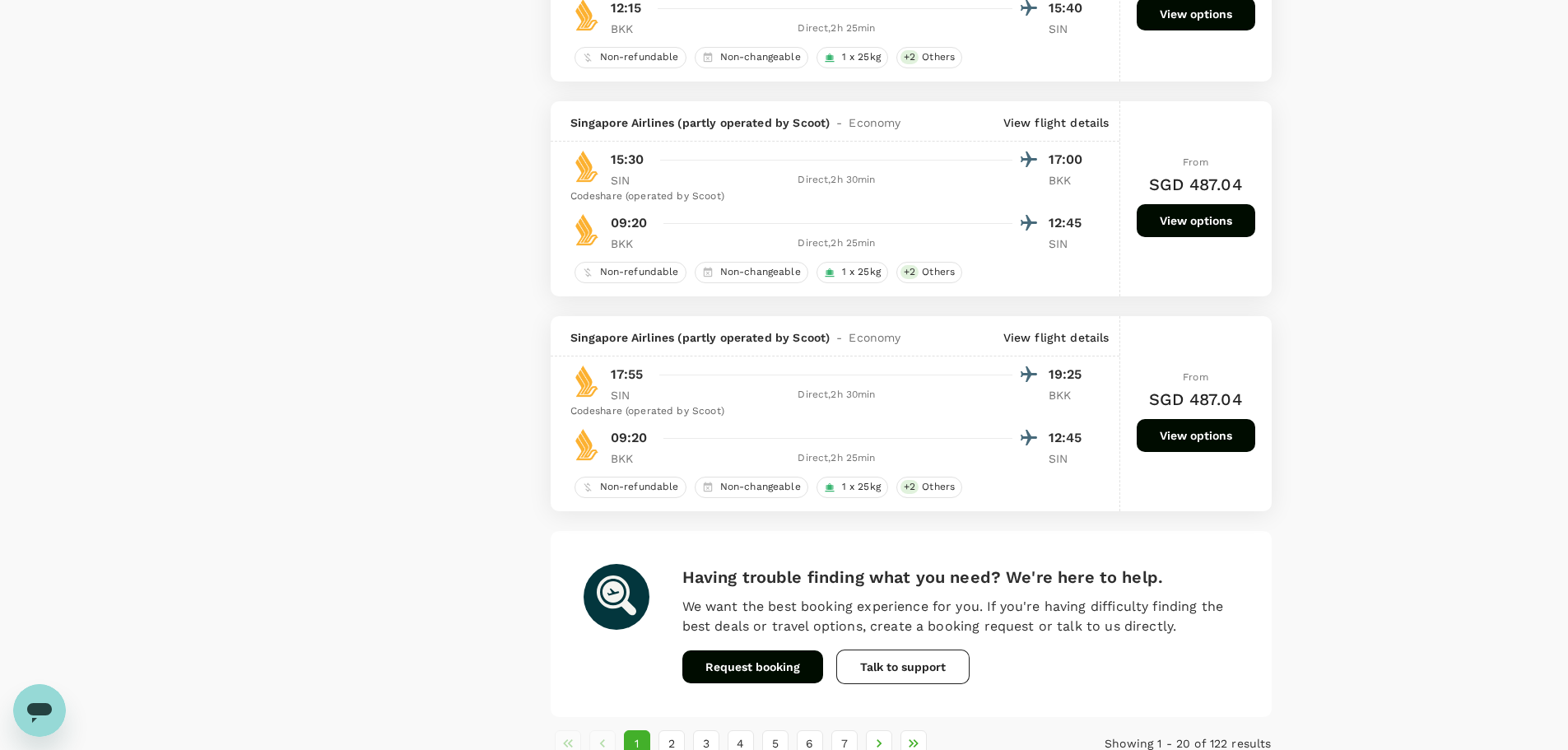
scroll to position [3904, 0]
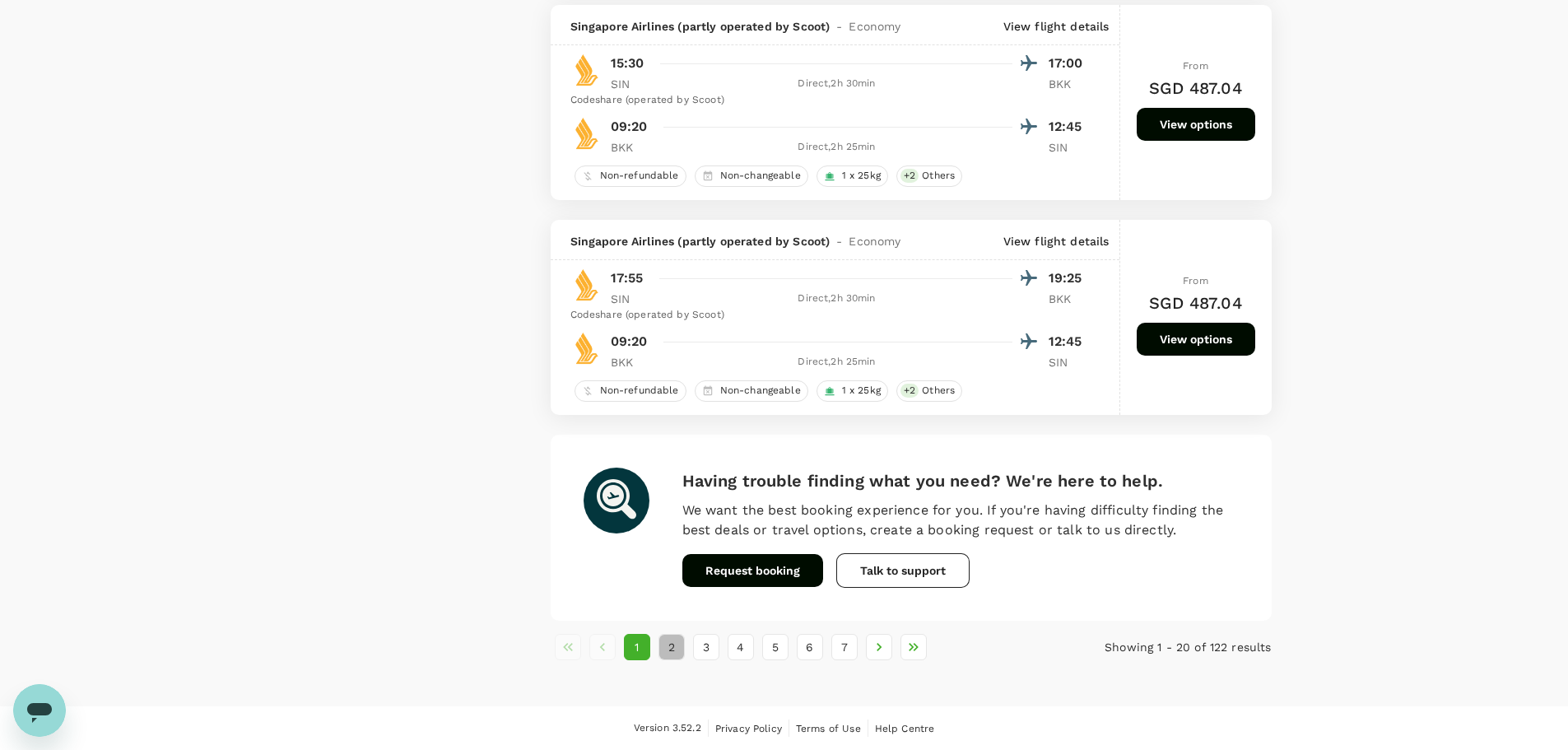
click at [667, 453] on button "2" at bounding box center [671, 646] width 26 height 26
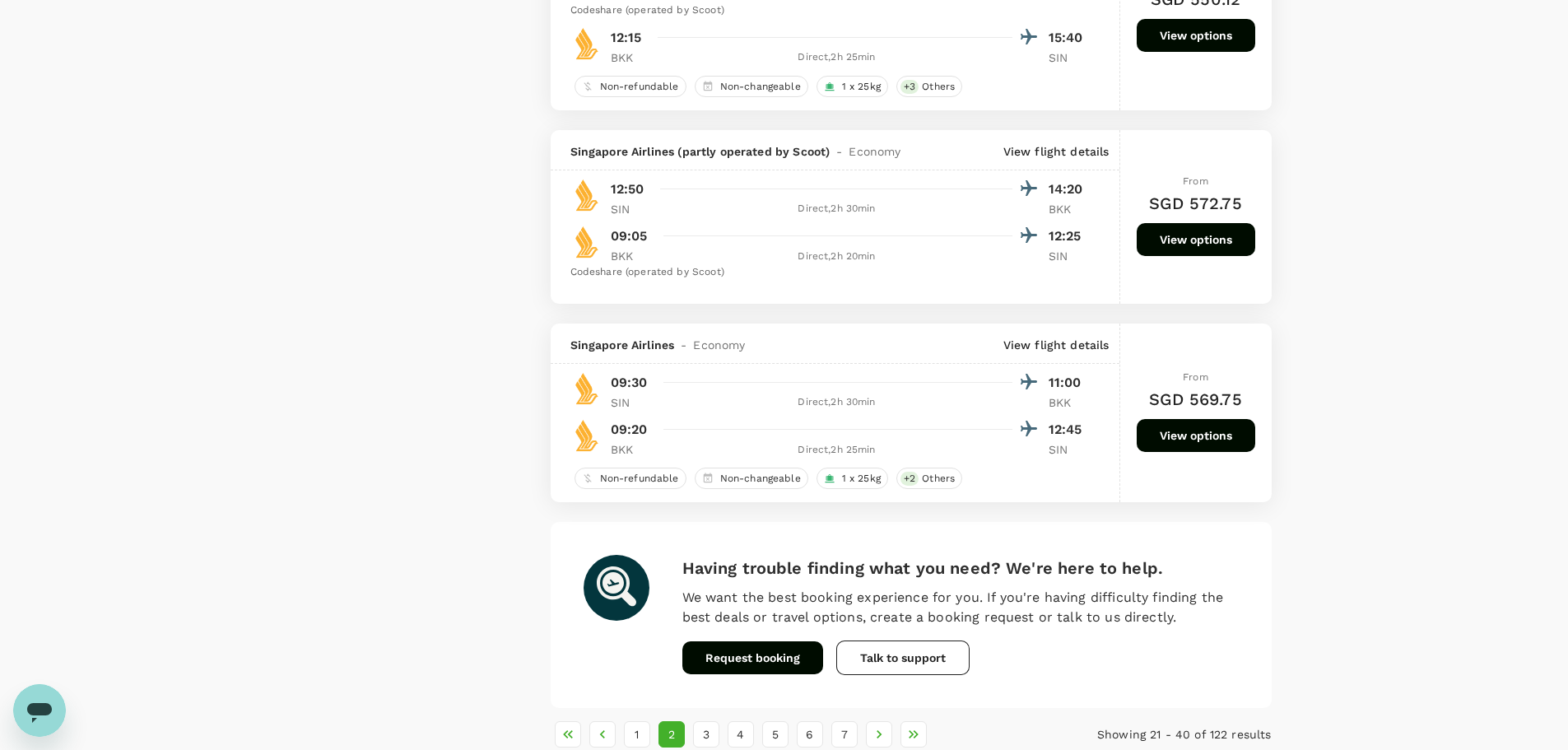
scroll to position [3771, 0]
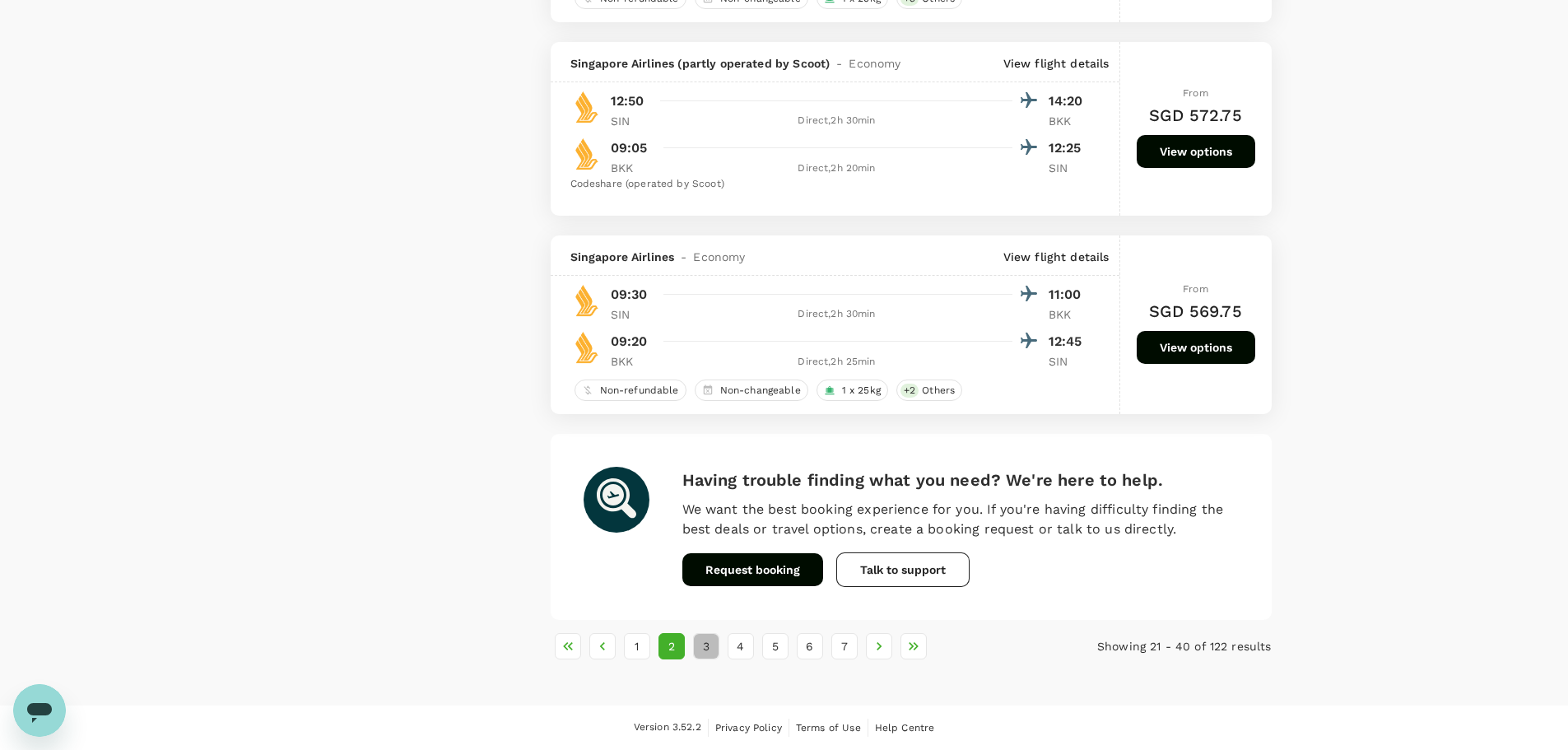
click at [701, 453] on button "3" at bounding box center [706, 645] width 26 height 26
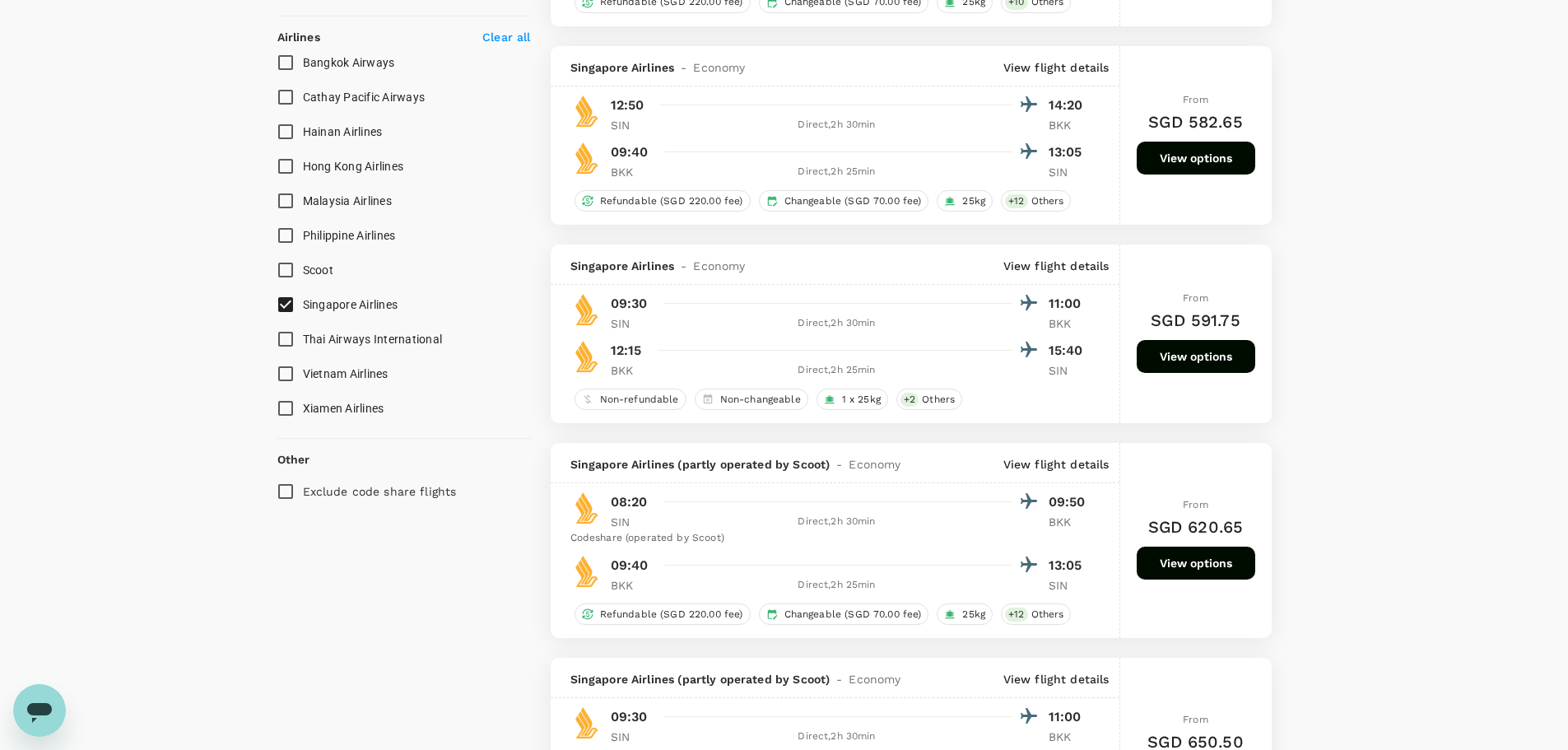
scroll to position [988, 0]
click at [1053, 268] on p "View flight details" at bounding box center [1057, 265] width 107 height 16
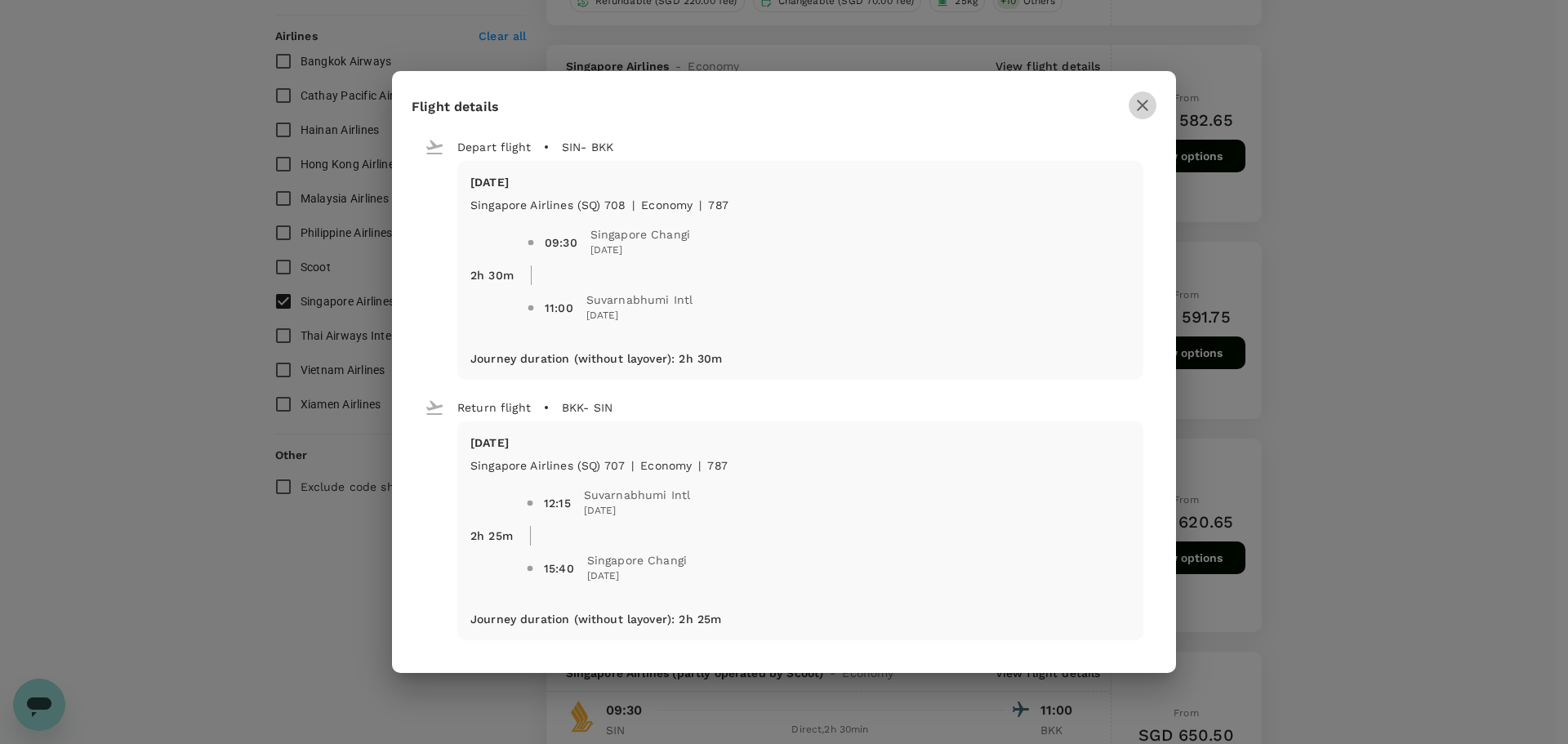
click at [1044, 102] on icon "button" at bounding box center [1143, 106] width 20 height 20
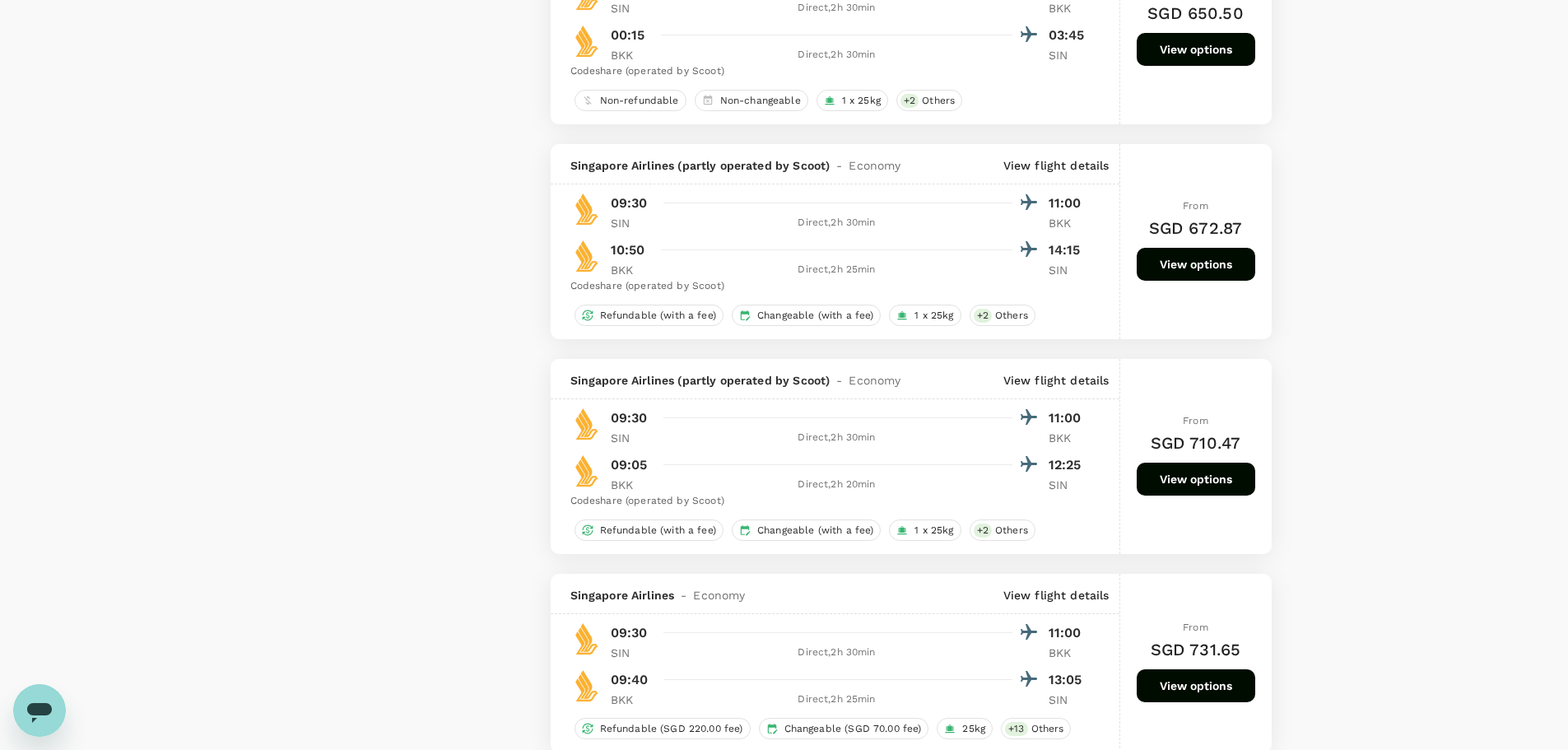
scroll to position [1729, 0]
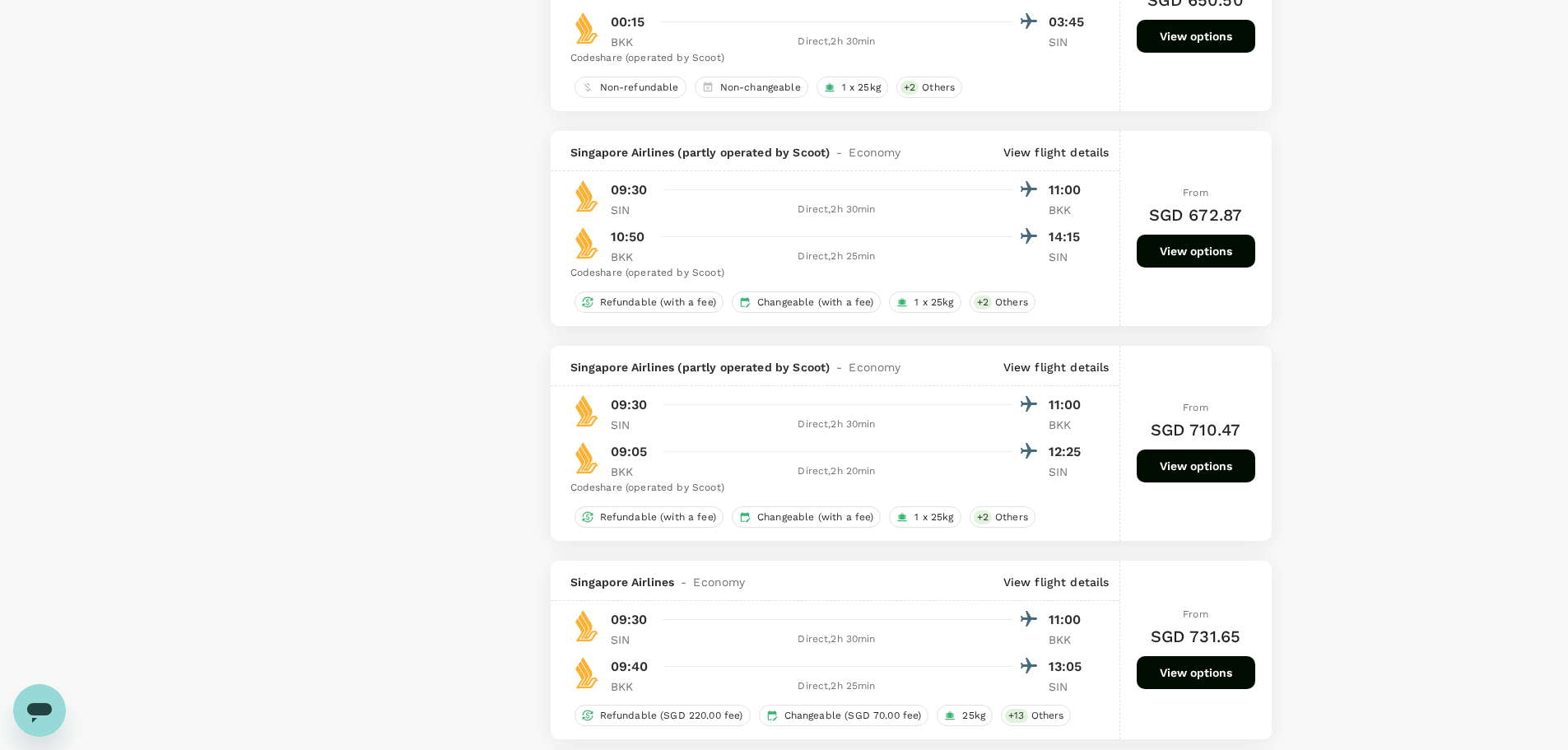
click at [1053, 151] on p "View flight details" at bounding box center [1057, 152] width 107 height 16
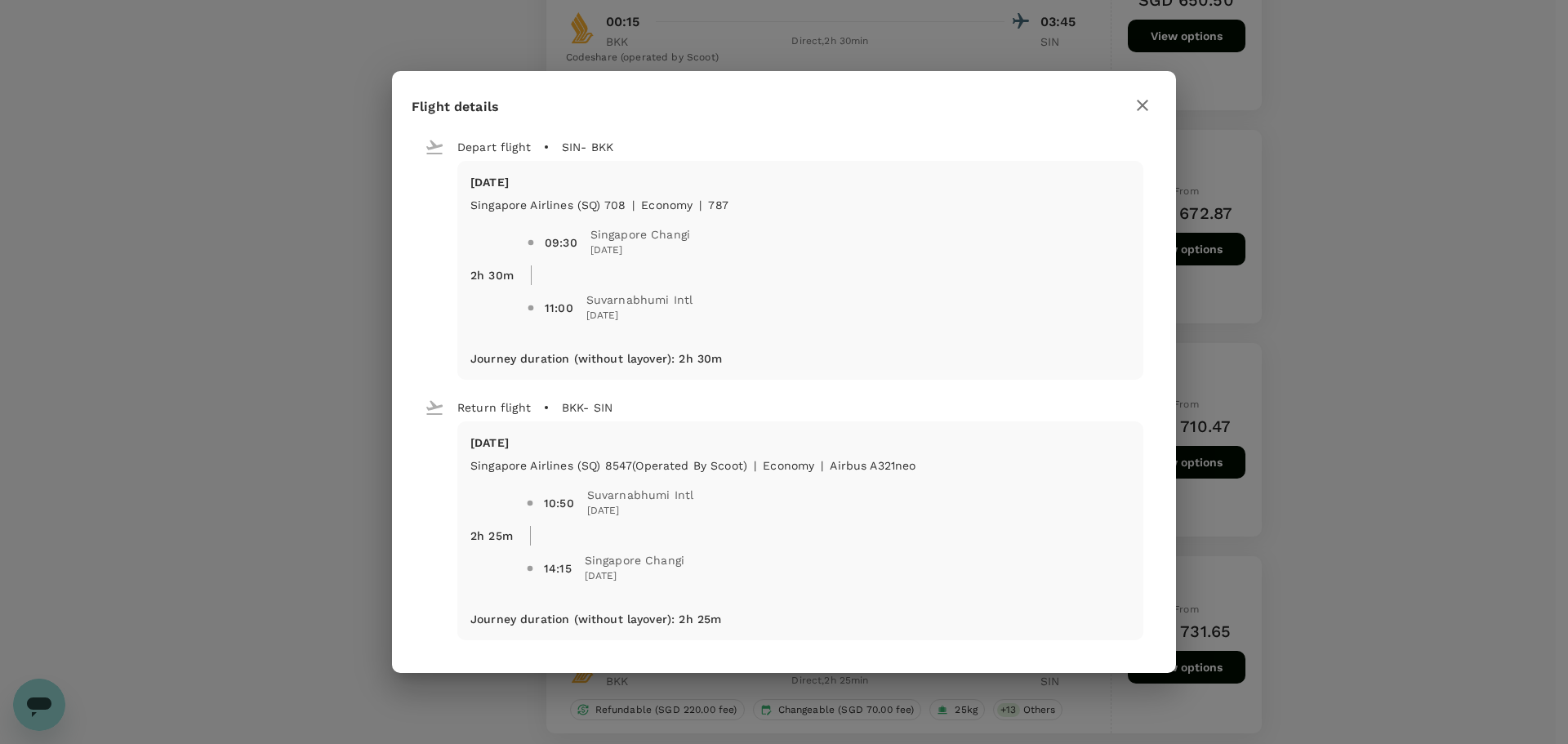
click at [1044, 447] on div "Flight details Depart flight SIN - BKK Tue, 14 Oct Singapore Airlines (SQ) 708 …" at bounding box center [784, 372] width 1568 height 744
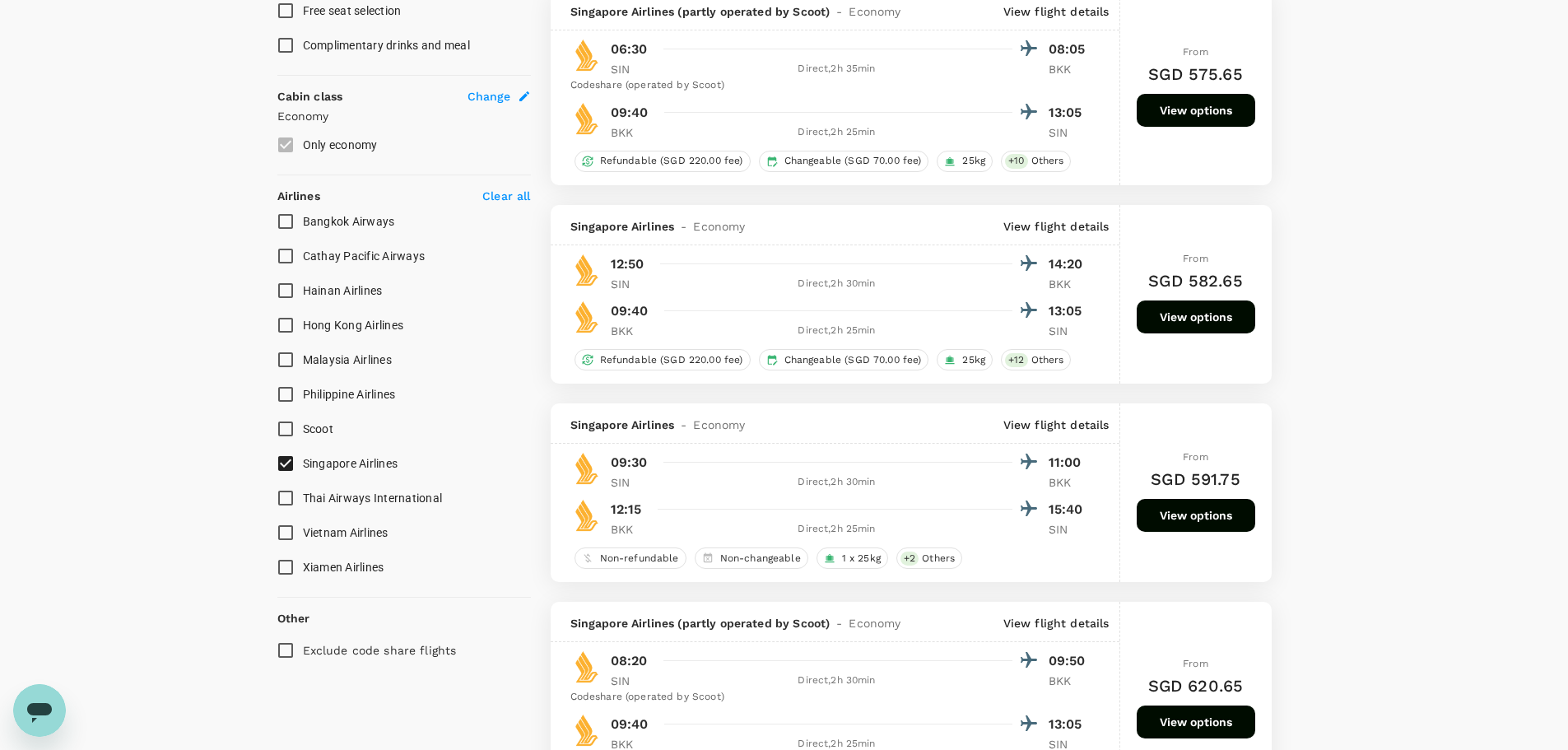
scroll to position [905, 0]
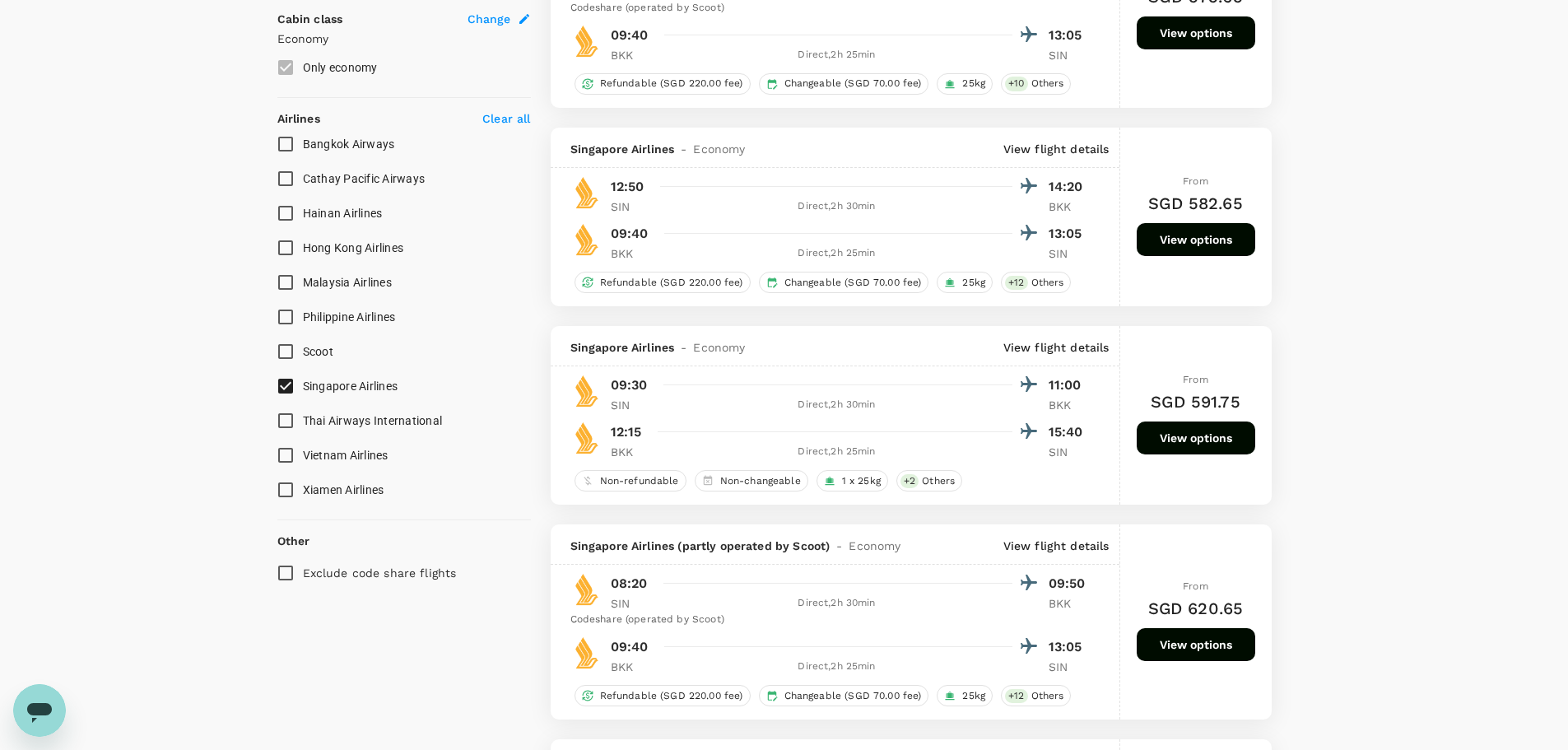
click at [326, 453] on p "Exclude code share flights" at bounding box center [379, 573] width 154 height 16
click at [303, 453] on input "Exclude code share flights" at bounding box center [285, 573] width 35 height 35
checkbox input "true"
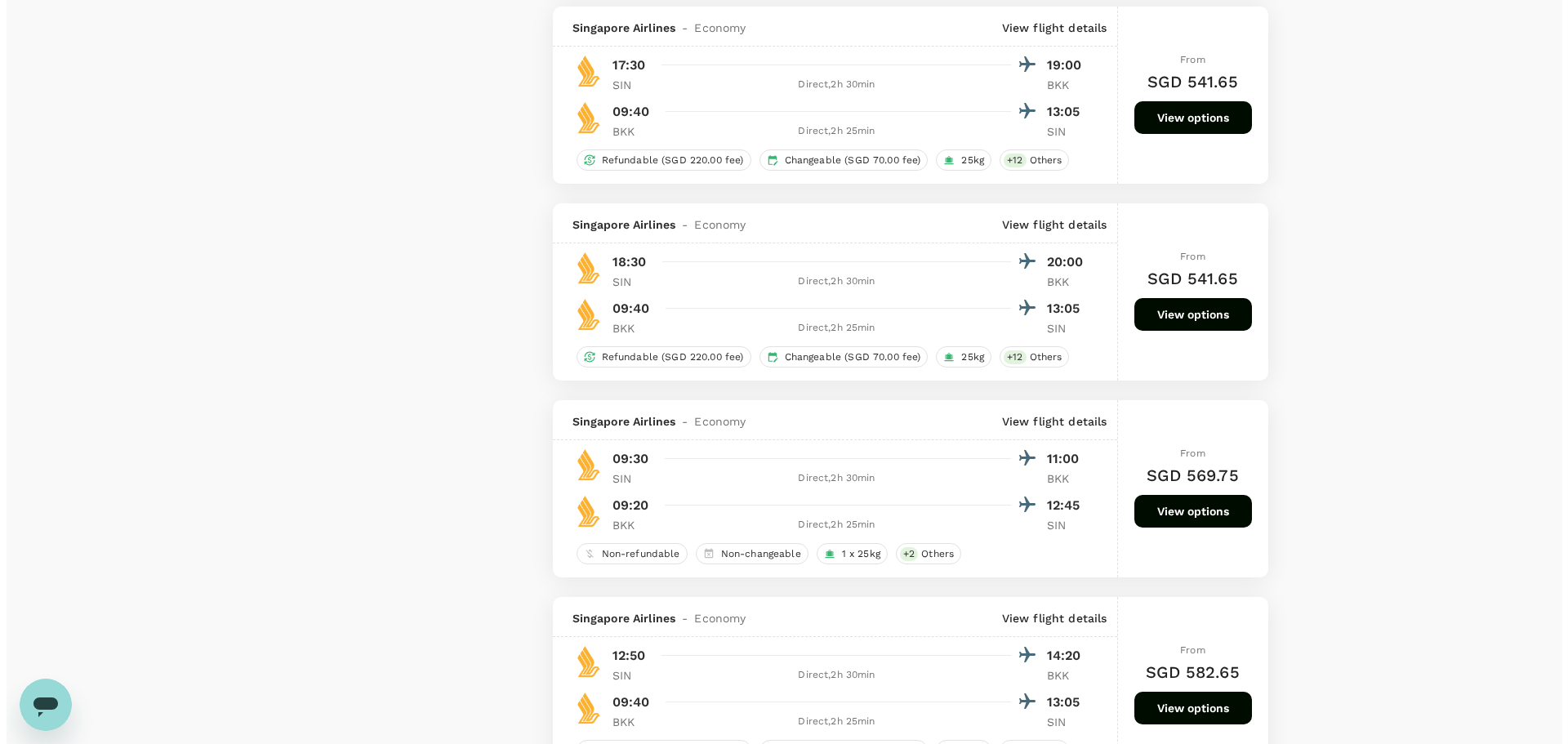
scroll to position [2613, 0]
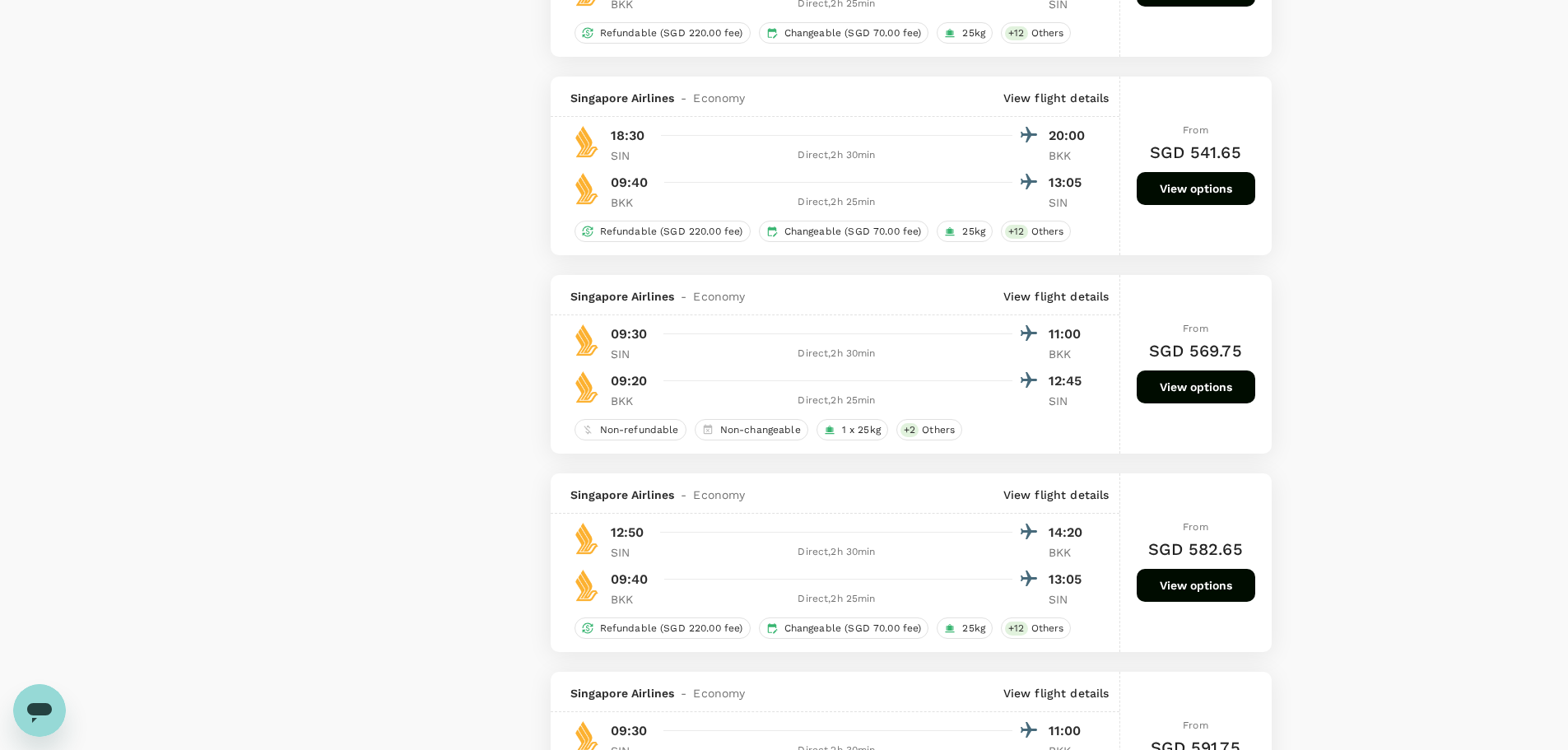
click at [1038, 293] on p "View flight details" at bounding box center [1057, 296] width 107 height 16
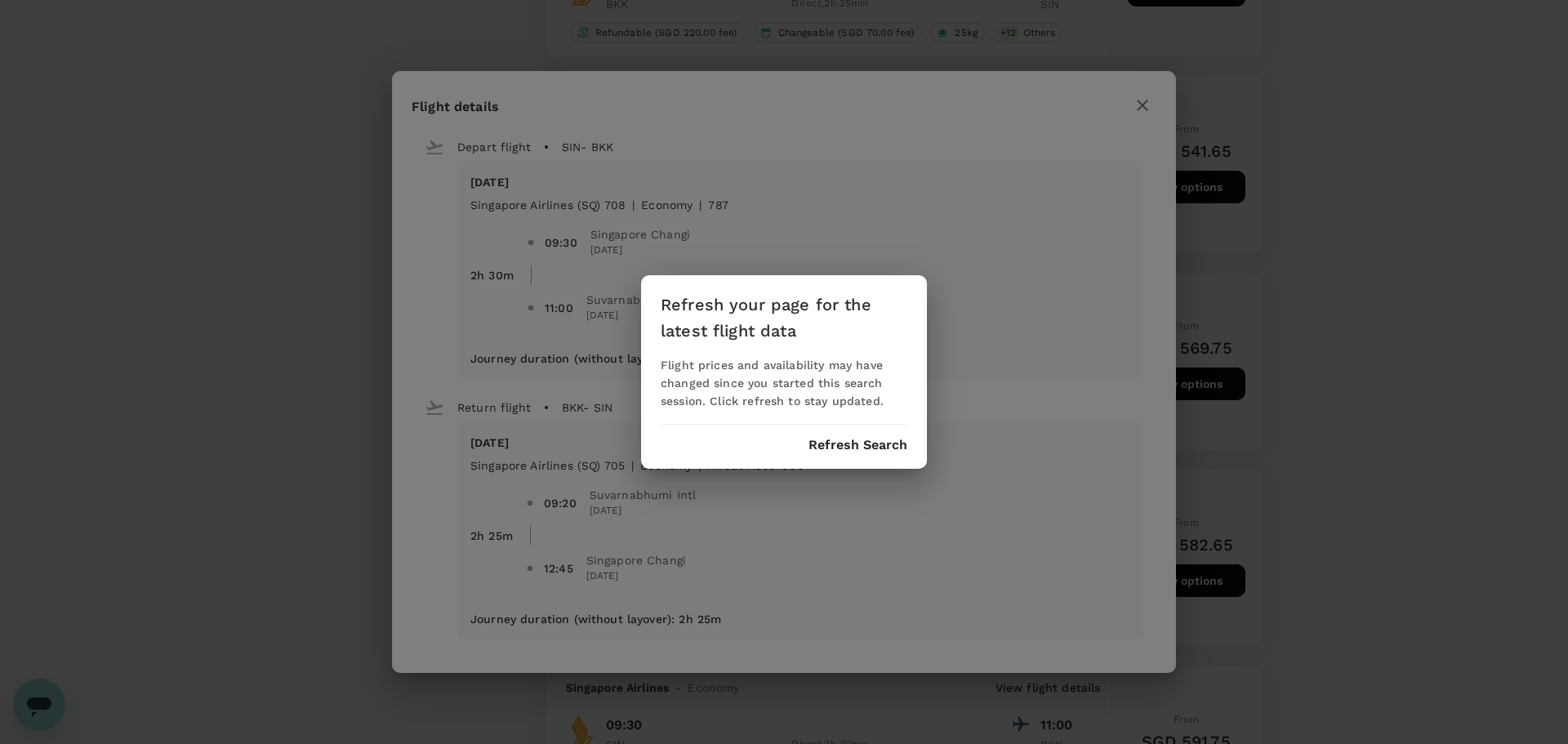
click at [872, 449] on button "Refresh Search" at bounding box center [857, 445] width 99 height 14
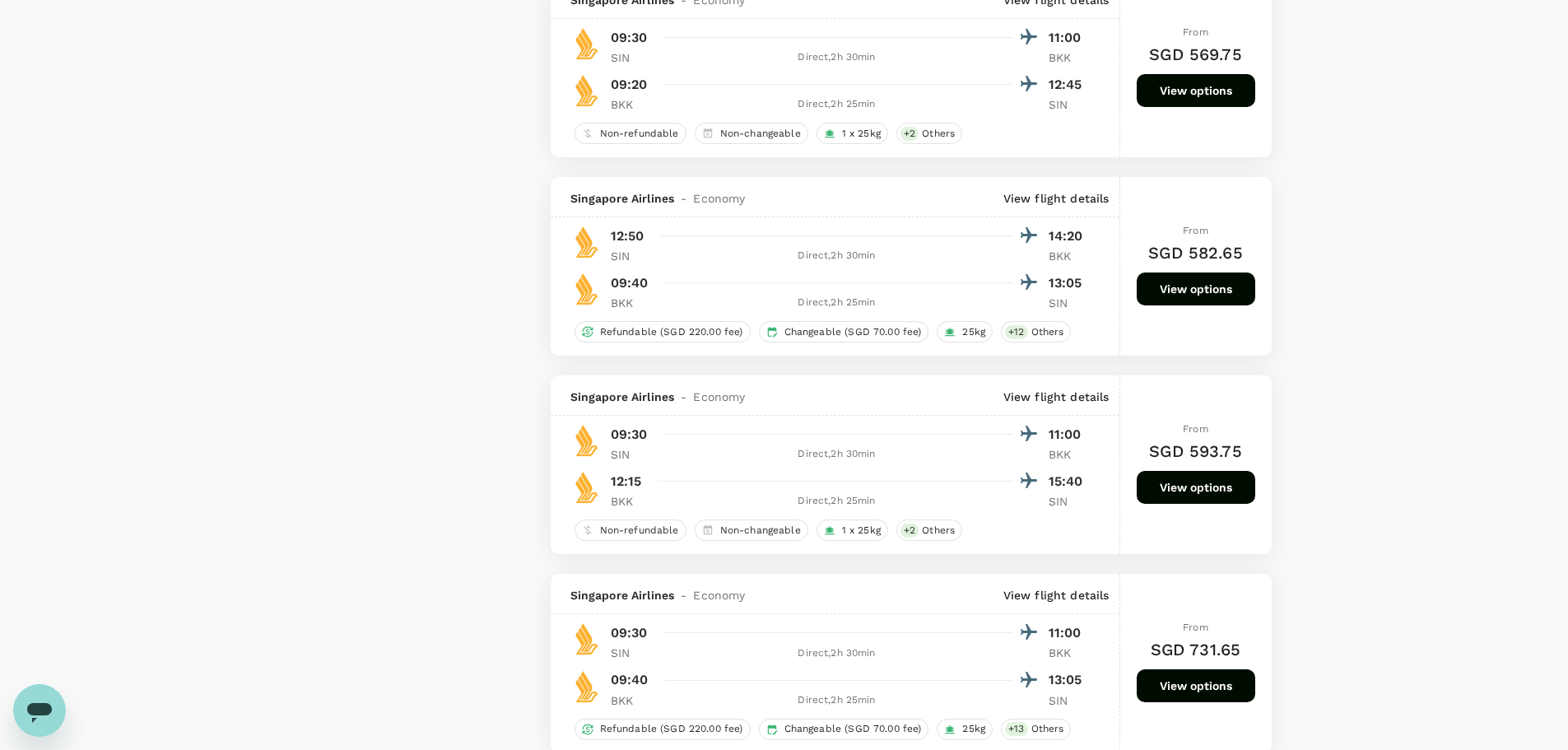
scroll to position [2963, 0]
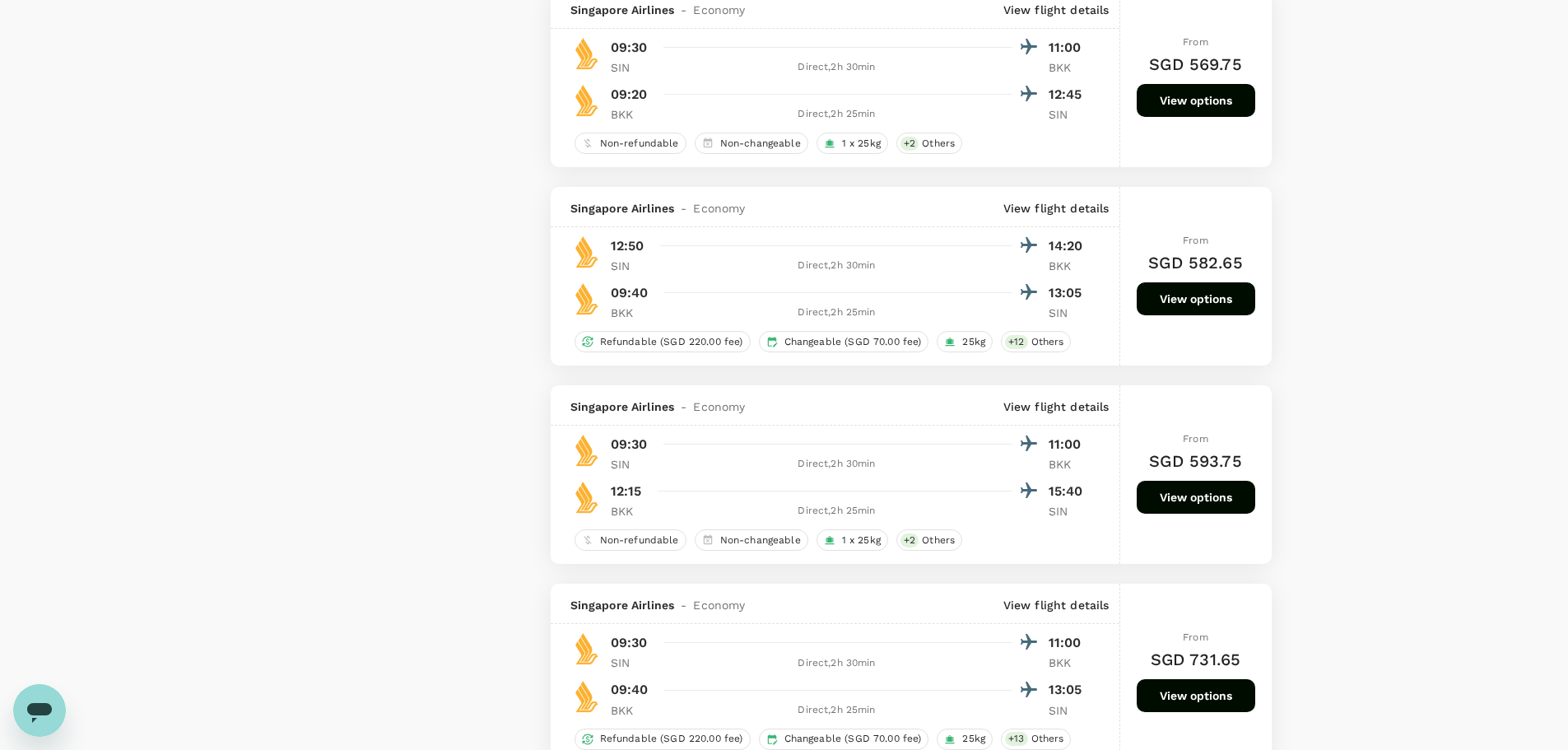
click at [1053, 453] on button "View options" at bounding box center [1196, 497] width 119 height 33
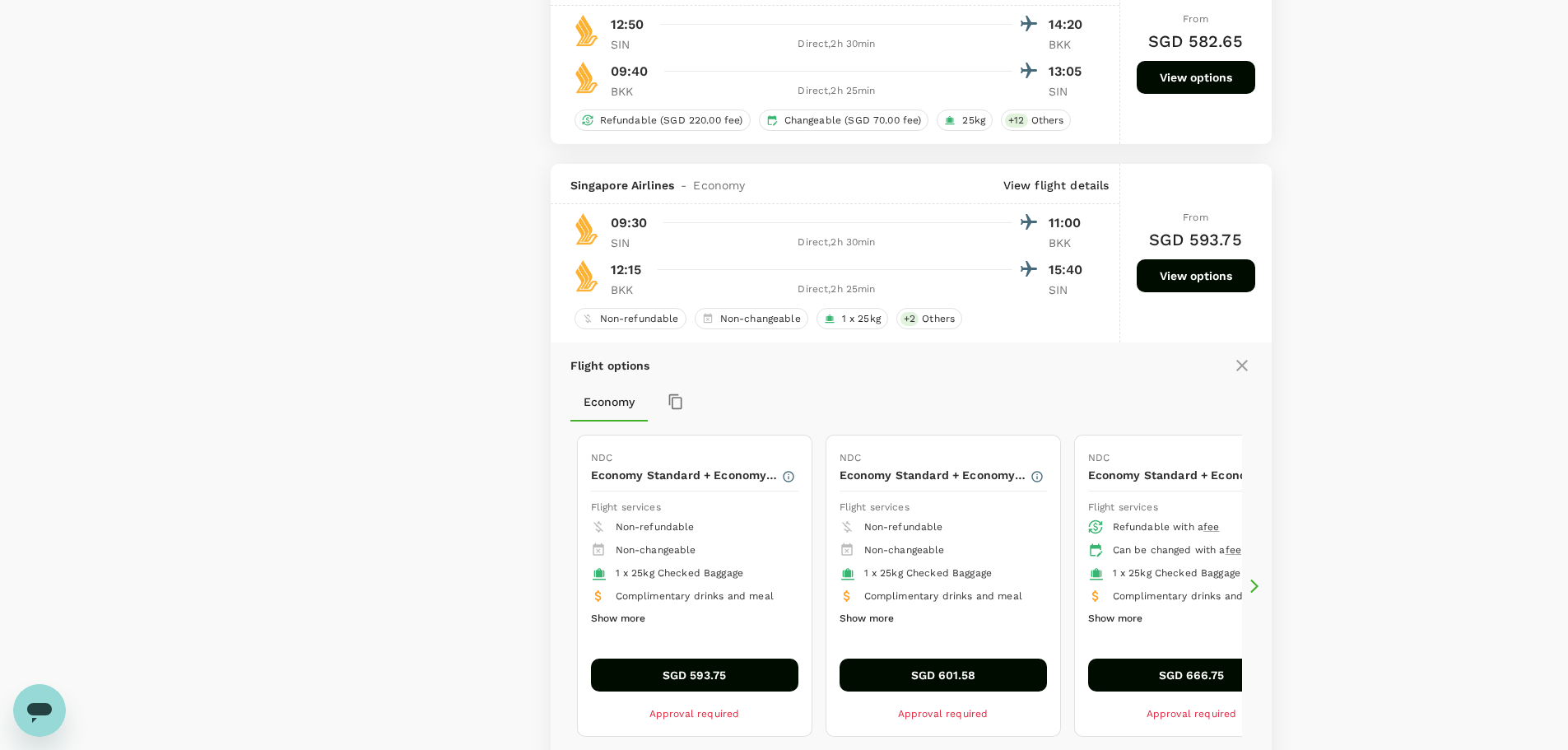
scroll to position [3183, 0]
click at [1053, 191] on p "View flight details" at bounding box center [1057, 186] width 107 height 16
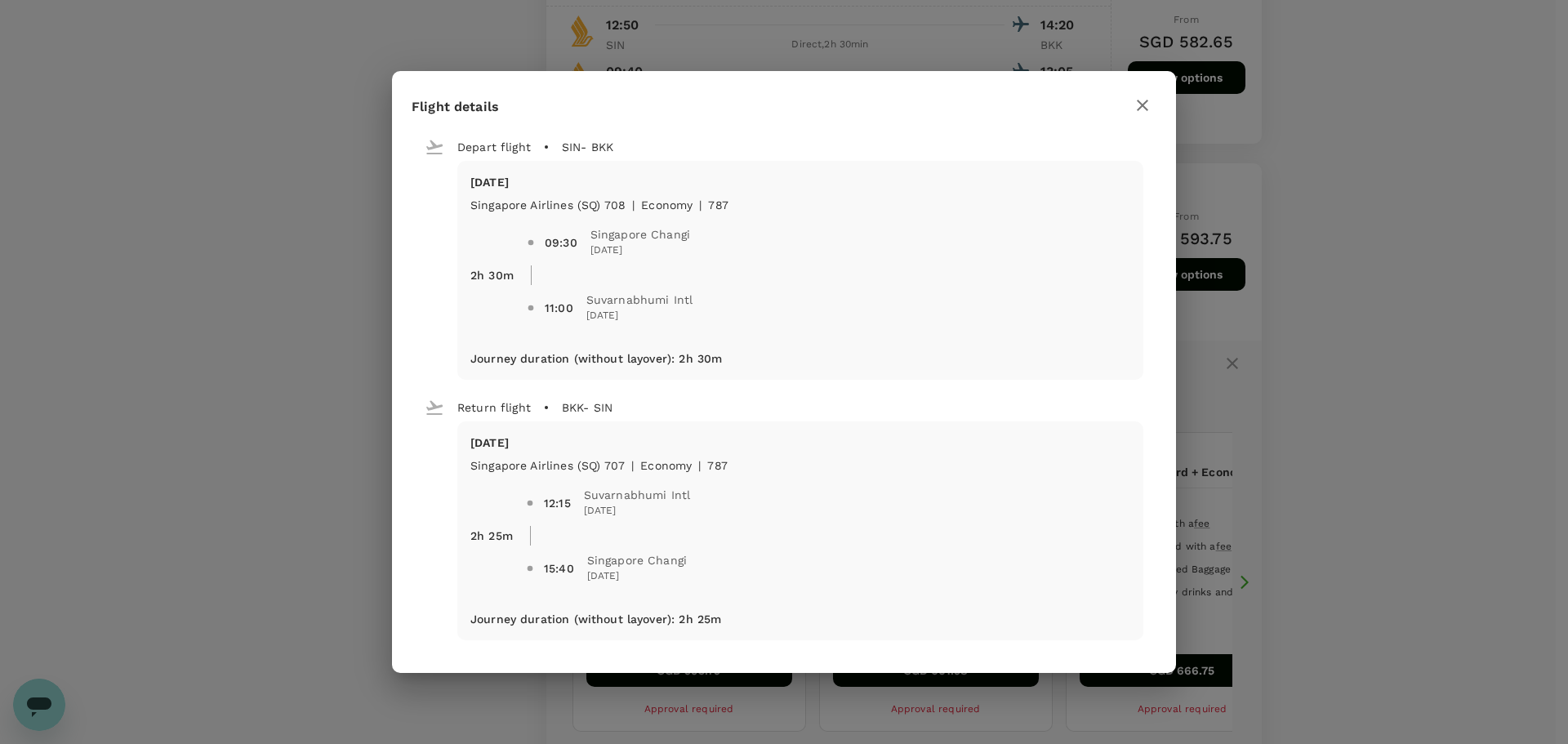
click at [1044, 420] on div "Flight details Depart flight SIN - BKK Tue, 14 Oct Singapore Airlines (SQ) 708 …" at bounding box center [784, 372] width 1568 height 744
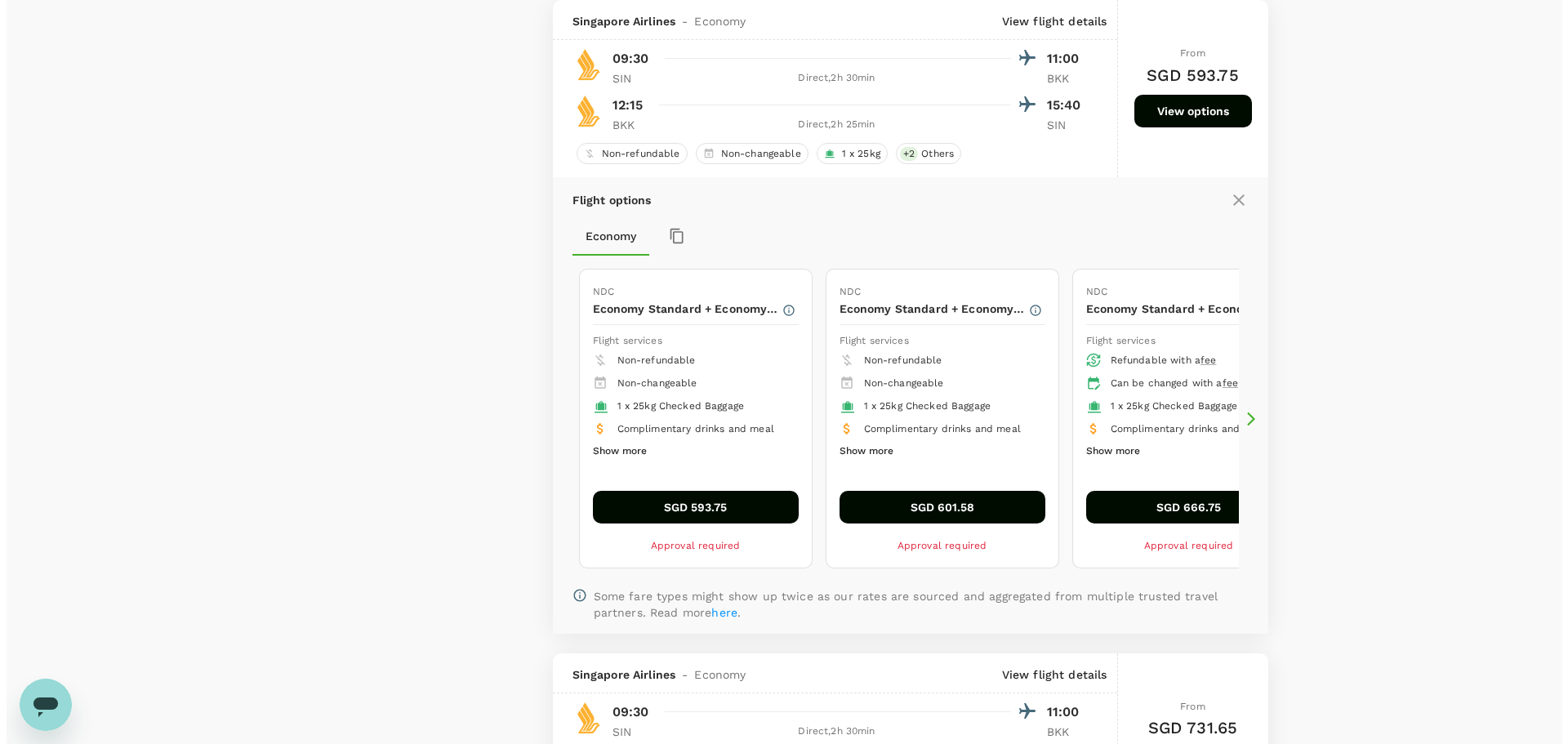
scroll to position [3729, 0]
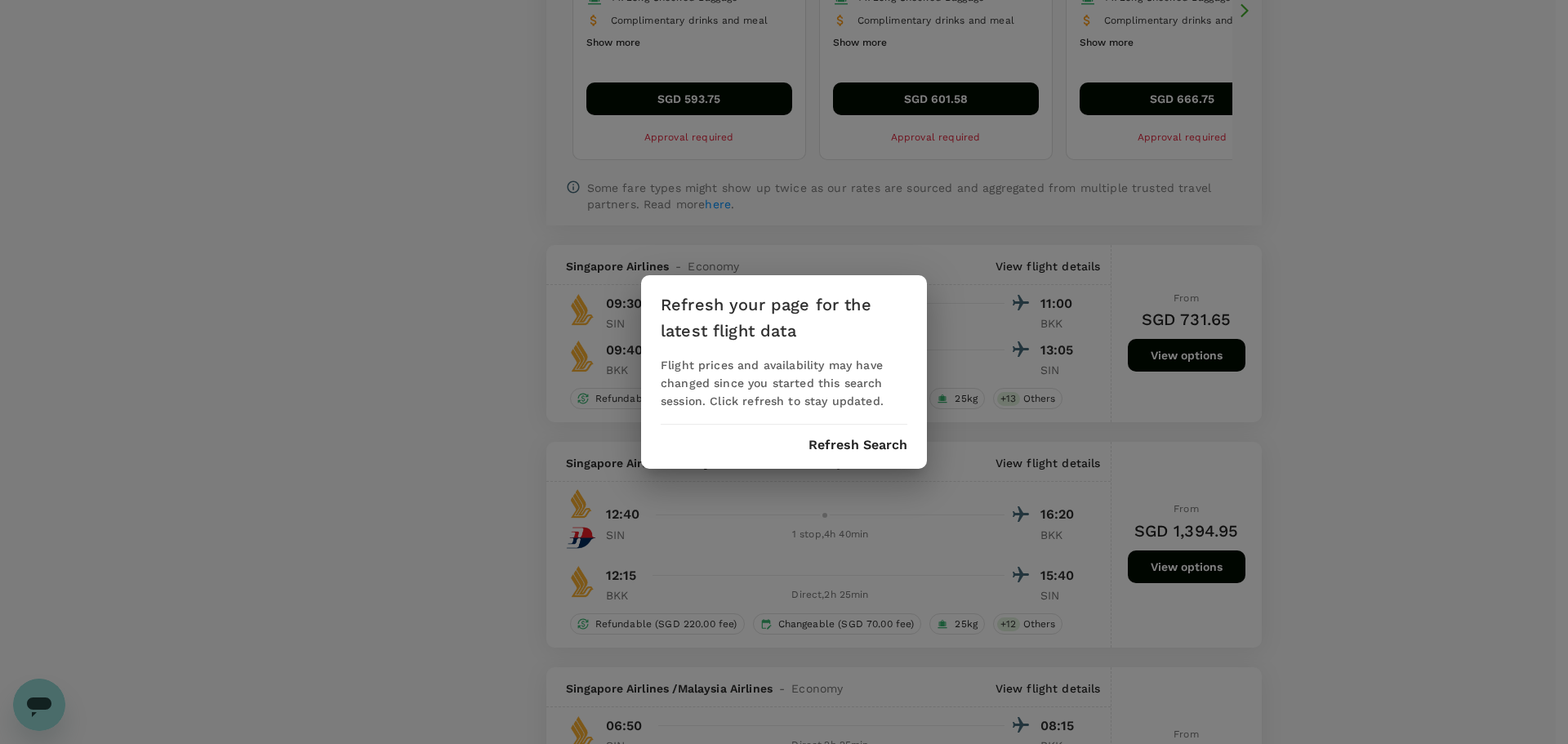
click at [846, 448] on button "Refresh Search" at bounding box center [857, 445] width 99 height 14
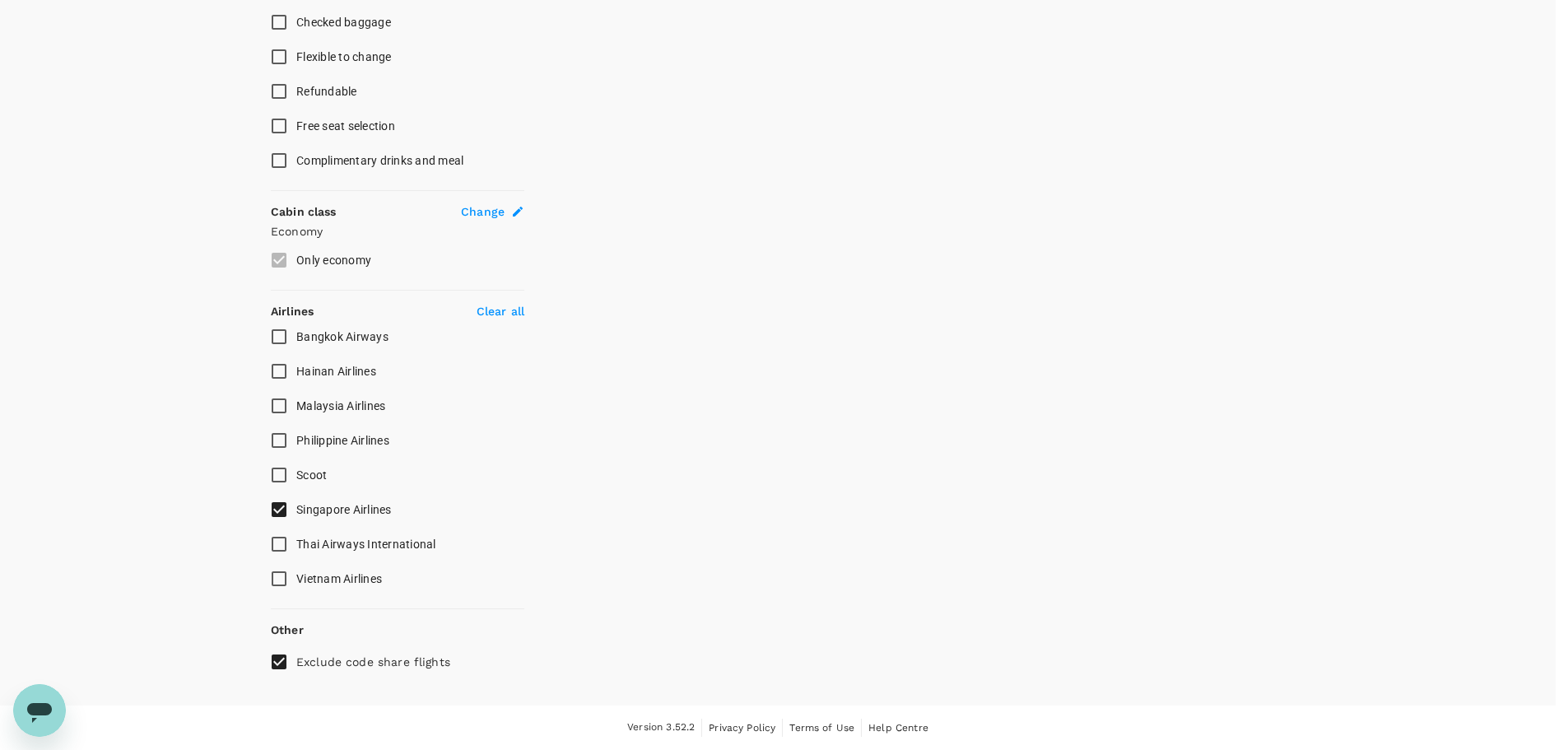
click at [886, 447] on div at bounding box center [904, 39] width 760 height 1279
type input "0"
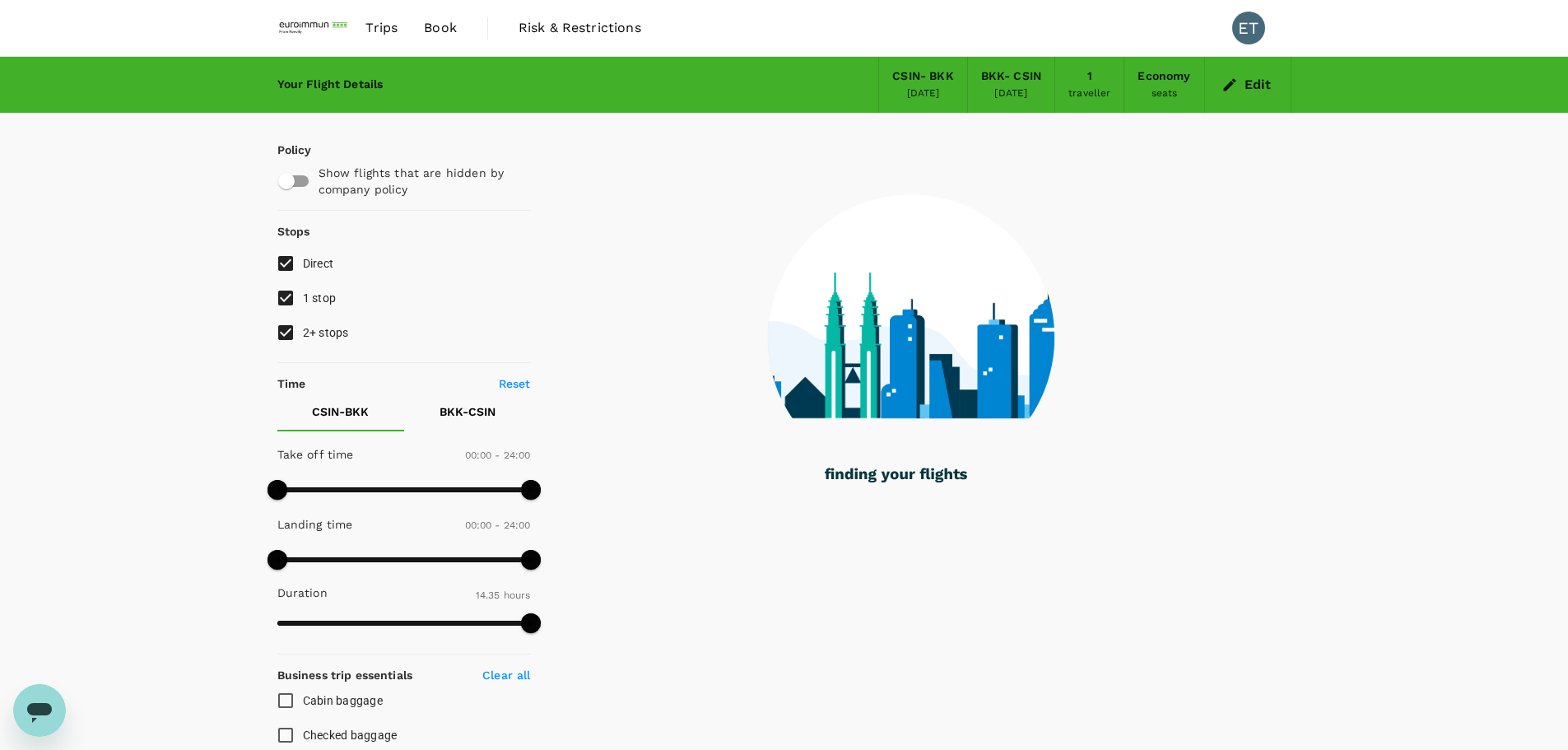
click at [432, 30] on span "Book" at bounding box center [440, 28] width 33 height 20
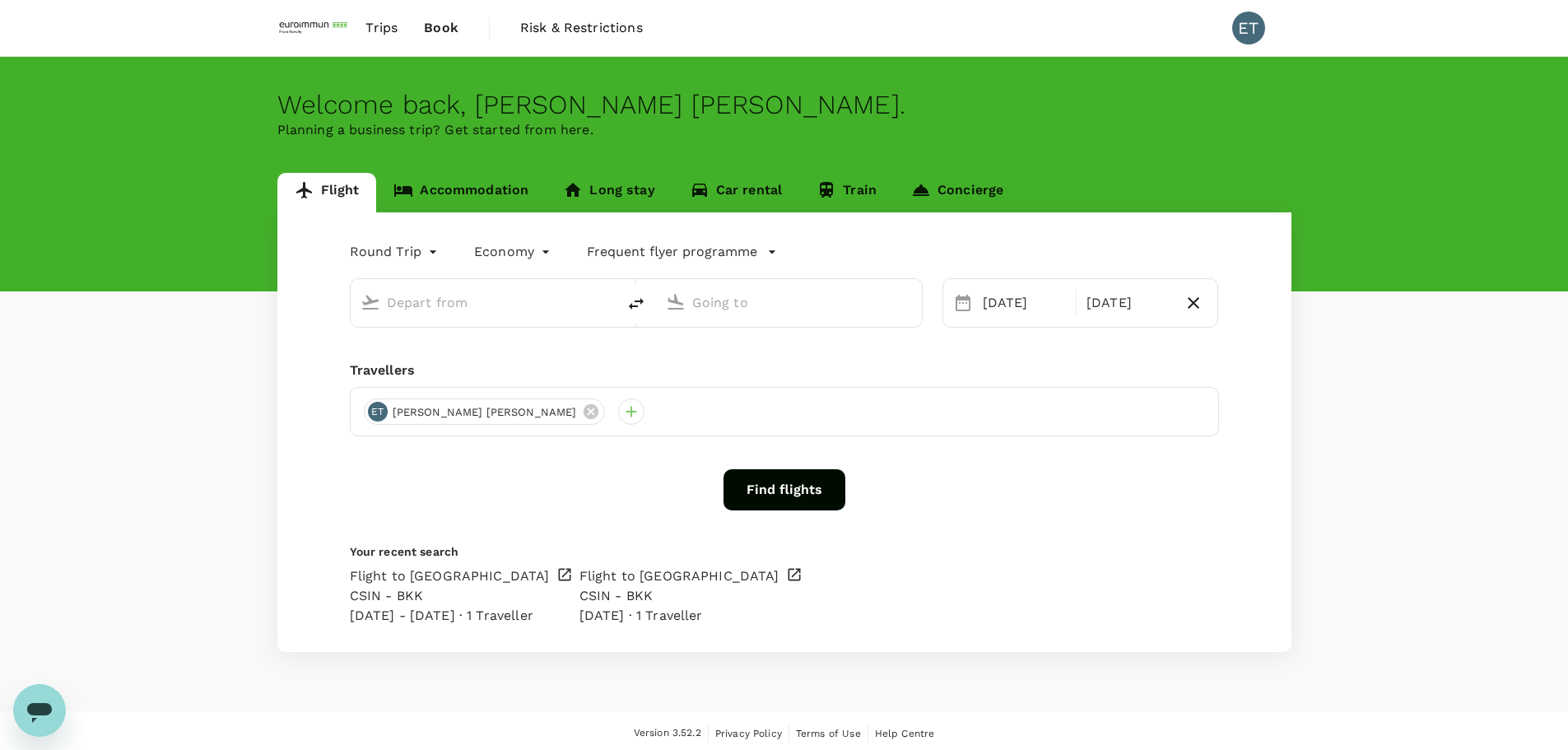
type input "Singapore, Singapore (any)"
type input "Suvarnabhumi Intl (BKK)"
type input "Singapore, Singapore (any)"
type input "Suvarnabhumi Intl (BKK)"
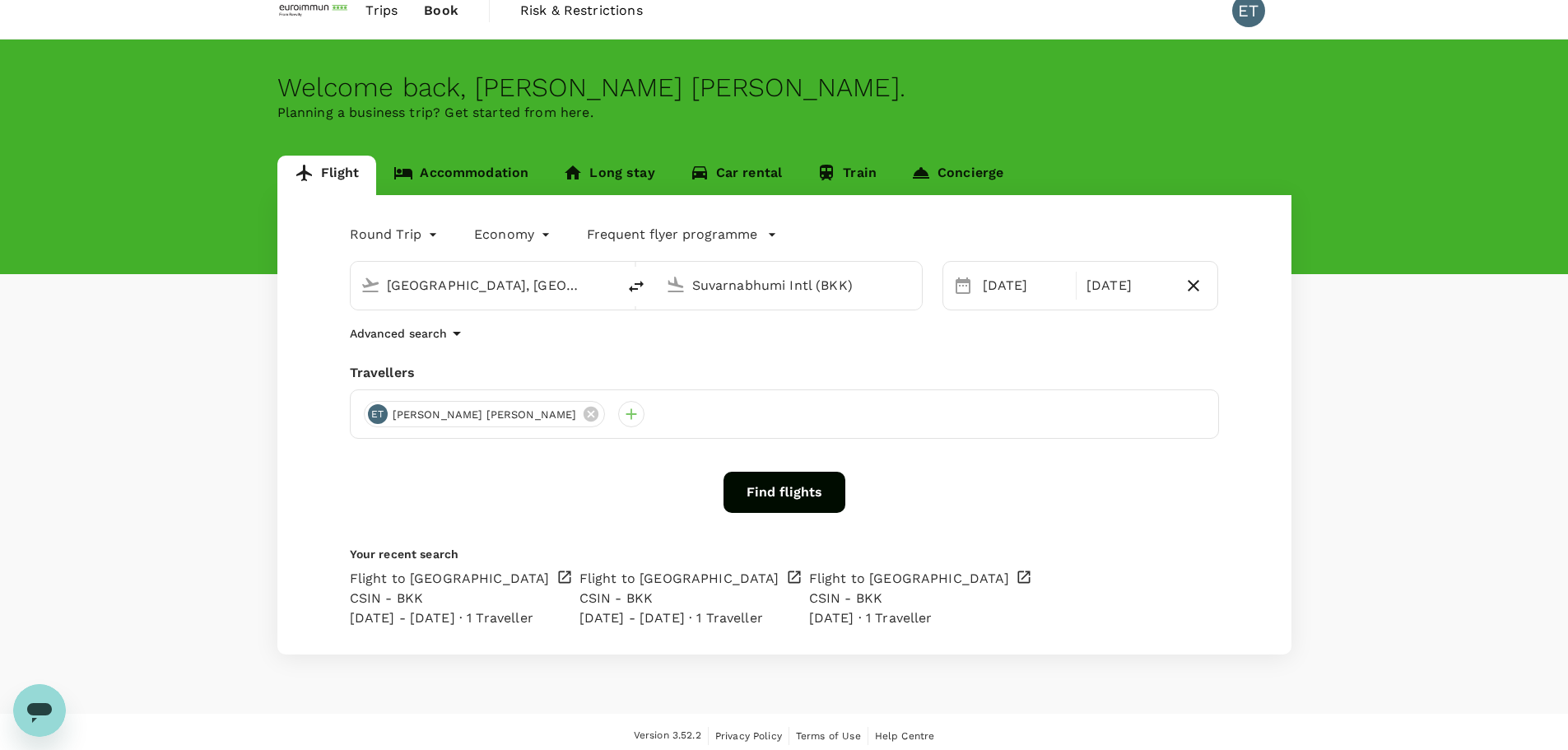
scroll to position [31, 0]
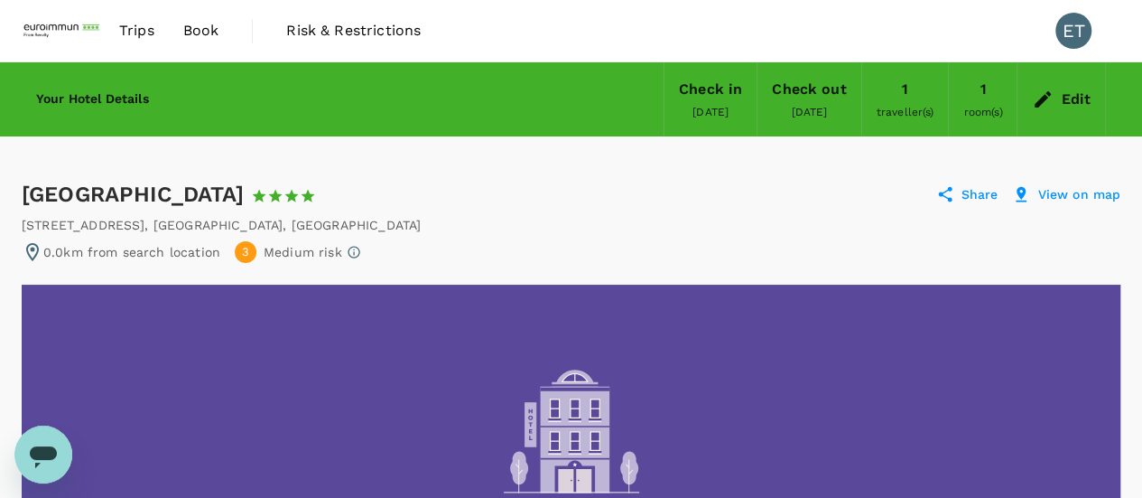
drag, startPoint x: 18, startPoint y: 190, endPoint x: 230, endPoint y: 192, distance: 212.2
copy div "Asia Hotel Bangkok"
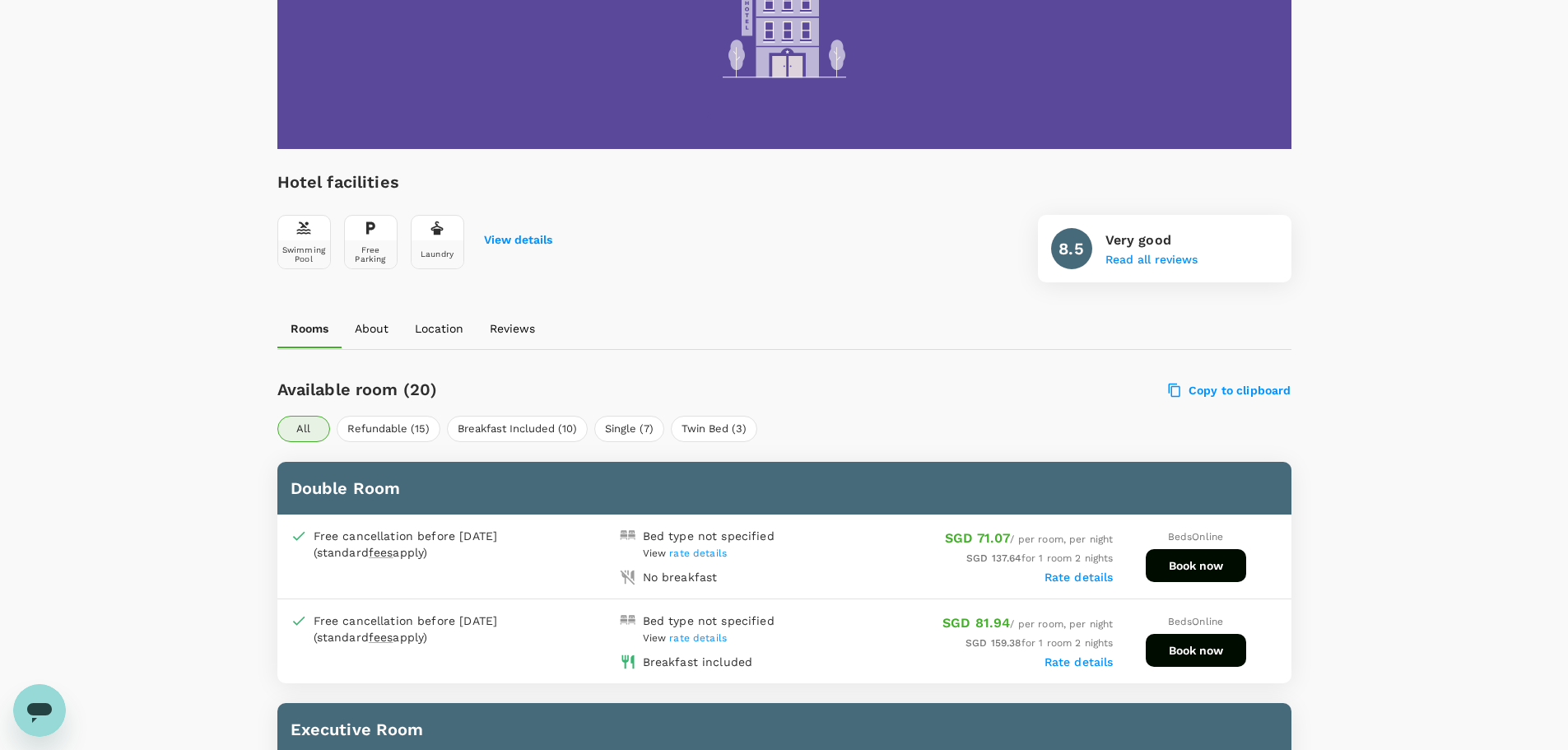
scroll to position [576, 0]
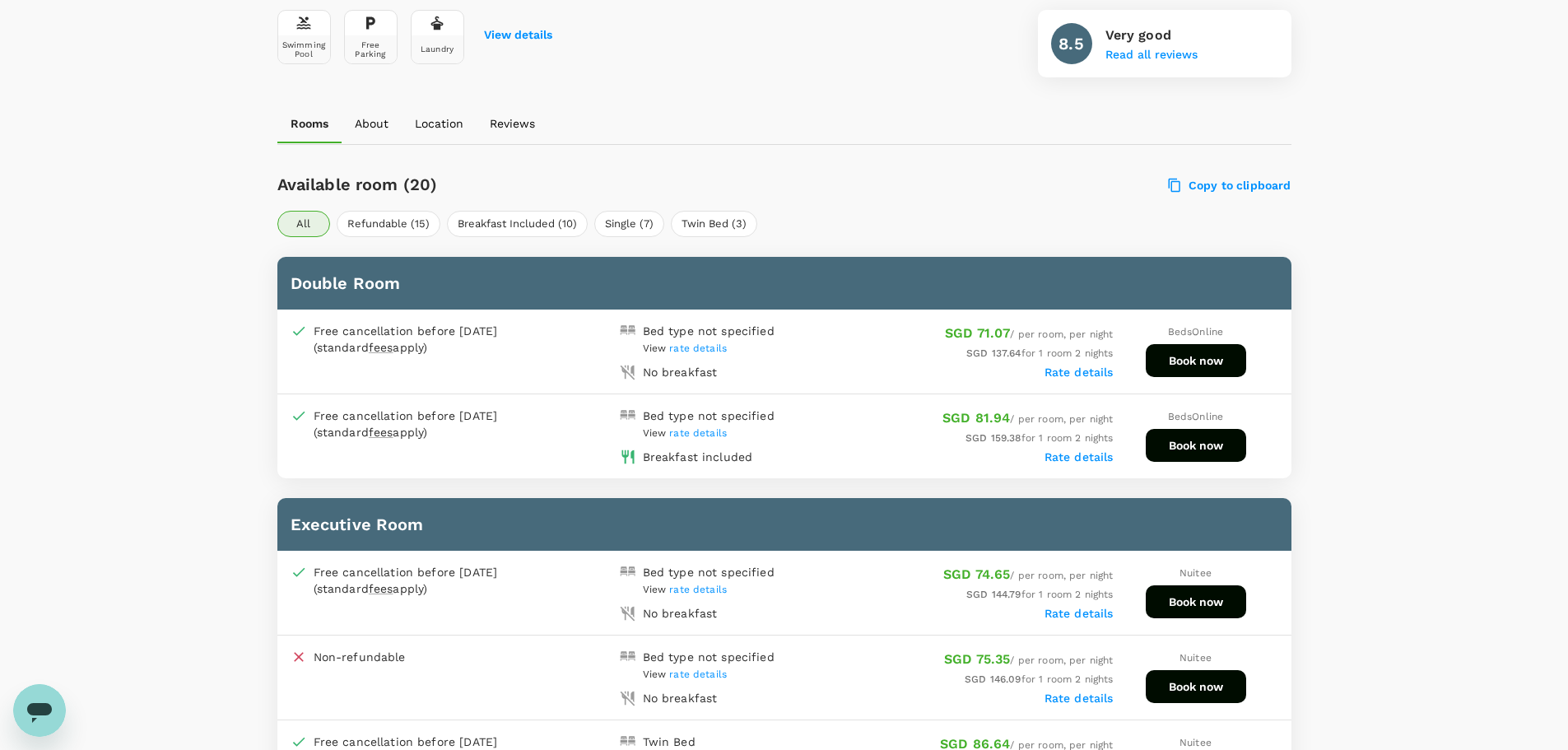
click at [1053, 361] on button "Book now" at bounding box center [1196, 360] width 100 height 33
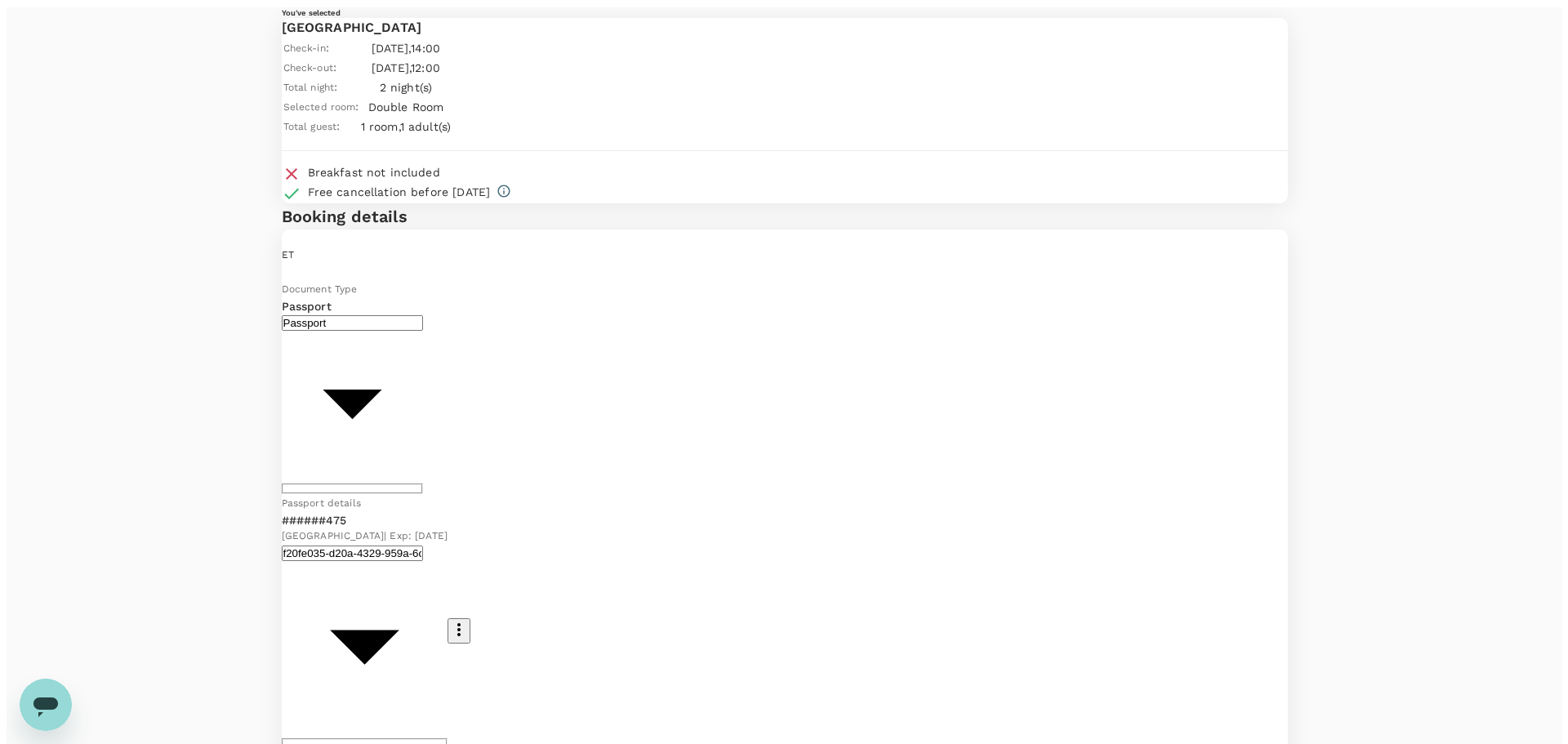
scroll to position [121, 0]
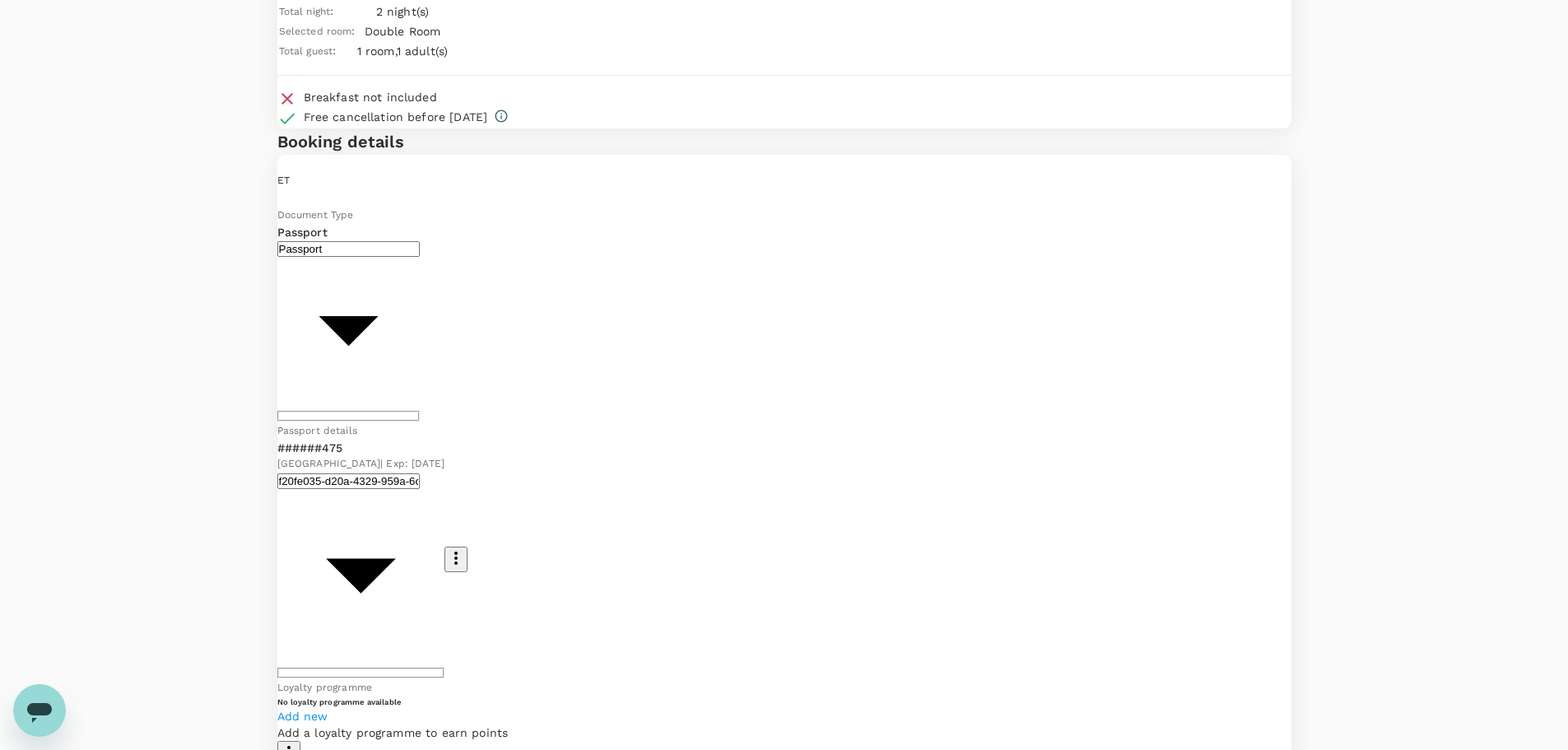
type input "9ae08bde-94be-4a60-86d8-4726f2345b2b"
drag, startPoint x: 361, startPoint y: 172, endPoint x: 467, endPoint y: 170, distance: 106.0
drag, startPoint x: 376, startPoint y: 286, endPoint x: 561, endPoint y: 286, distance: 185.0
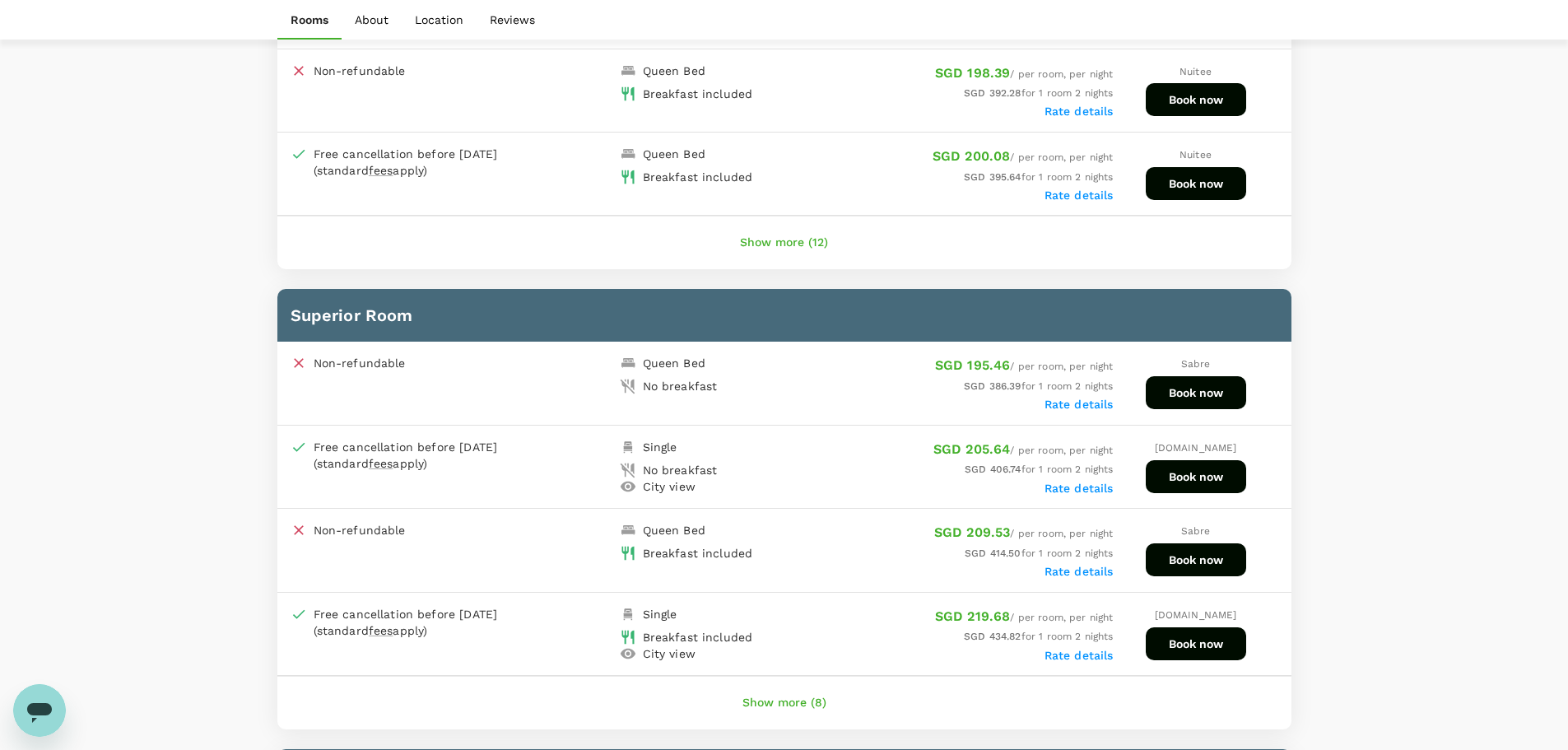
scroll to position [1564, 0]
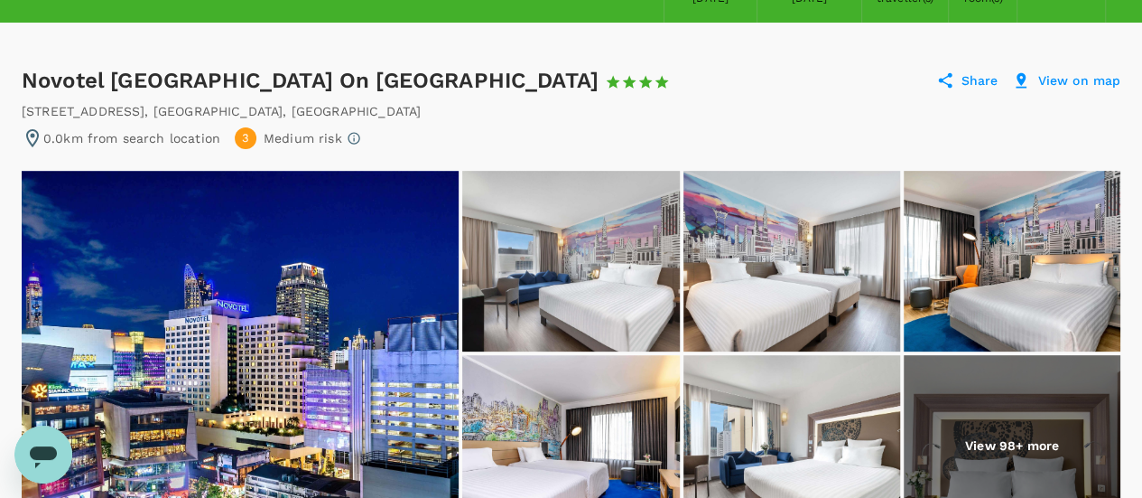
scroll to position [73, 0]
